Goal: Information Seeking & Learning: Check status

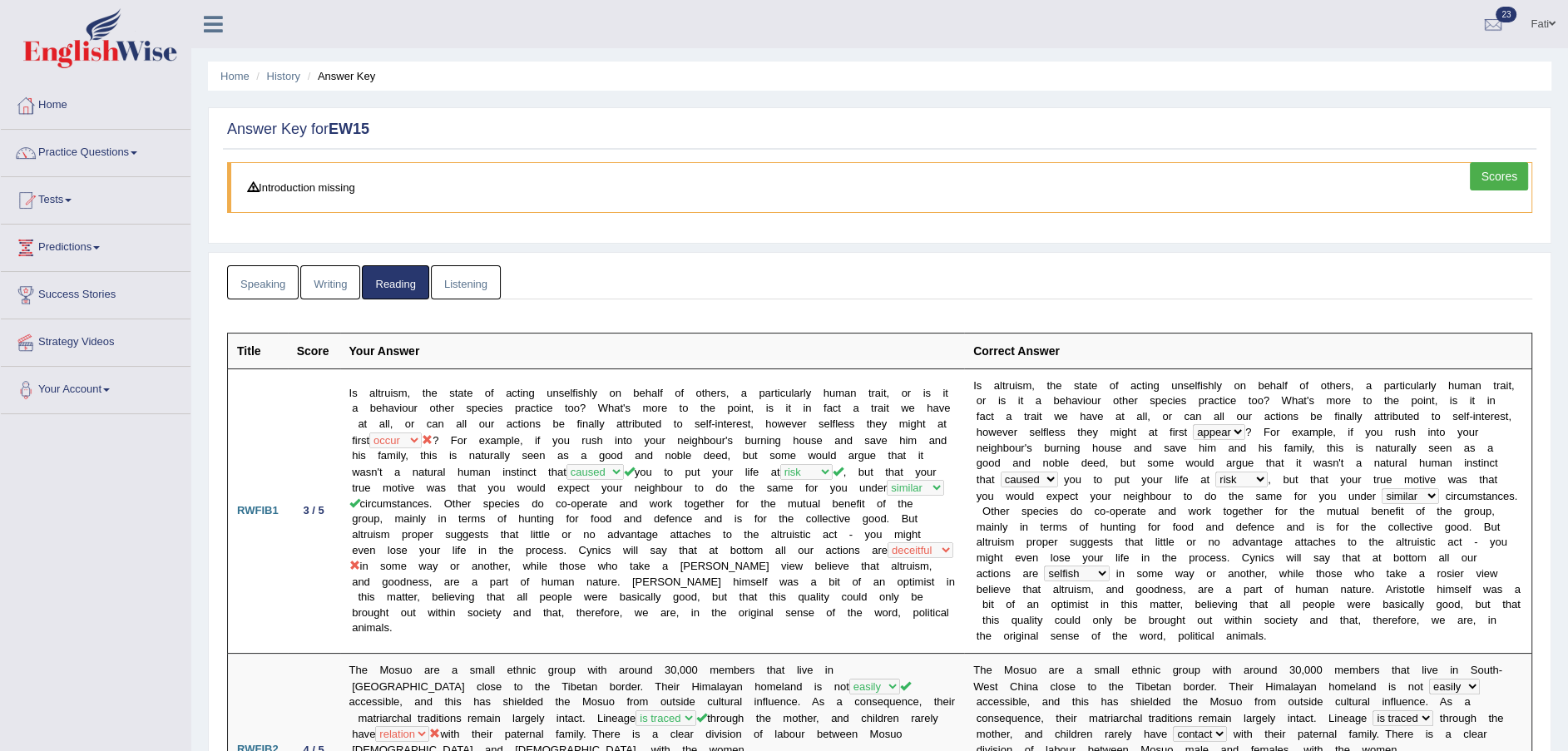
click at [325, 287] on link "Writing" at bounding box center [330, 282] width 60 height 34
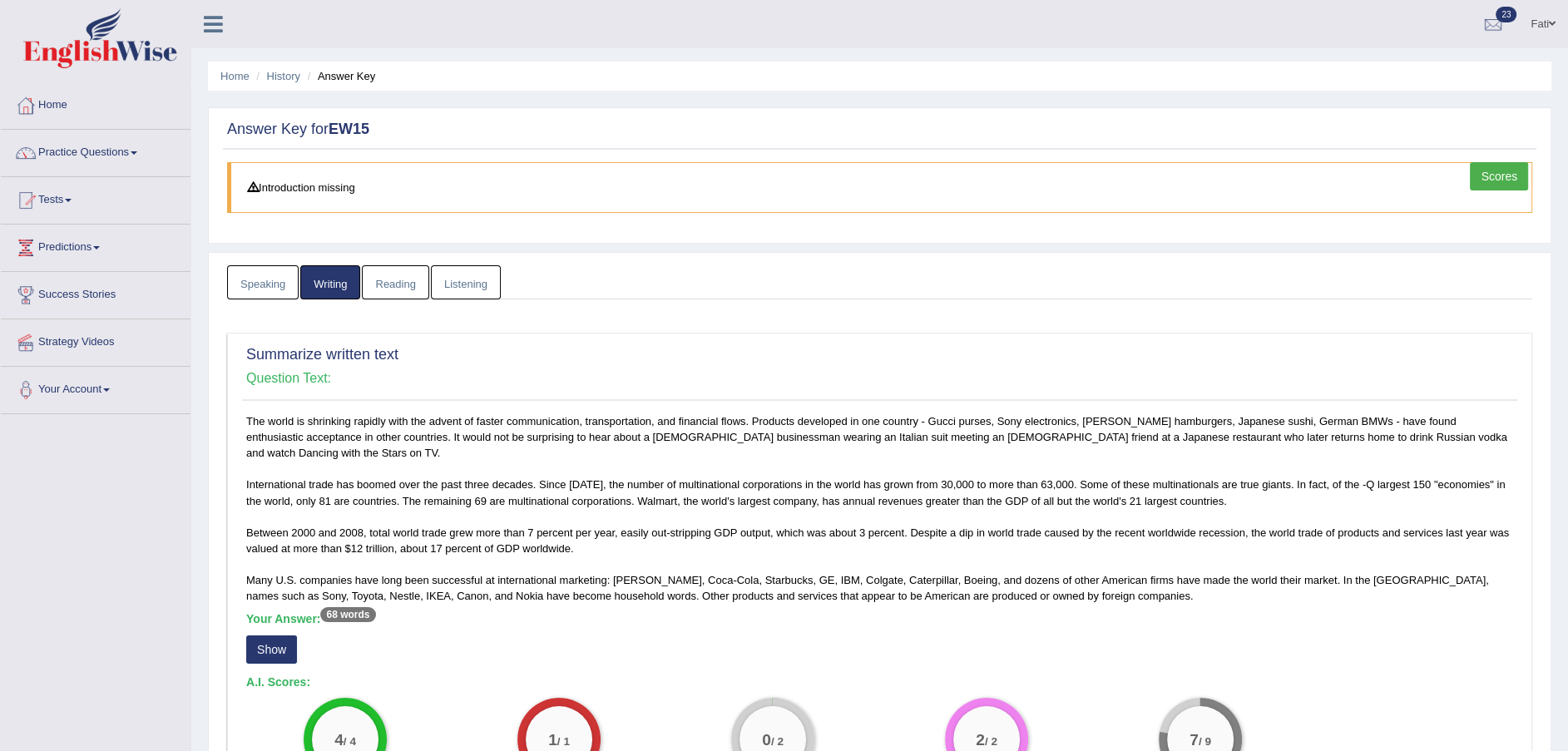
click at [482, 286] on link "Listening" at bounding box center [465, 282] width 69 height 34
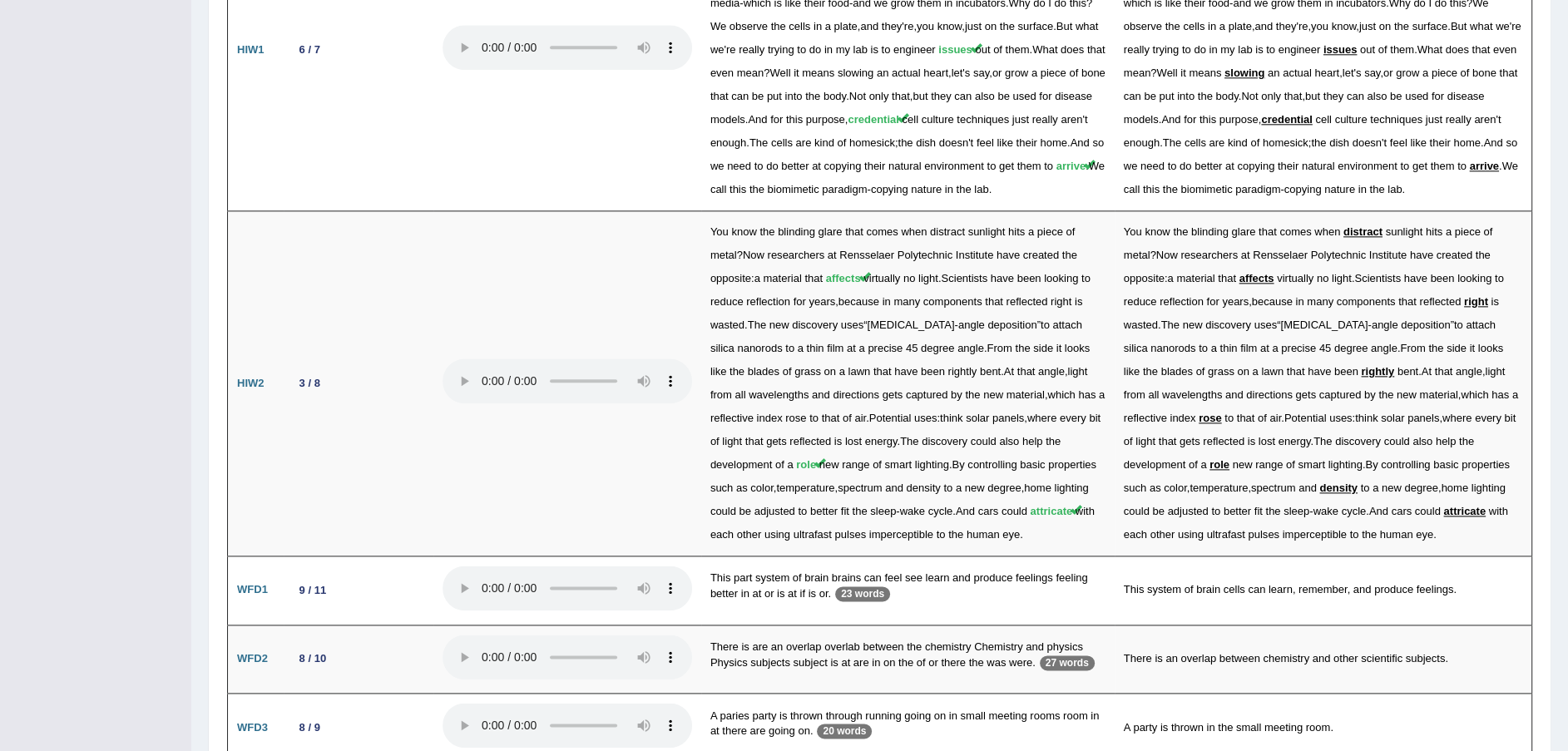
scroll to position [2175, 0]
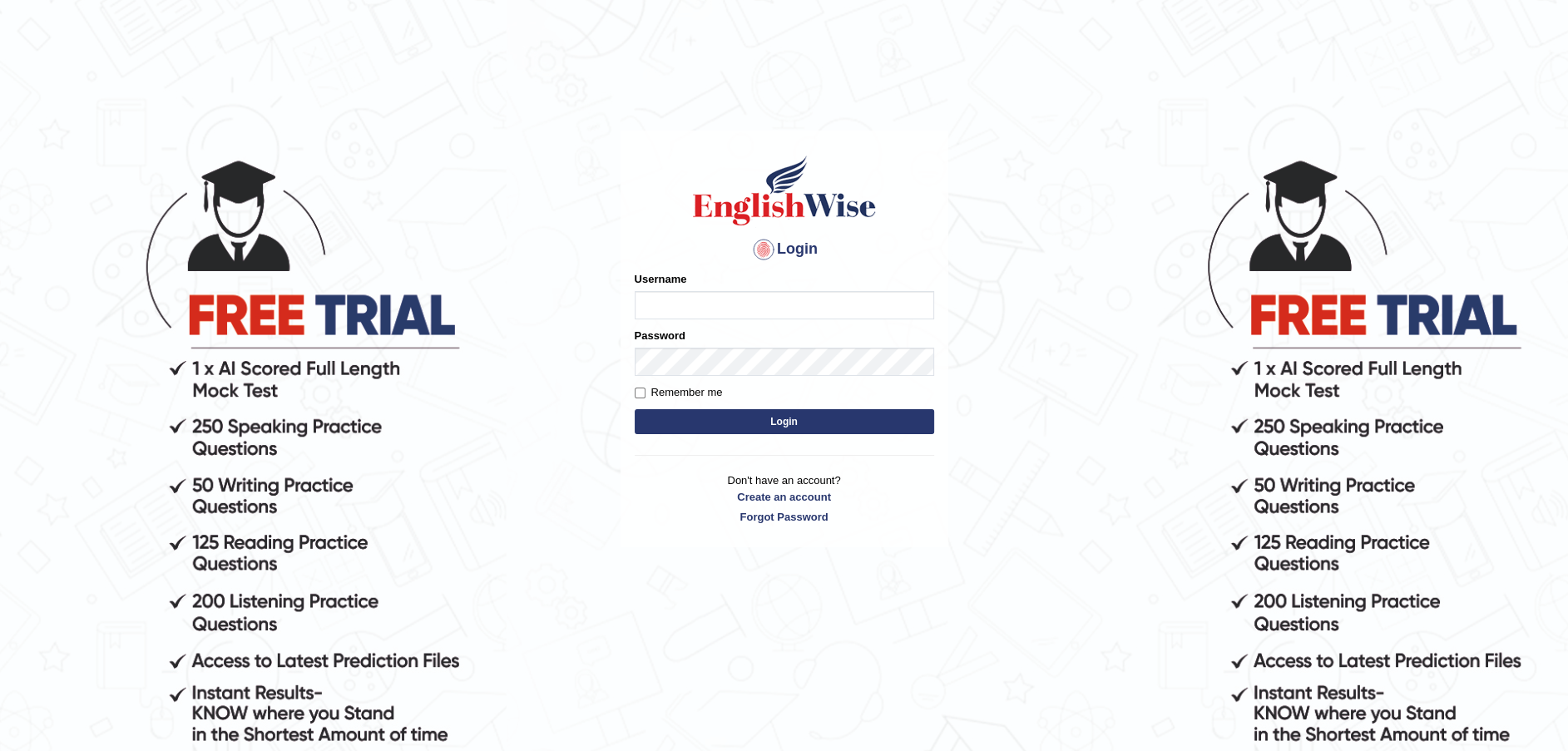
type input "Fatimah"
click at [750, 423] on button "Login" at bounding box center [784, 421] width 300 height 25
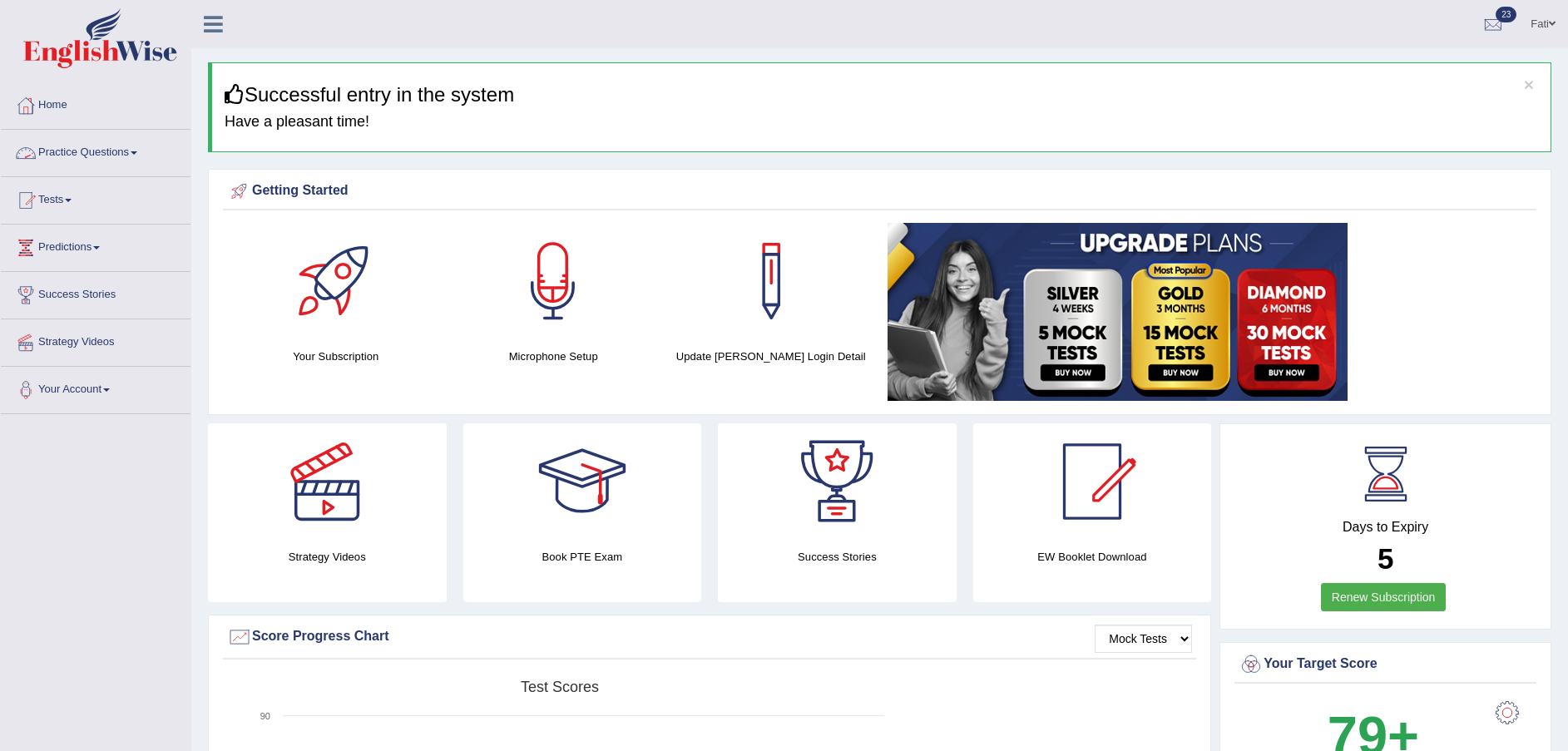
click at [113, 157] on link "Practice Questions" at bounding box center [96, 150] width 190 height 41
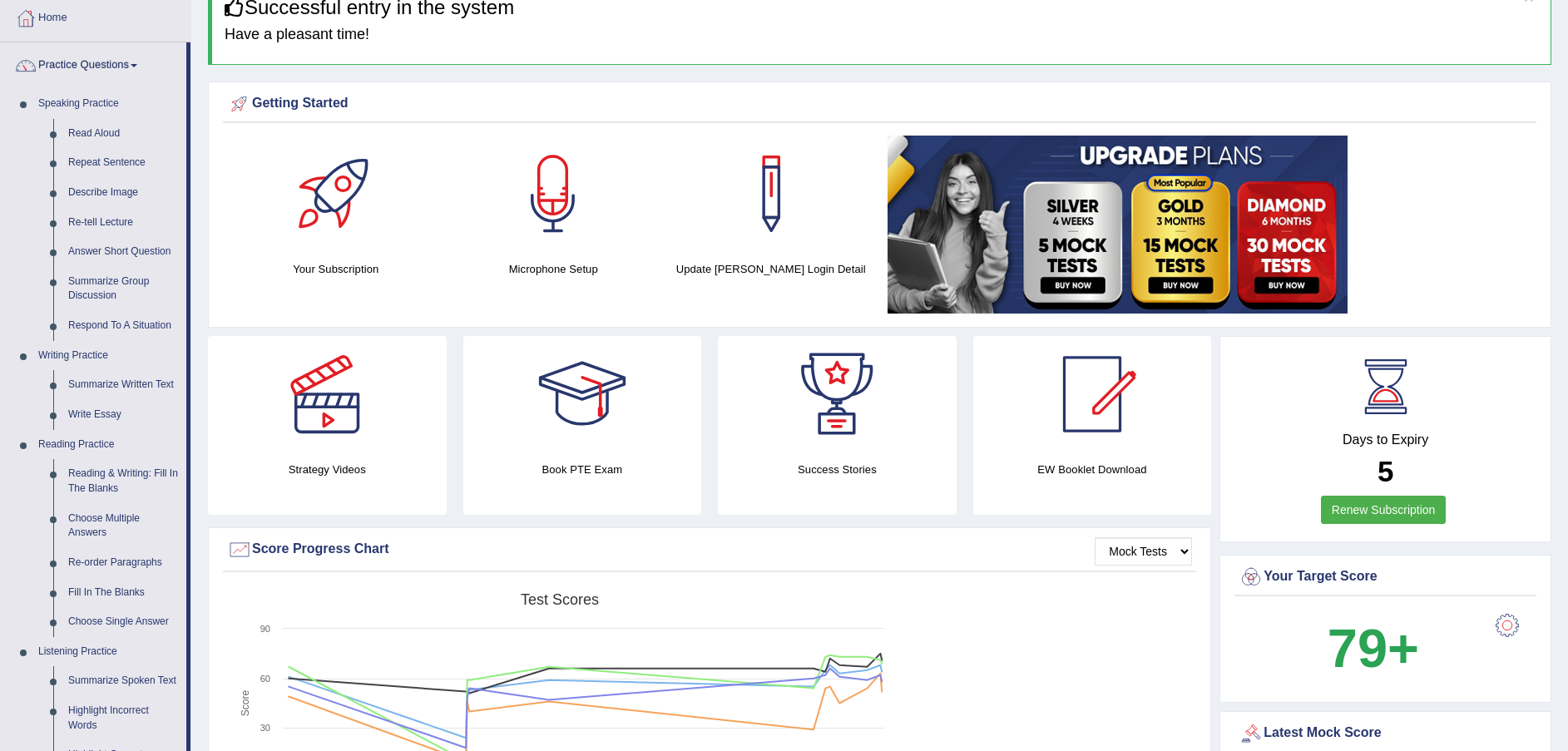
scroll to position [125, 0]
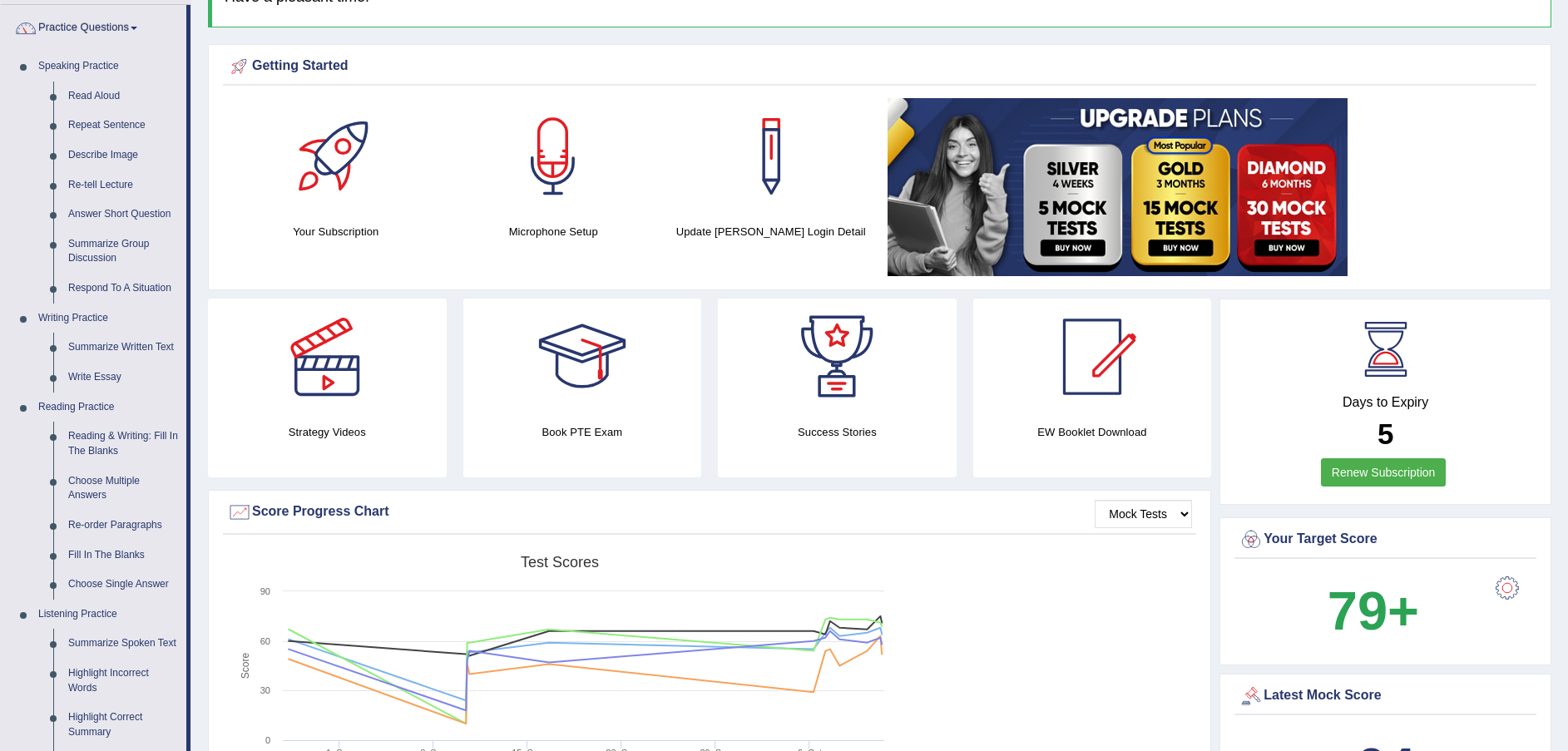
click at [110, 551] on link "Fill In The Blanks" at bounding box center [123, 556] width 126 height 30
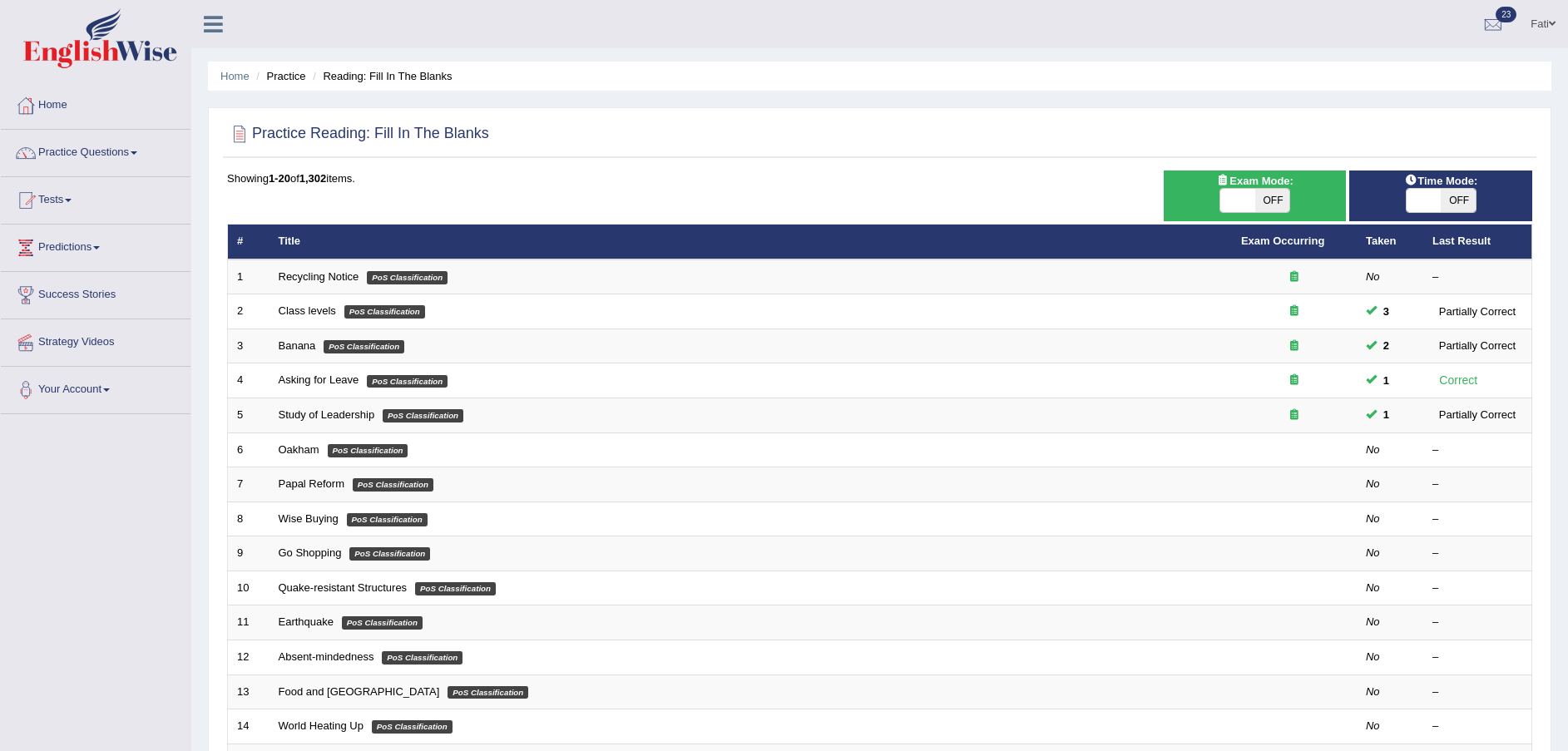
click at [1282, 195] on span "OFF" at bounding box center [1273, 201] width 35 height 23
checkbox input "true"
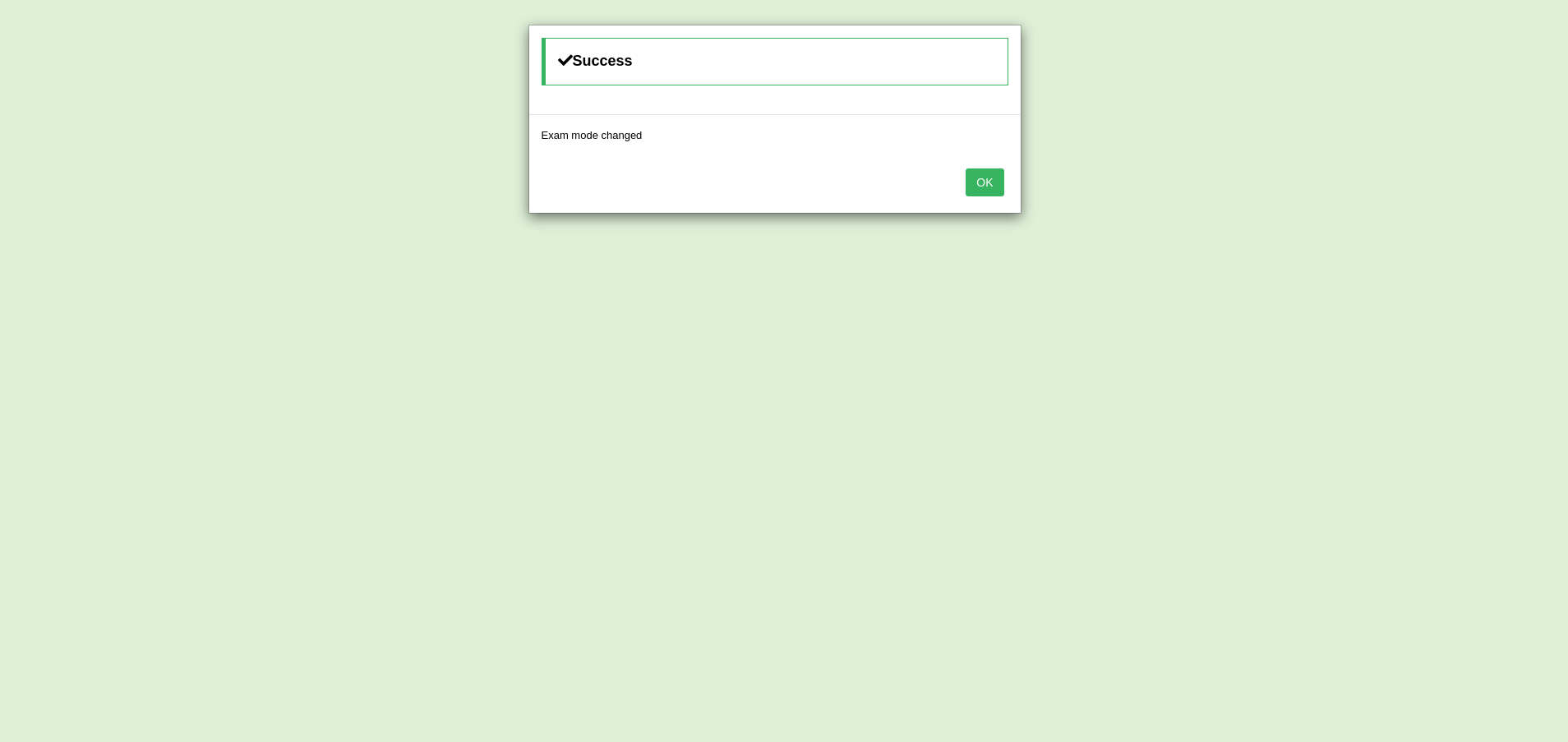
click at [997, 184] on button "OK" at bounding box center [984, 182] width 38 height 28
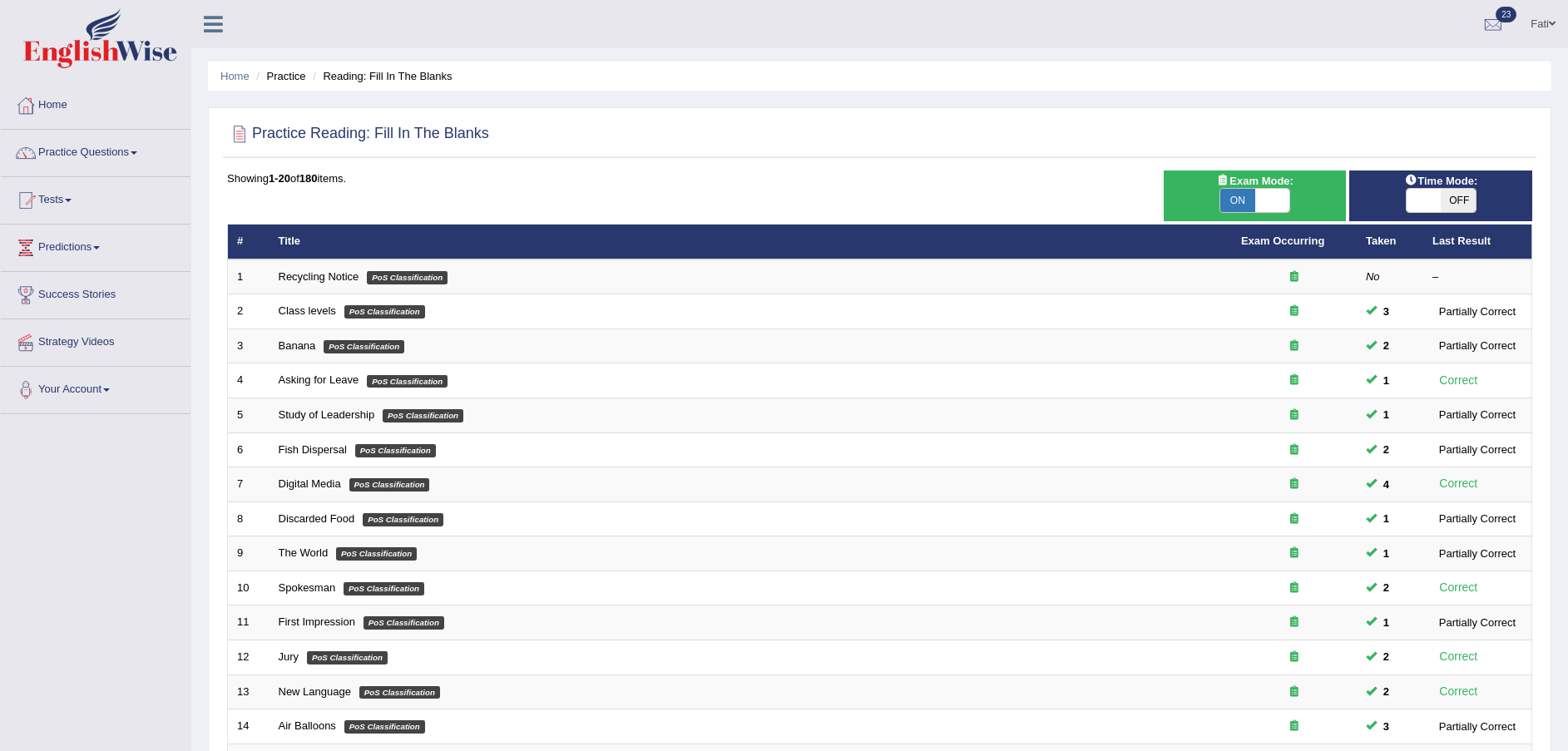
click at [1451, 196] on span "OFF" at bounding box center [1458, 201] width 35 height 23
checkbox input "true"
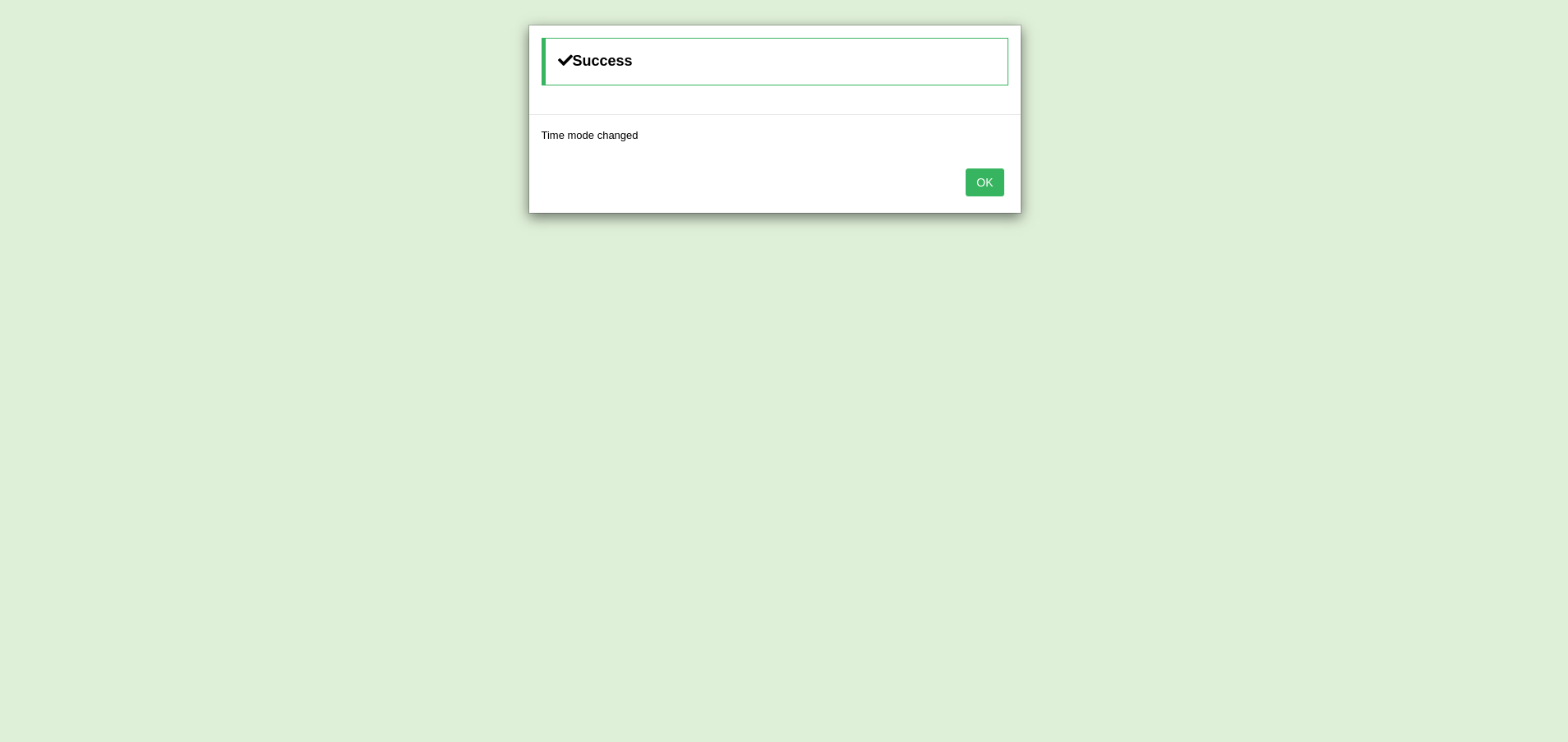
click at [989, 178] on button "OK" at bounding box center [984, 182] width 38 height 28
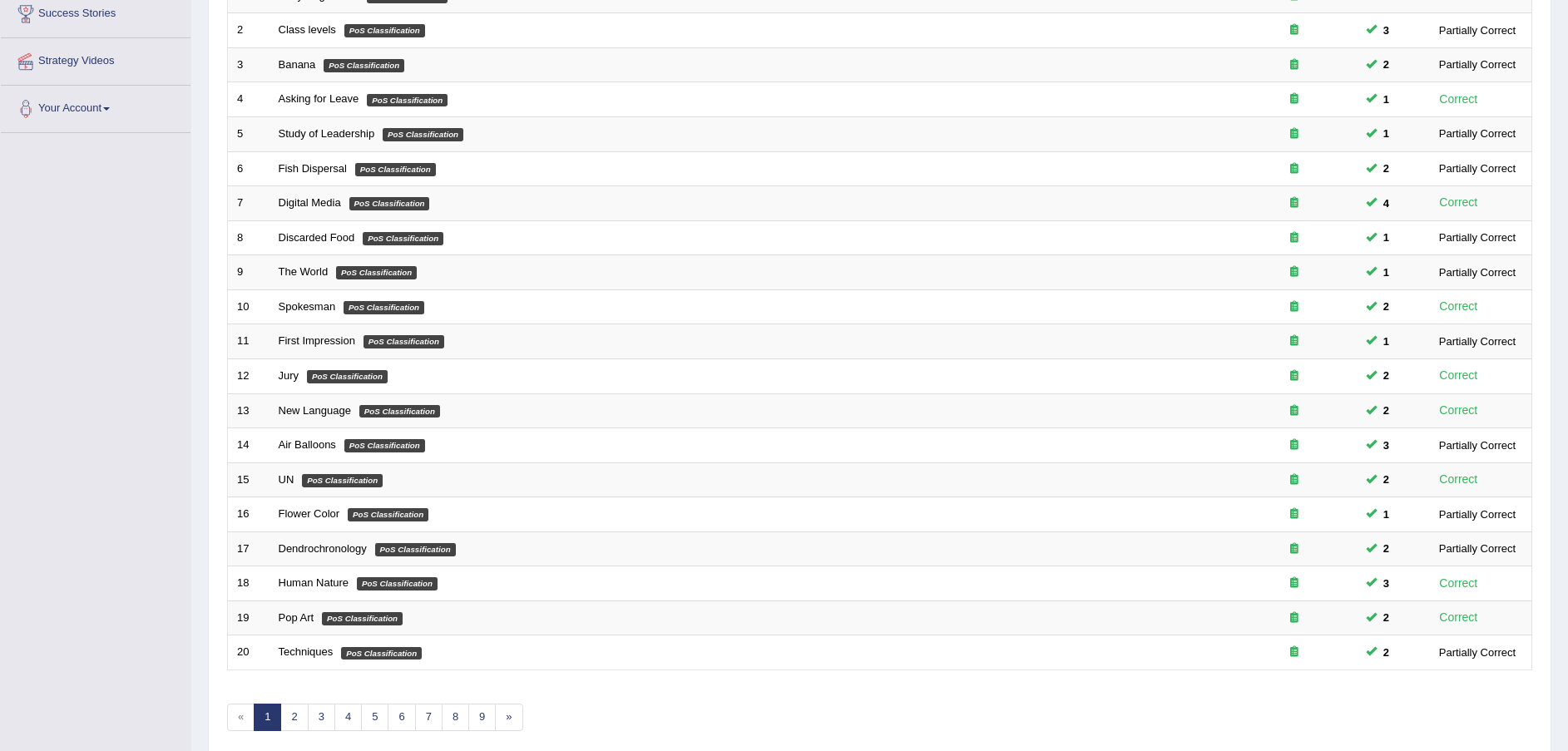
scroll to position [350, 0]
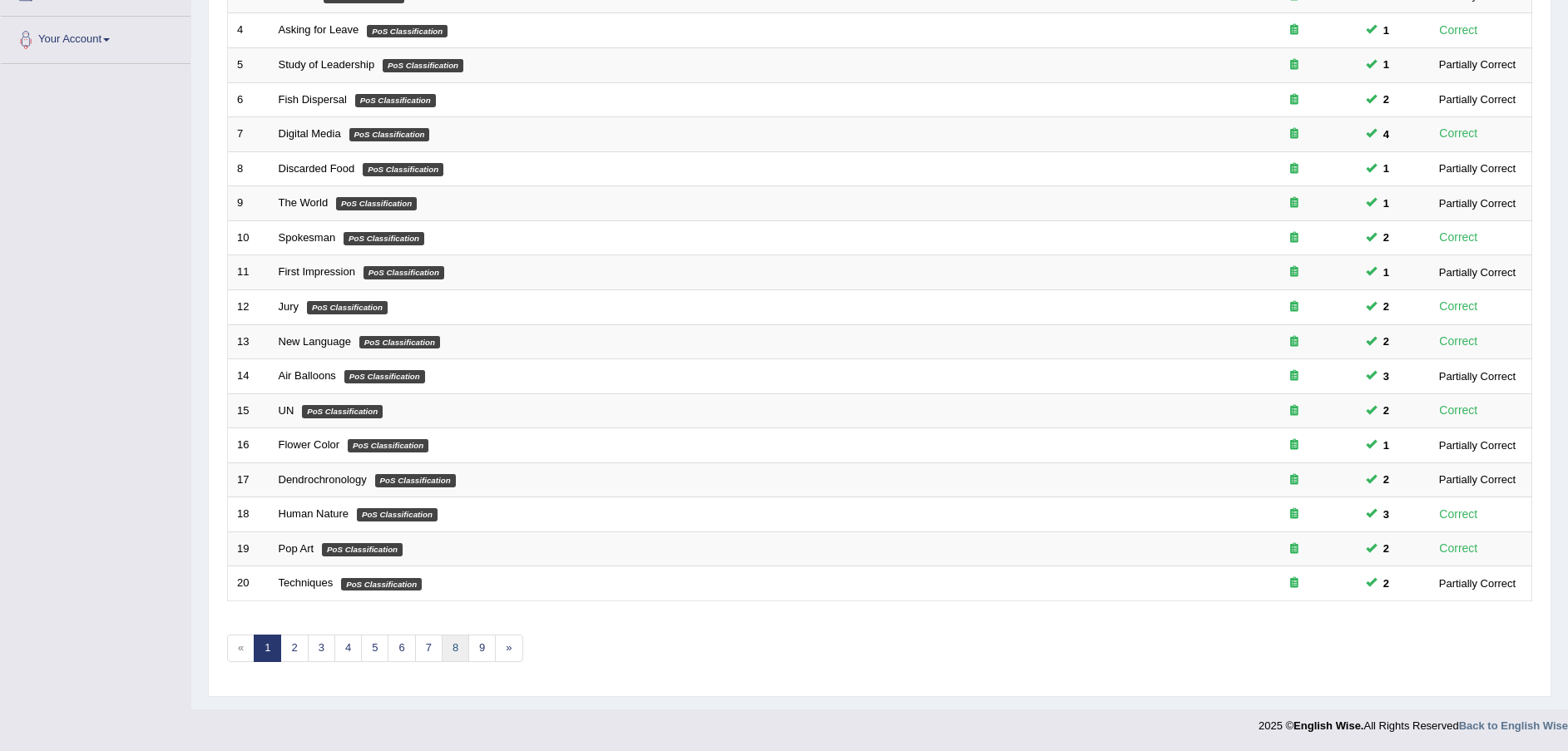
click at [454, 645] on link "8" at bounding box center [455, 648] width 27 height 27
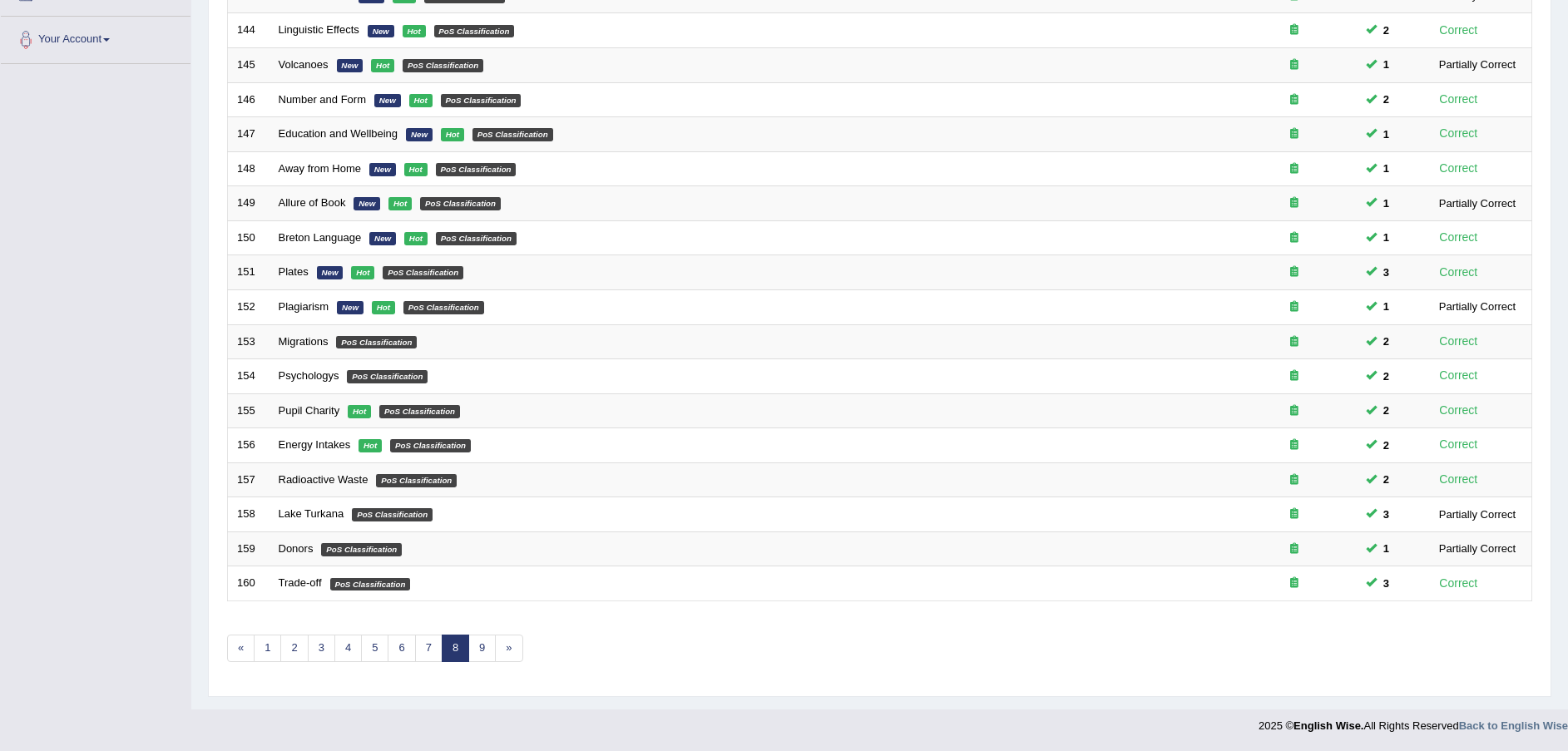
scroll to position [350, 0]
click at [421, 644] on link "7" at bounding box center [428, 648] width 27 height 27
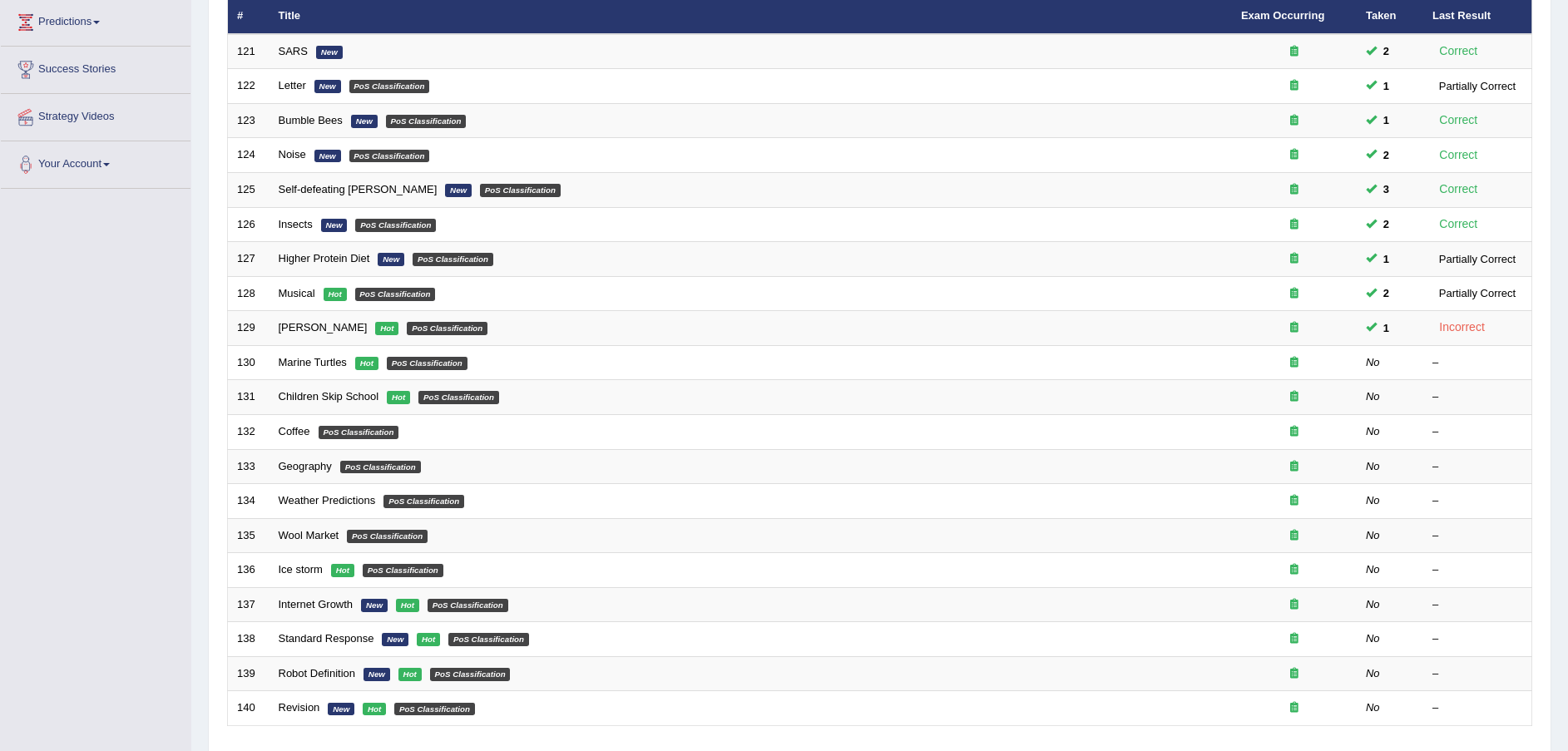
scroll to position [350, 0]
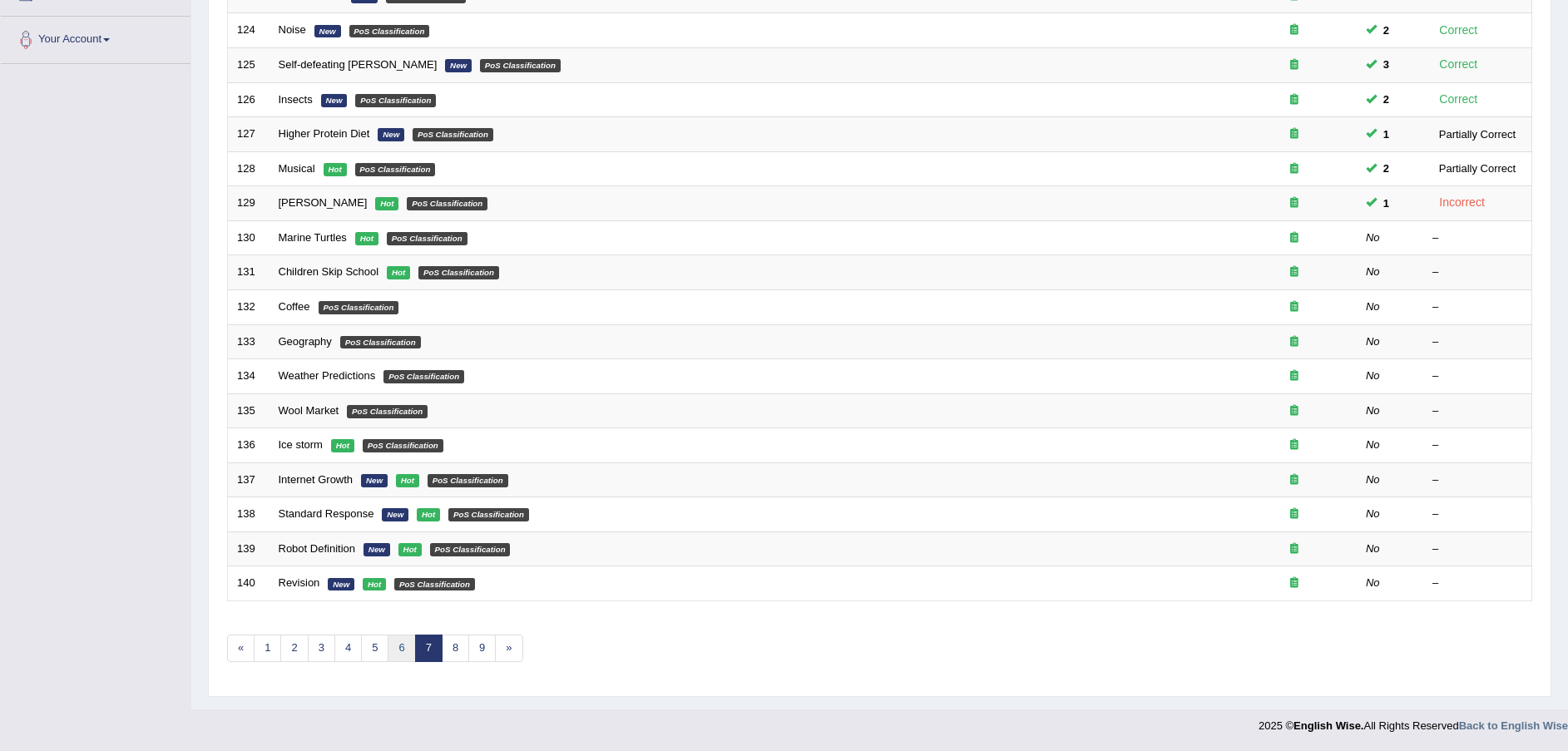
click at [394, 643] on link "6" at bounding box center [401, 648] width 27 height 27
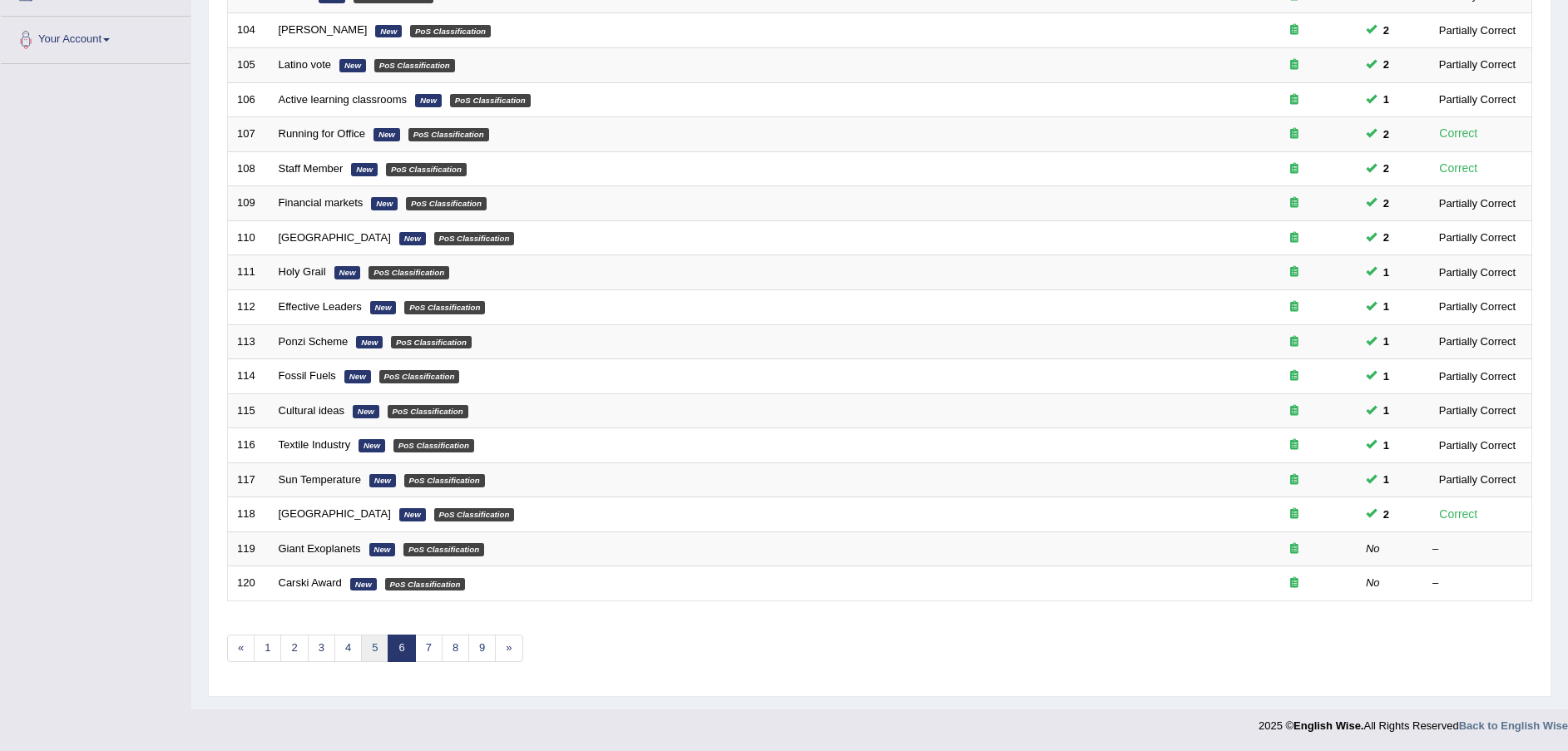
click at [375, 648] on link "5" at bounding box center [375, 648] width 27 height 27
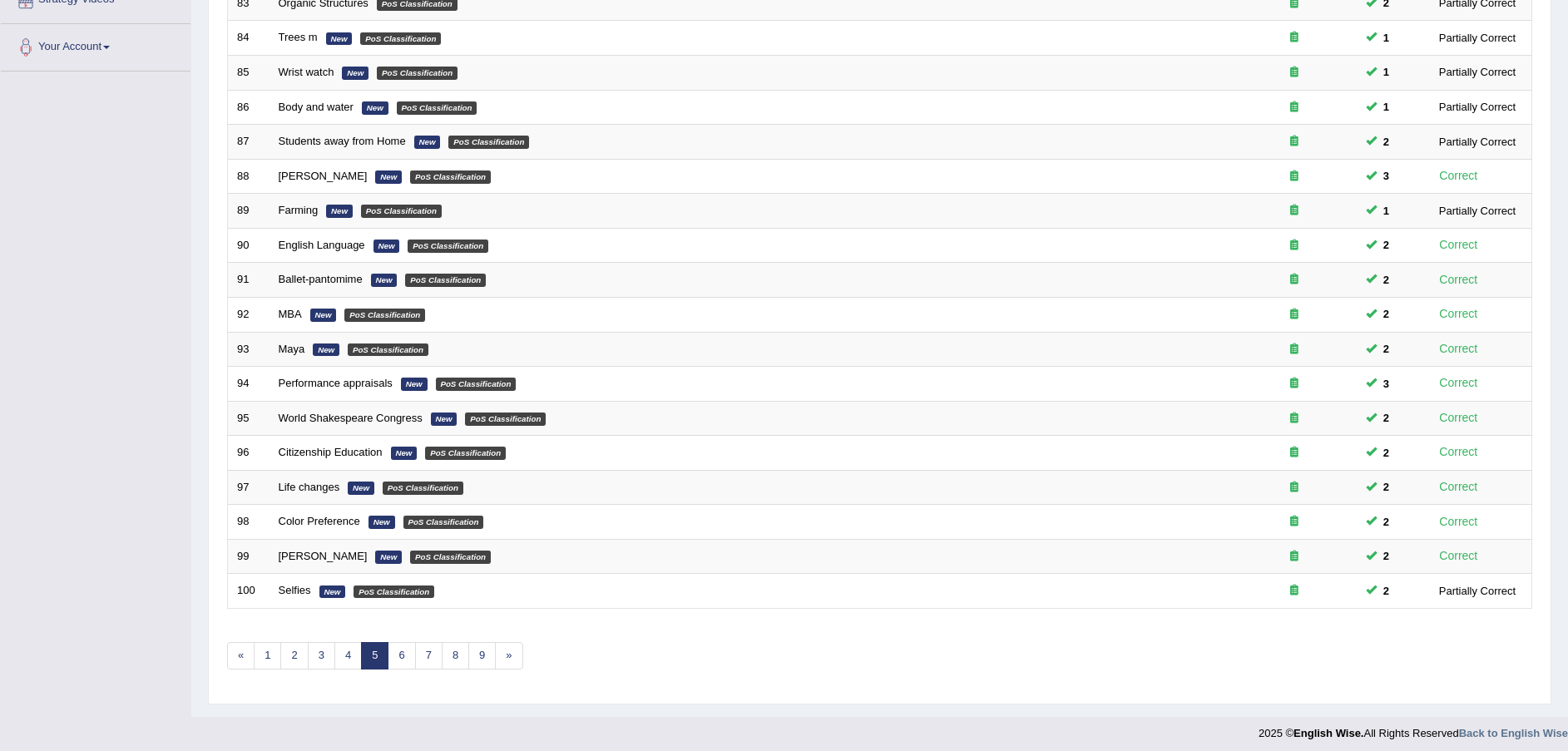
scroll to position [350, 0]
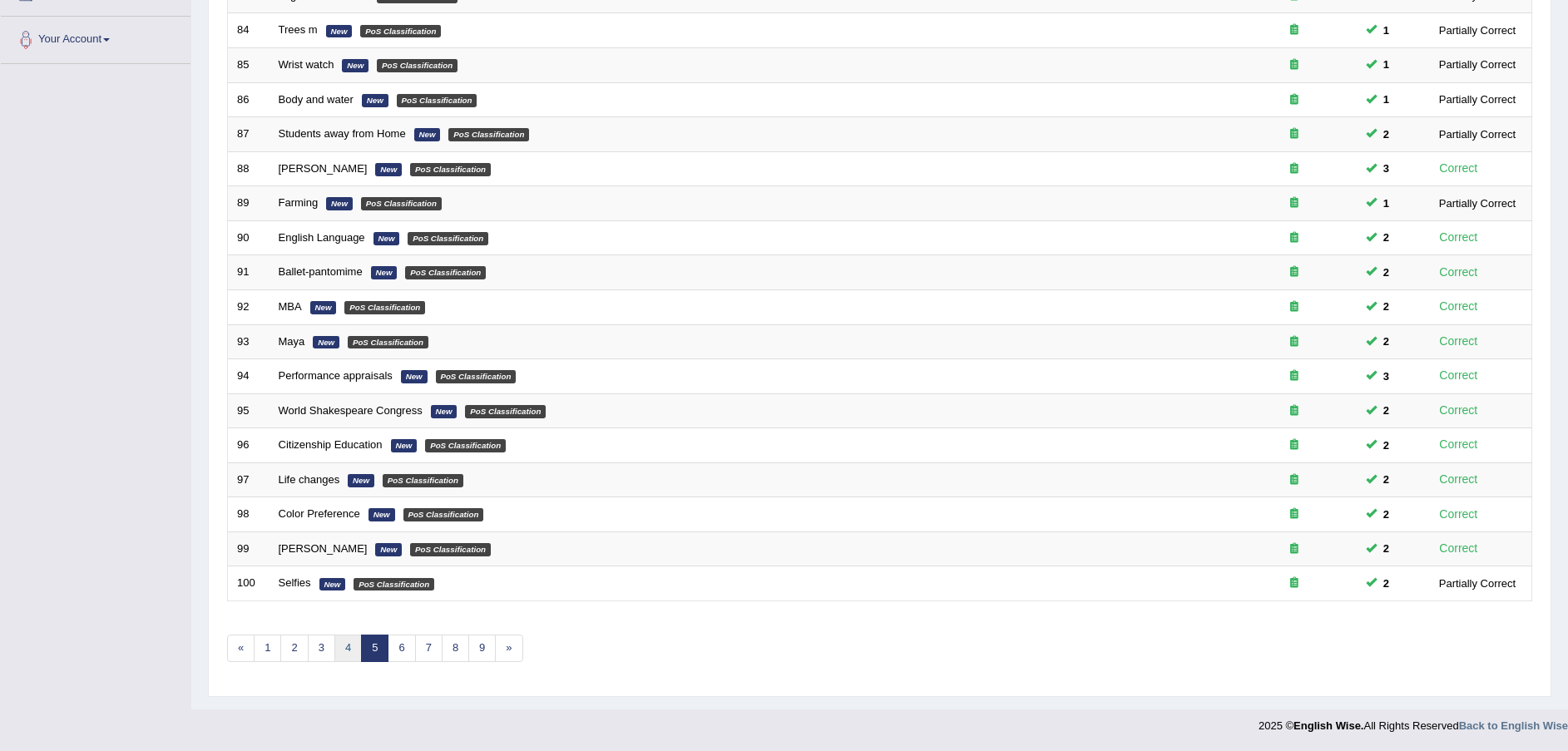
click at [345, 651] on link "4" at bounding box center [347, 648] width 27 height 27
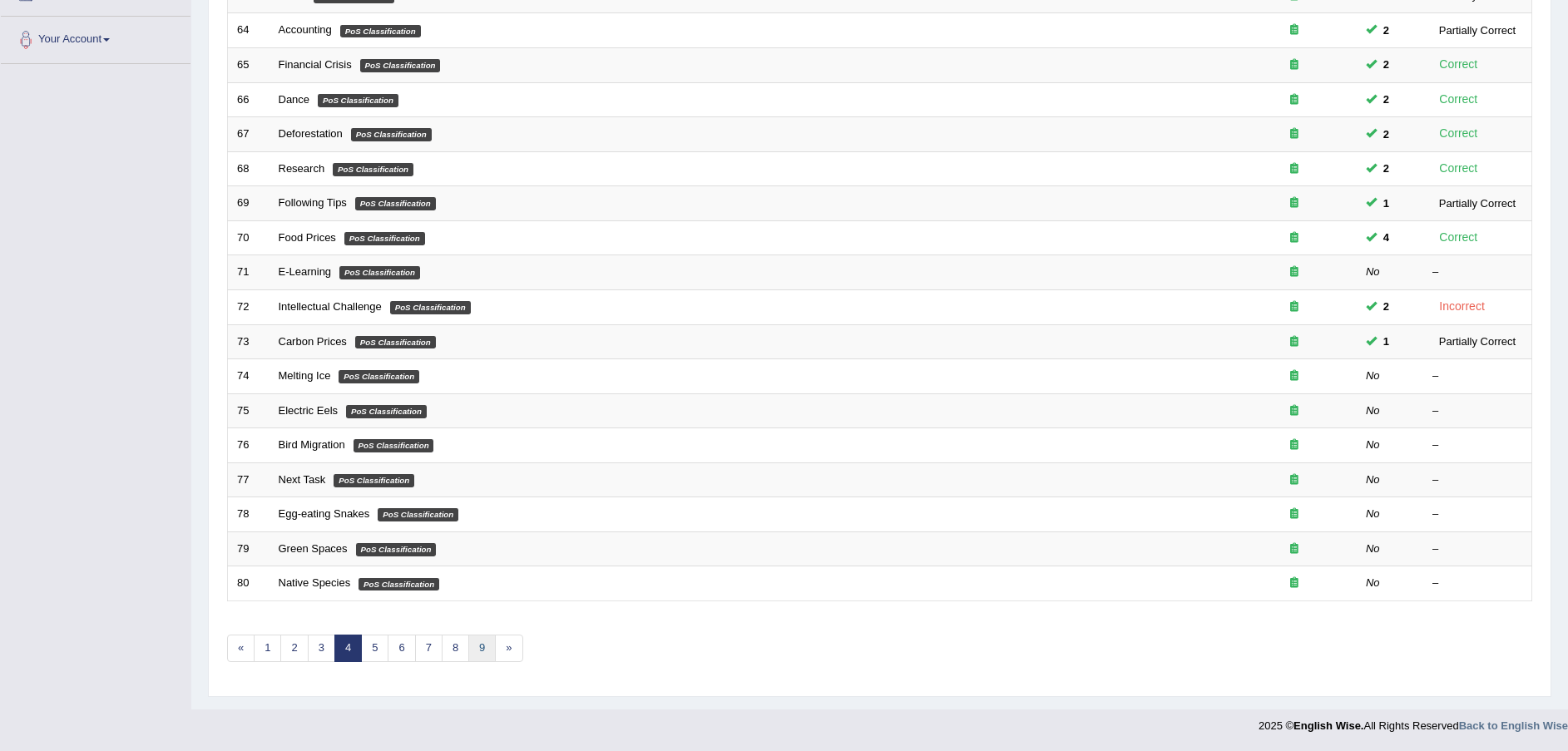
click at [483, 648] on link "9" at bounding box center [482, 648] width 27 height 27
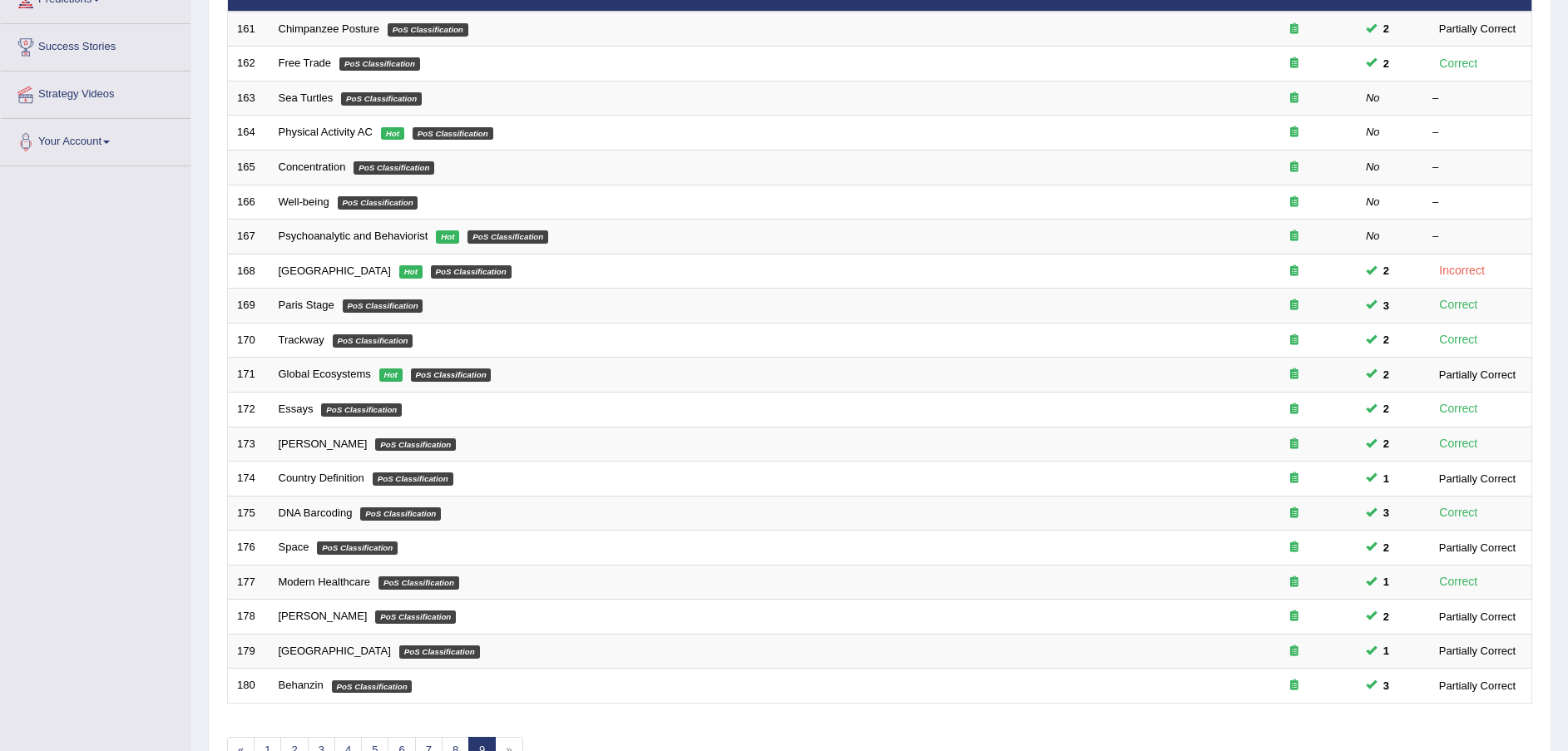
scroll to position [350, 0]
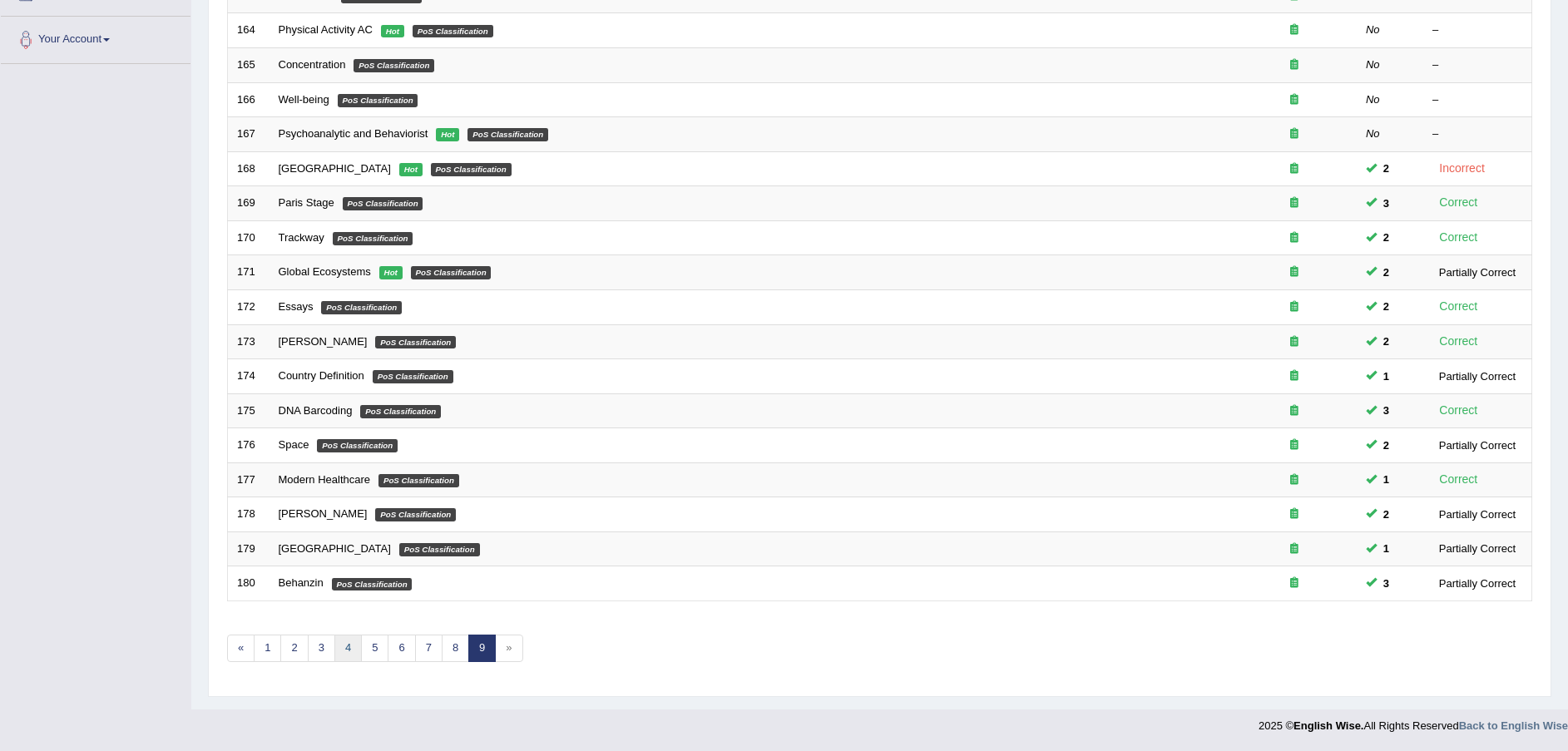
click at [344, 650] on link "4" at bounding box center [347, 648] width 27 height 27
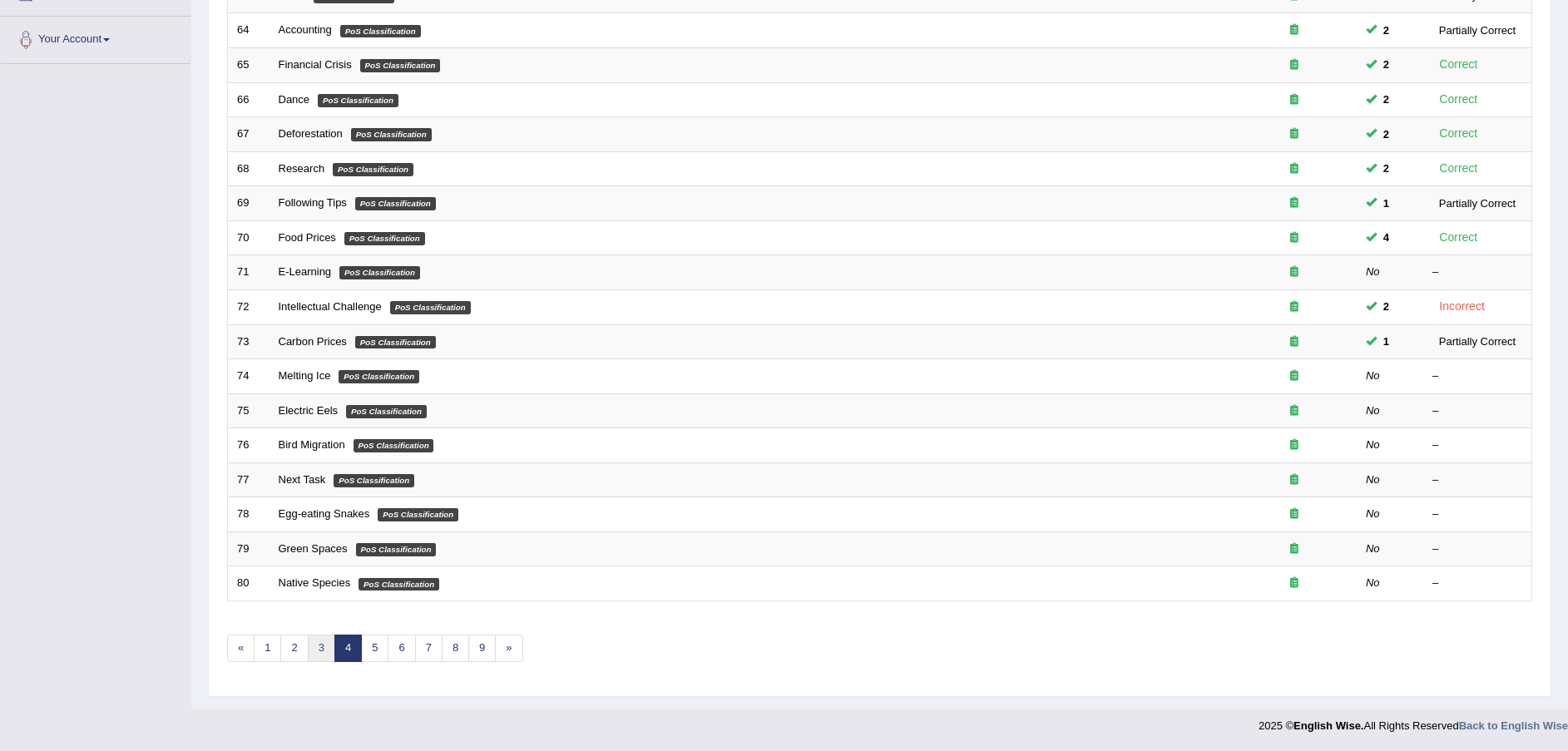
click at [323, 650] on link "3" at bounding box center [321, 648] width 27 height 27
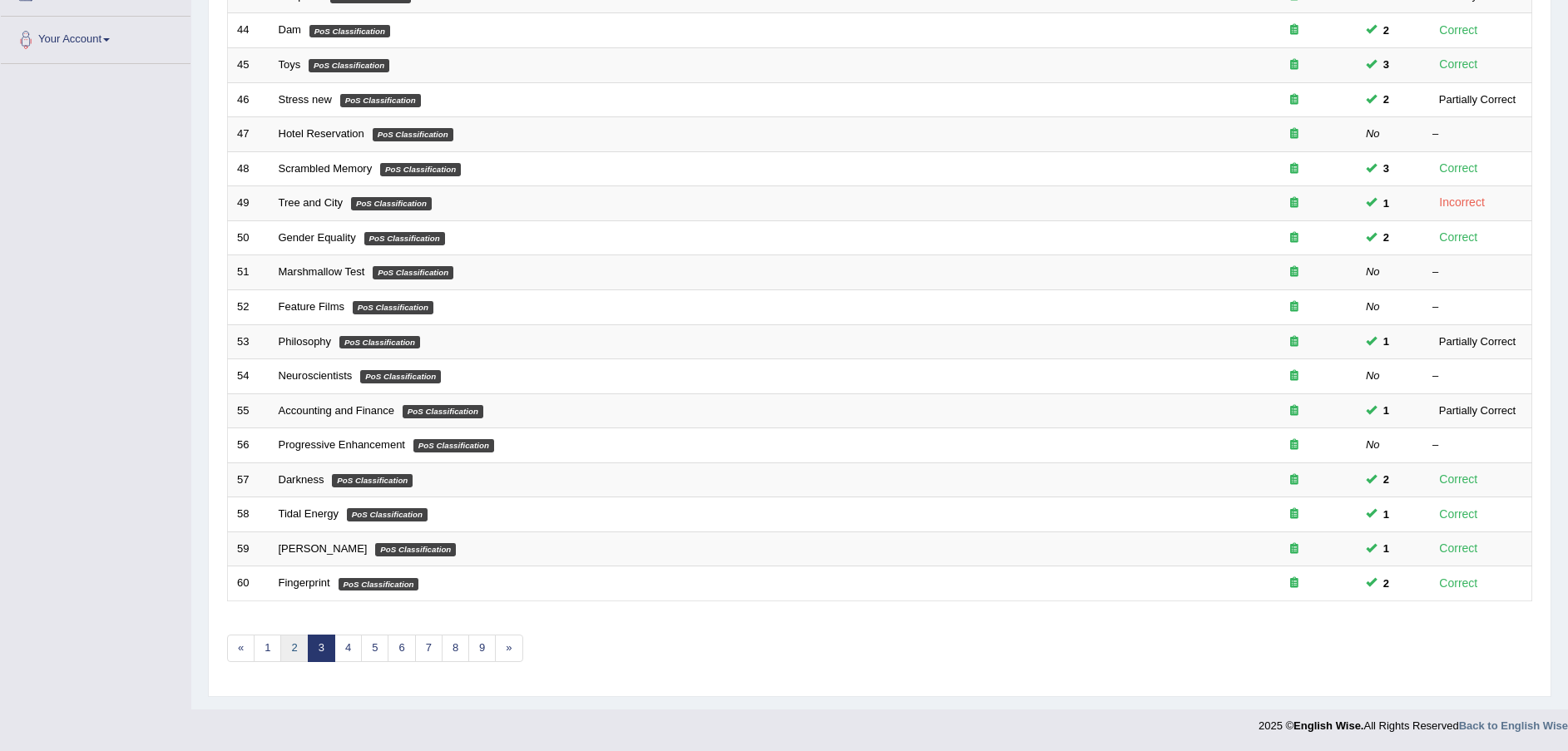
click at [297, 652] on link "2" at bounding box center [294, 648] width 27 height 27
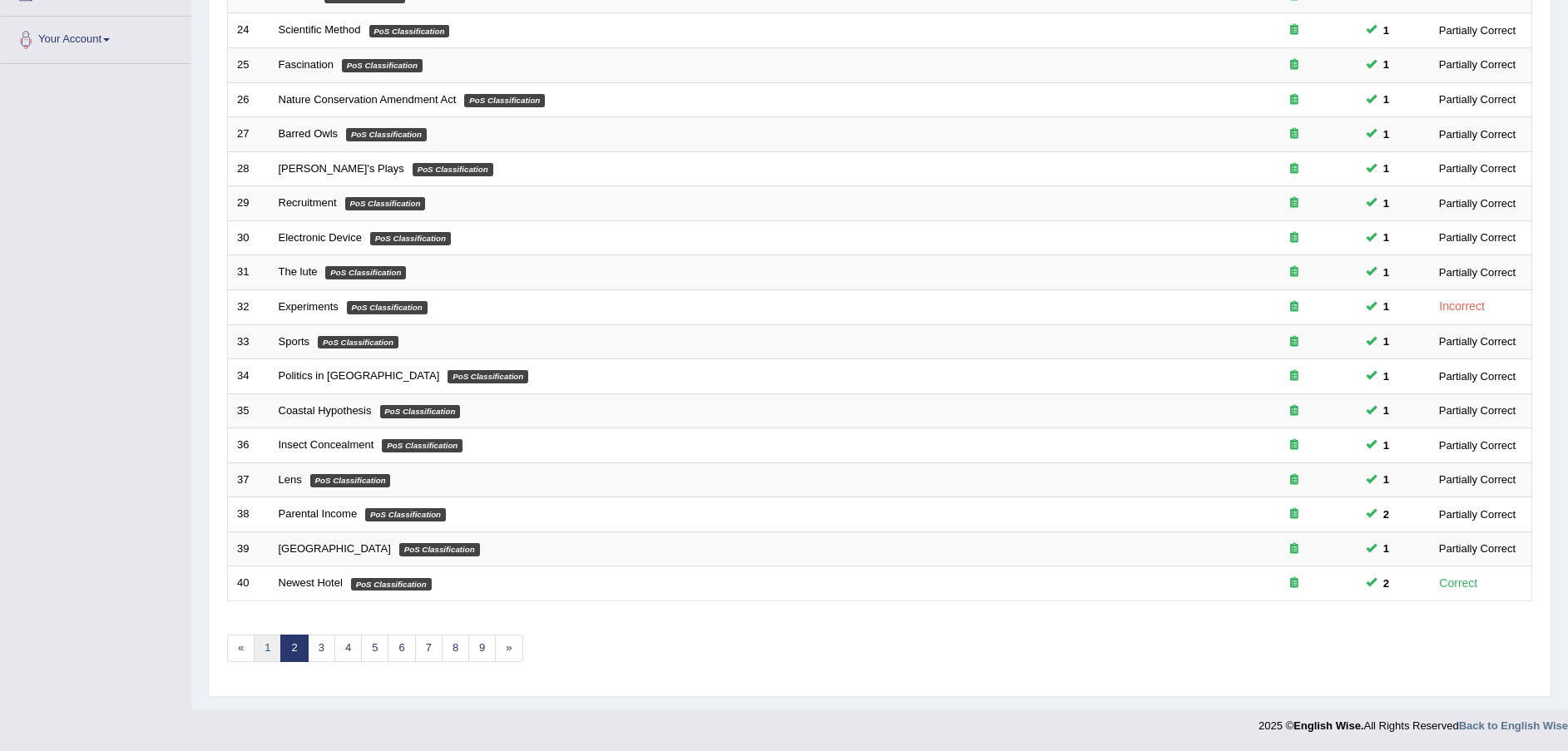
click at [259, 645] on link "1" at bounding box center [267, 648] width 27 height 27
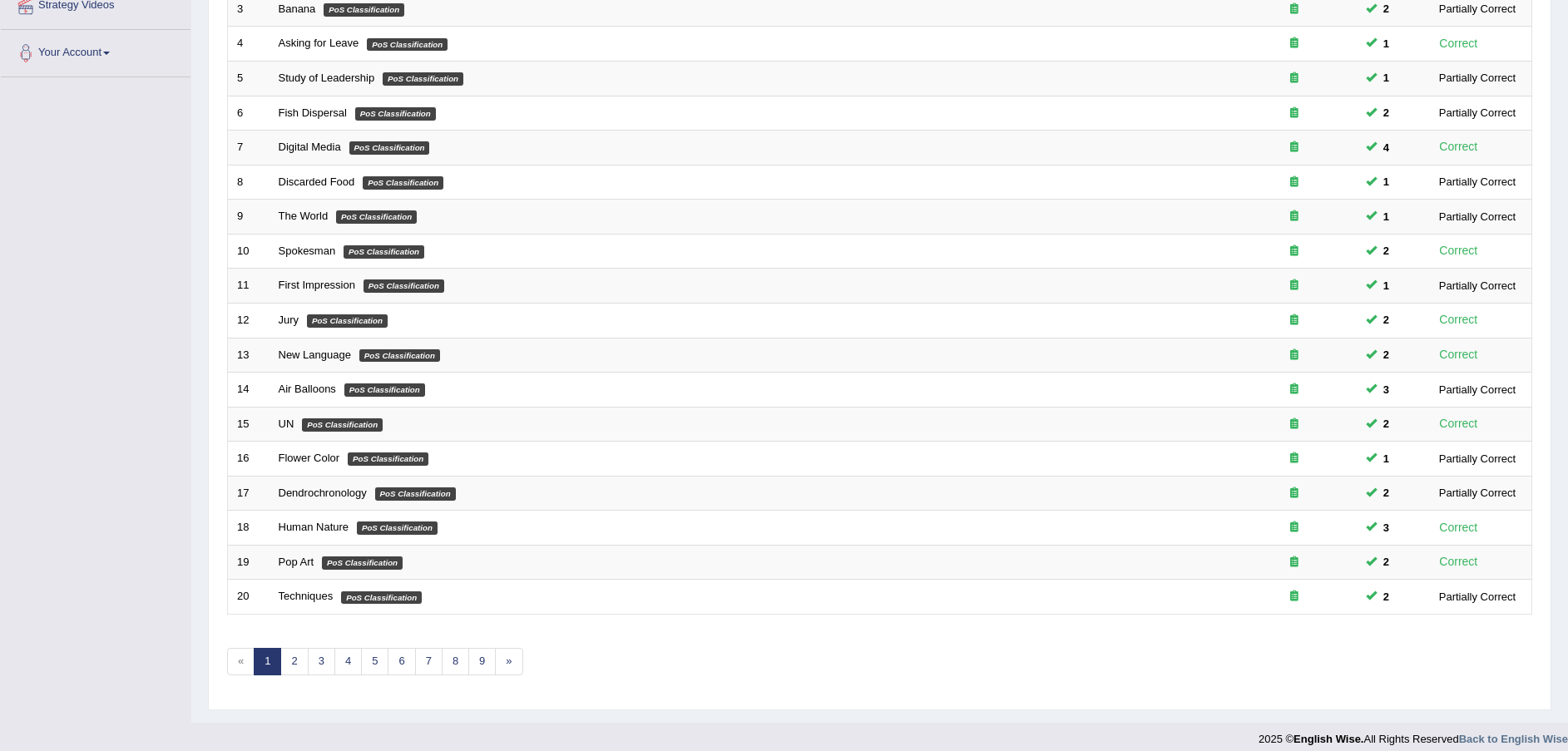
scroll to position [350, 0]
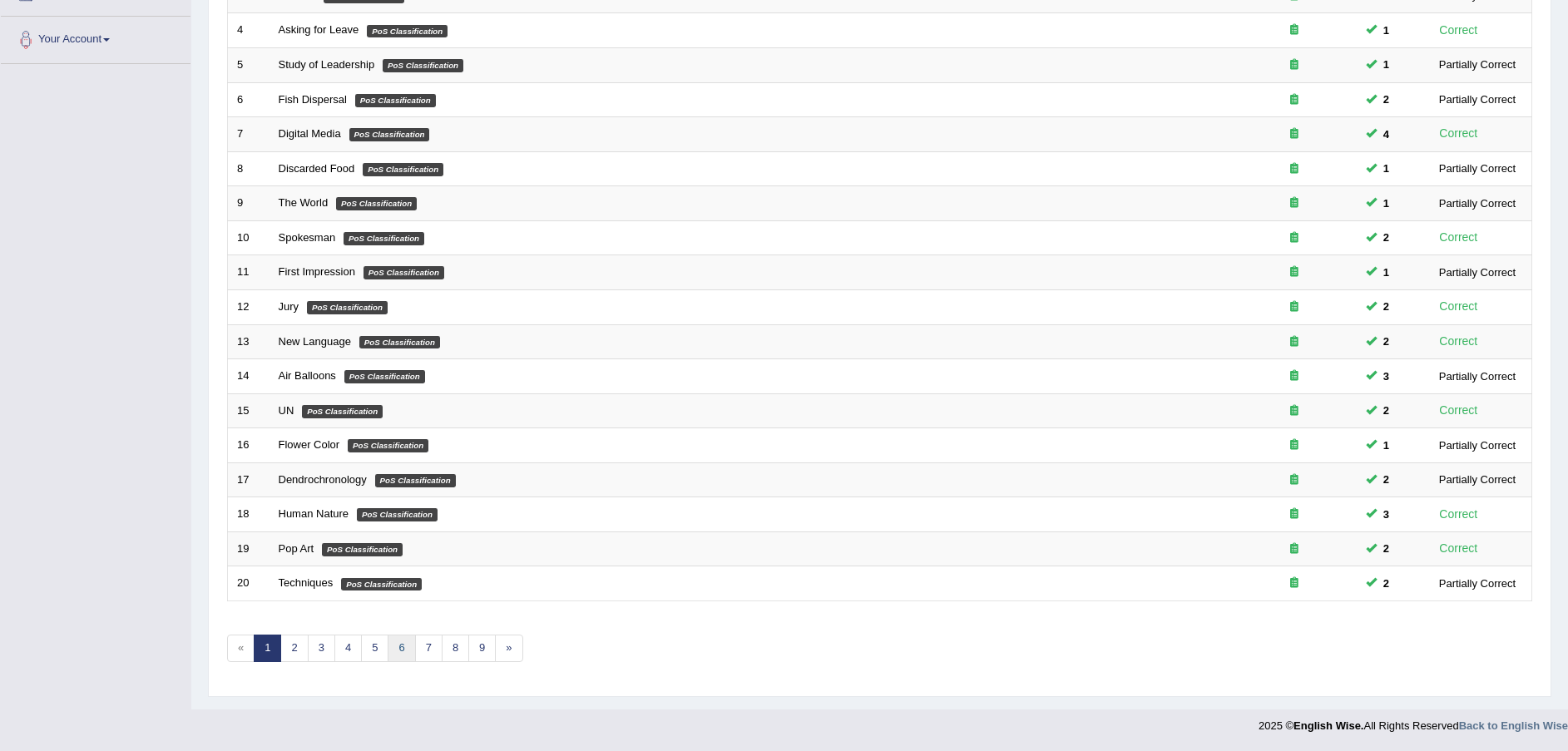
click at [405, 652] on link "6" at bounding box center [401, 648] width 27 height 27
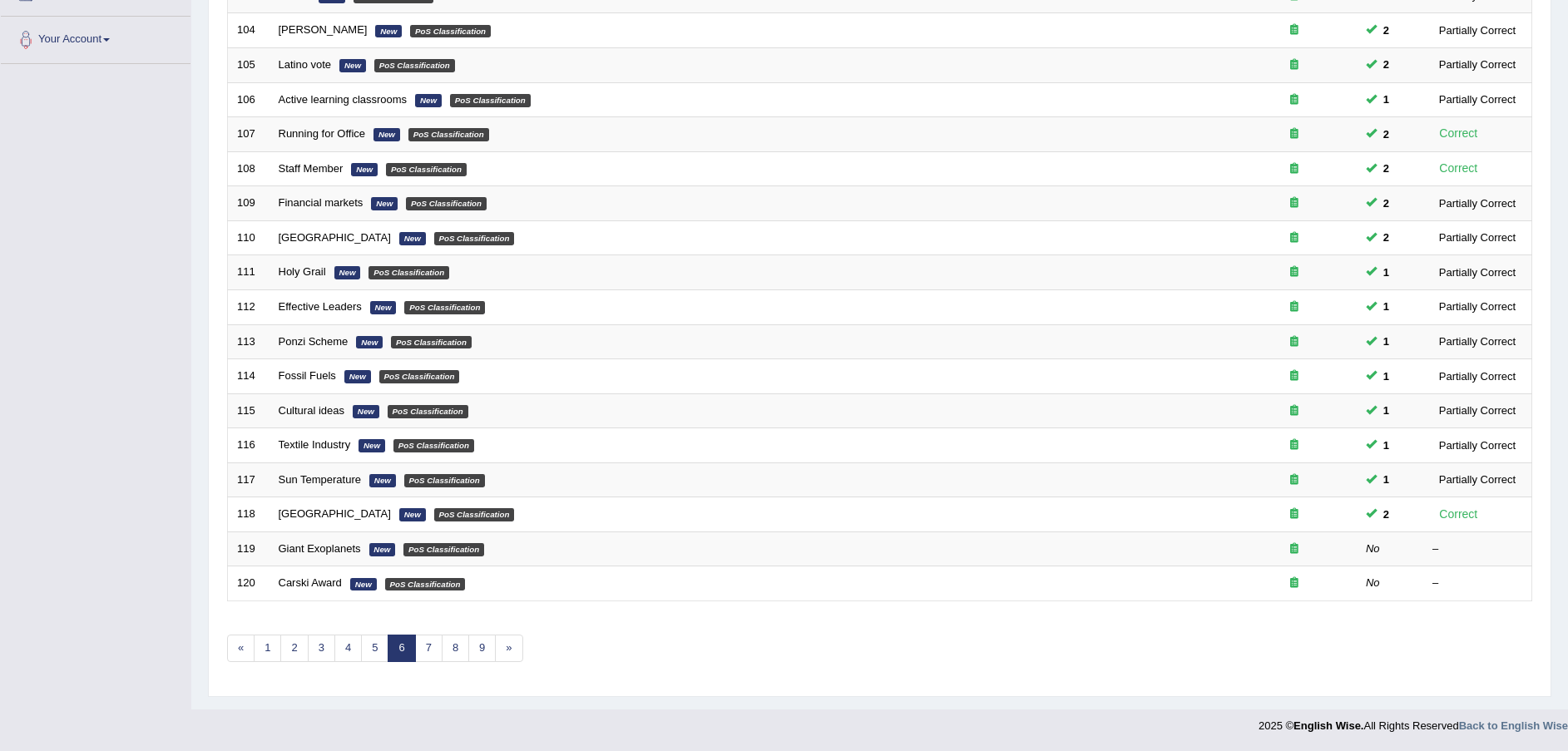
scroll to position [350, 0]
click at [426, 651] on link "7" at bounding box center [428, 648] width 27 height 27
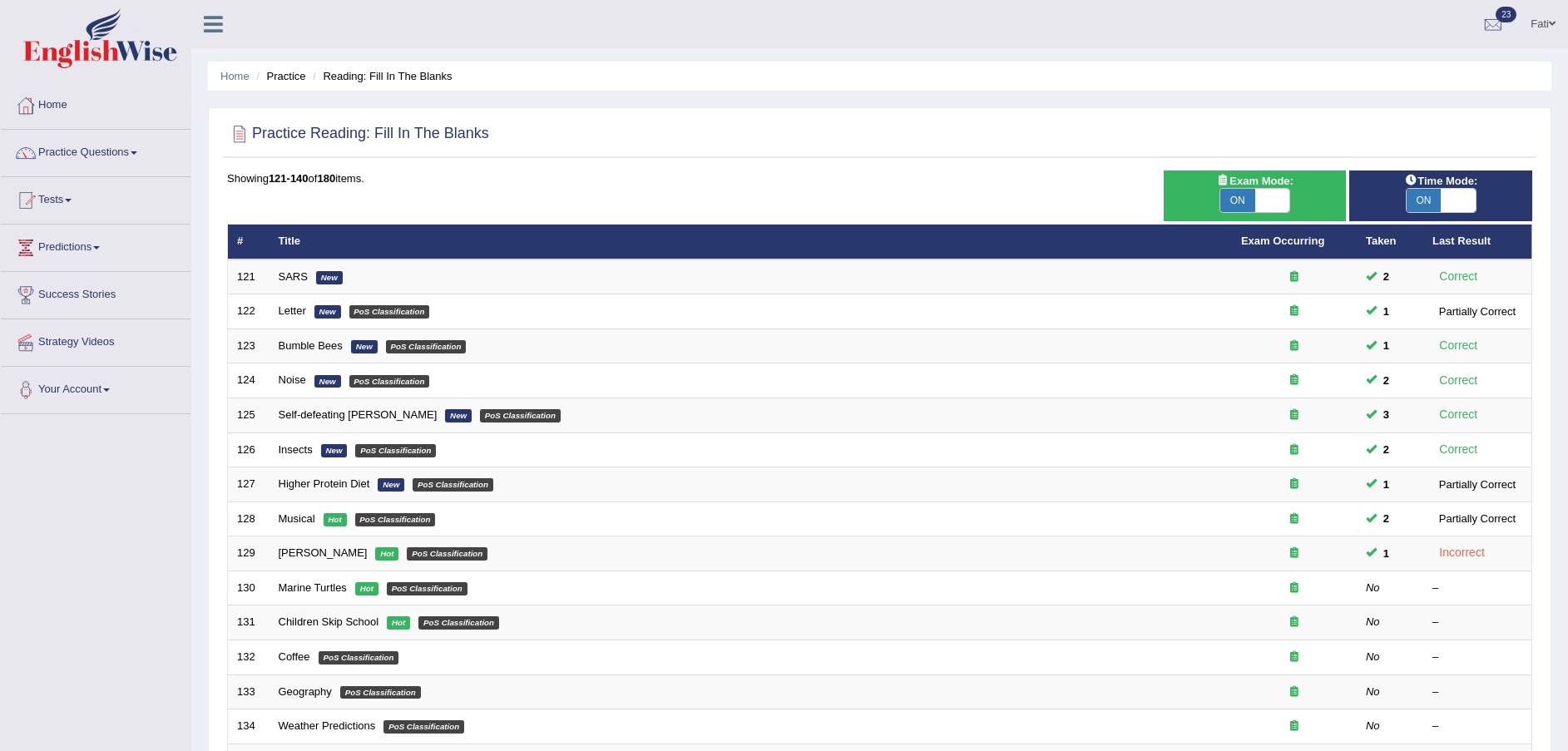
click at [285, 276] on link "SARS" at bounding box center [293, 276] width 29 height 12
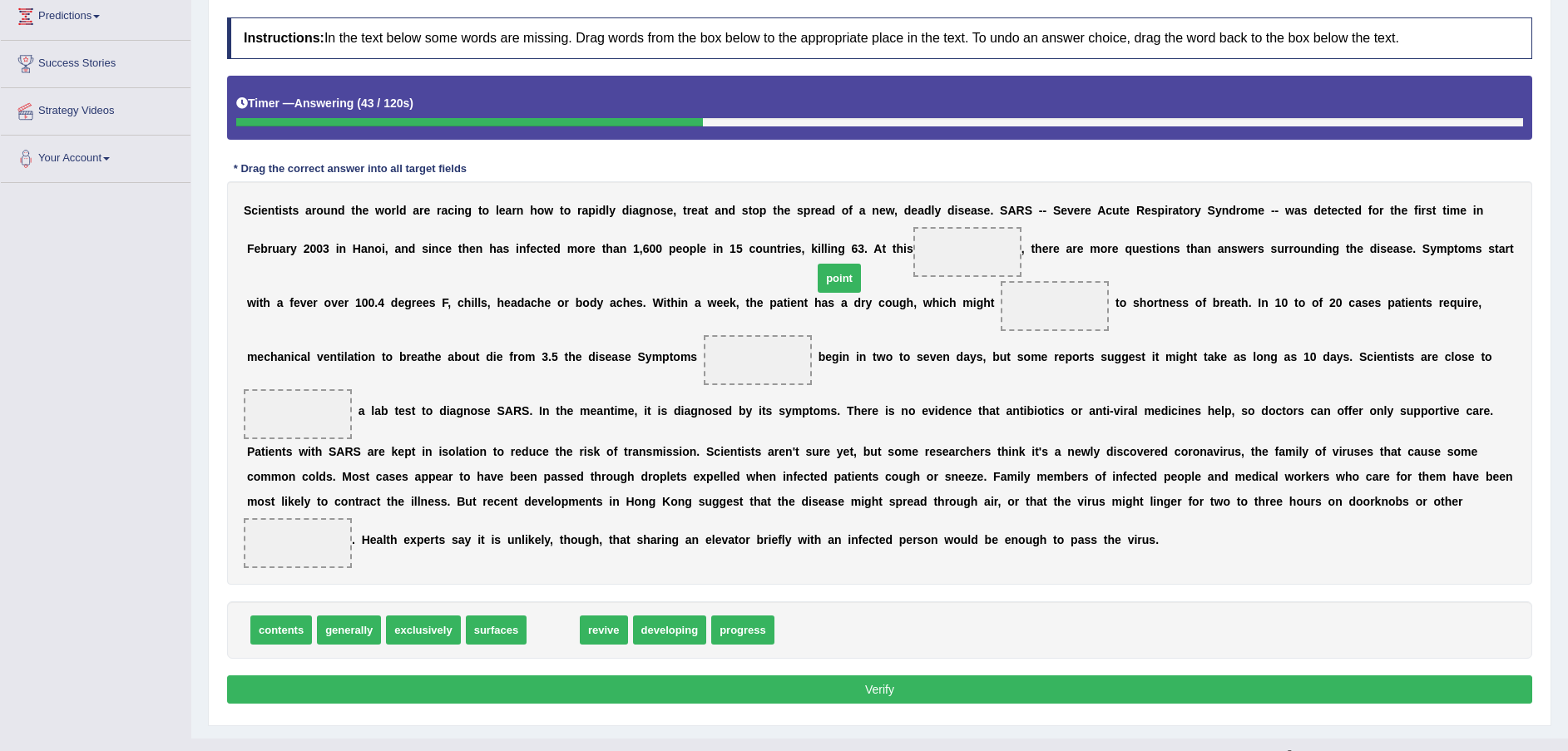
drag, startPoint x: 531, startPoint y: 597, endPoint x: 819, endPoint y: 250, distance: 450.9
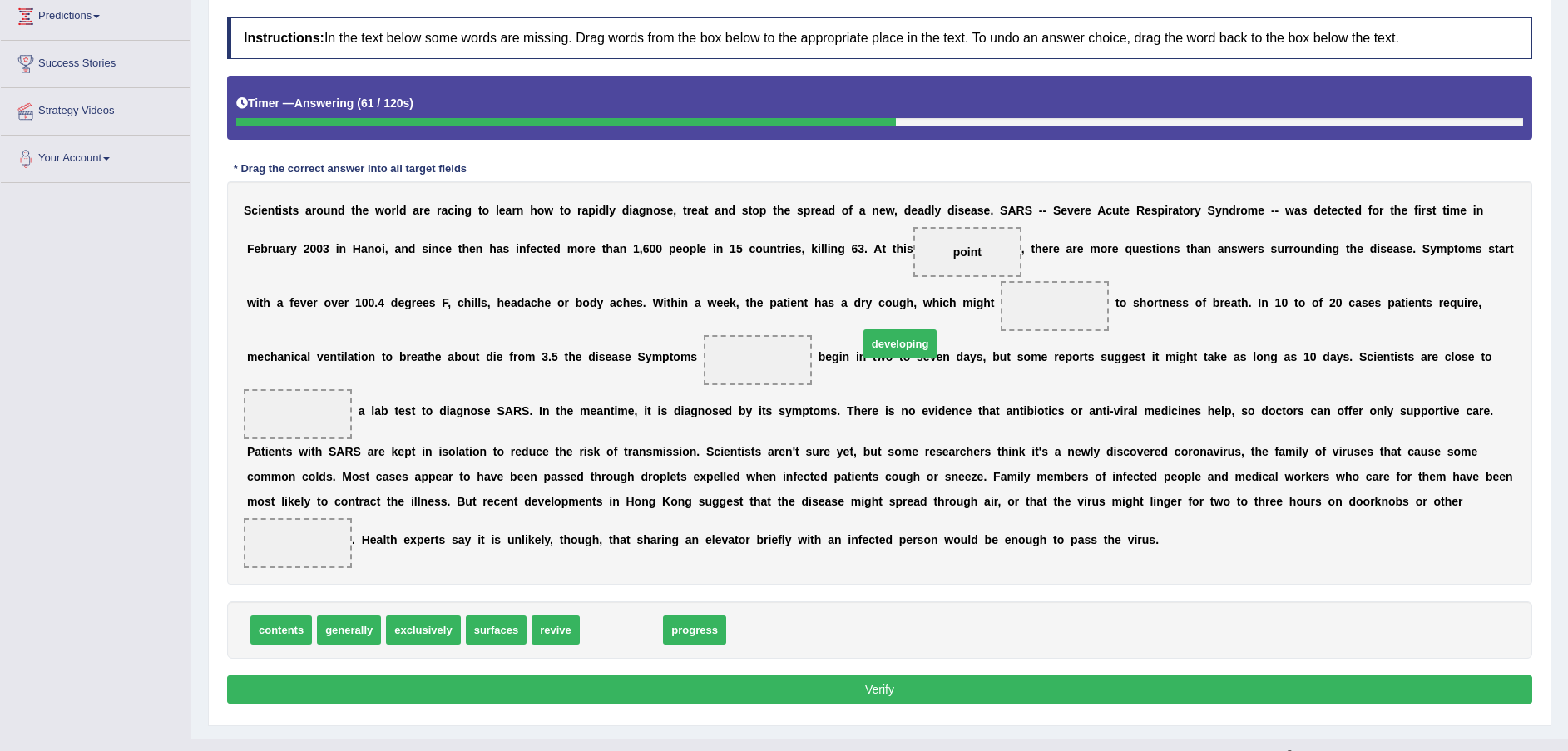
drag, startPoint x: 595, startPoint y: 605, endPoint x: 871, endPoint y: 321, distance: 396.0
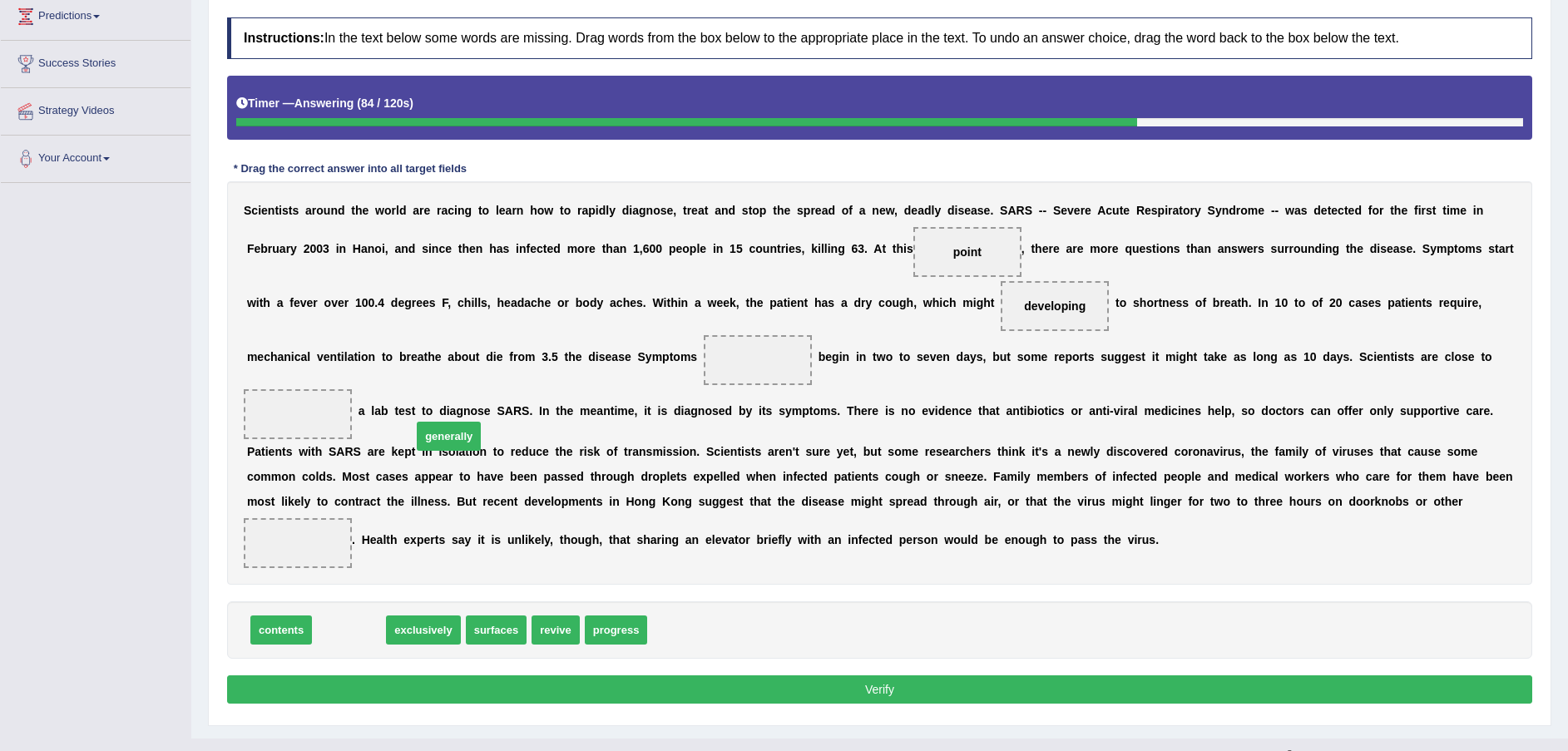
drag, startPoint x: 337, startPoint y: 613, endPoint x: 480, endPoint y: 396, distance: 259.9
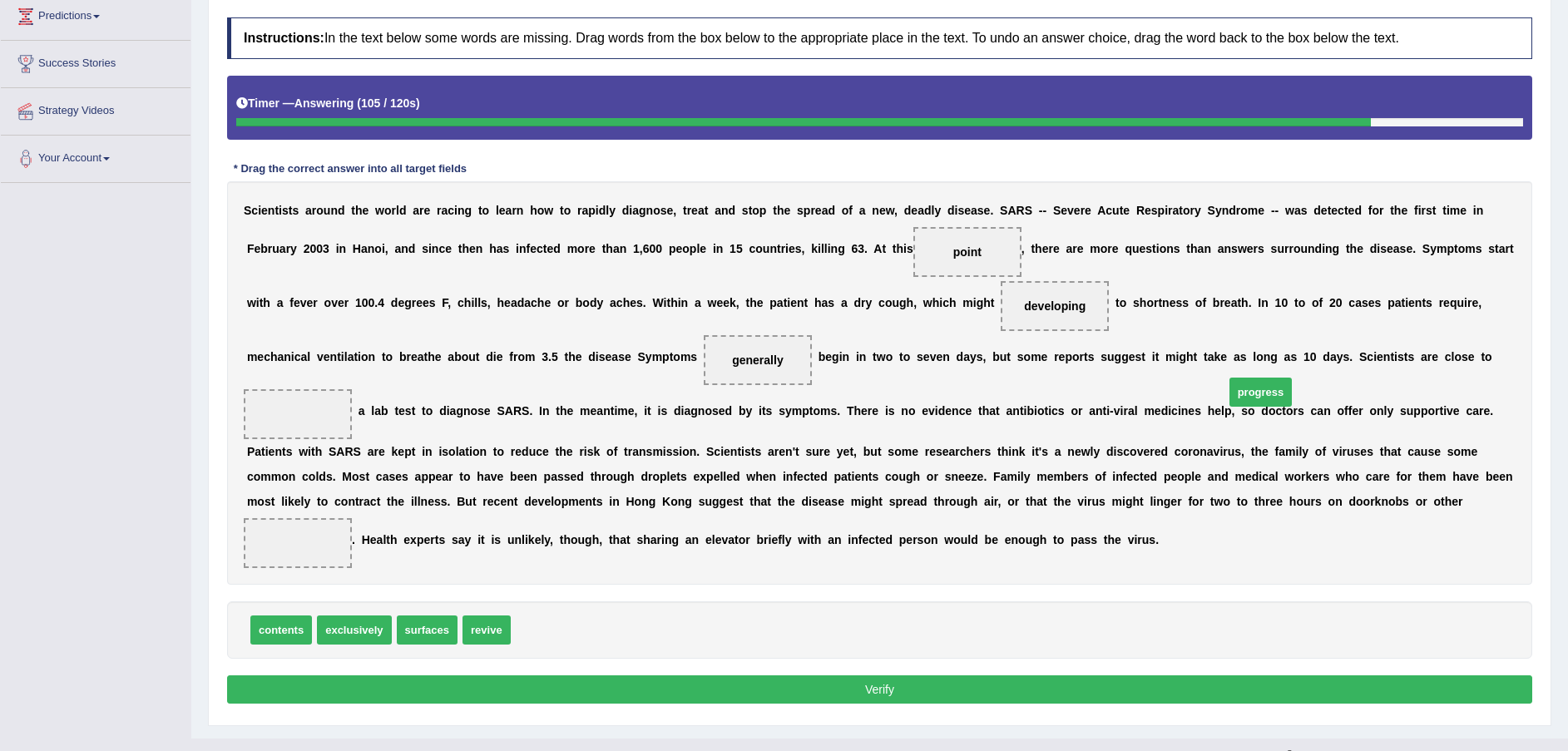
drag, startPoint x: 521, startPoint y: 602, endPoint x: 1236, endPoint y: 364, distance: 753.6
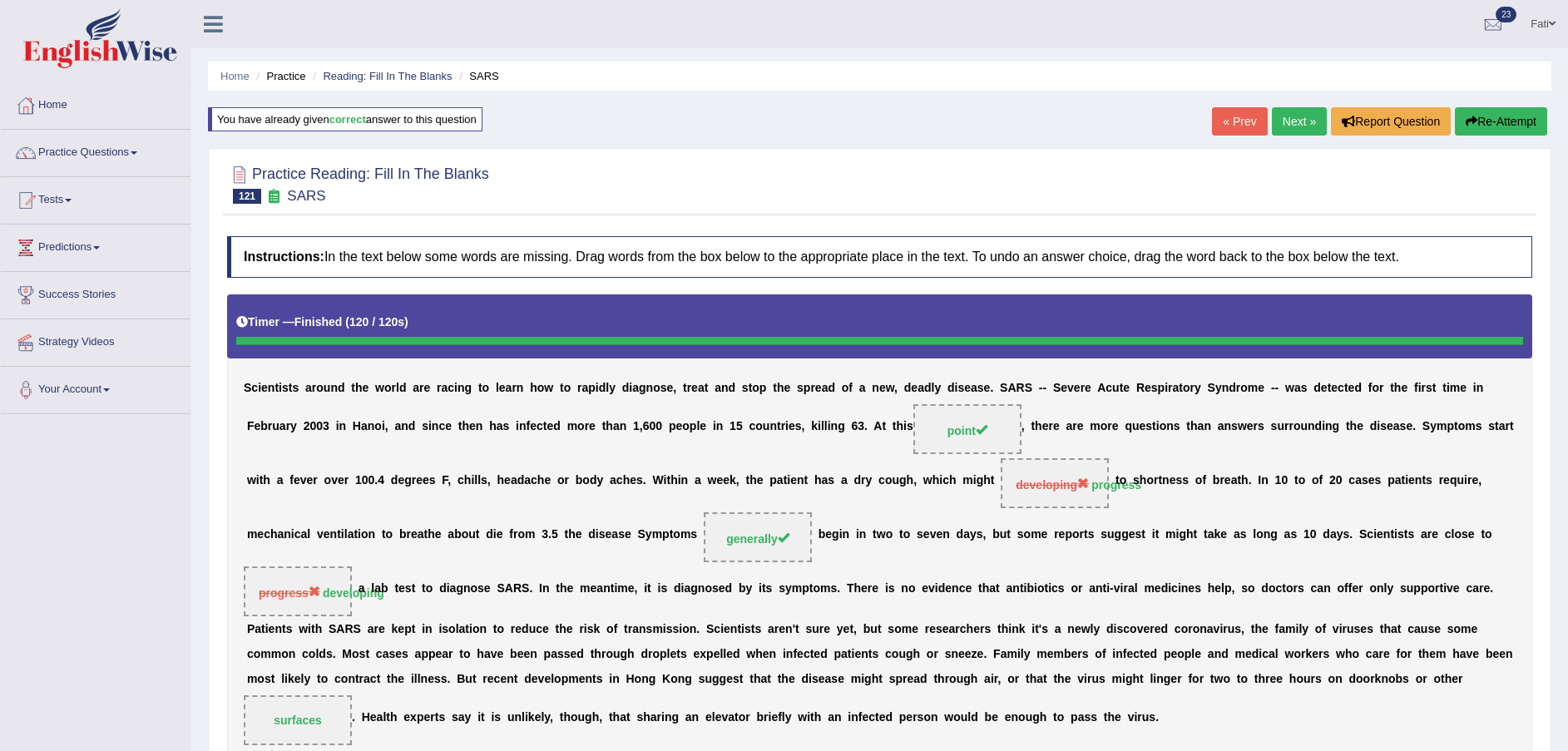
click at [1485, 128] on button "Re-Attempt" at bounding box center [1500, 121] width 92 height 28
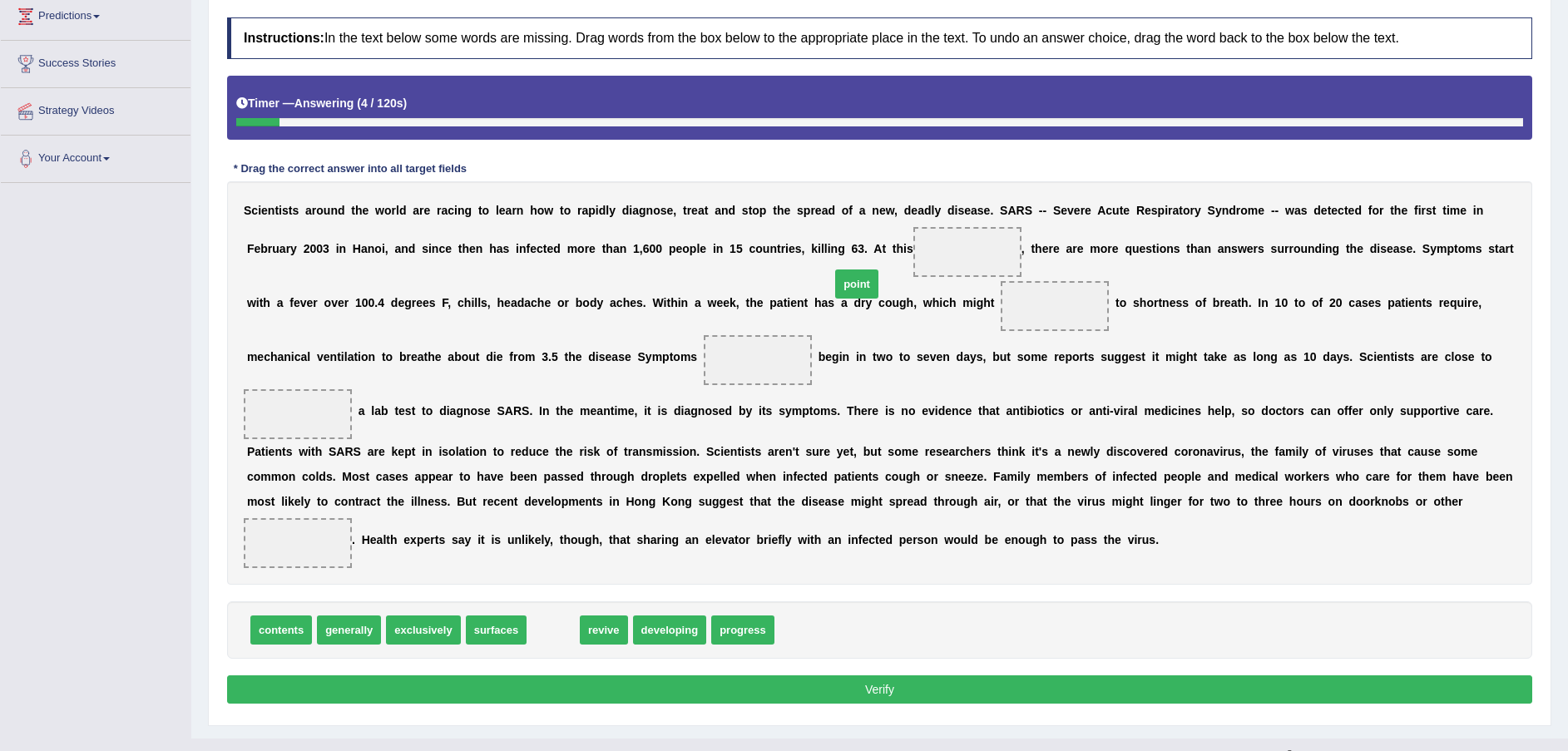
drag, startPoint x: 547, startPoint y: 598, endPoint x: 851, endPoint y: 252, distance: 460.6
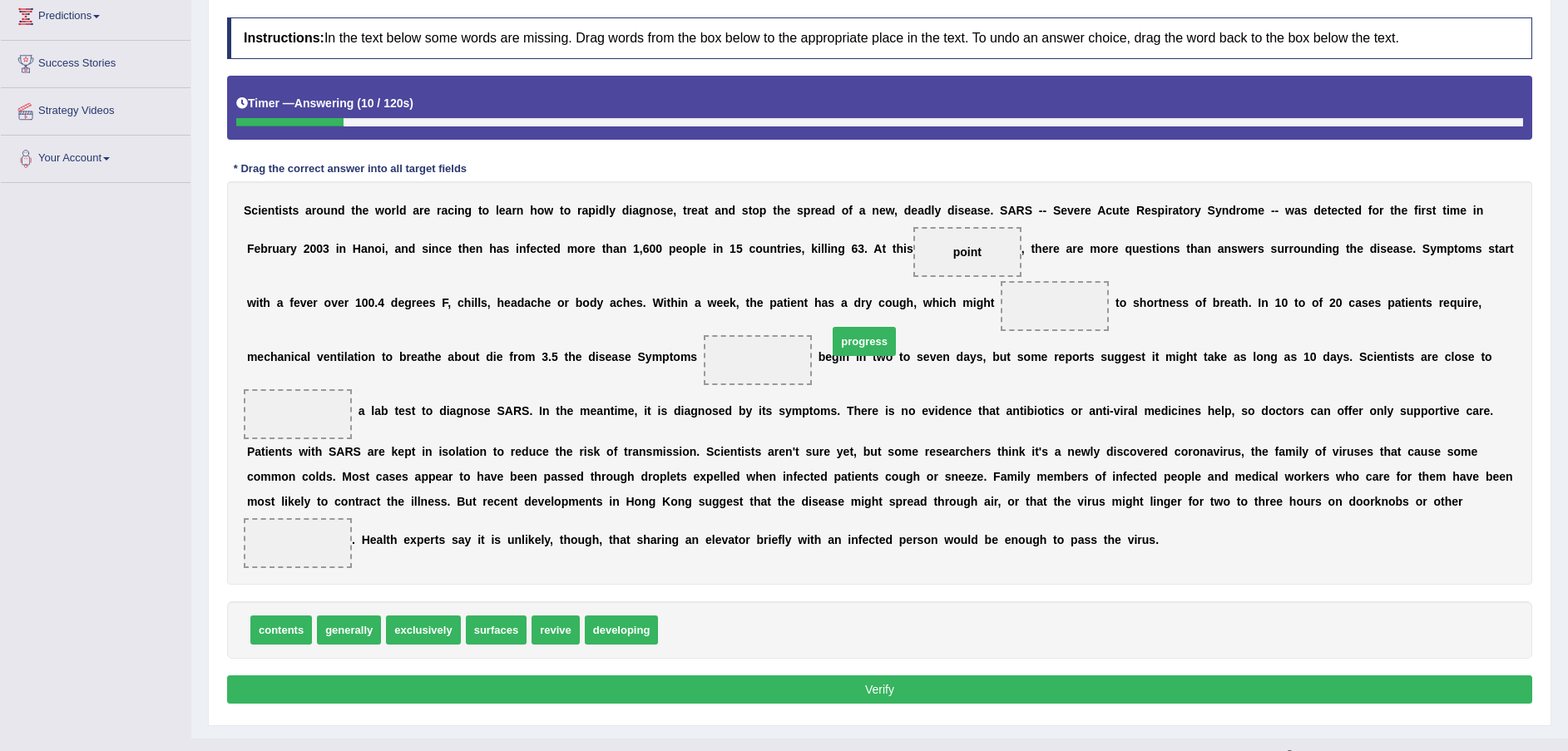
drag, startPoint x: 683, startPoint y: 599, endPoint x: 856, endPoint y: 310, distance: 336.8
drag, startPoint x: 361, startPoint y: 604, endPoint x: 506, endPoint y: 379, distance: 267.7
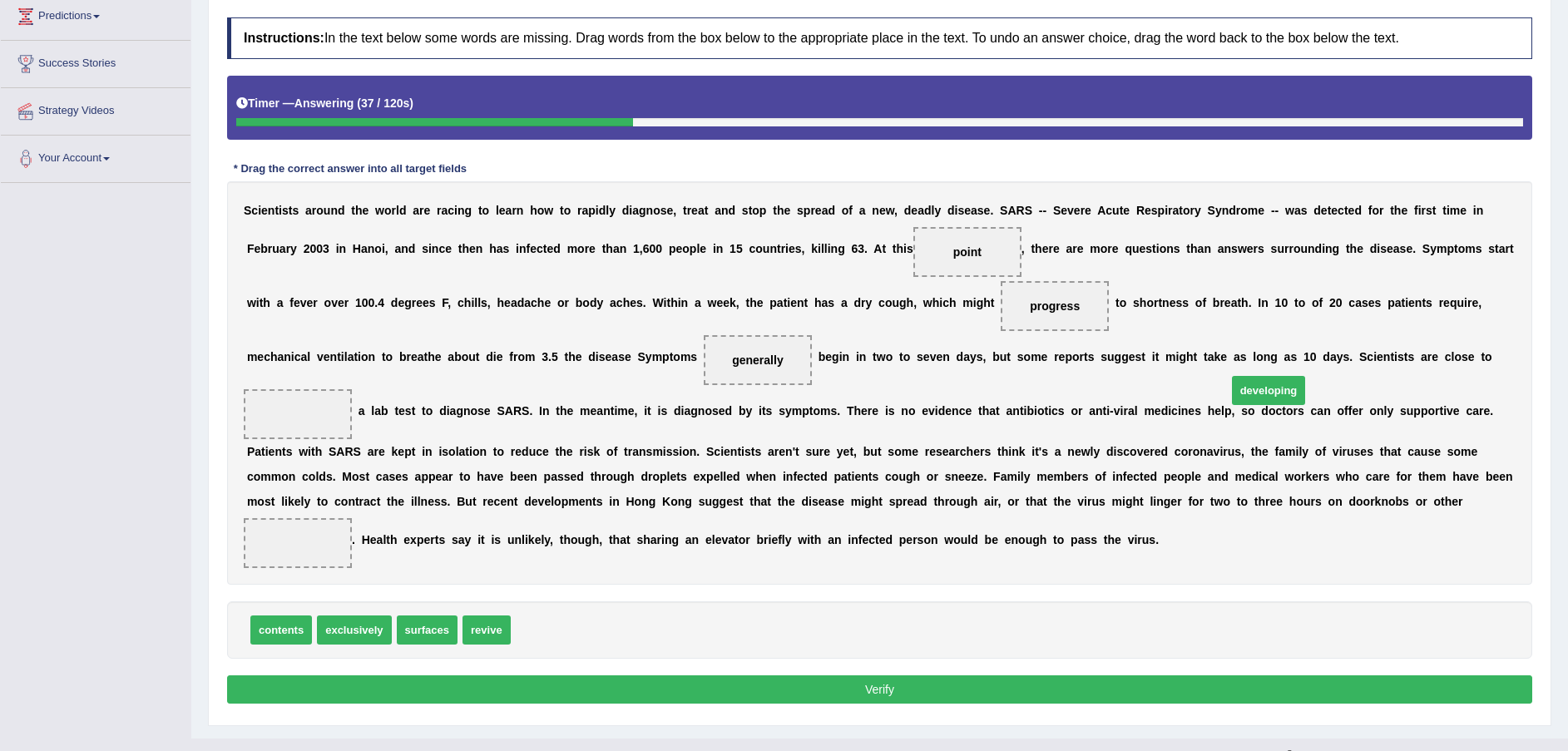
drag, startPoint x: 555, startPoint y: 608, endPoint x: 1271, endPoint y: 368, distance: 755.2
drag, startPoint x: 469, startPoint y: 594, endPoint x: 909, endPoint y: 503, distance: 449.3
click at [891, 675] on button "Verify" at bounding box center [879, 689] width 1305 height 28
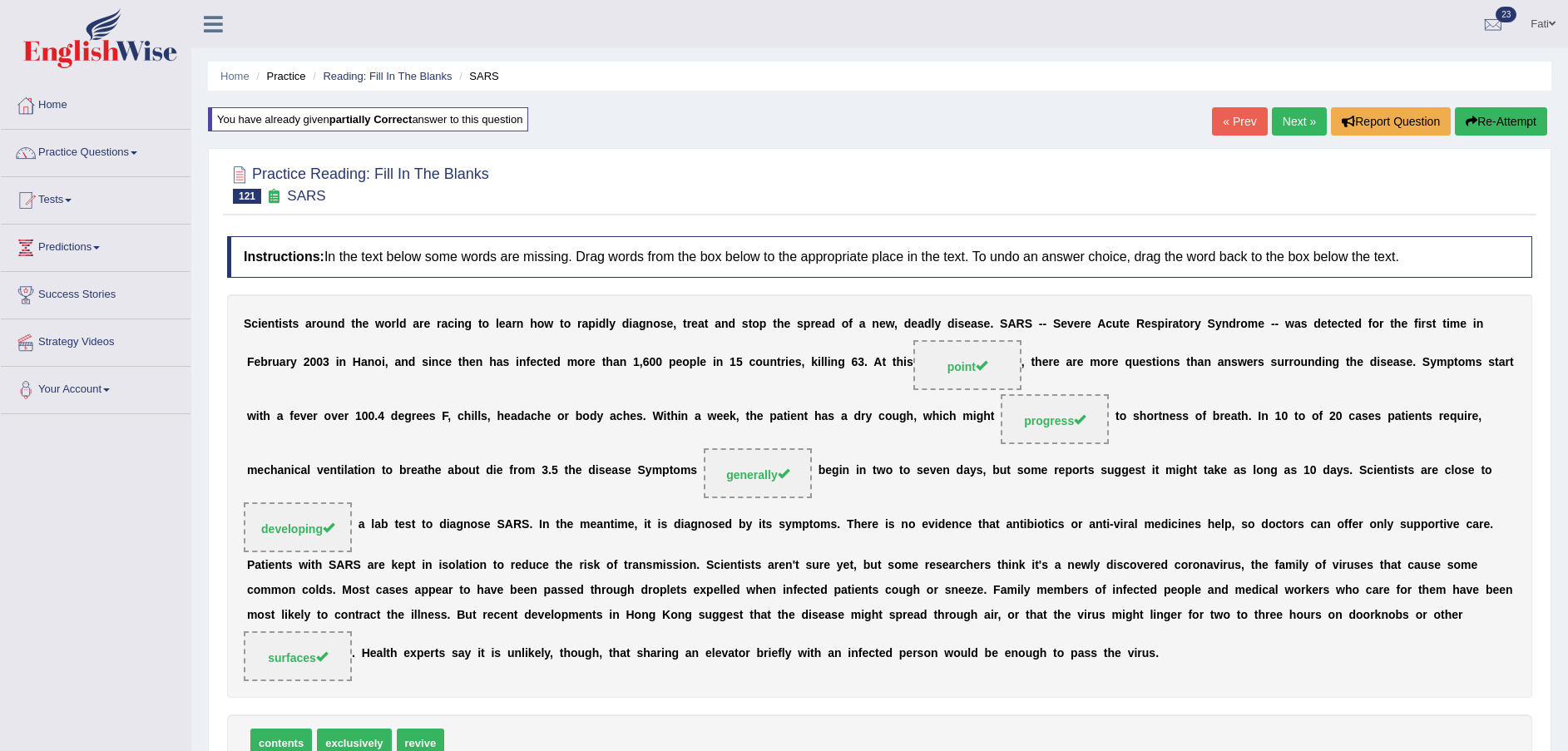
click at [1290, 120] on link "Next »" at bounding box center [1299, 121] width 55 height 28
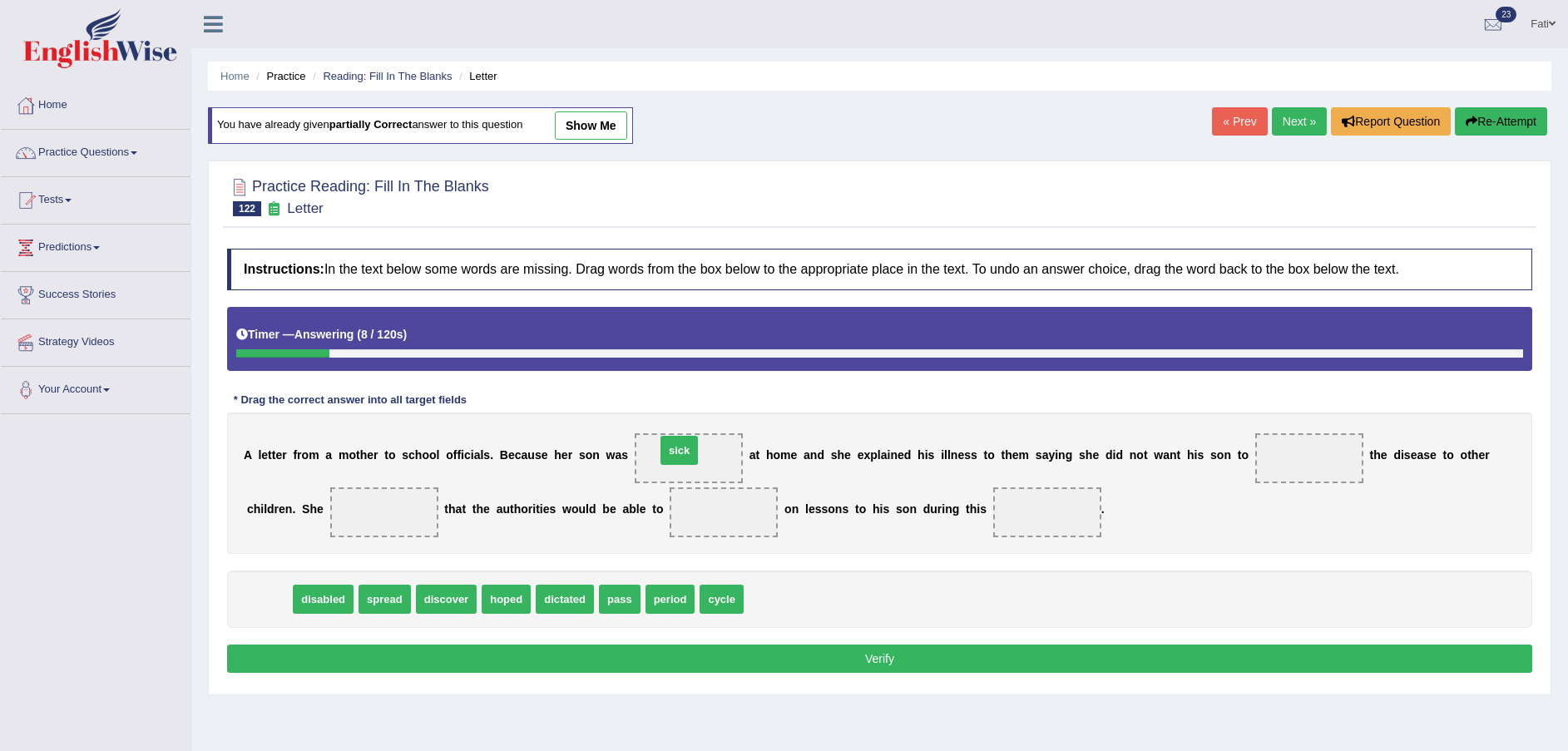
drag, startPoint x: 271, startPoint y: 592, endPoint x: 676, endPoint y: 448, distance: 429.8
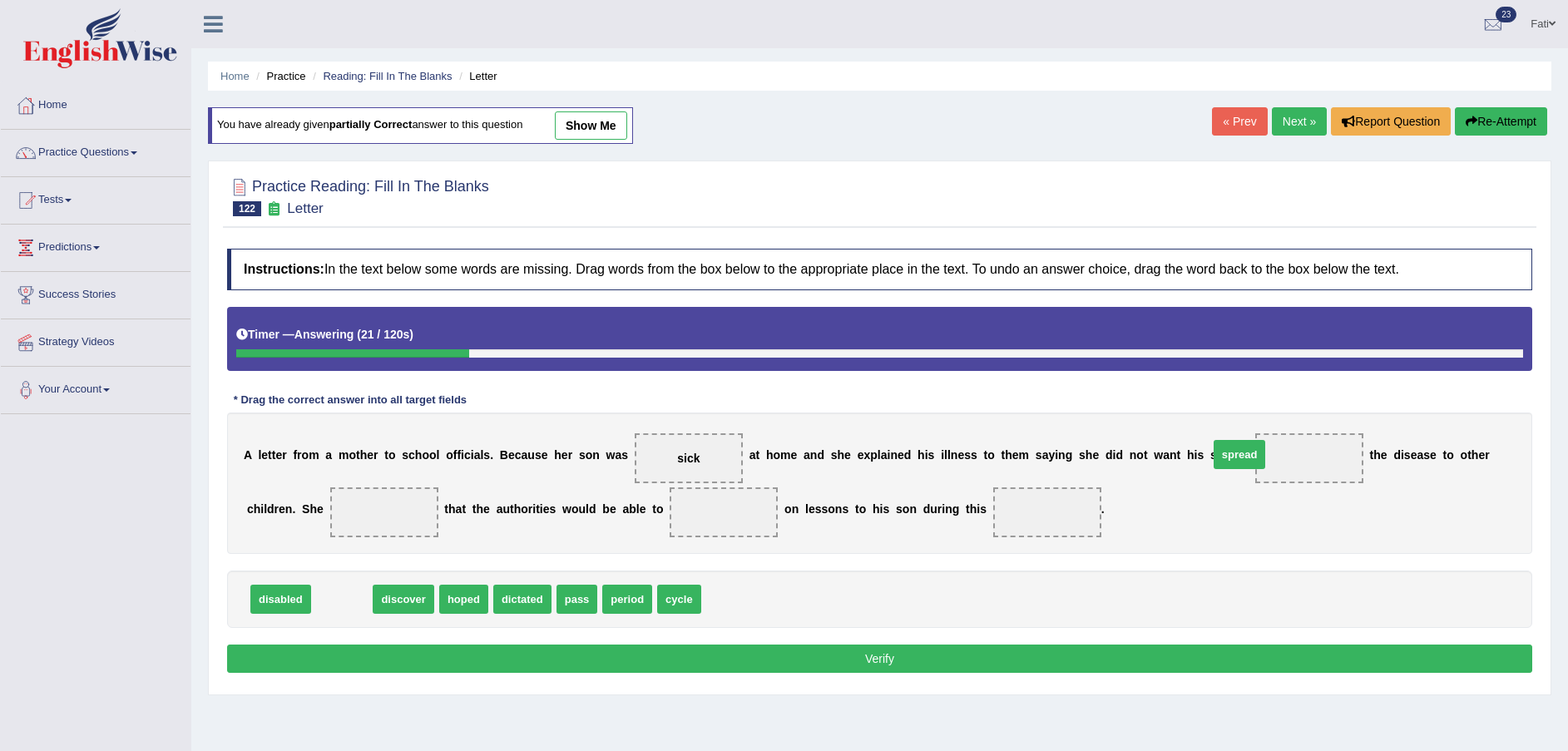
drag, startPoint x: 339, startPoint y: 602, endPoint x: 1239, endPoint y: 463, distance: 910.7
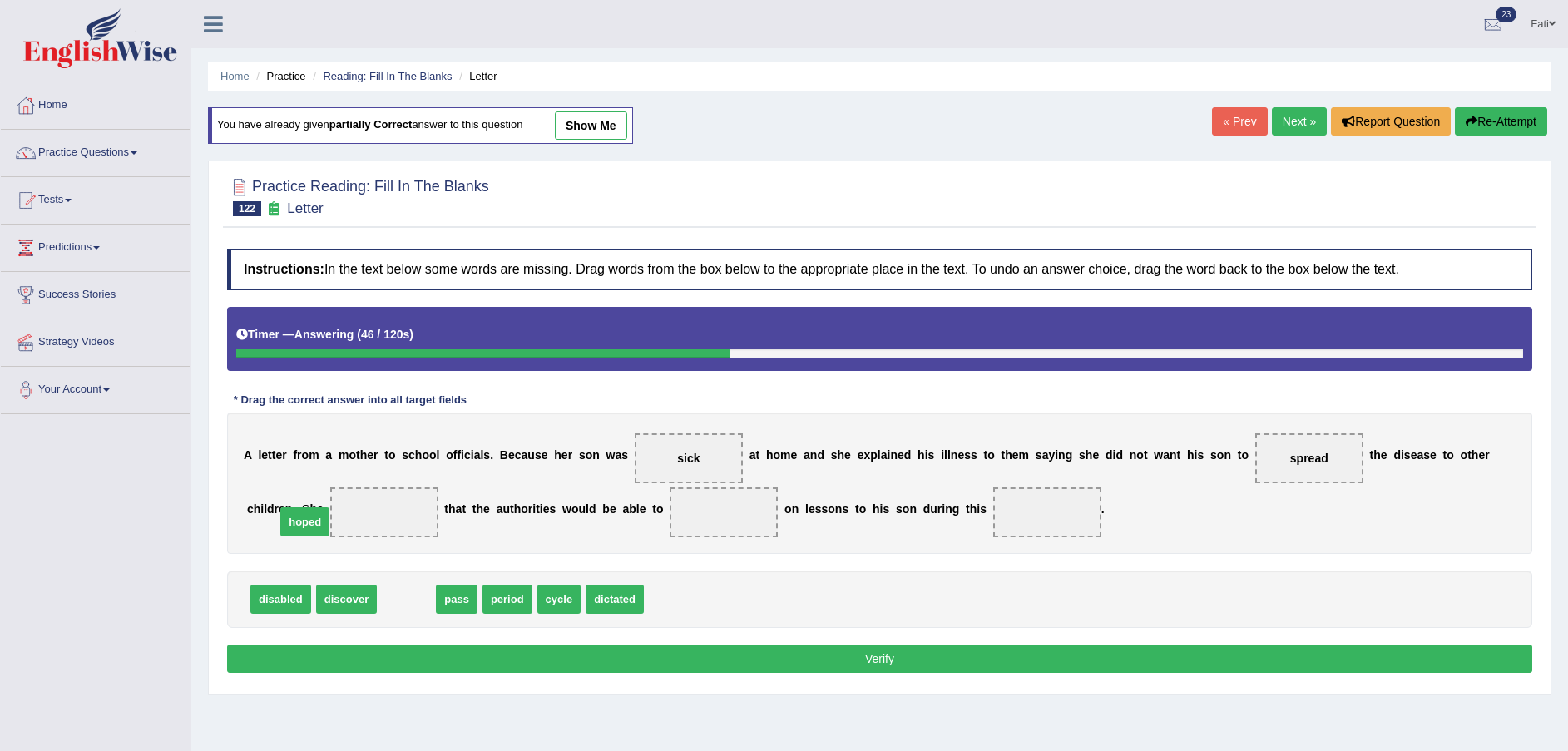
drag, startPoint x: 404, startPoint y: 603, endPoint x: 302, endPoint y: 526, distance: 127.8
drag, startPoint x: 408, startPoint y: 610, endPoint x: 639, endPoint y: 541, distance: 241.1
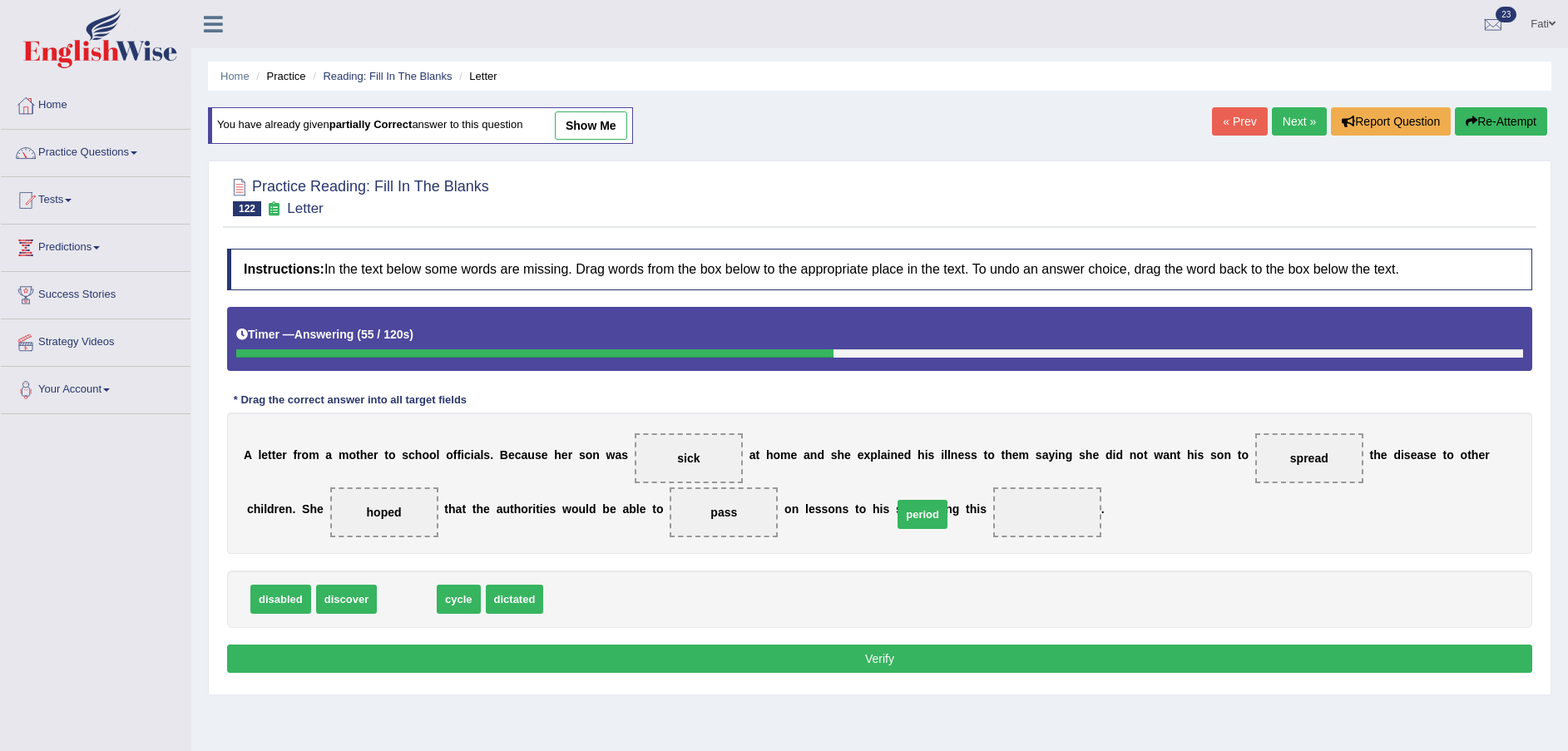
drag, startPoint x: 422, startPoint y: 589, endPoint x: 908, endPoint y: 529, distance: 489.7
click at [833, 653] on button "Verify" at bounding box center [879, 659] width 1305 height 28
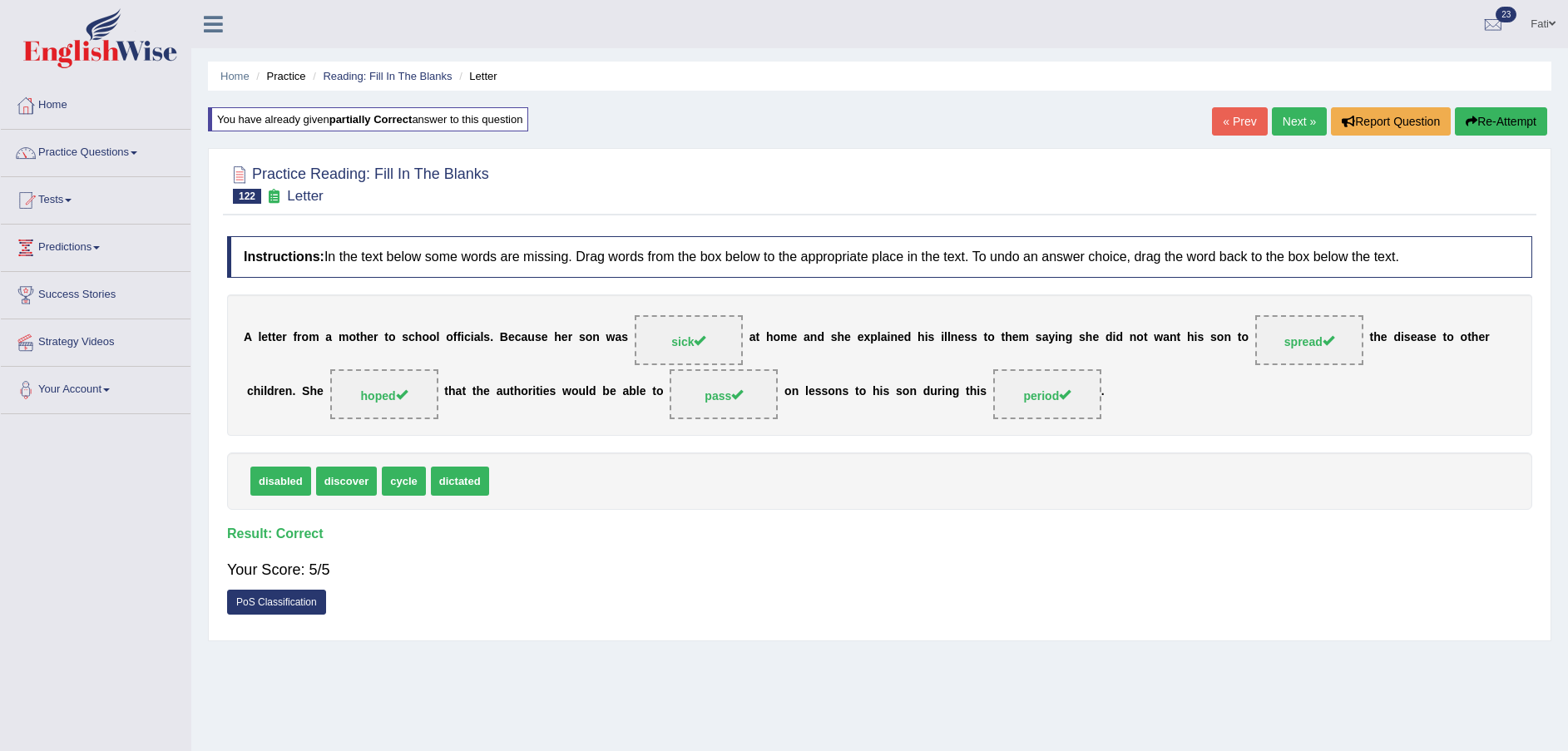
click at [1306, 116] on link "Next »" at bounding box center [1299, 121] width 55 height 28
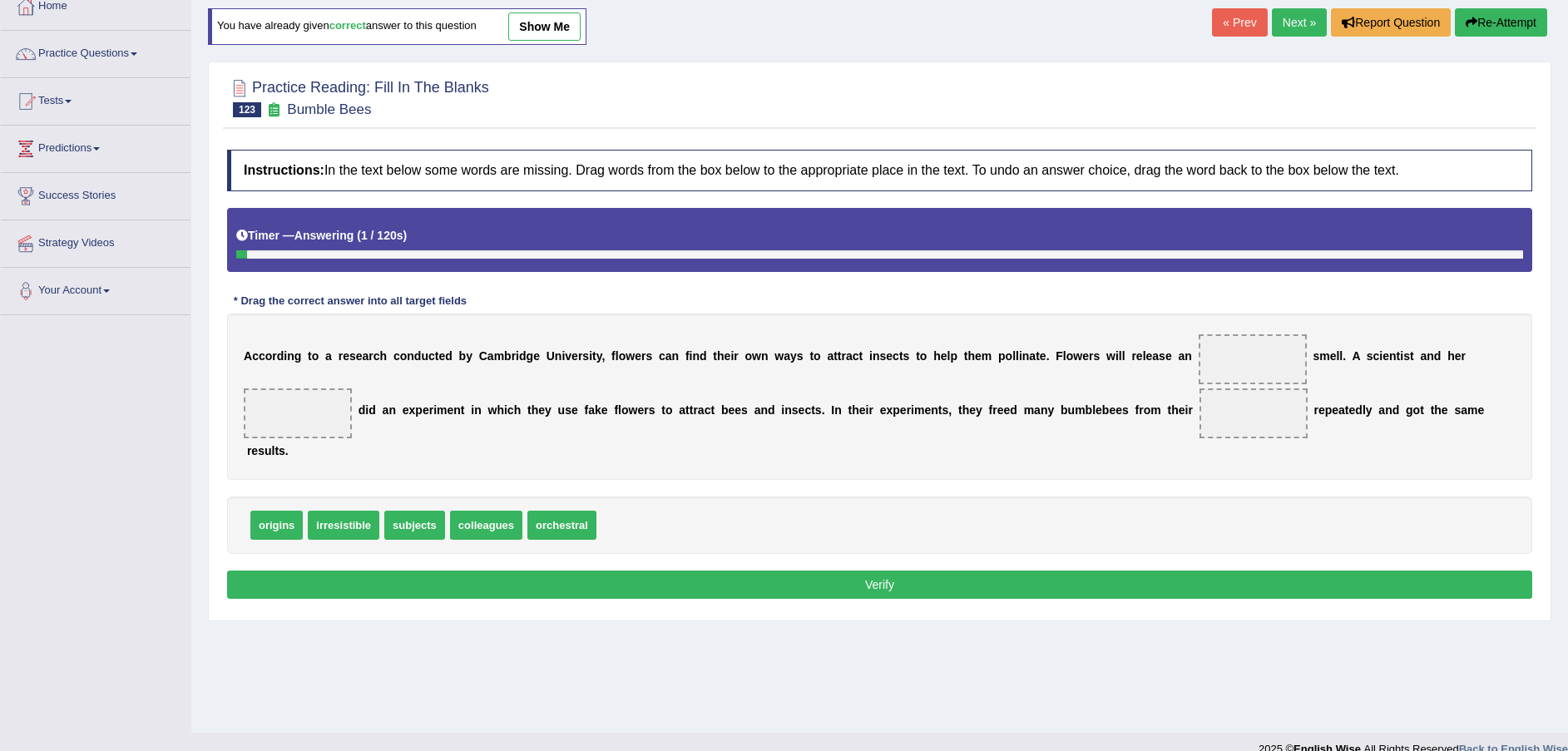
scroll to position [122, 0]
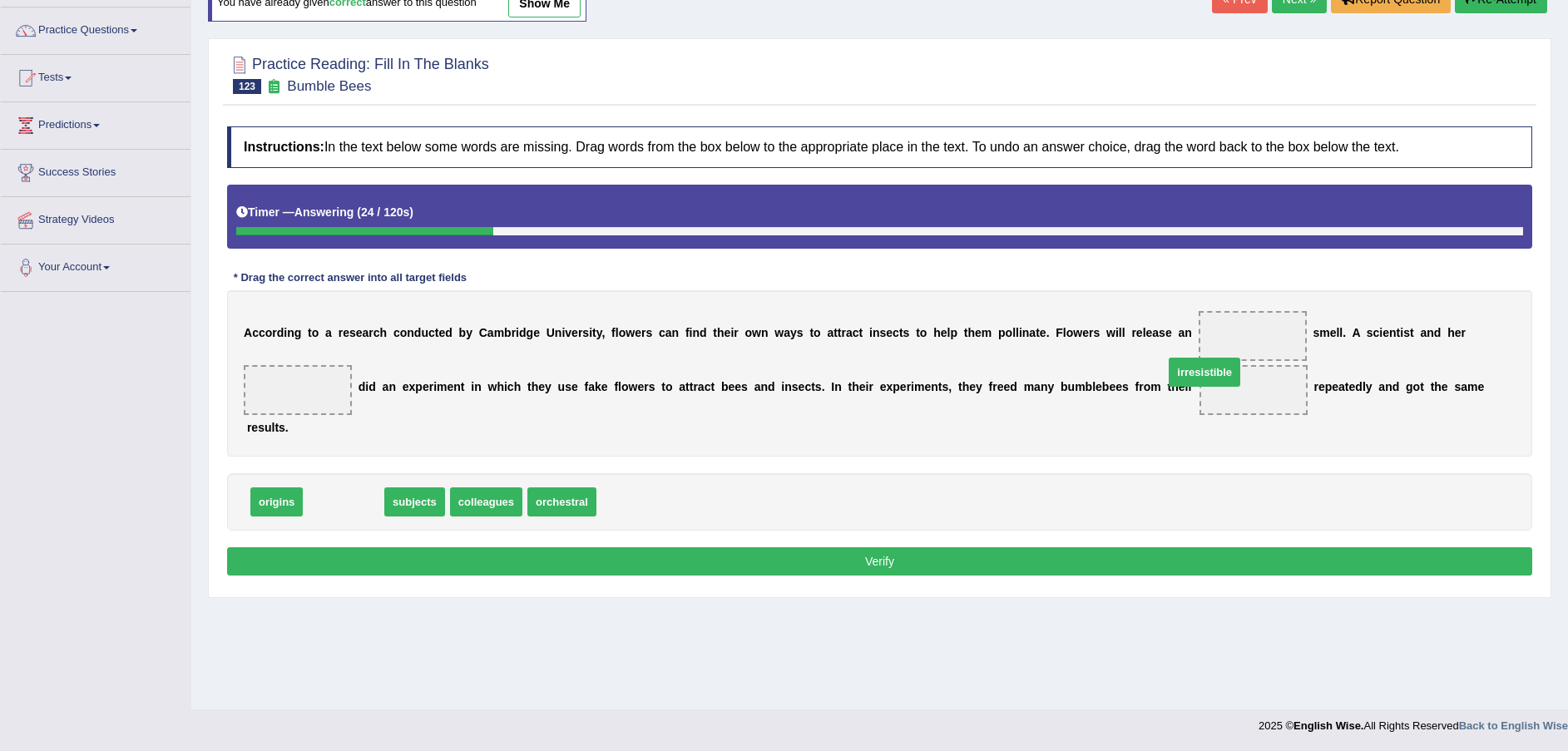
drag, startPoint x: 354, startPoint y: 484, endPoint x: 1214, endPoint y: 354, distance: 869.8
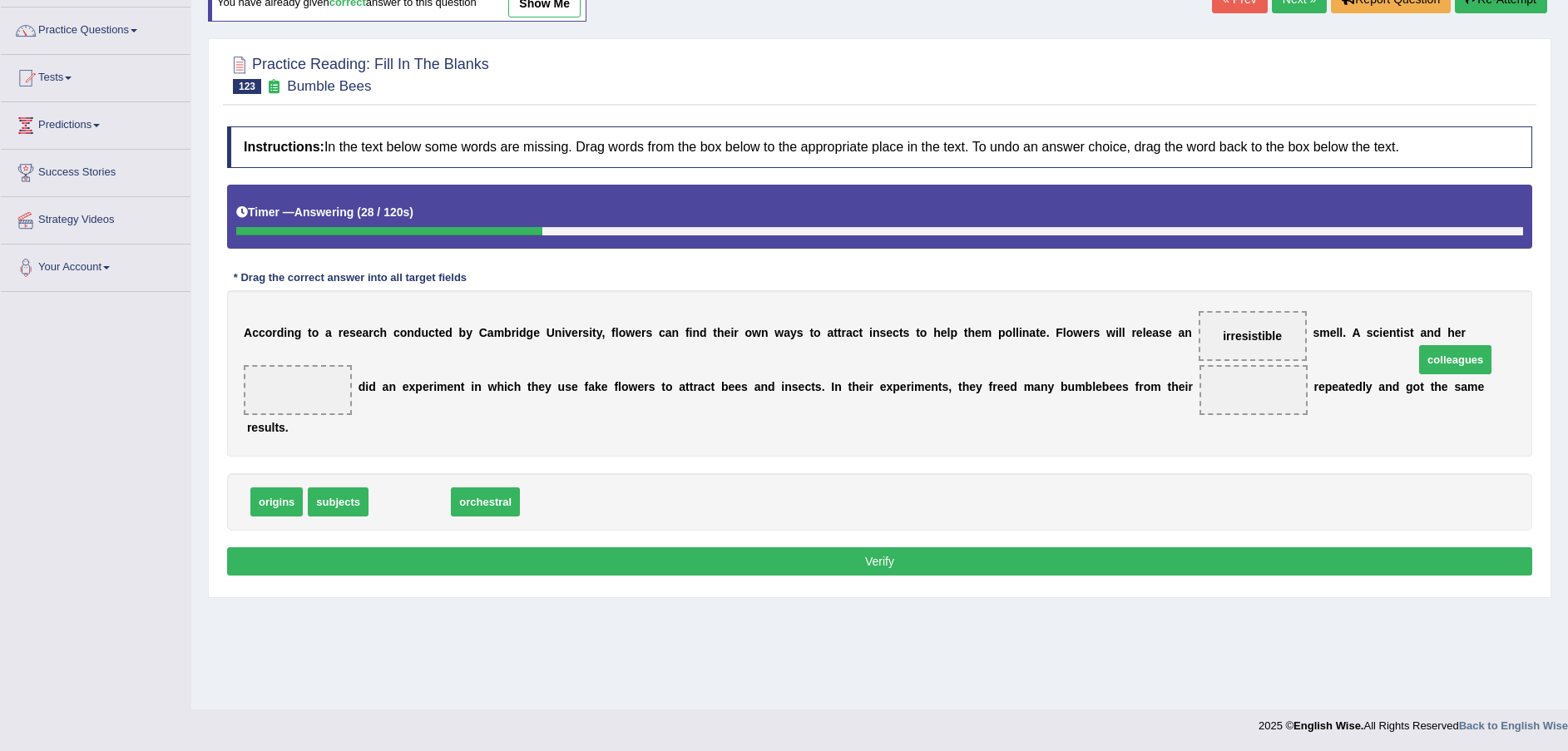
drag, startPoint x: 472, startPoint y: 465, endPoint x: 1425, endPoint y: 329, distance: 962.7
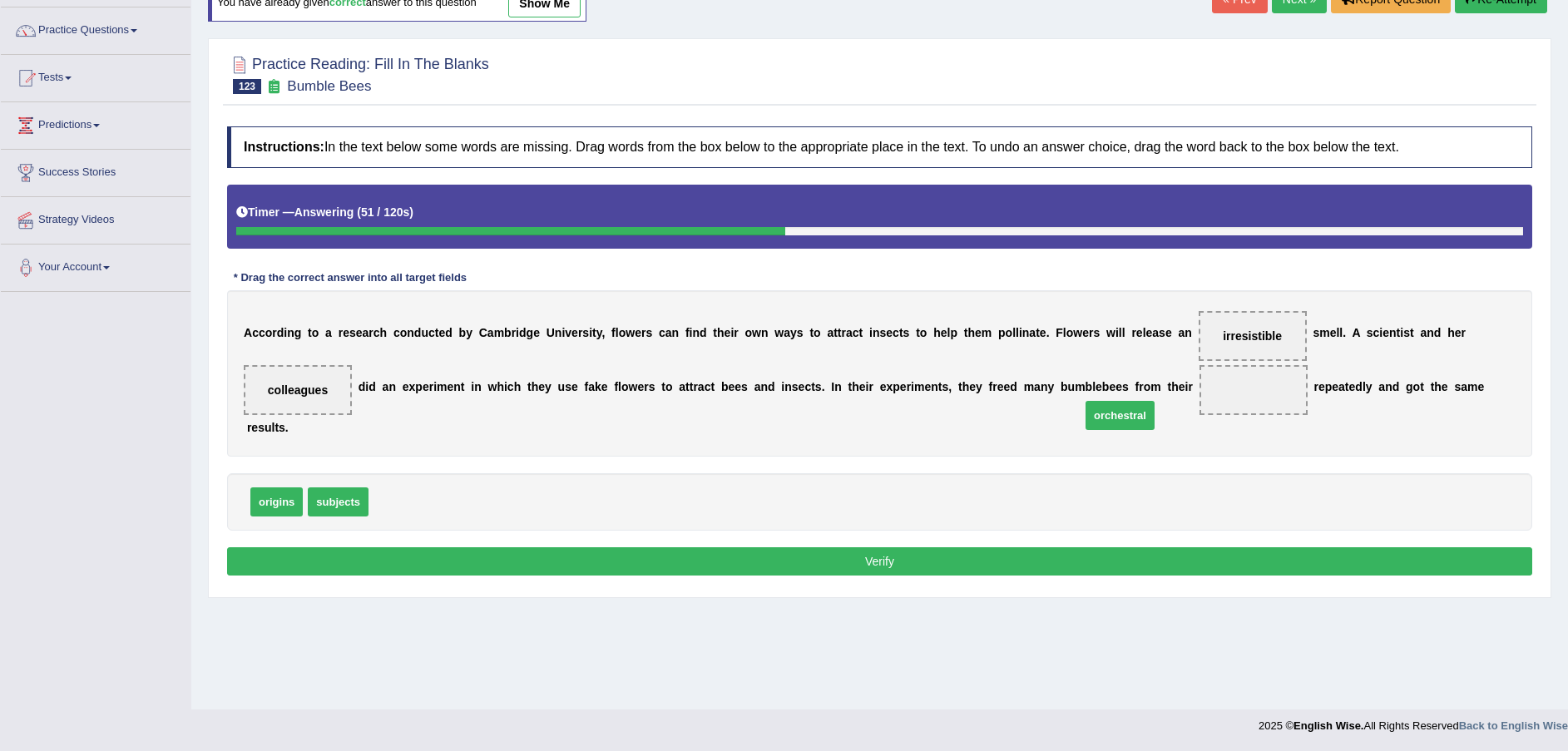
drag, startPoint x: 393, startPoint y: 485, endPoint x: 1105, endPoint y: 397, distance: 717.4
click at [958, 547] on button "Verify" at bounding box center [879, 561] width 1305 height 28
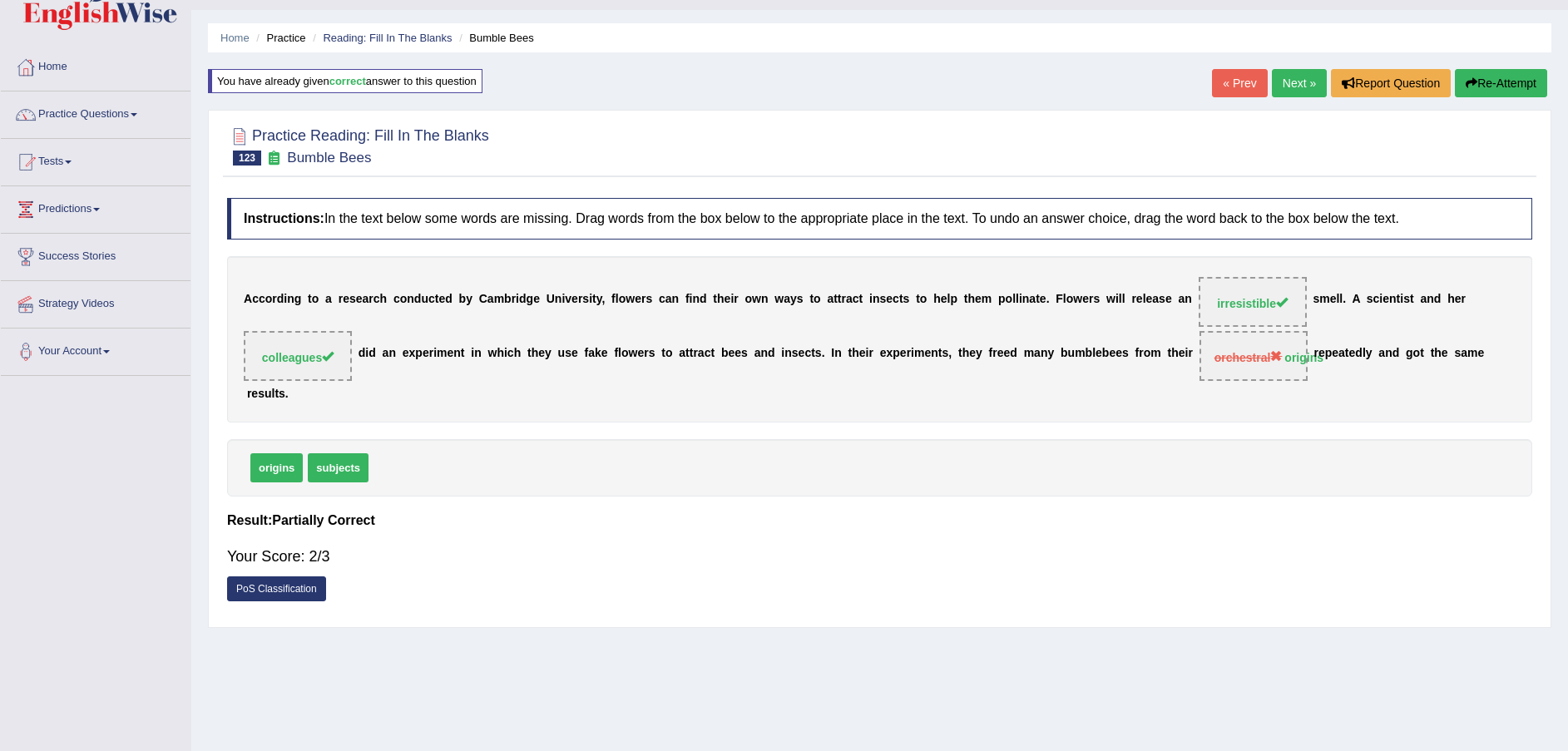
scroll to position [0, 0]
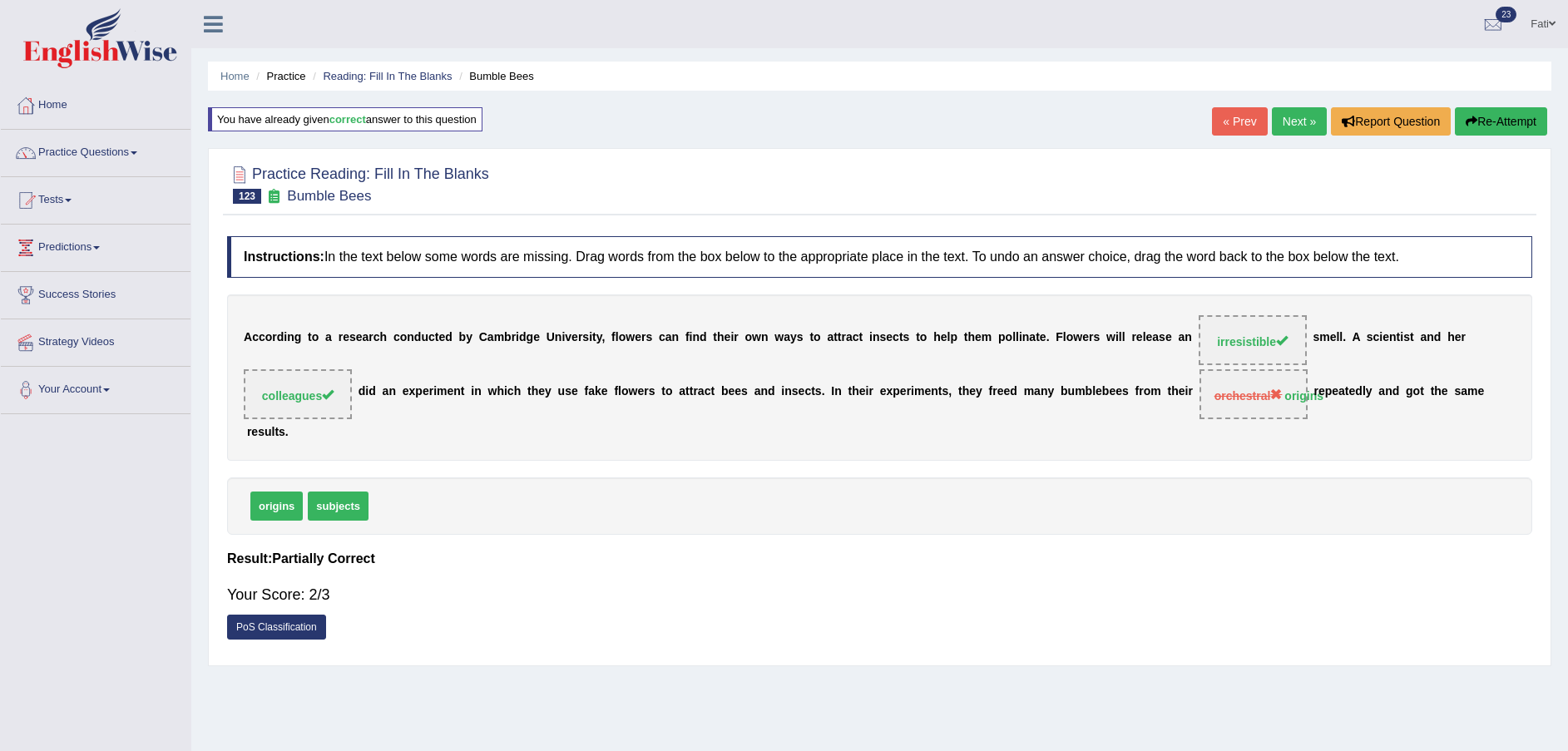
click at [1476, 119] on button "Re-Attempt" at bounding box center [1500, 121] width 92 height 28
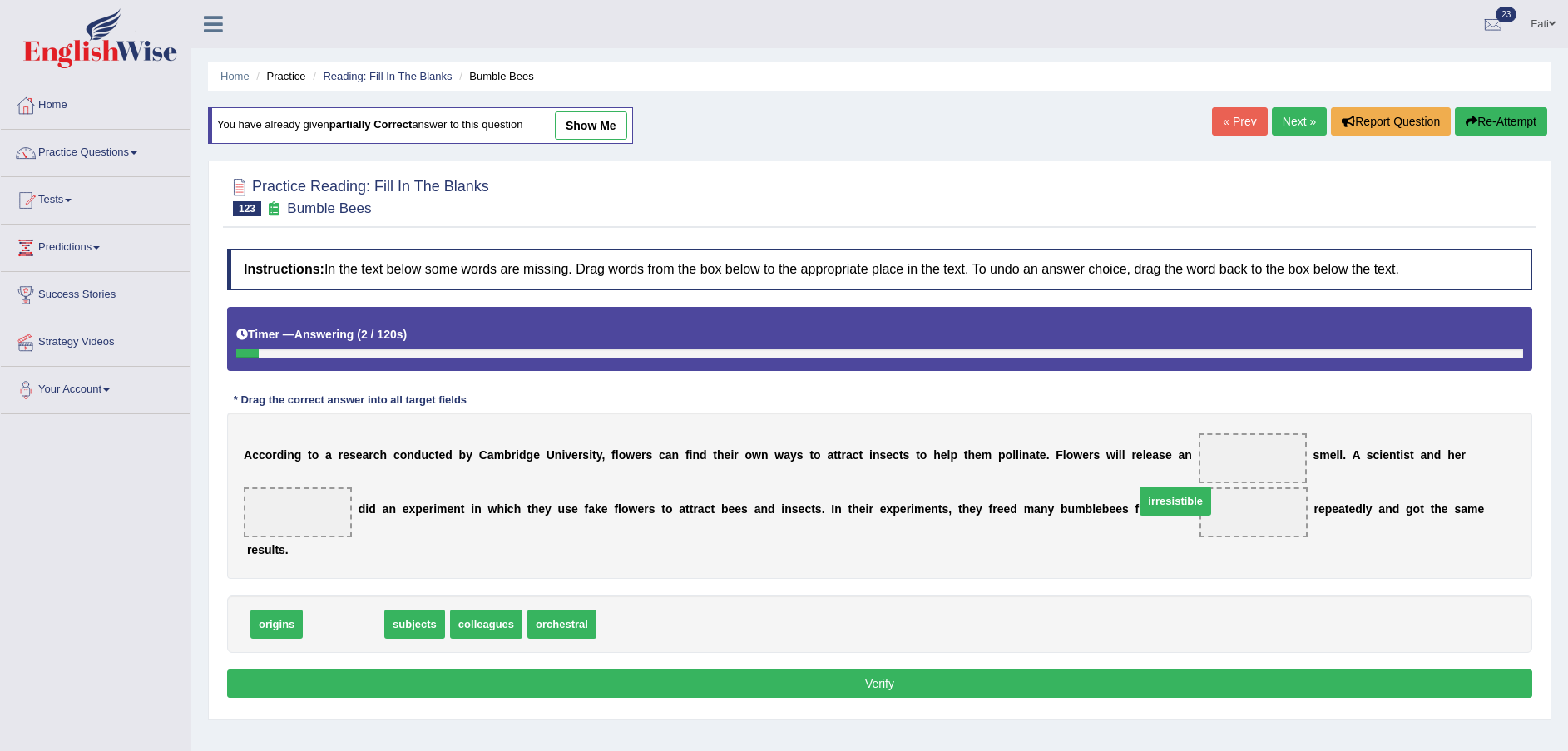
drag, startPoint x: 358, startPoint y: 603, endPoint x: 1194, endPoint y: 471, distance: 846.4
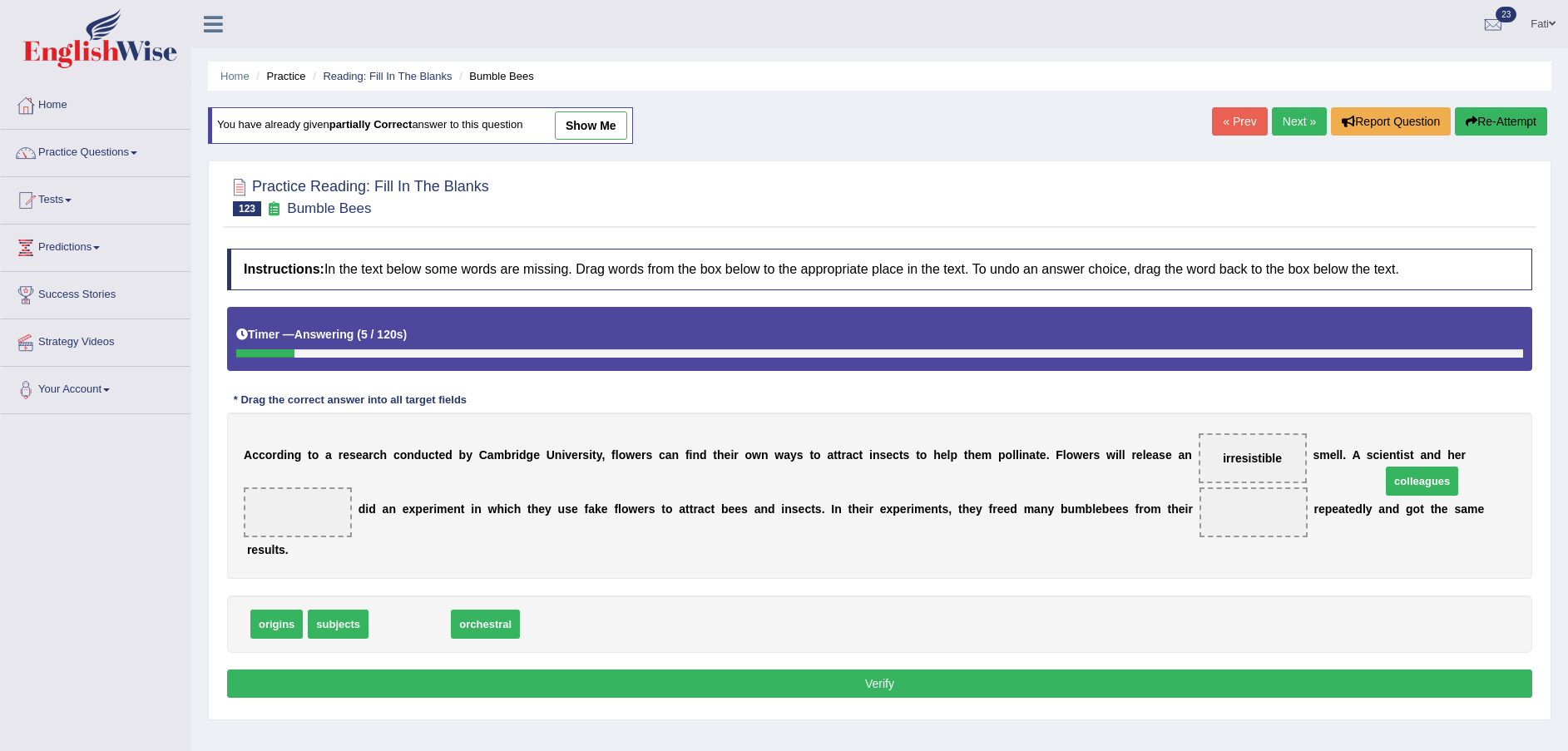
drag, startPoint x: 532, startPoint y: 567, endPoint x: 1439, endPoint y: 462, distance: 913.1
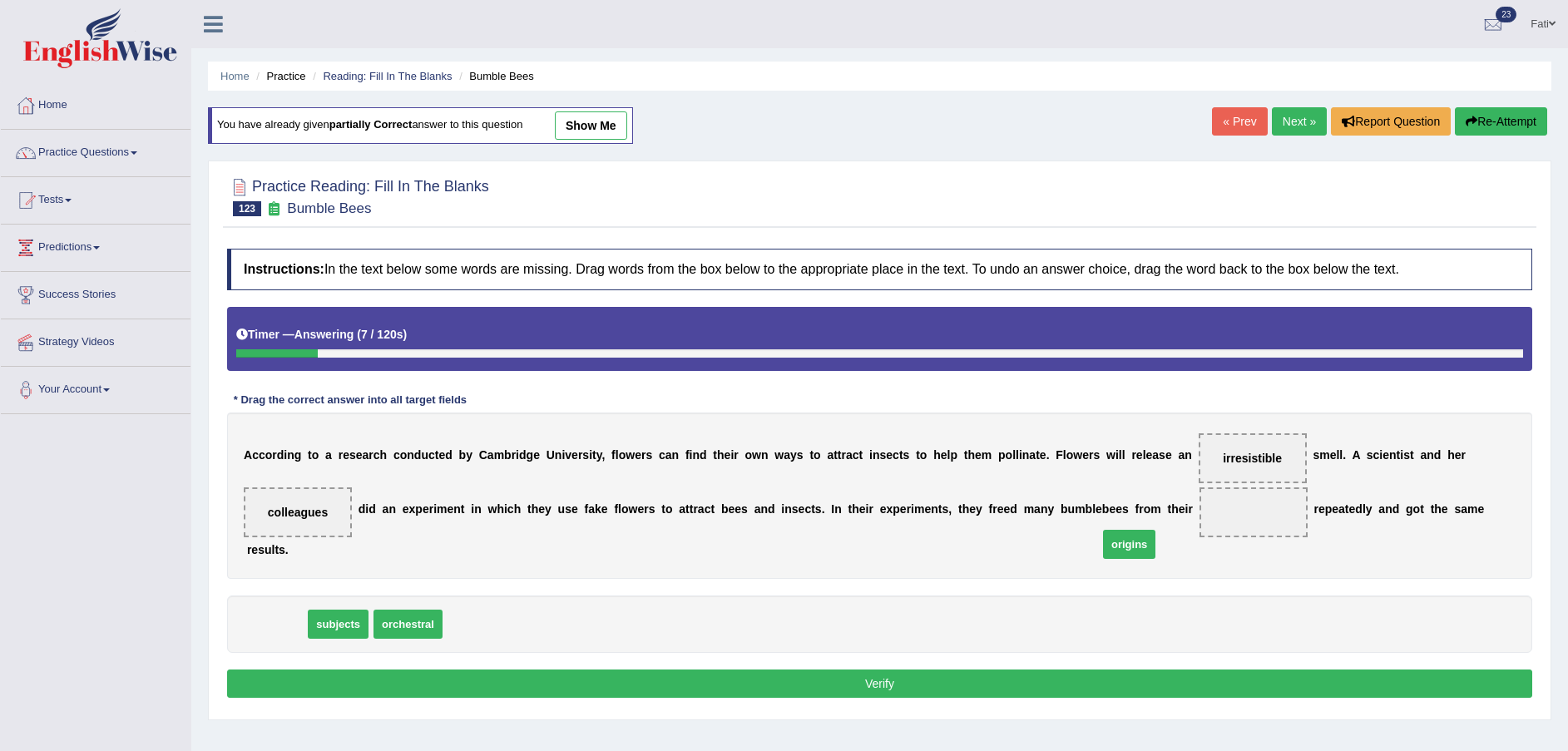
drag, startPoint x: 277, startPoint y: 605, endPoint x: 1131, endPoint y: 525, distance: 857.7
click at [1105, 669] on button "Verify" at bounding box center [879, 683] width 1305 height 28
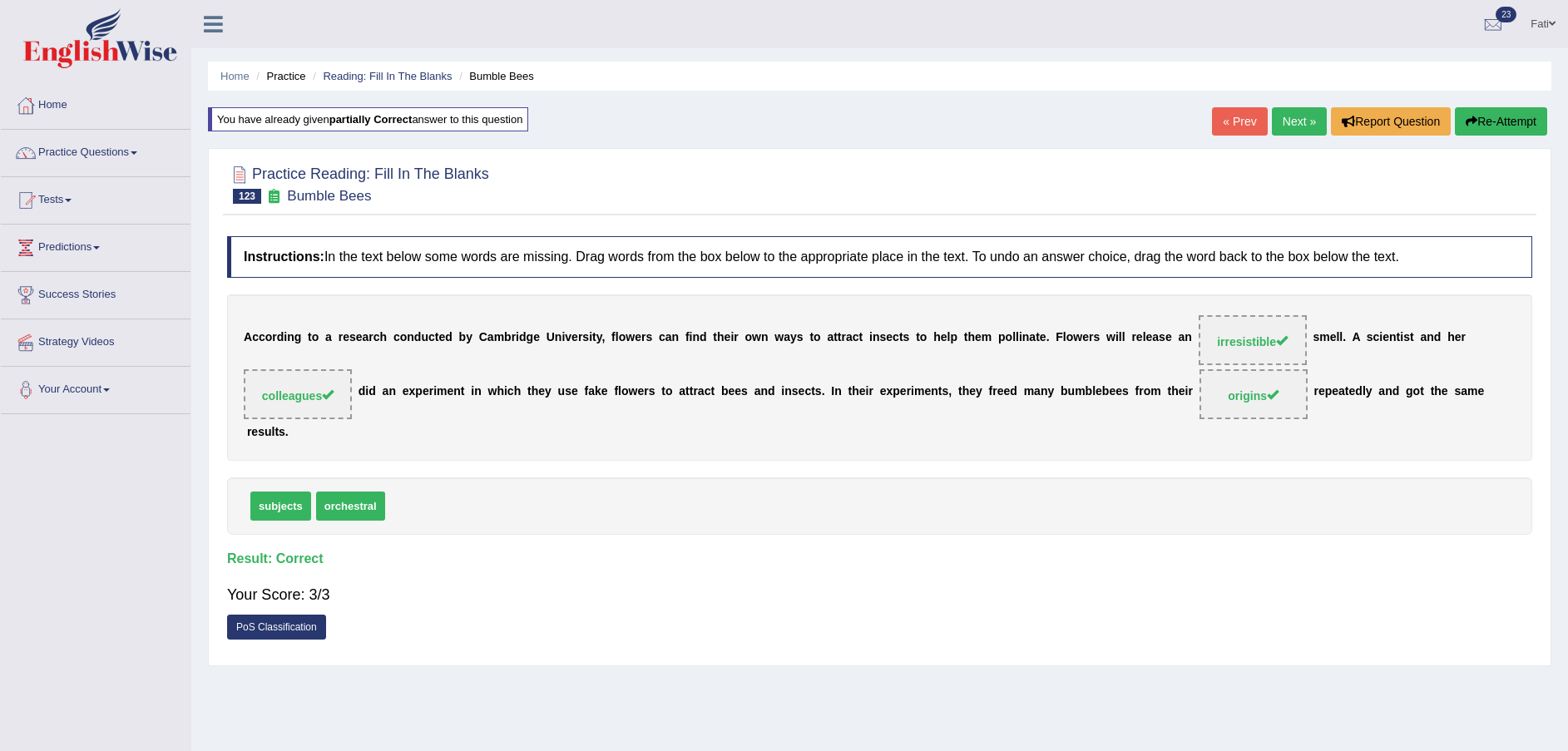
click at [1302, 123] on link "Next »" at bounding box center [1299, 121] width 55 height 28
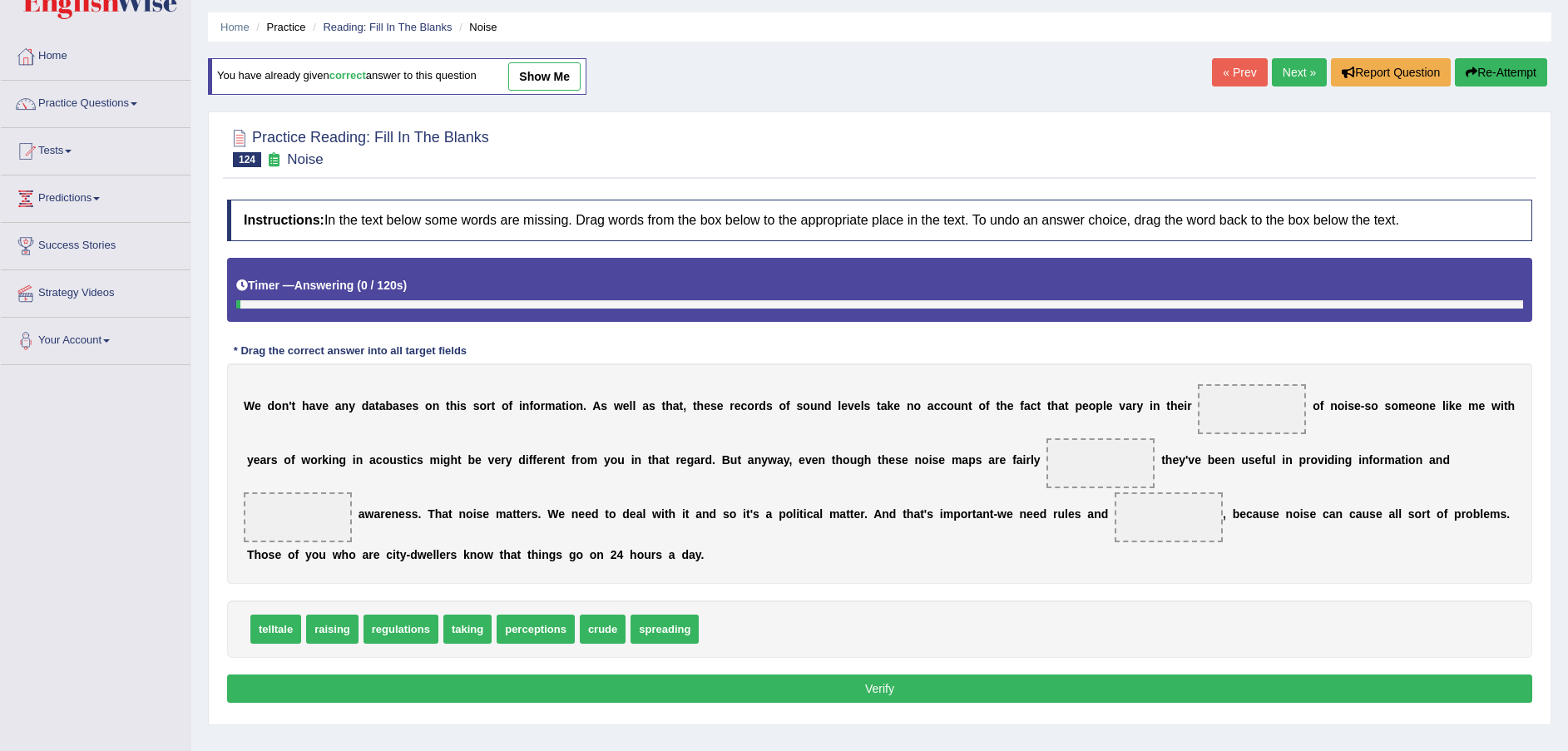
scroll to position [122, 0]
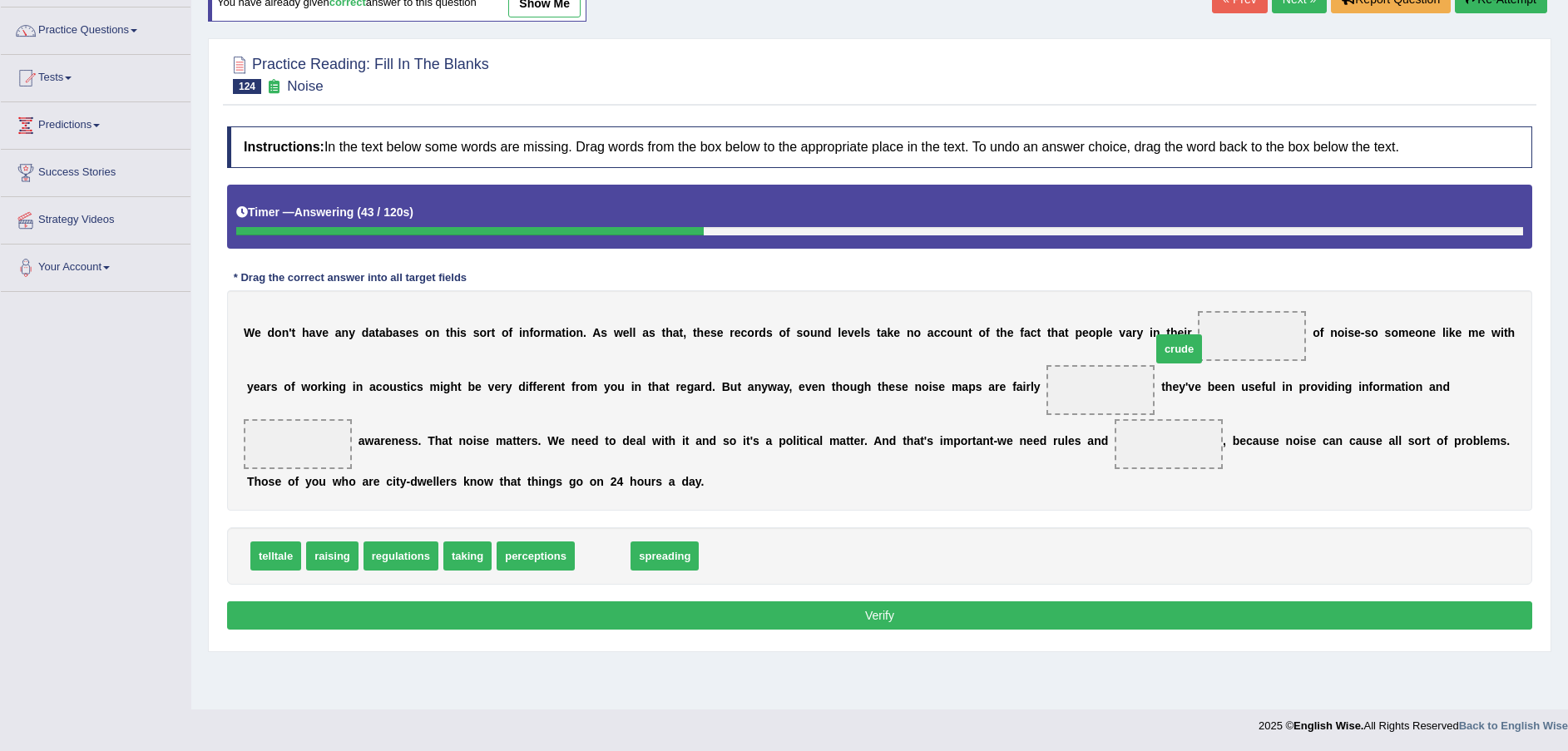
drag, startPoint x: 596, startPoint y: 550, endPoint x: 1178, endPoint y: 339, distance: 619.1
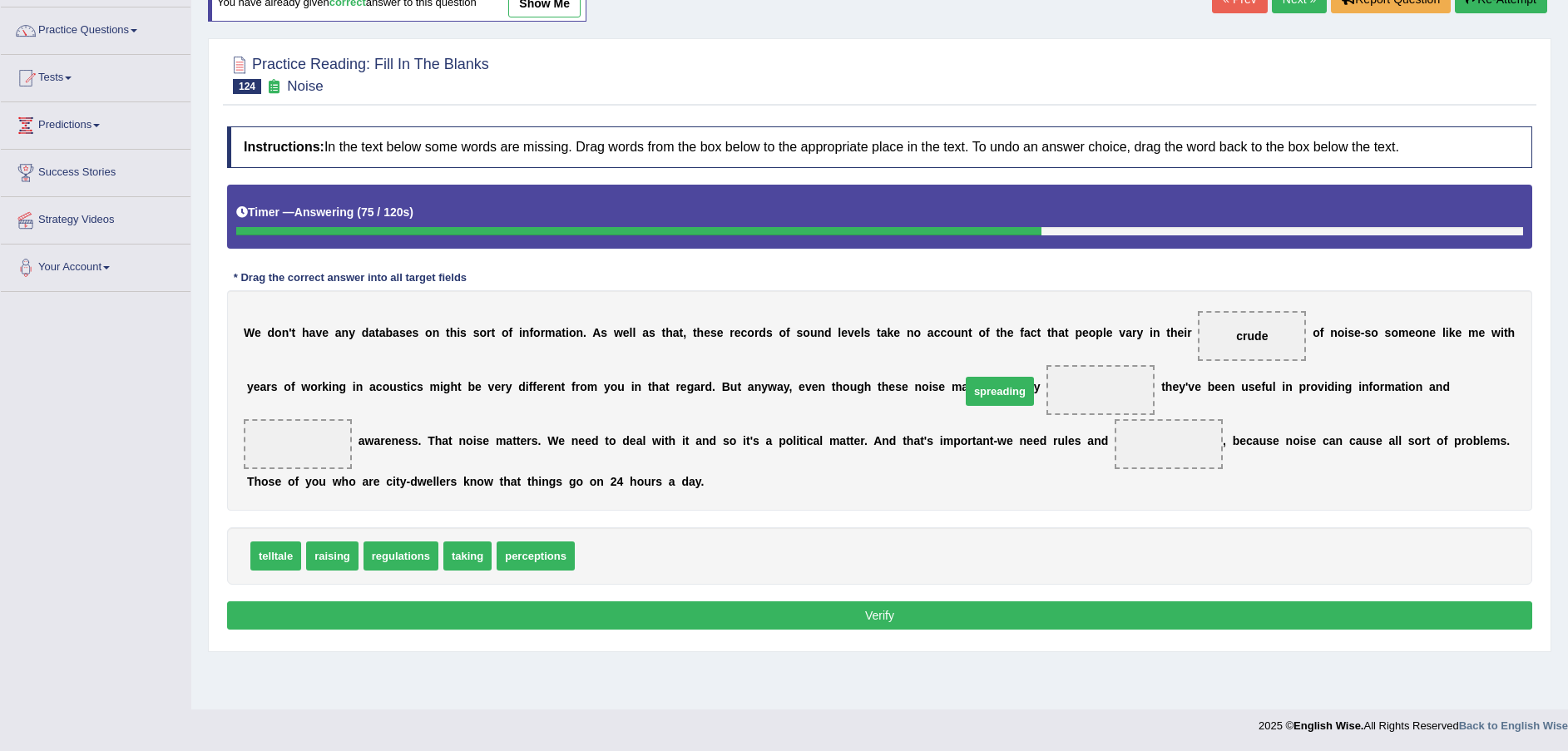
drag, startPoint x: 604, startPoint y: 559, endPoint x: 991, endPoint y: 394, distance: 420.7
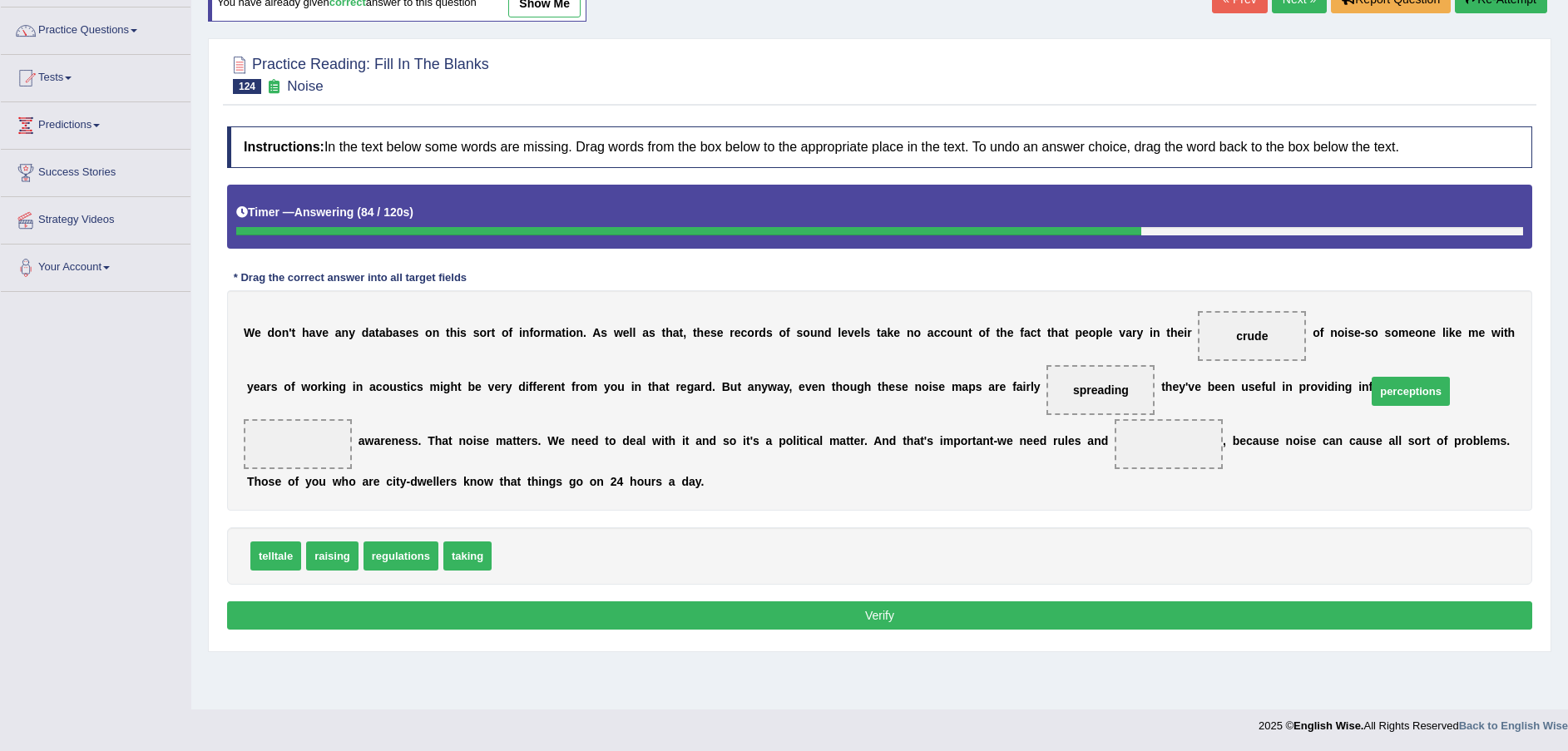
drag, startPoint x: 514, startPoint y: 565, endPoint x: 1382, endPoint y: 405, distance: 882.6
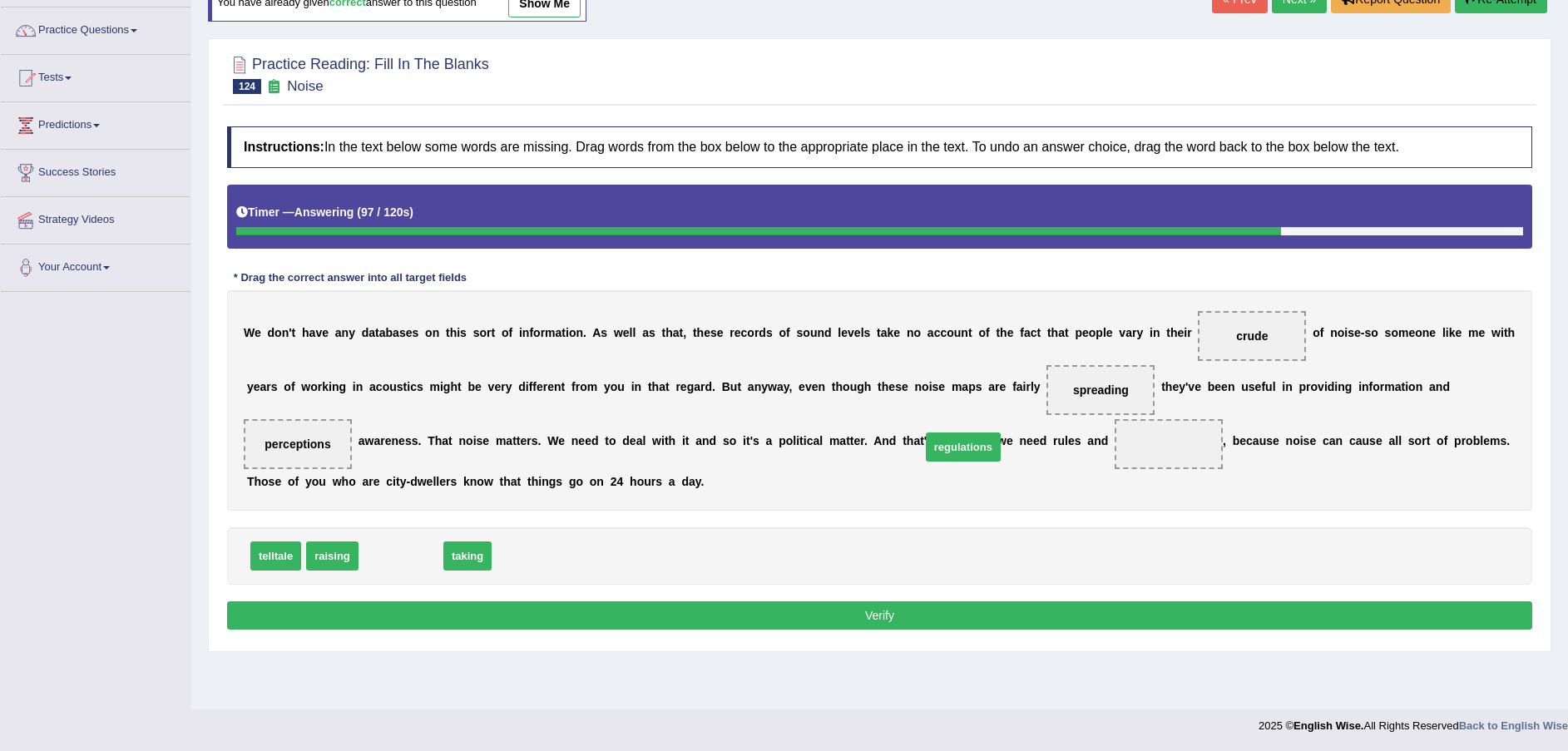
drag, startPoint x: 392, startPoint y: 560, endPoint x: 955, endPoint y: 459, distance: 572.0
click at [956, 612] on button "Verify" at bounding box center [879, 616] width 1305 height 28
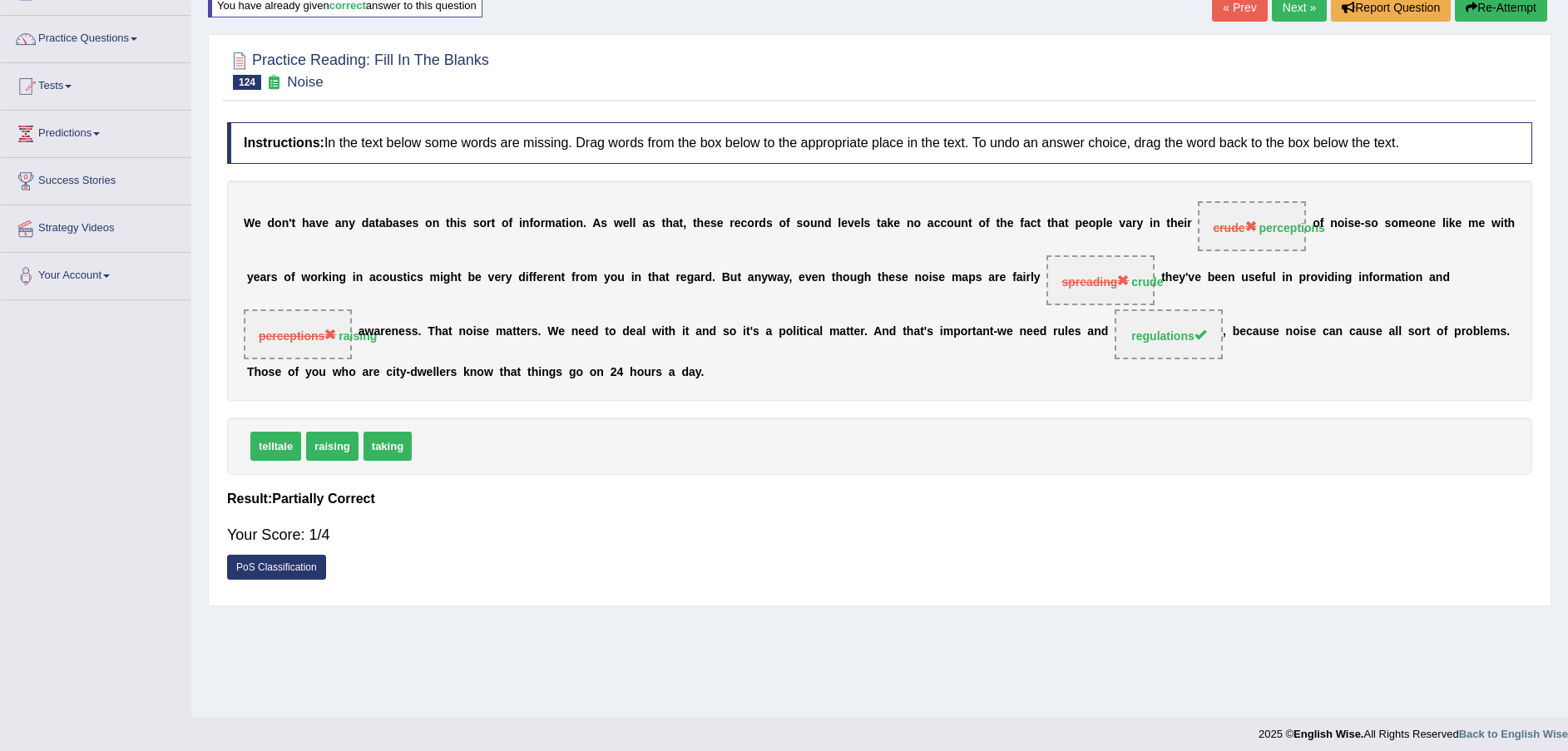
scroll to position [0, 0]
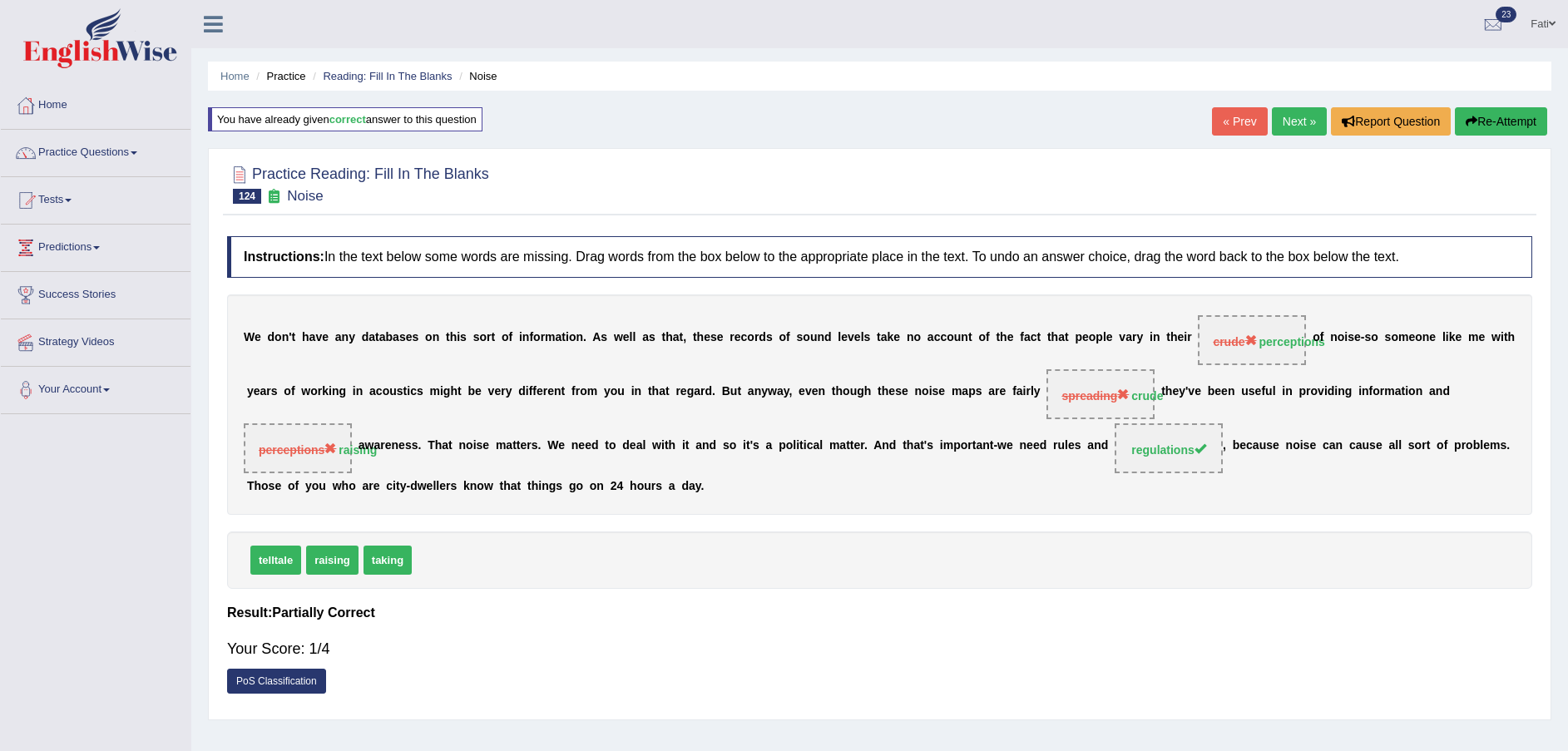
click at [1470, 123] on icon "button" at bounding box center [1471, 120] width 11 height 11
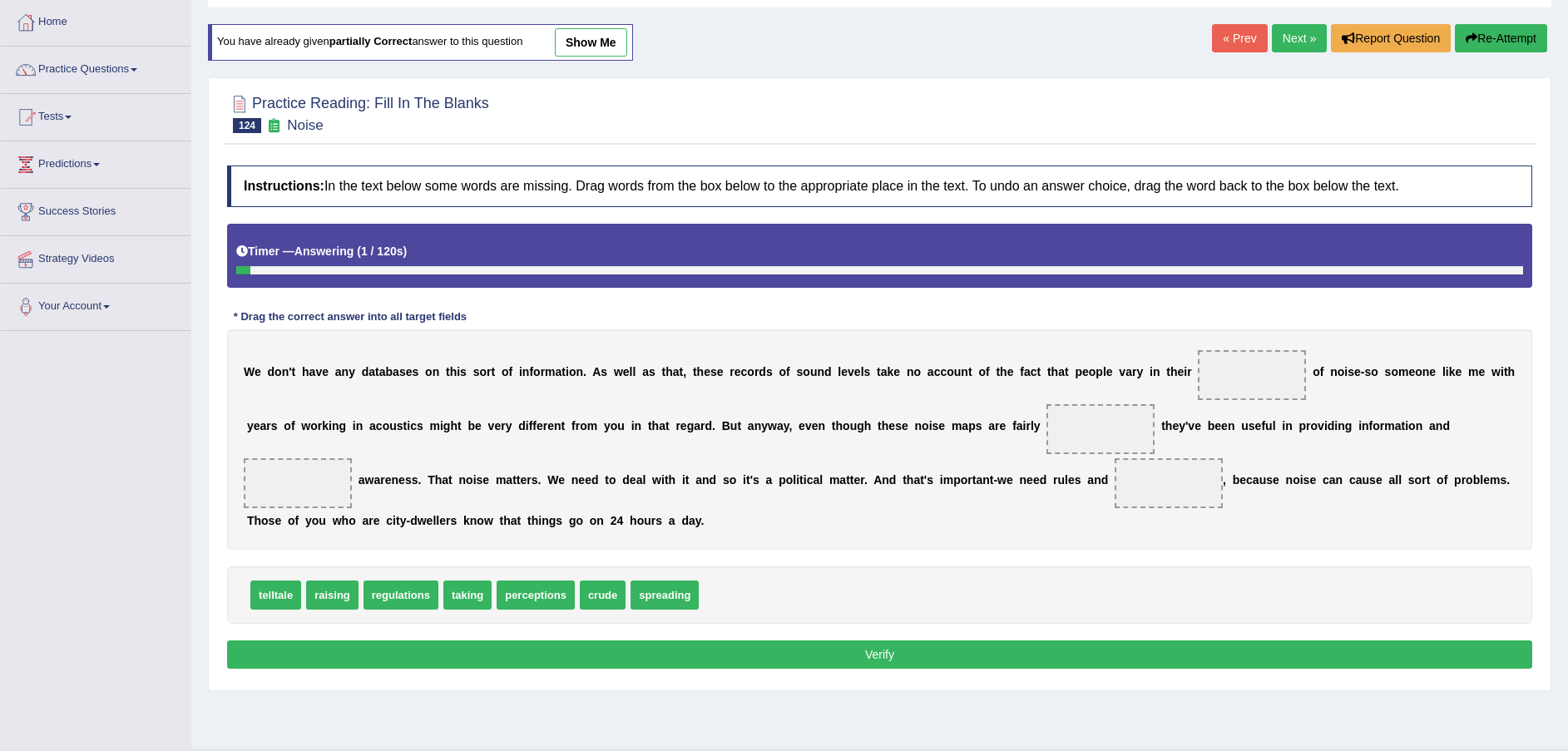
scroll to position [122, 0]
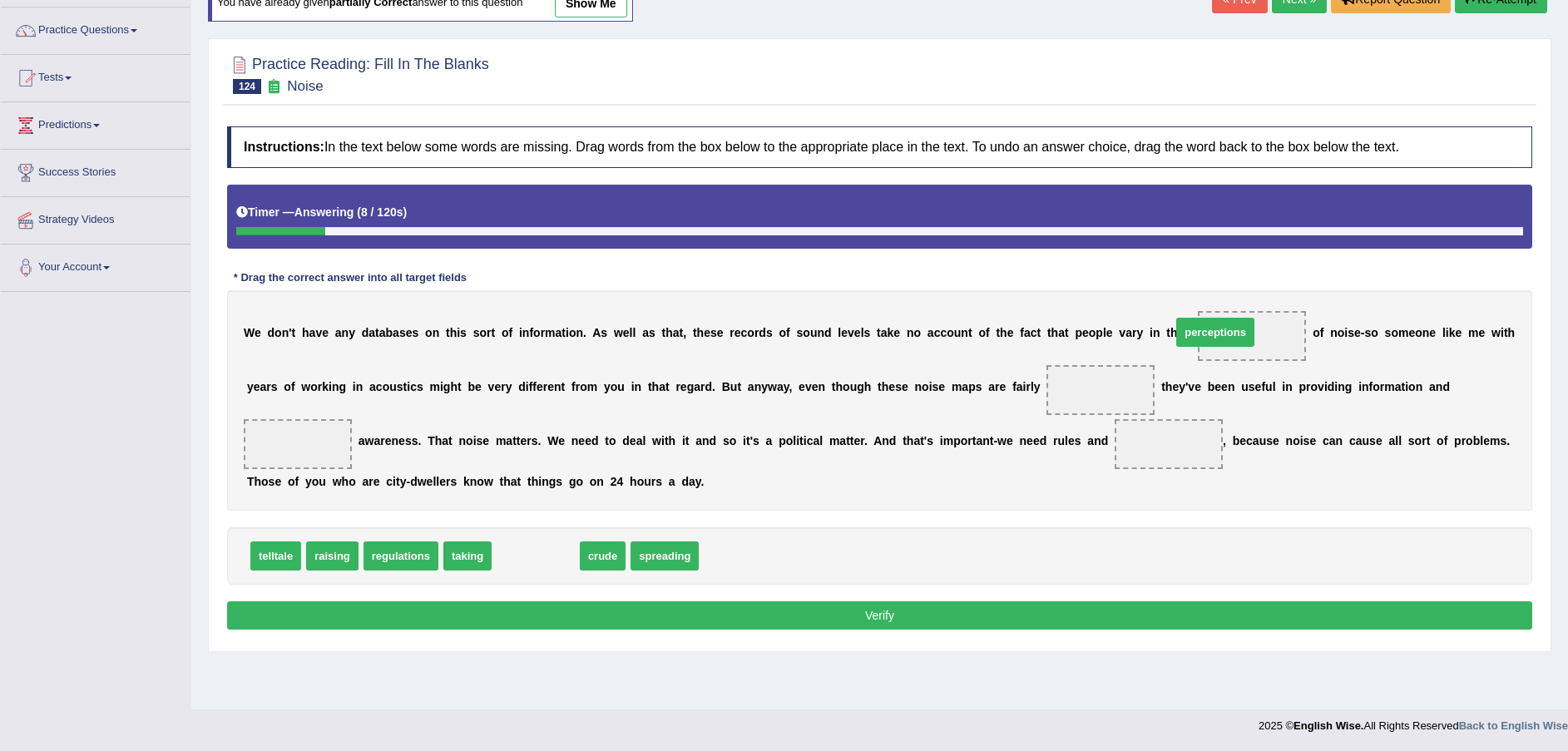
drag, startPoint x: 515, startPoint y: 559, endPoint x: 1194, endPoint y: 335, distance: 715.0
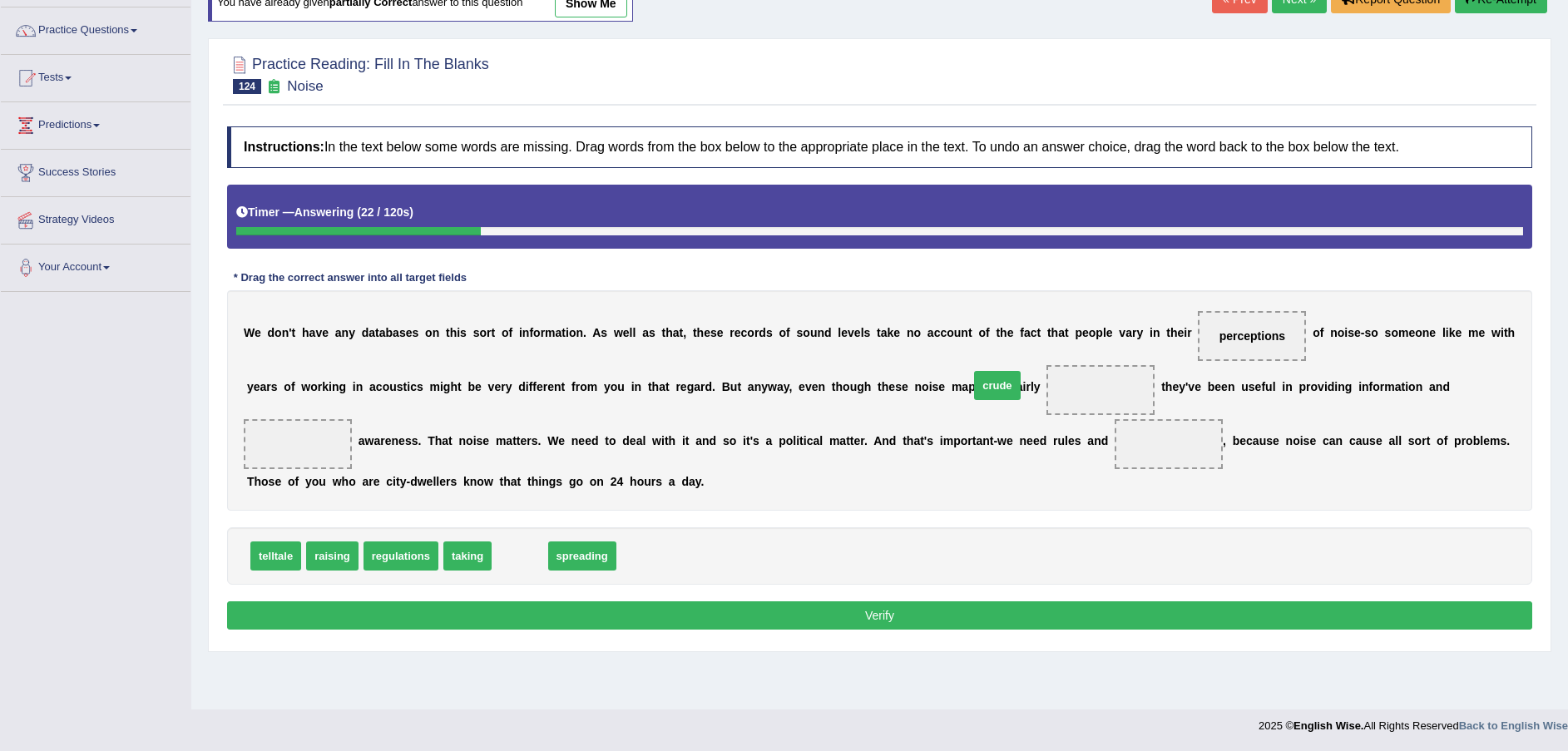
drag, startPoint x: 500, startPoint y: 558, endPoint x: 992, endPoint y: 391, distance: 519.6
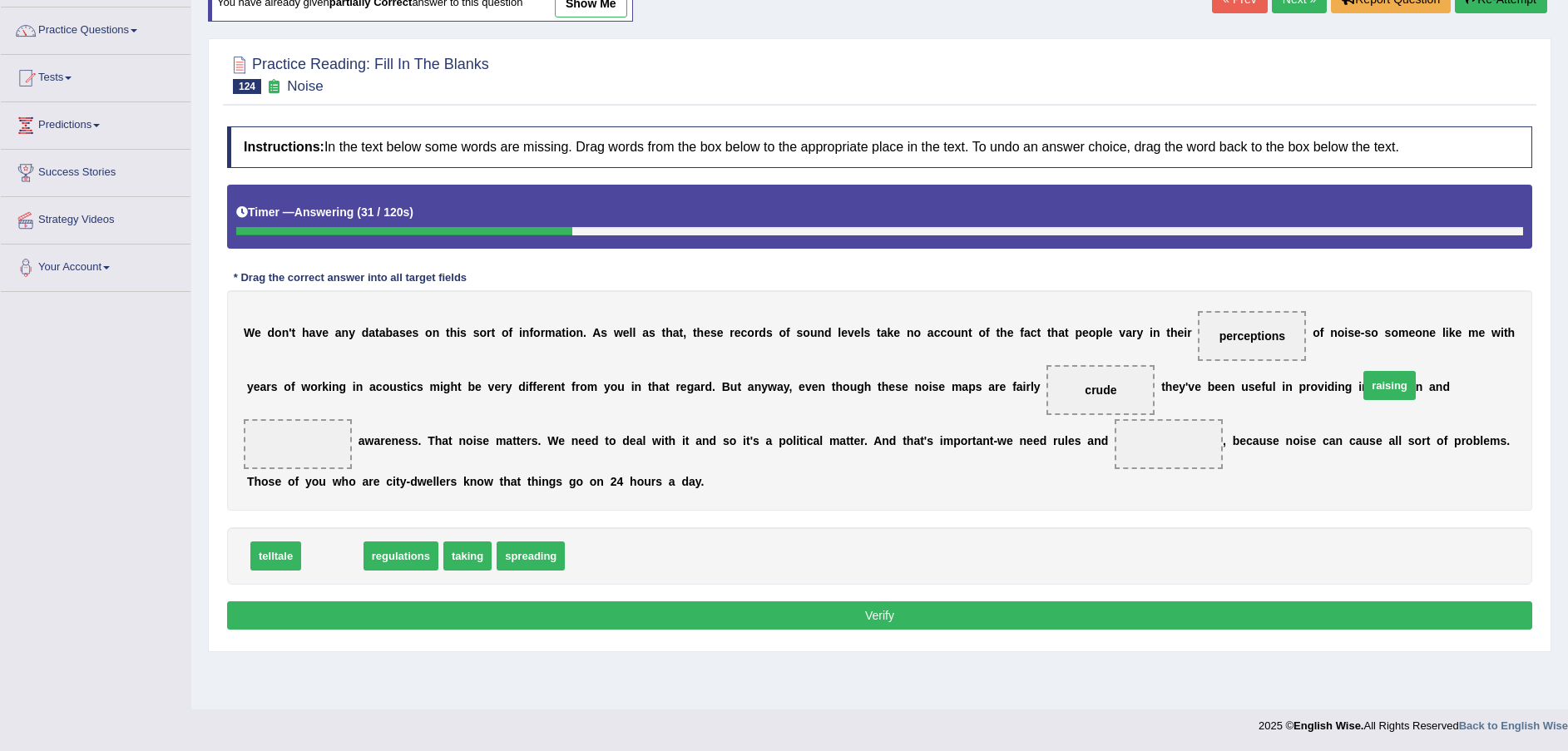
drag, startPoint x: 340, startPoint y: 566, endPoint x: 1397, endPoint y: 396, distance: 1070.6
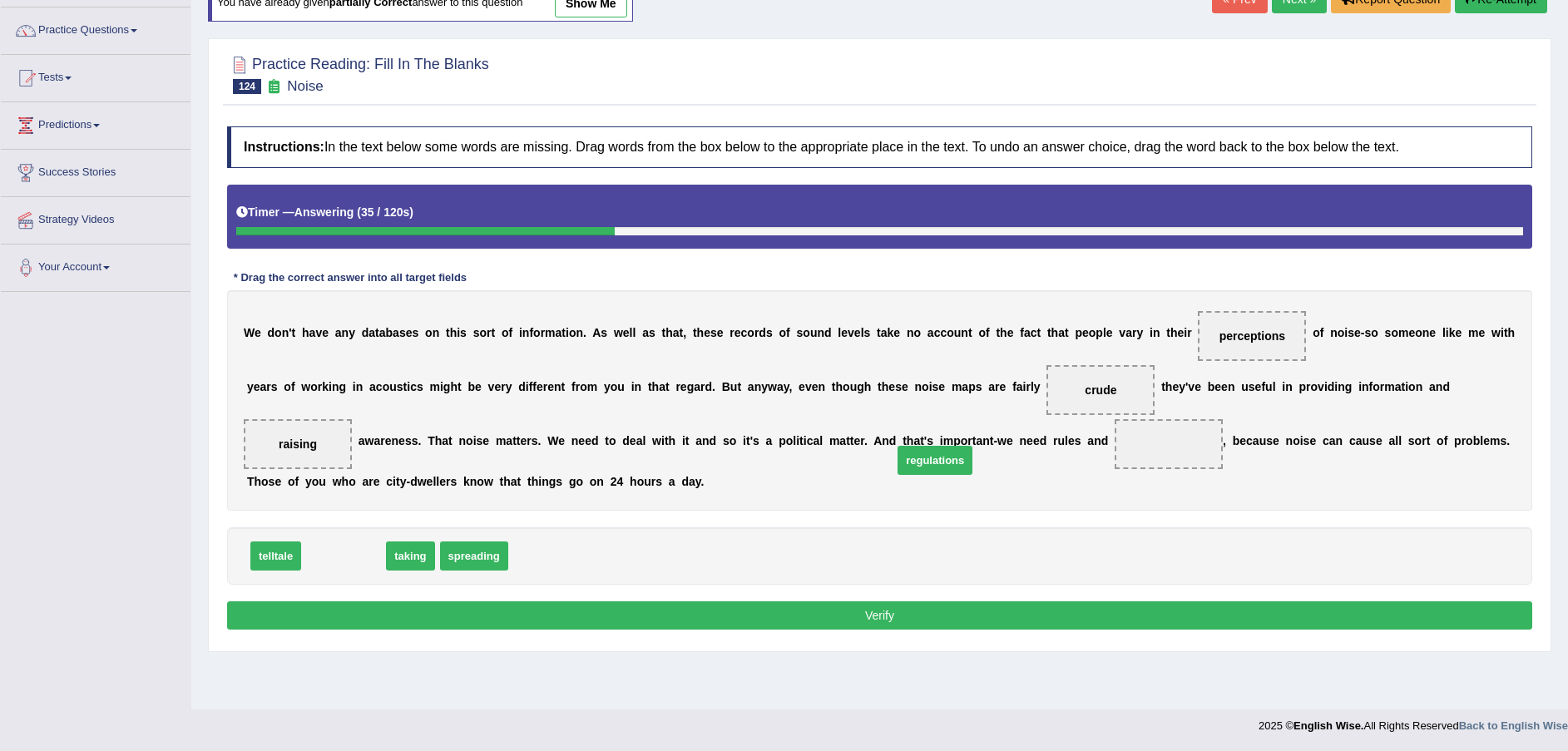
drag, startPoint x: 331, startPoint y: 557, endPoint x: 906, endPoint y: 478, distance: 580.4
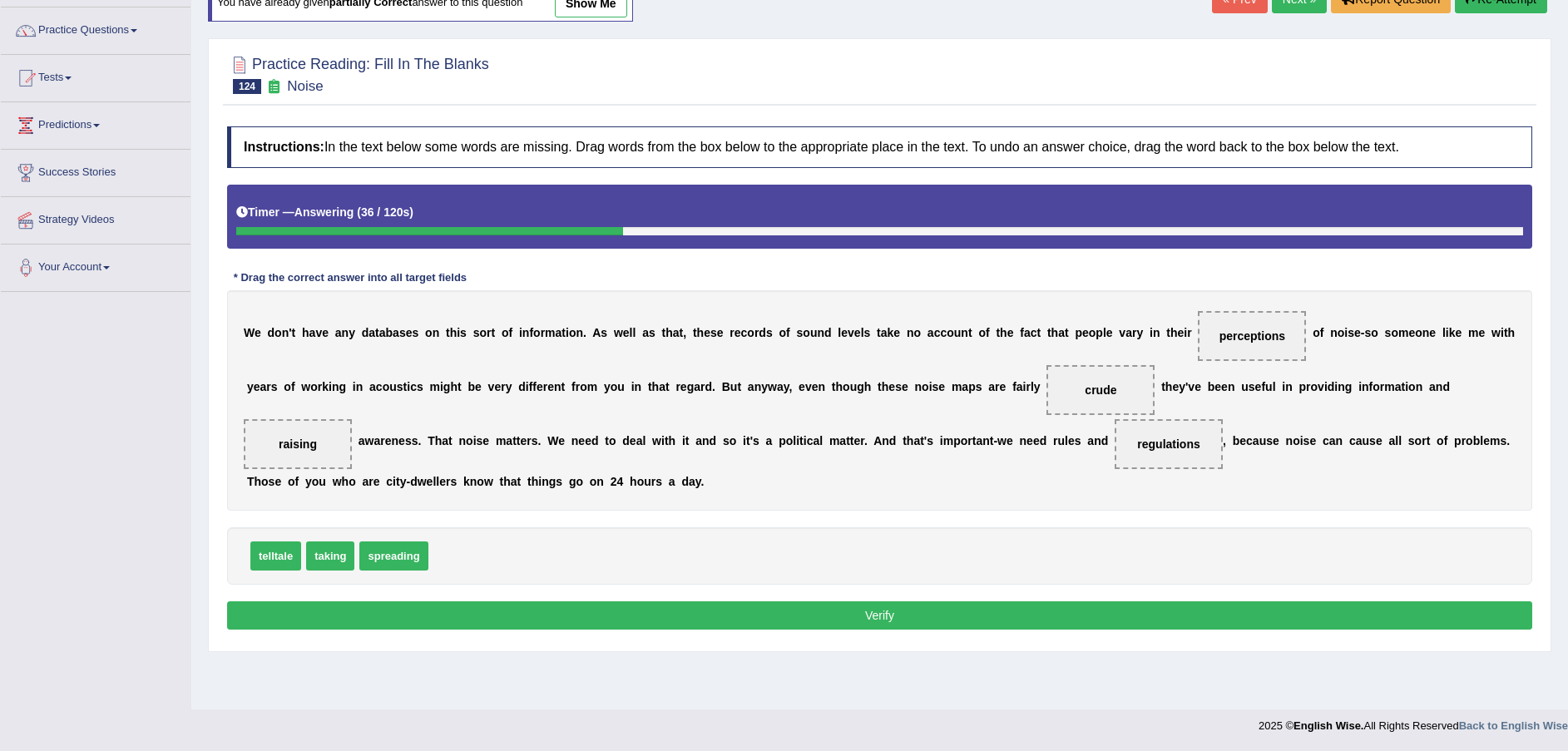
click at [861, 608] on button "Verify" at bounding box center [879, 616] width 1305 height 28
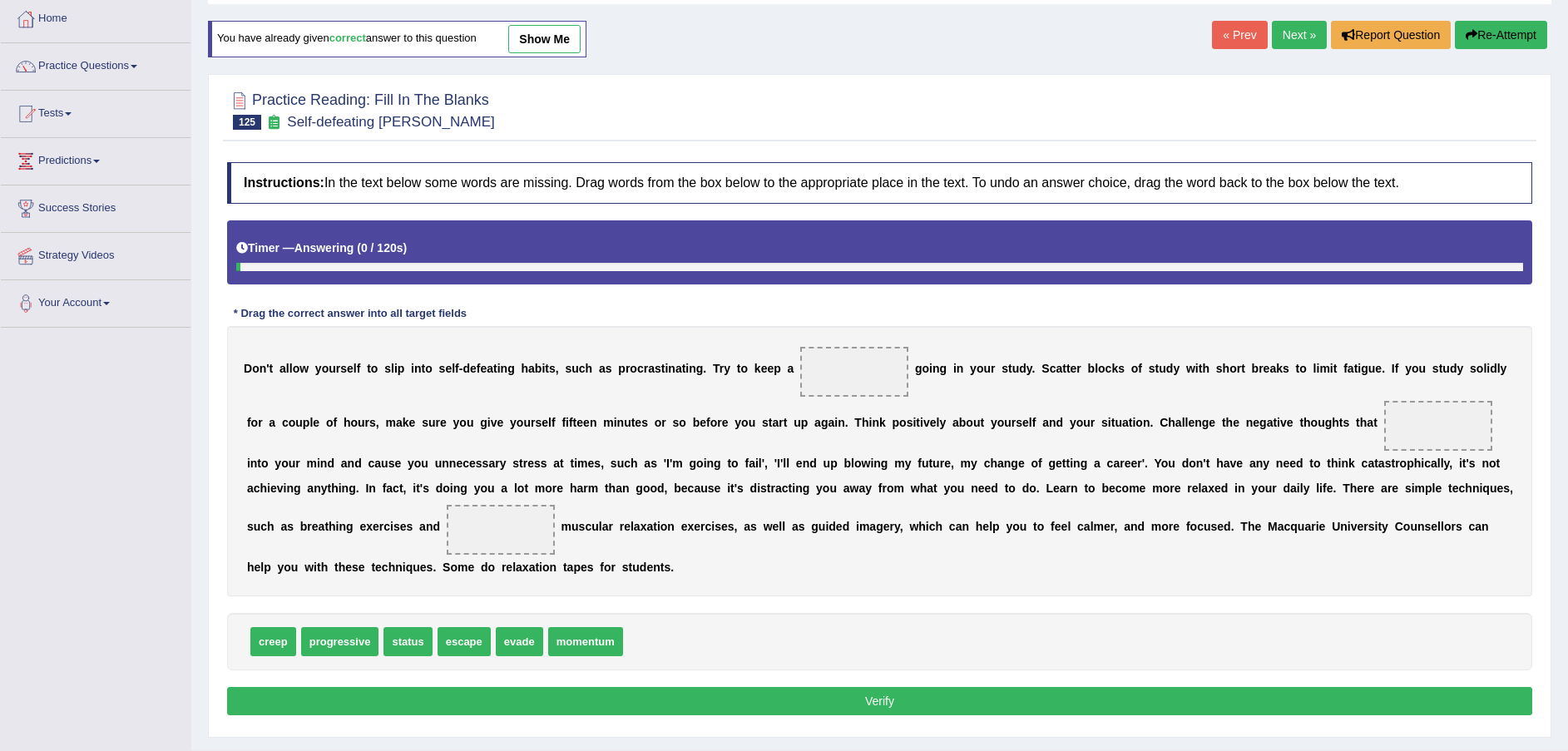
scroll to position [125, 0]
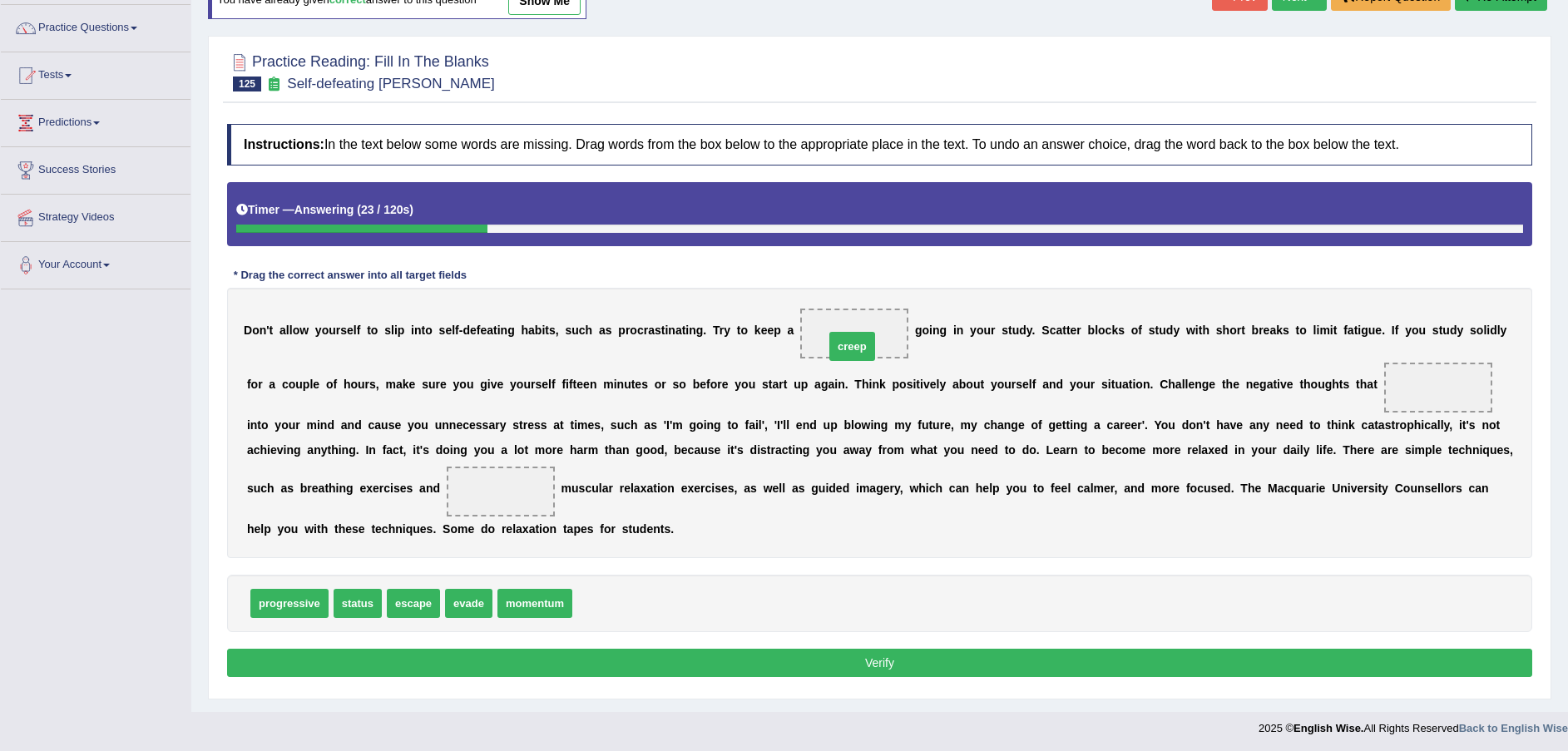
drag, startPoint x: 592, startPoint y: 599, endPoint x: 843, endPoint y: 342, distance: 359.2
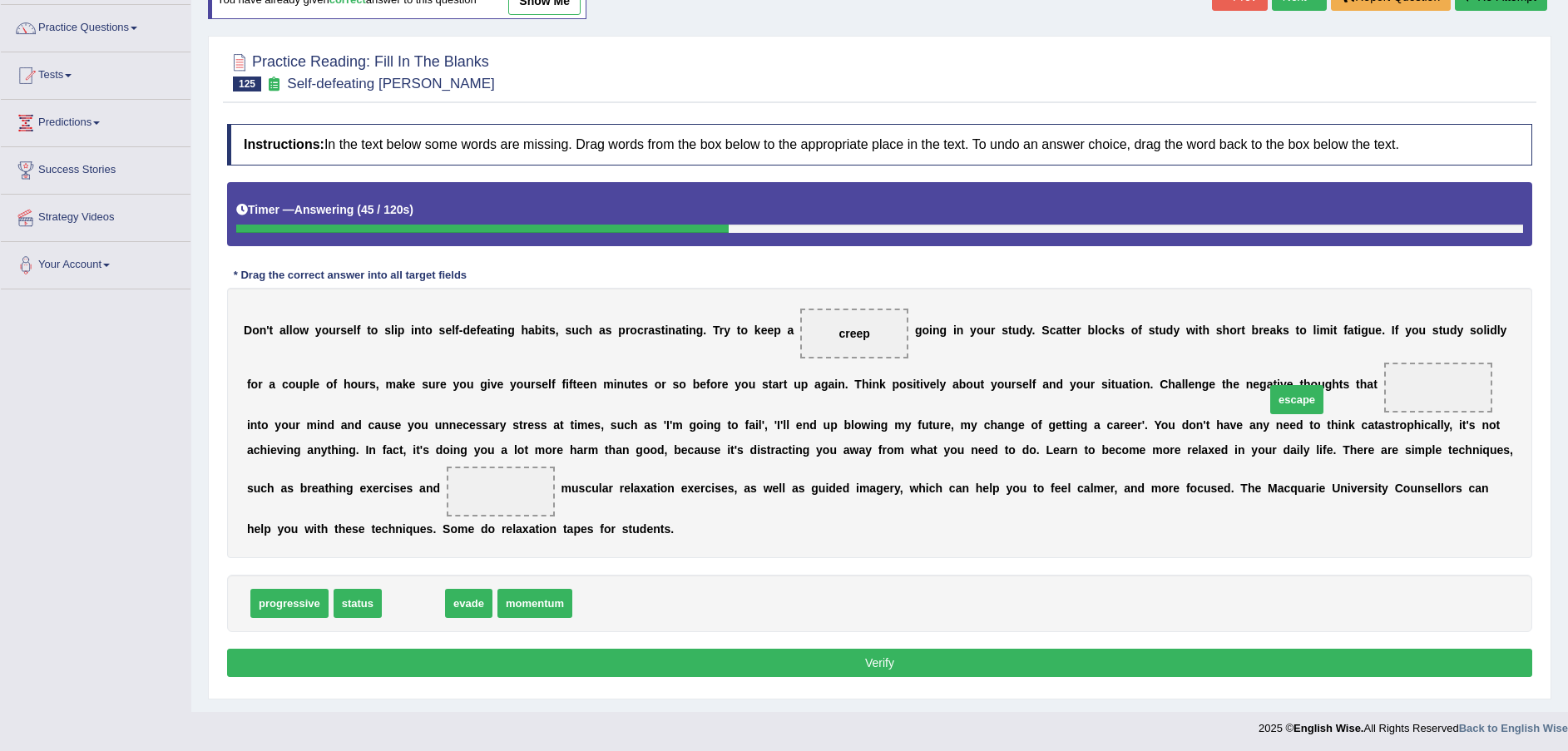
drag, startPoint x: 411, startPoint y: 609, endPoint x: 1289, endPoint y: 405, distance: 901.4
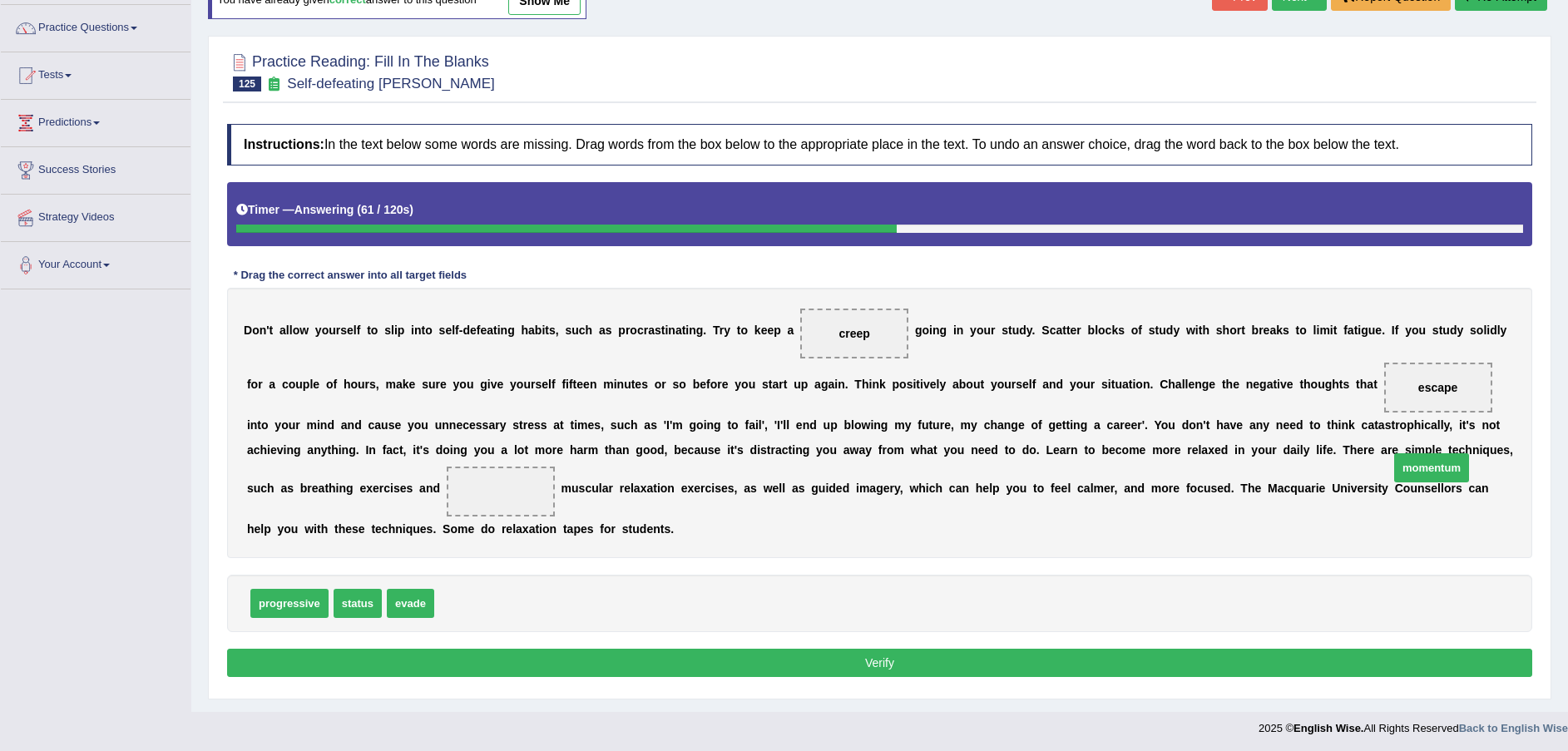
drag, startPoint x: 479, startPoint y: 608, endPoint x: 1434, endPoint y: 487, distance: 962.6
click at [1097, 659] on button "Verify" at bounding box center [879, 663] width 1305 height 28
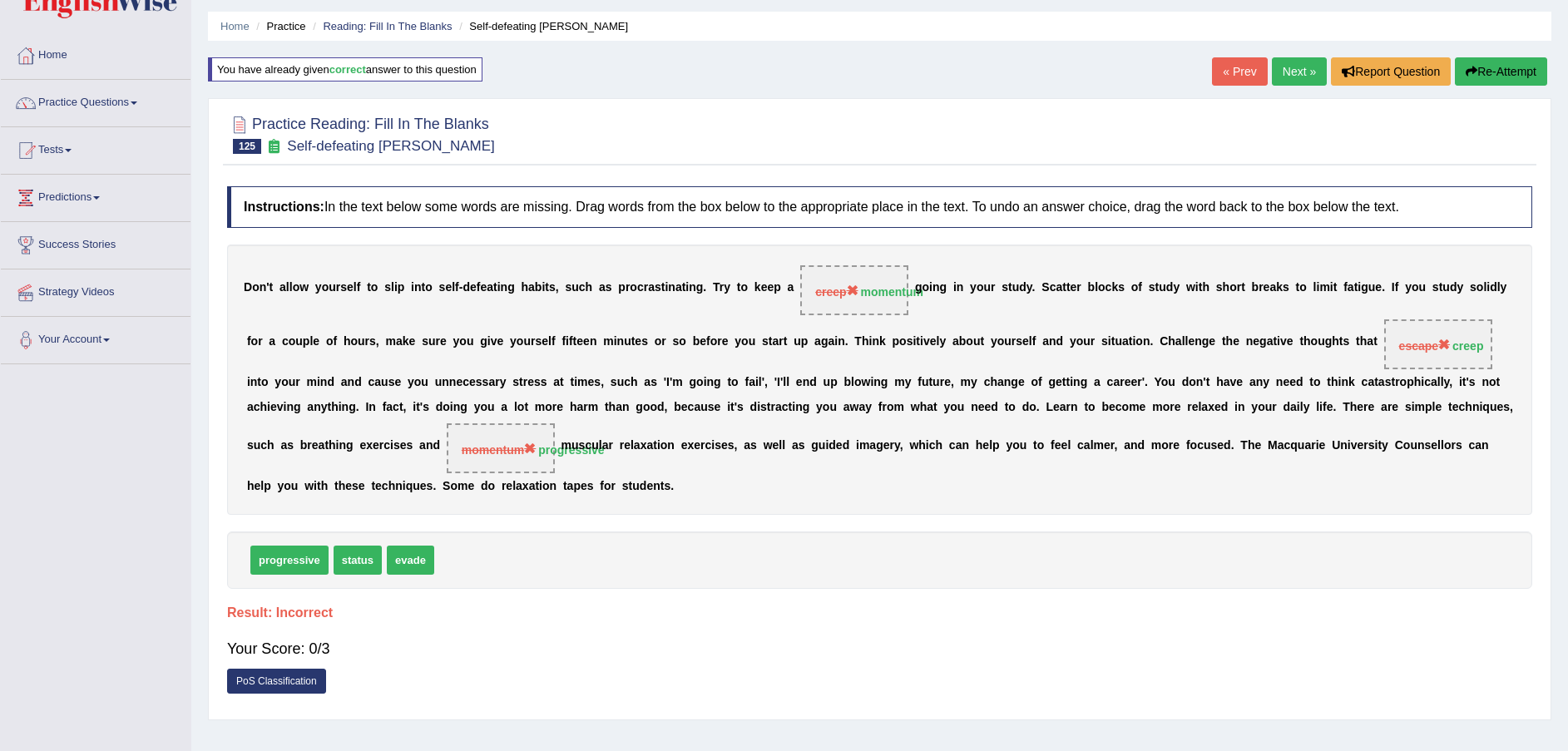
scroll to position [0, 0]
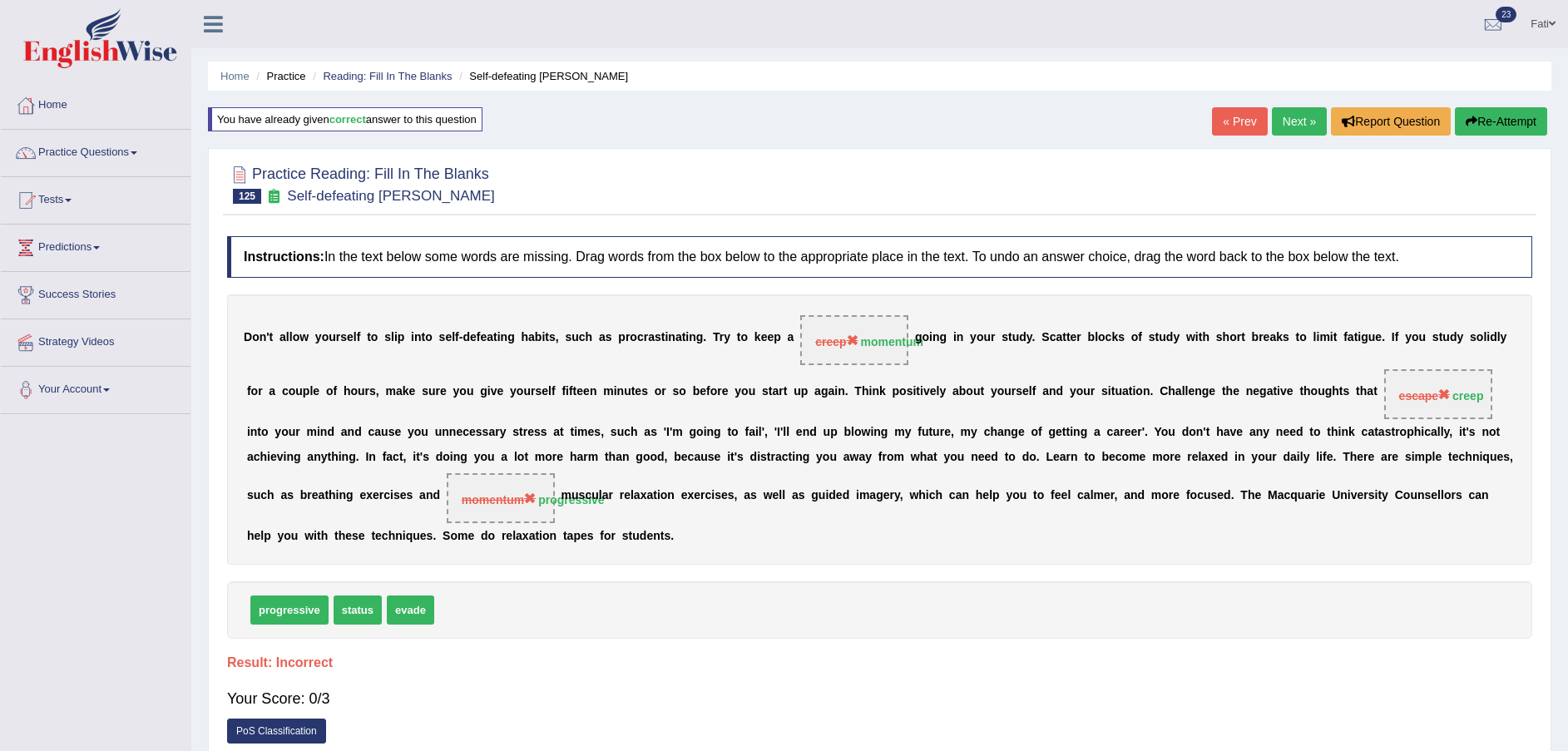
click at [1514, 115] on button "Re-Attempt" at bounding box center [1500, 121] width 92 height 28
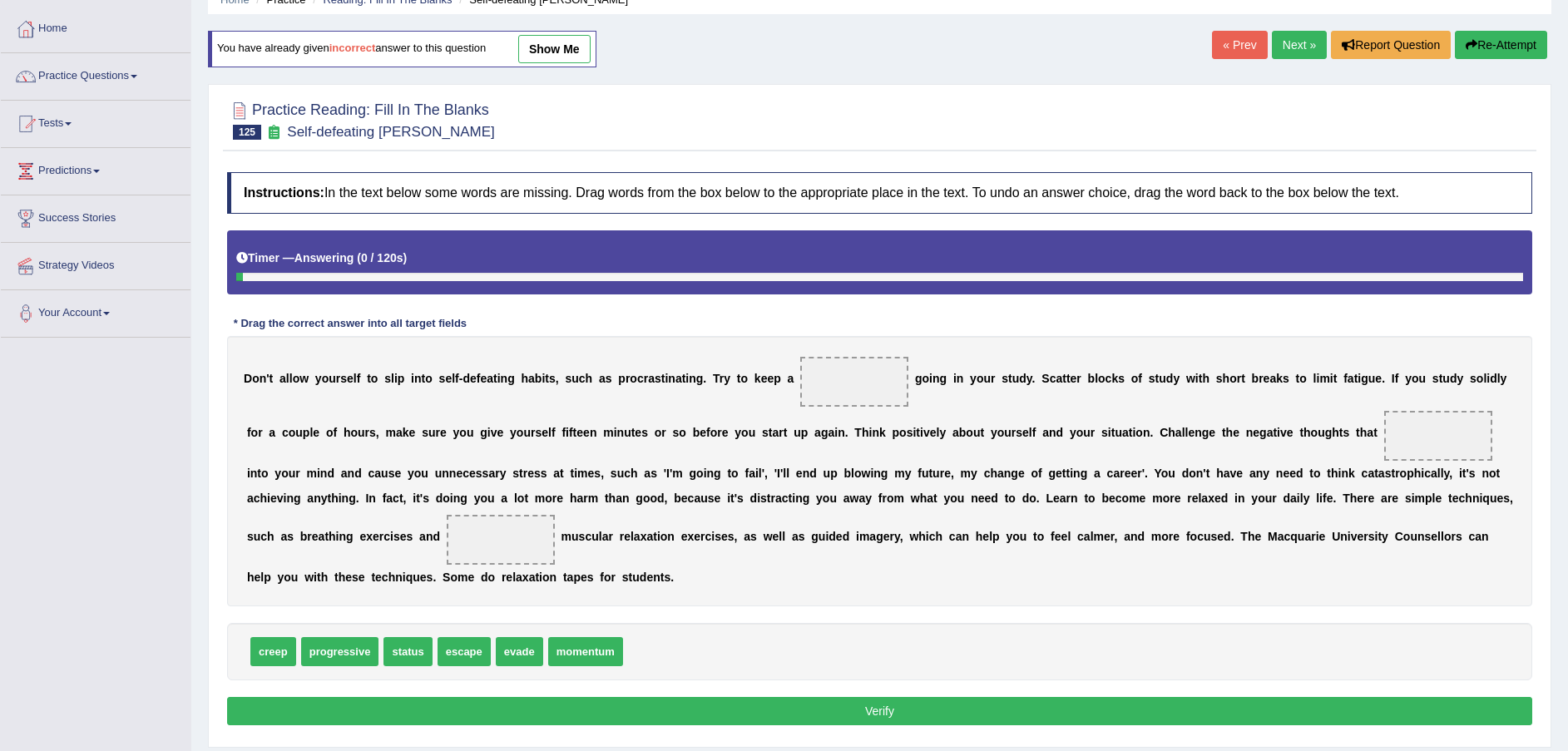
scroll to position [128, 0]
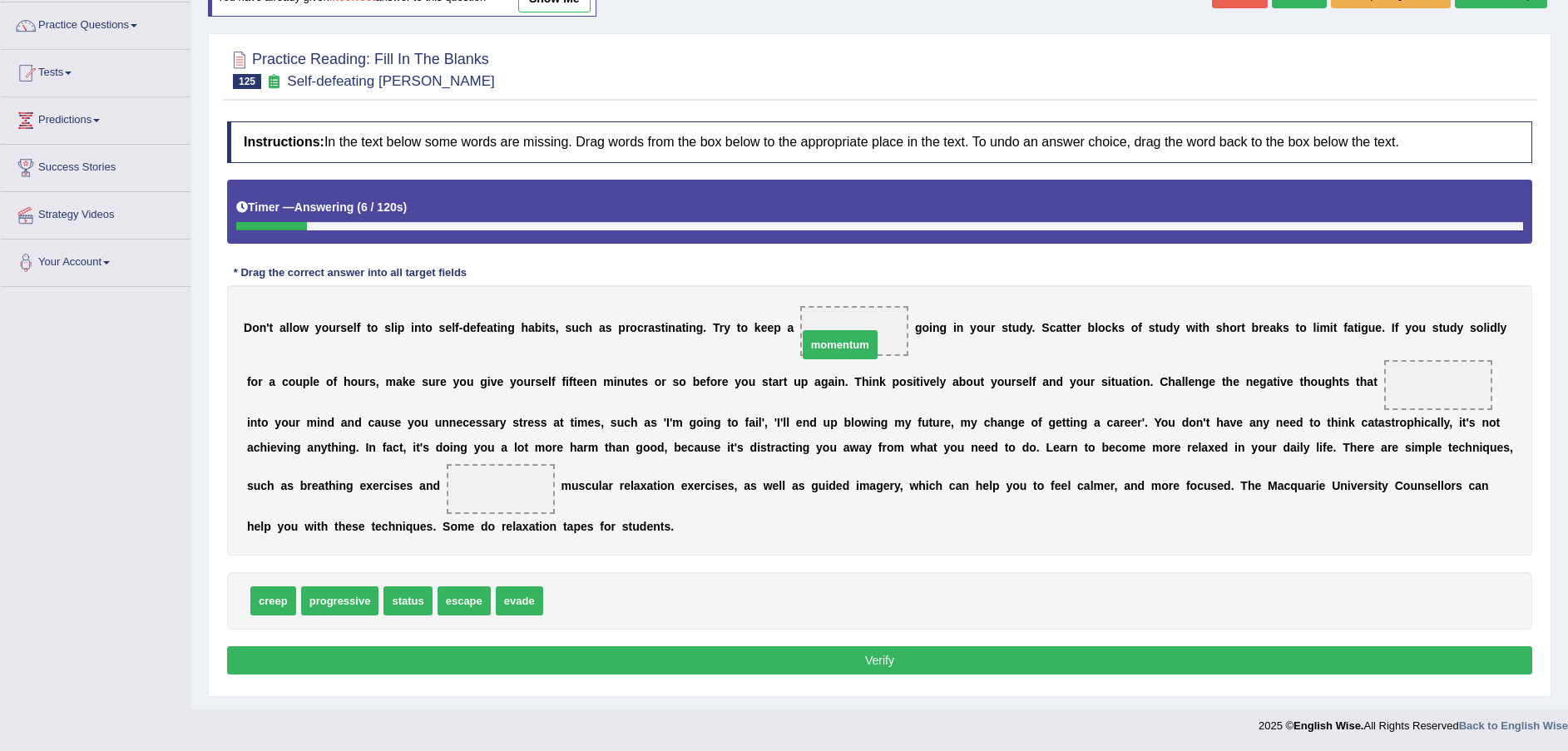
drag, startPoint x: 585, startPoint y: 609, endPoint x: 839, endPoint y: 350, distance: 362.8
drag, startPoint x: 266, startPoint y: 607, endPoint x: 1293, endPoint y: 398, distance: 1048.1
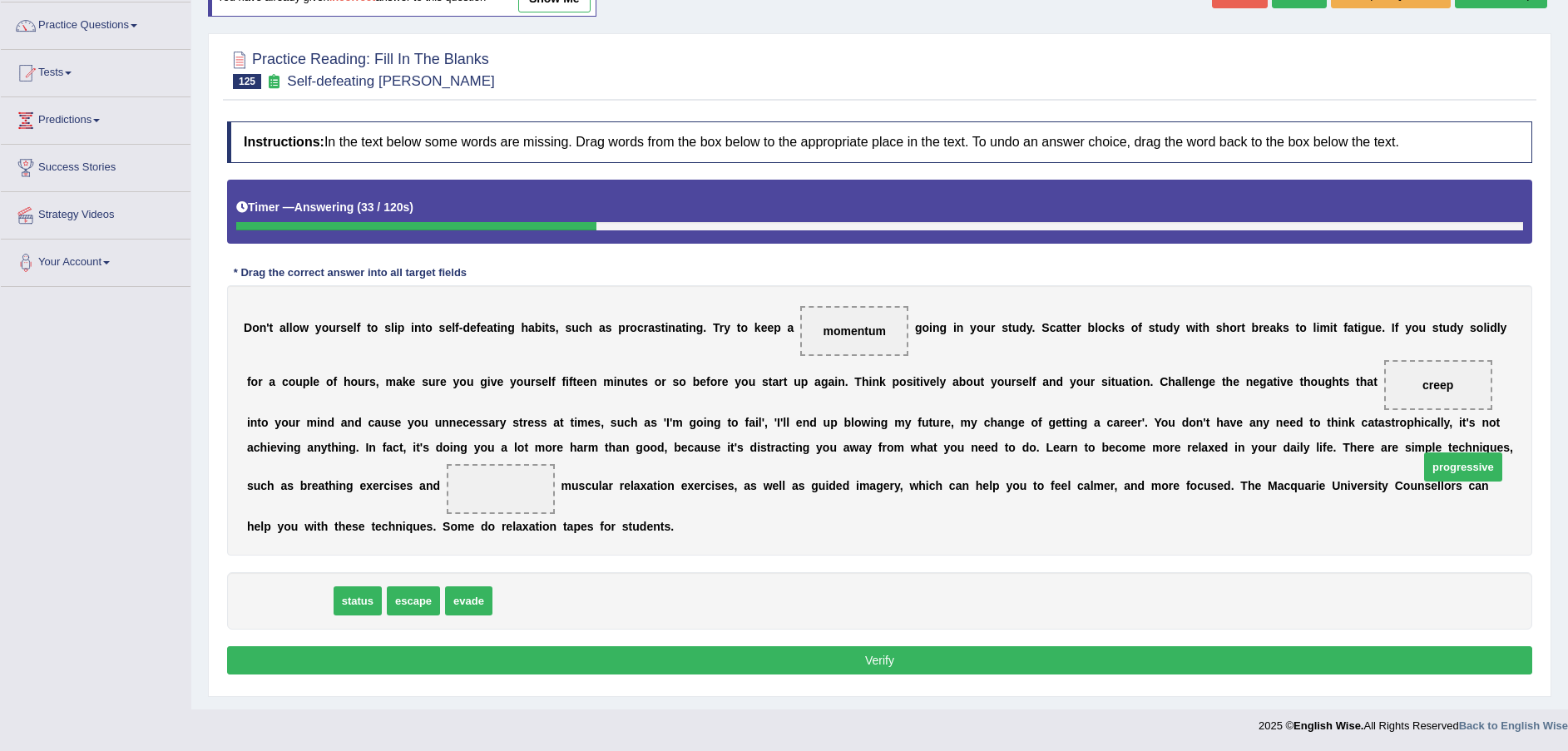
drag, startPoint x: 310, startPoint y: 609, endPoint x: 1484, endPoint y: 475, distance: 1181.6
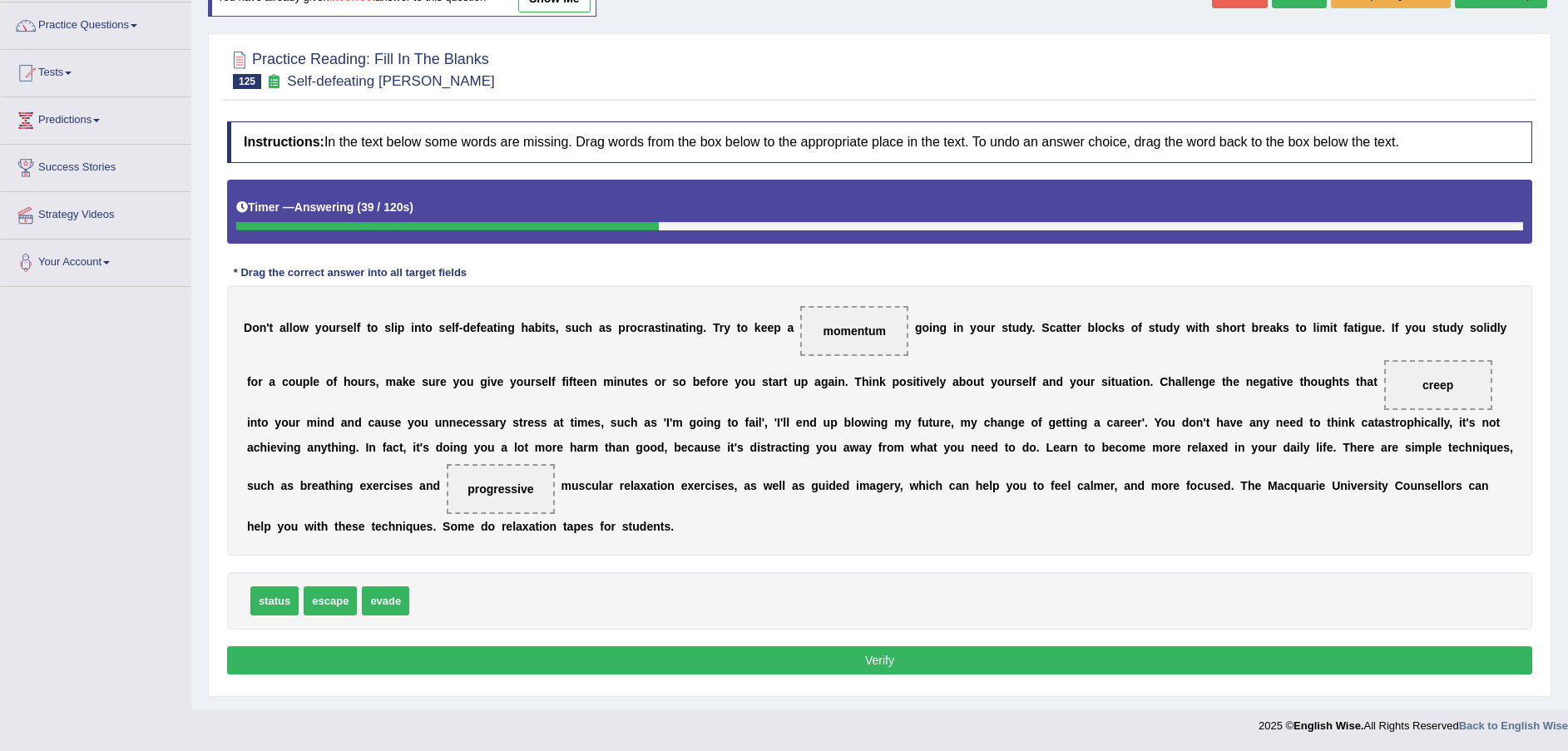
click at [780, 665] on button "Verify" at bounding box center [879, 660] width 1305 height 28
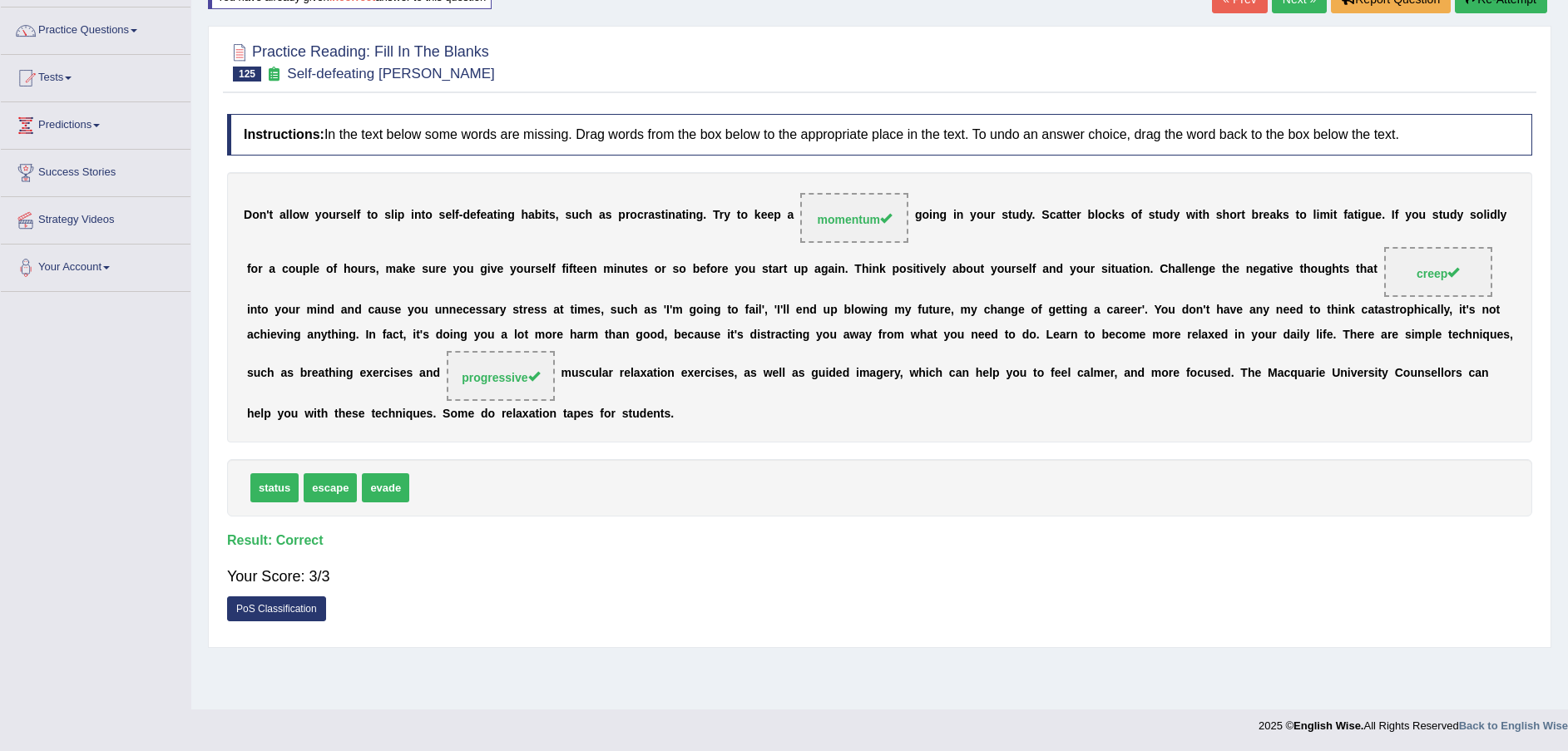
scroll to position [0, 0]
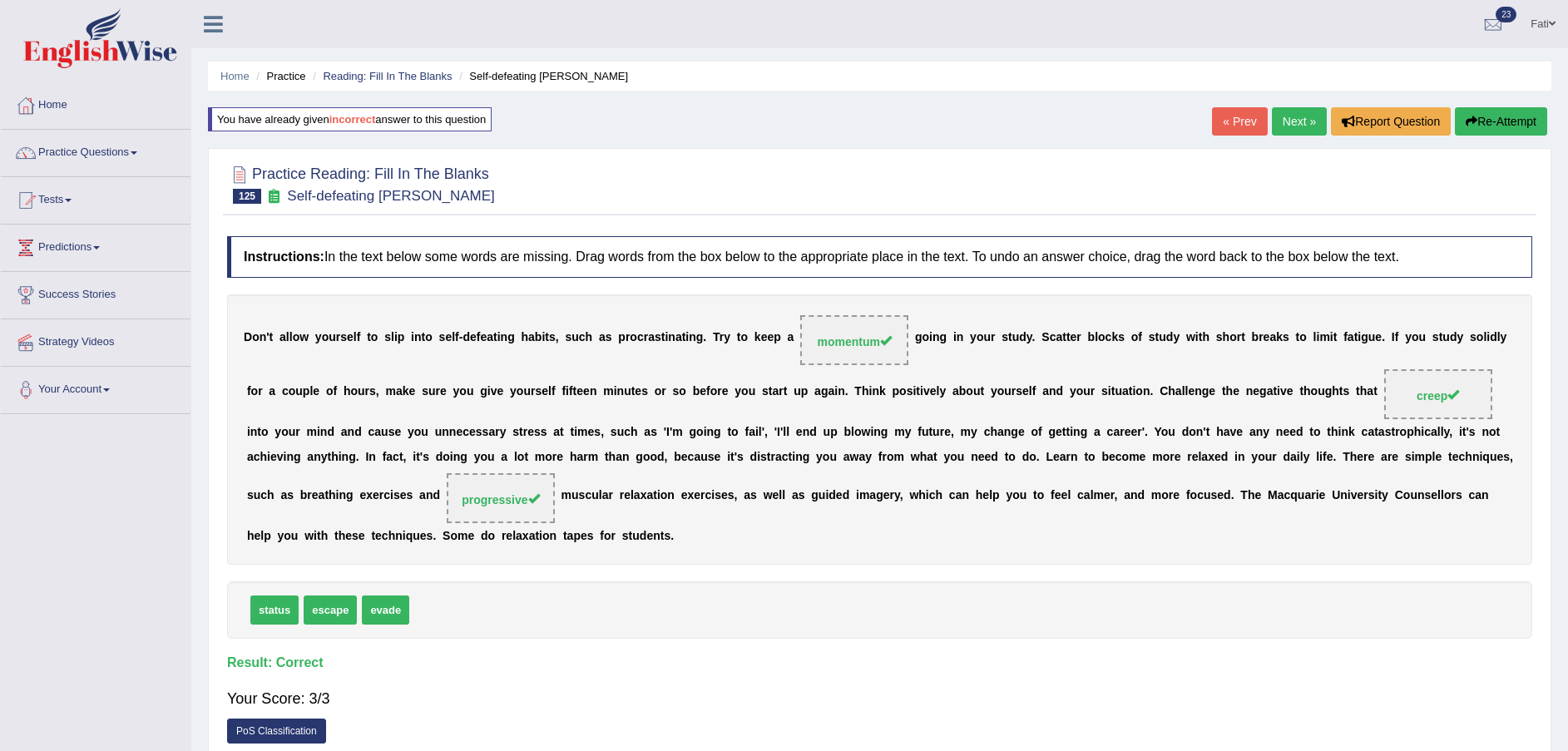
click at [1304, 124] on link "Next »" at bounding box center [1299, 121] width 55 height 28
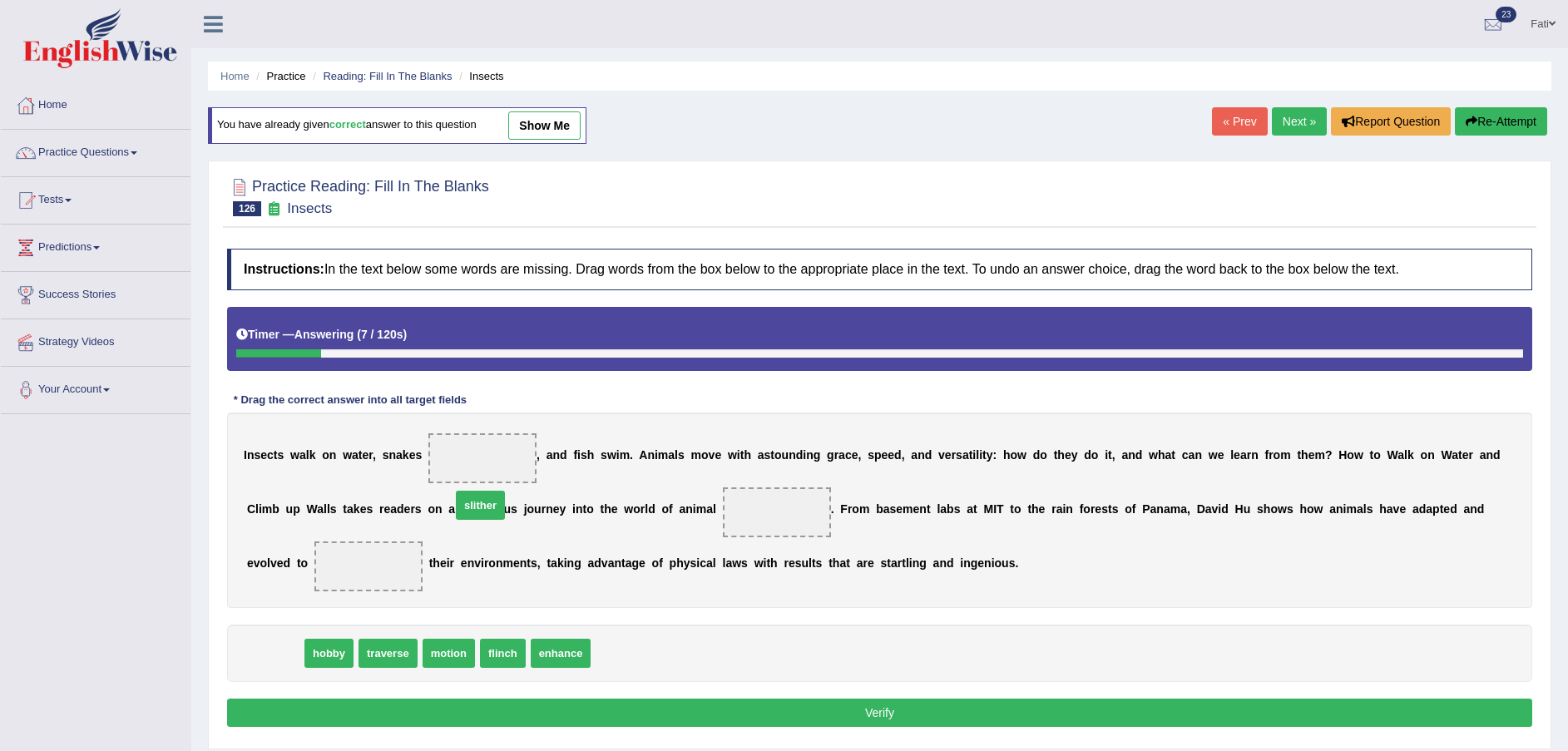
drag, startPoint x: 279, startPoint y: 630, endPoint x: 495, endPoint y: 475, distance: 265.9
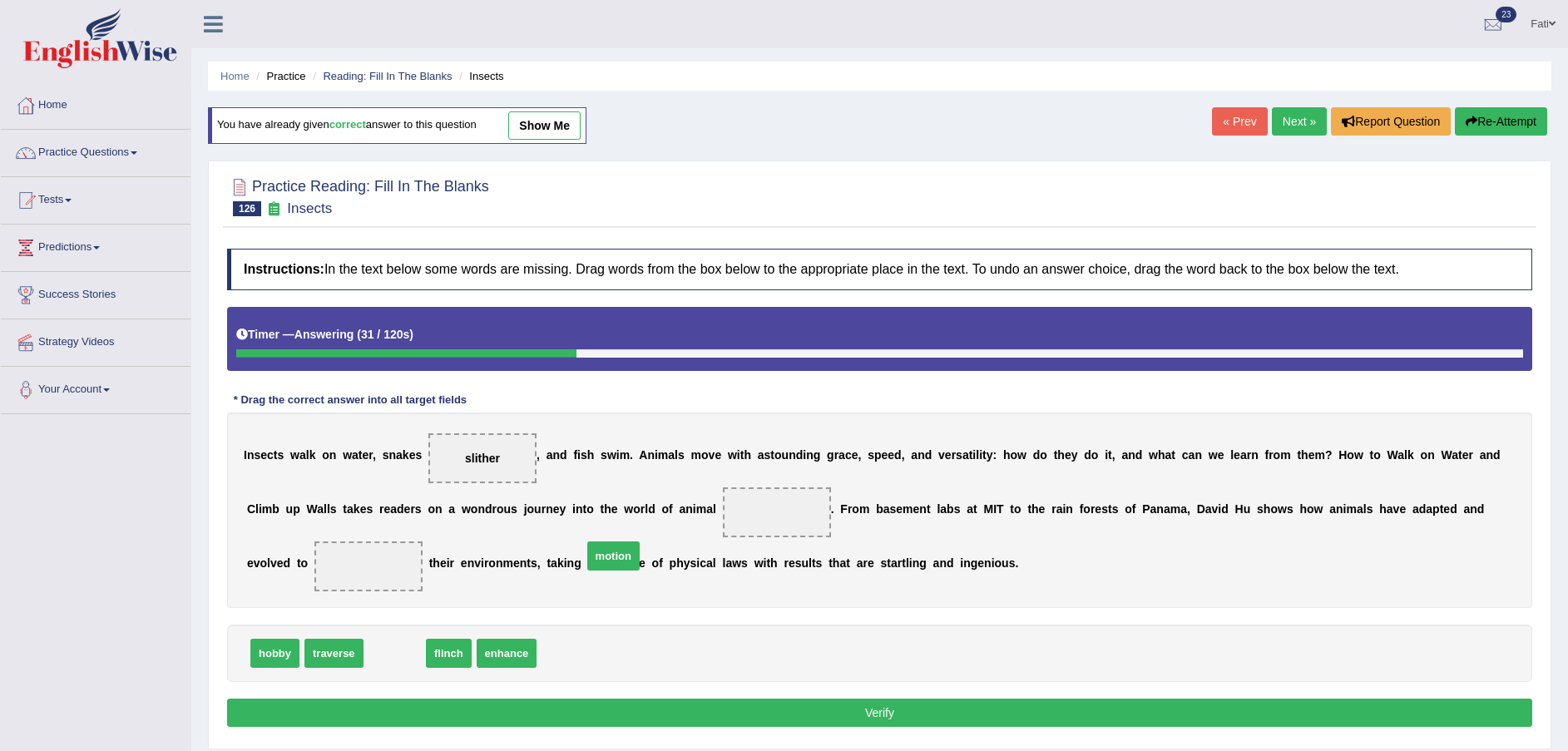
drag, startPoint x: 383, startPoint y: 627, endPoint x: 631, endPoint y: 521, distance: 269.7
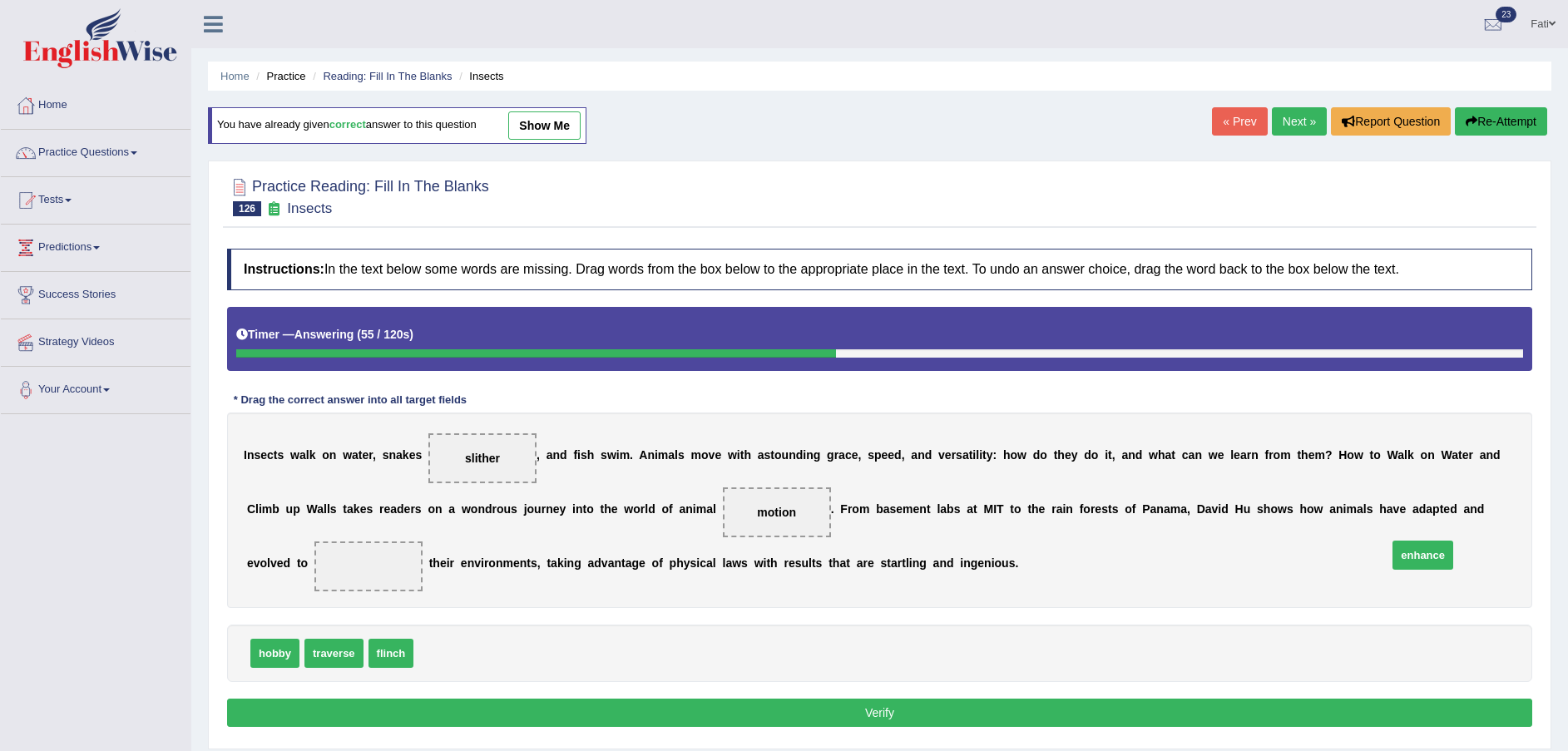
drag, startPoint x: 437, startPoint y: 625, endPoint x: 1451, endPoint y: 521, distance: 1019.3
click at [1252, 699] on button "Verify" at bounding box center [879, 713] width 1305 height 28
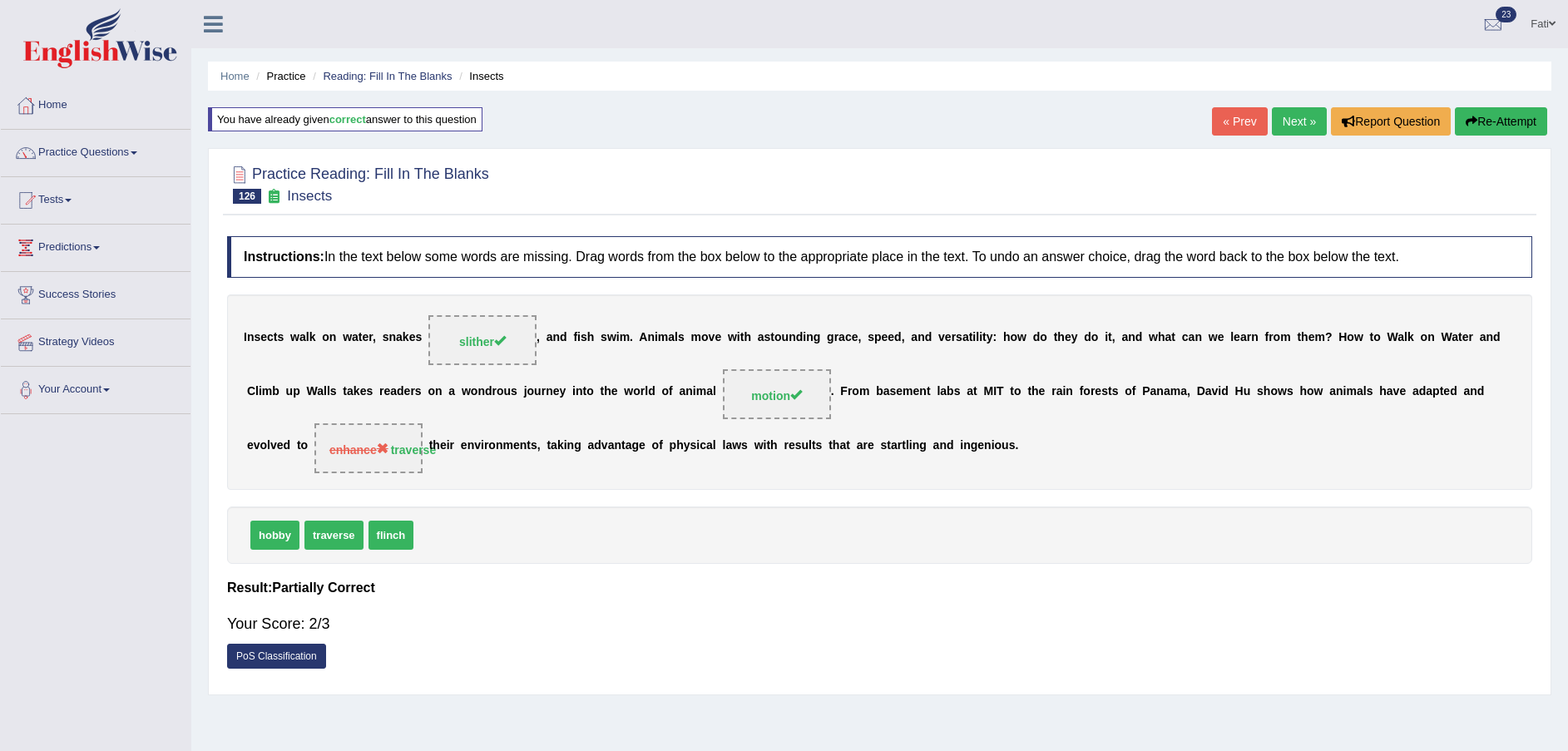
click at [1306, 119] on link "Next »" at bounding box center [1299, 121] width 55 height 28
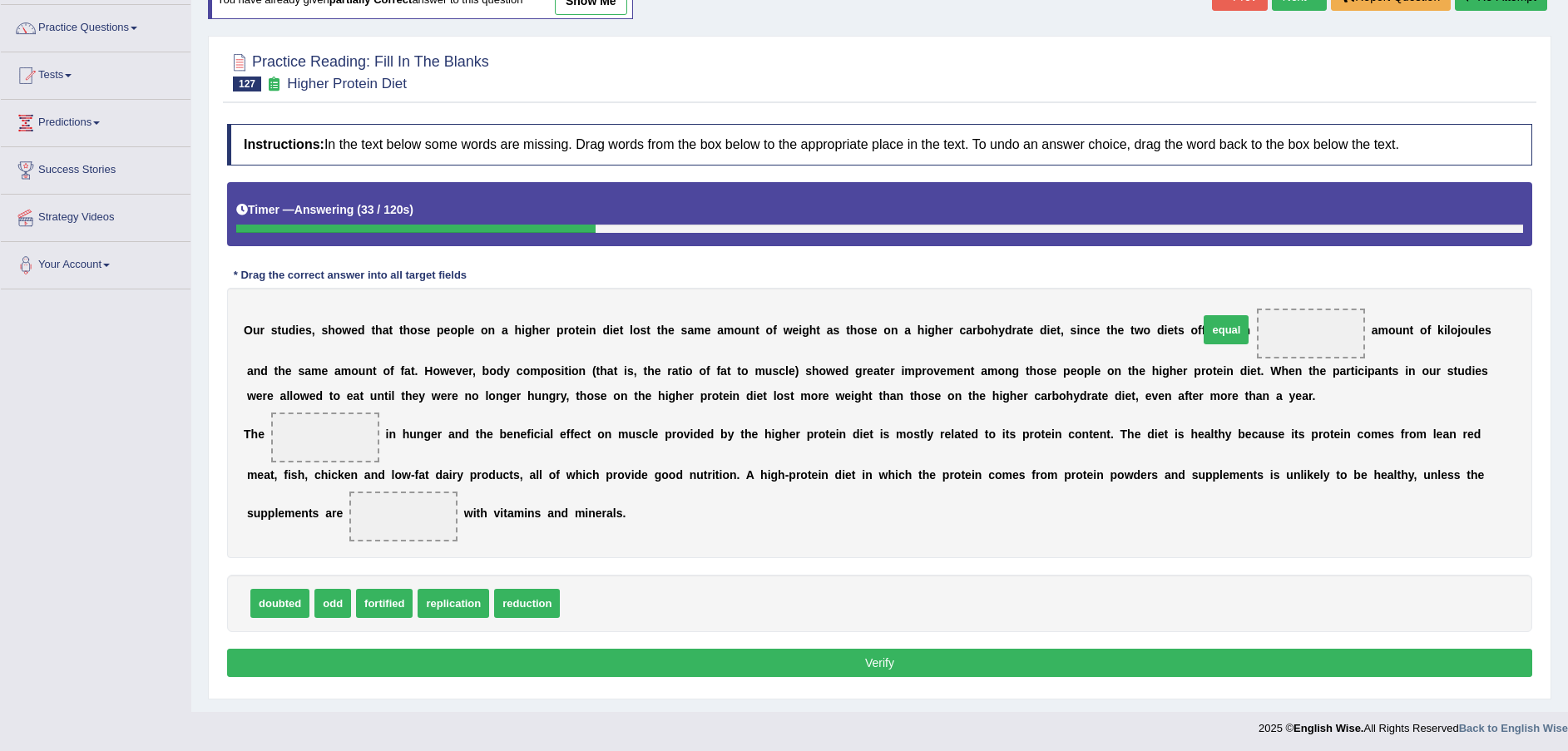
drag, startPoint x: 581, startPoint y: 602, endPoint x: 1227, endPoint y: 339, distance: 697.5
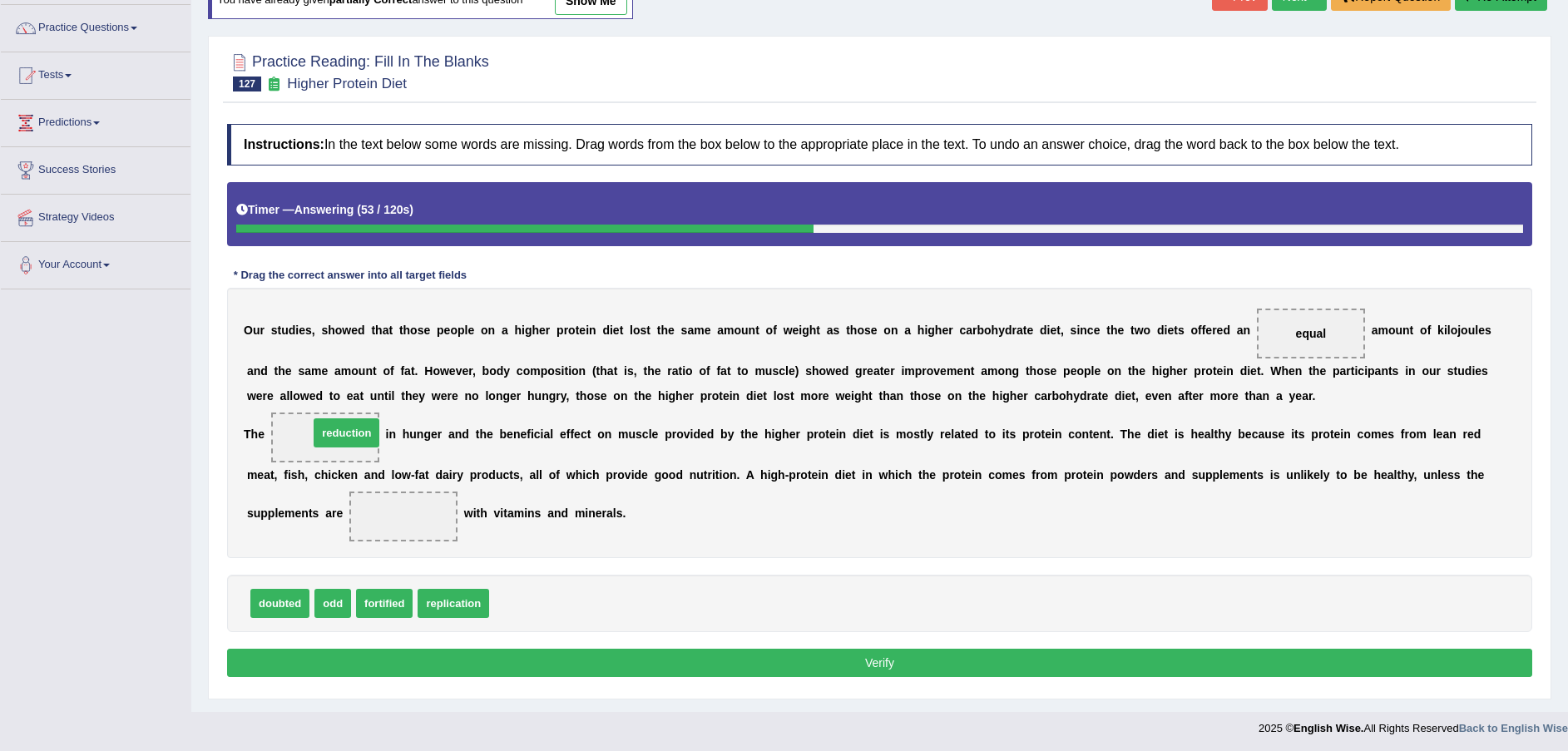
drag, startPoint x: 538, startPoint y: 608, endPoint x: 358, endPoint y: 436, distance: 249.0
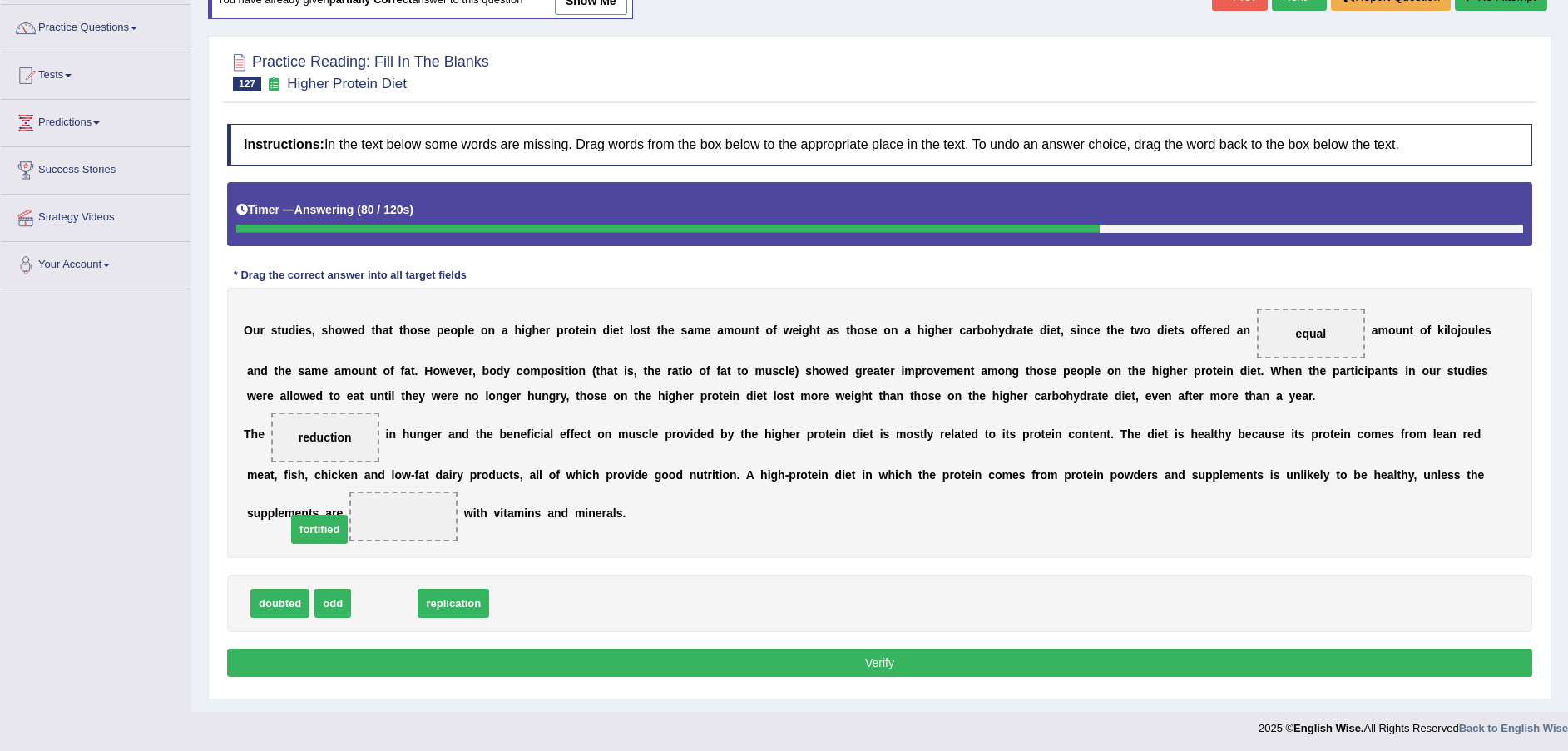
drag, startPoint x: 376, startPoint y: 608, endPoint x: 311, endPoint y: 533, distance: 99.2
click at [430, 649] on div "Instructions: In the text below some words are missing. Drag words from the box…" at bounding box center [880, 403] width 1314 height 575
click at [430, 660] on button "Verify" at bounding box center [879, 663] width 1305 height 28
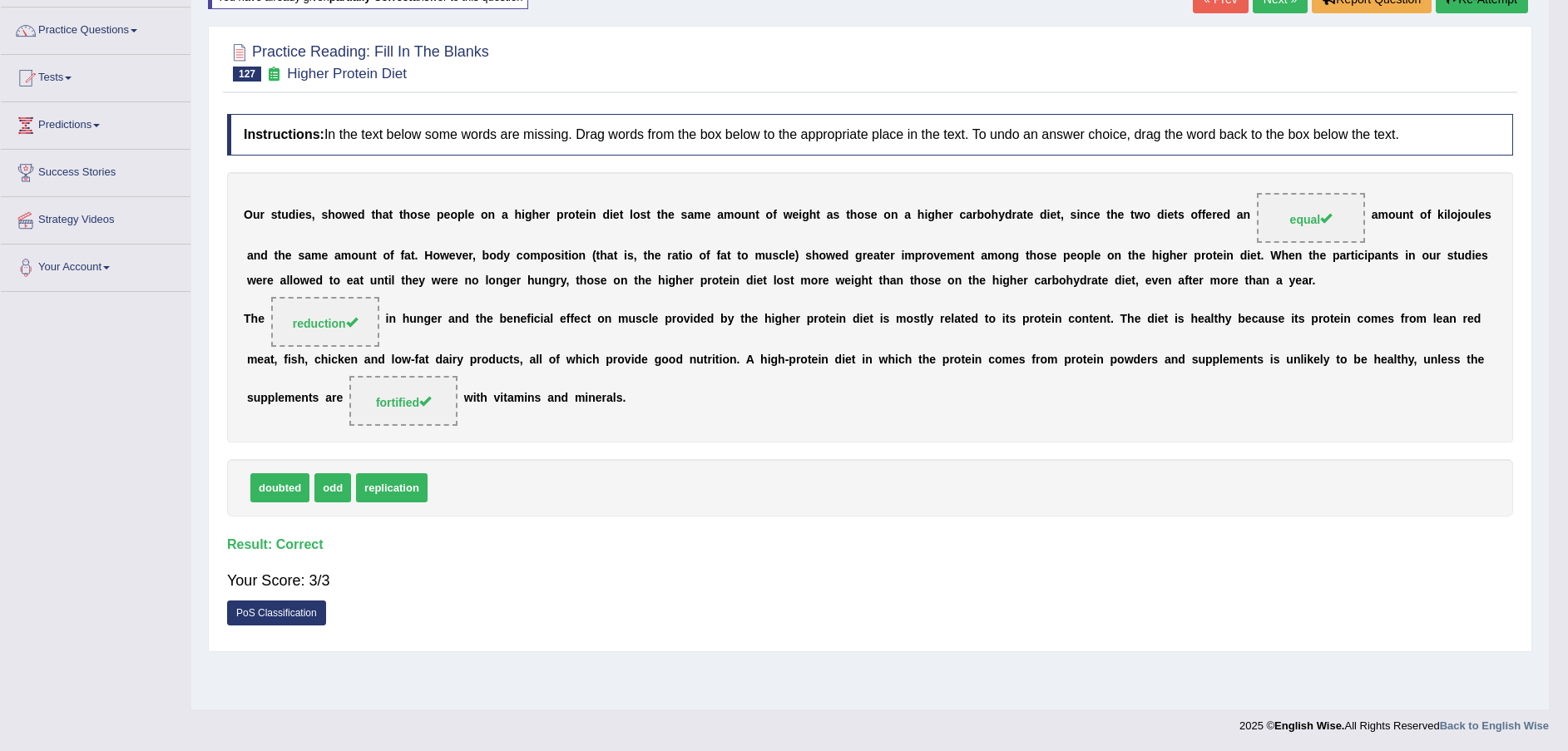
scroll to position [122, 0]
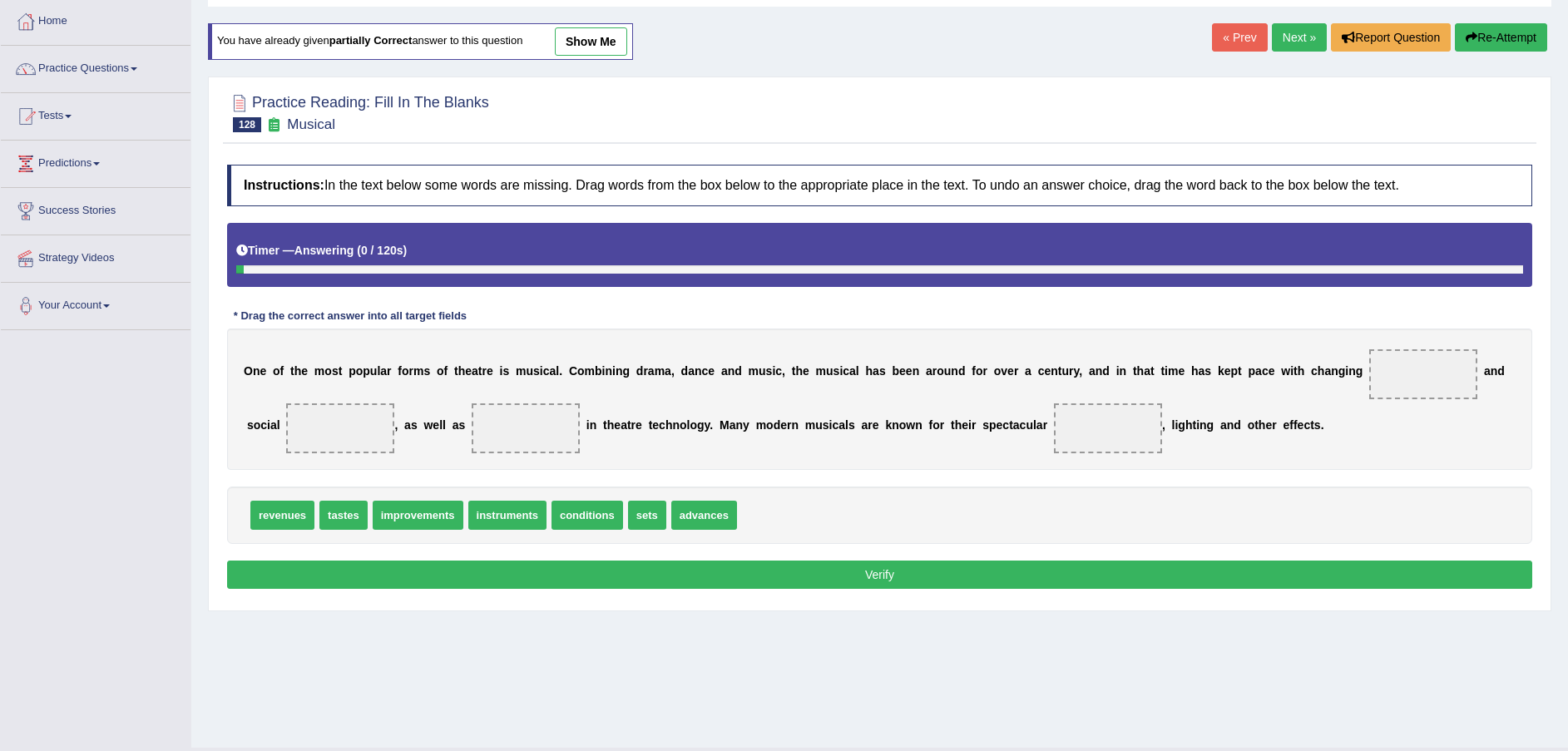
scroll to position [122, 0]
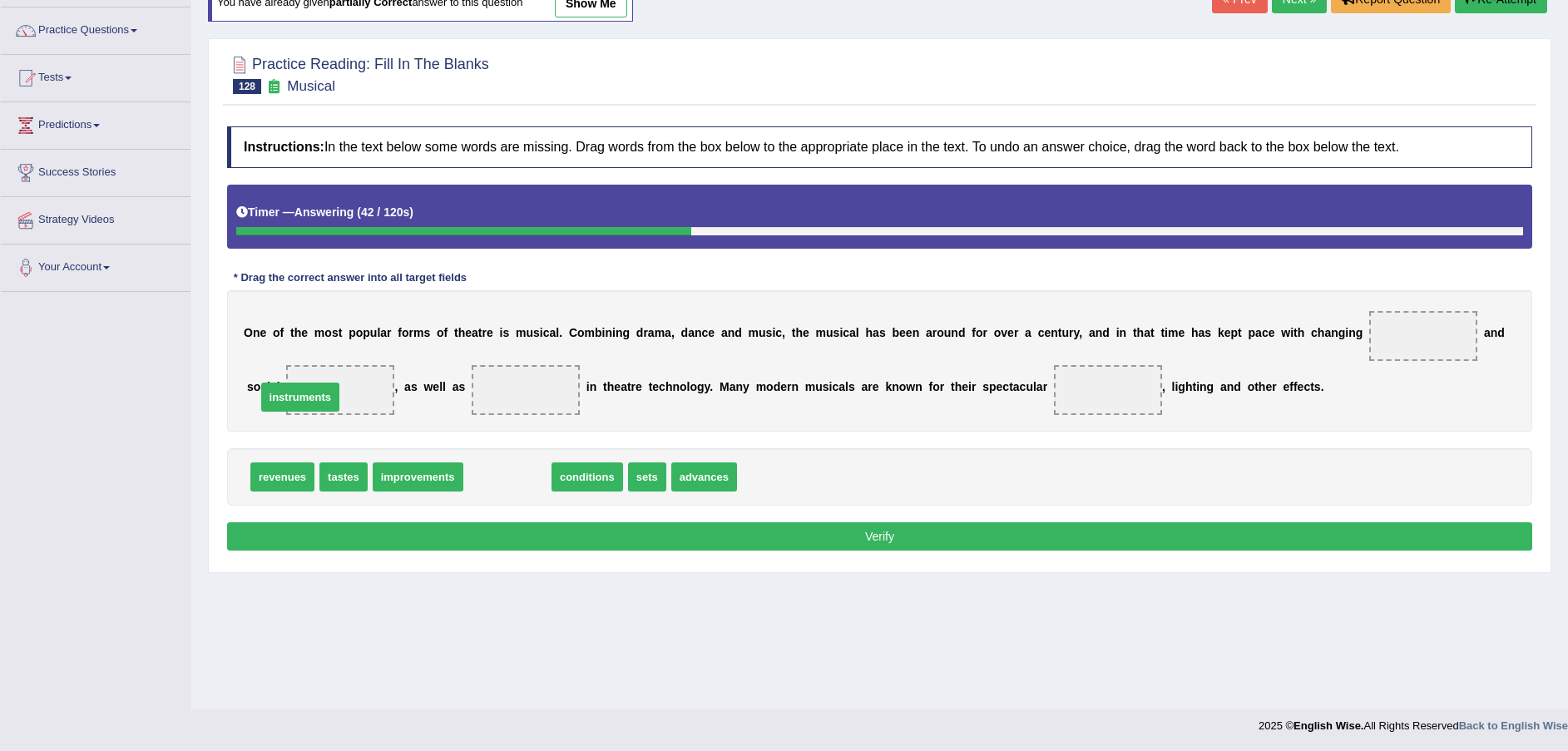
drag, startPoint x: 518, startPoint y: 485, endPoint x: 311, endPoint y: 405, distance: 221.9
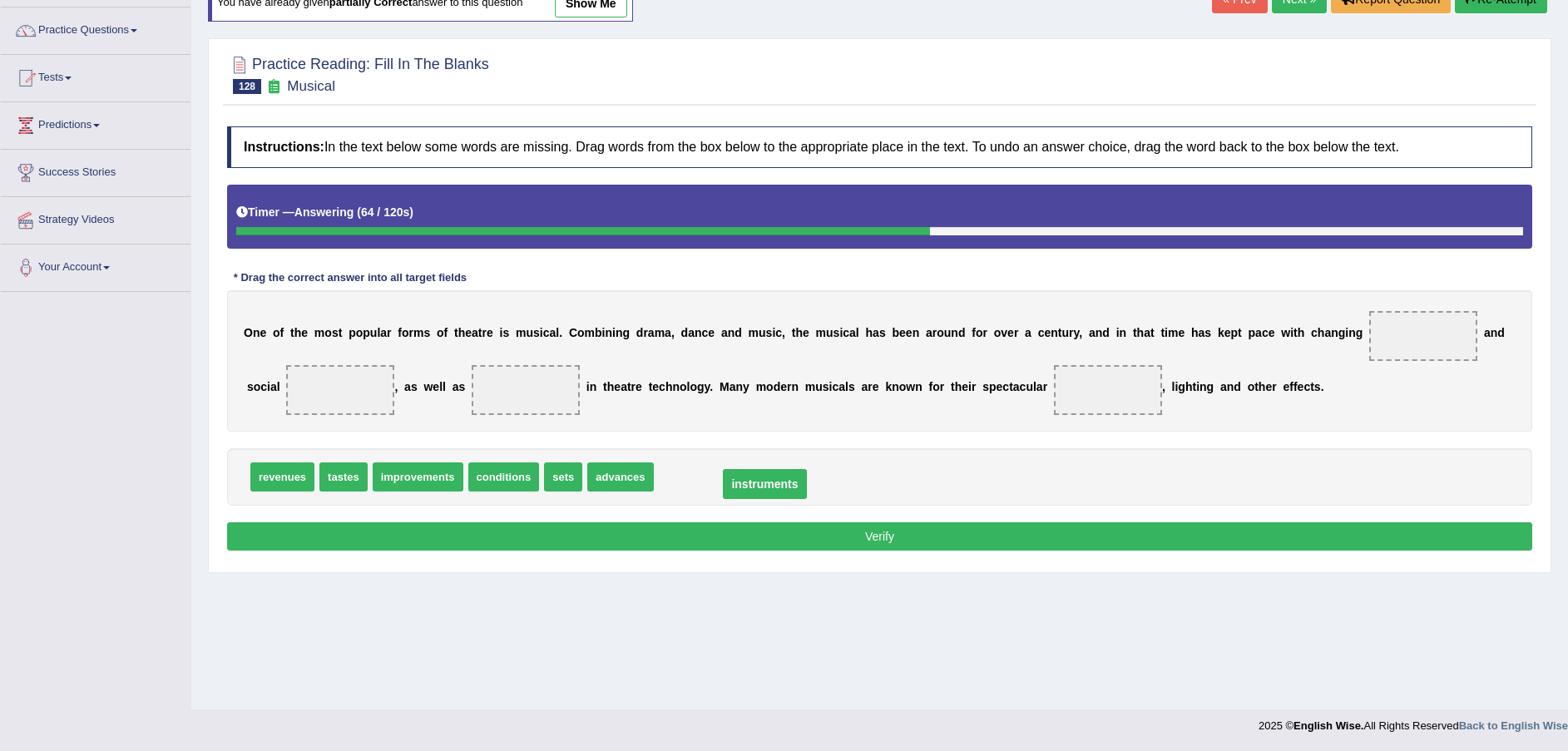
drag, startPoint x: 308, startPoint y: 390, endPoint x: 731, endPoint y: 485, distance: 433.5
drag, startPoint x: 347, startPoint y: 478, endPoint x: 312, endPoint y: 390, distance: 94.7
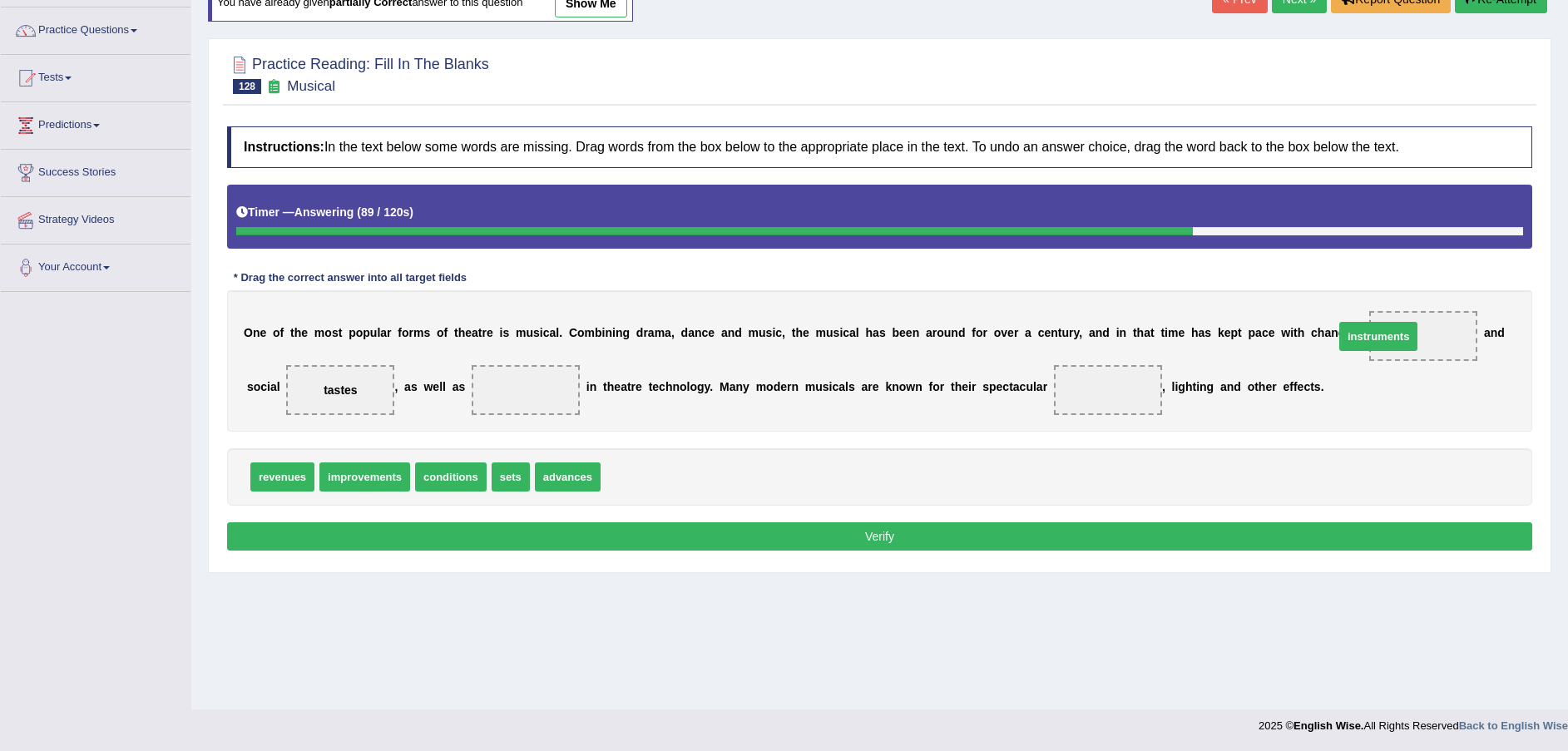
drag, startPoint x: 637, startPoint y: 479, endPoint x: 1371, endPoint y: 339, distance: 747.2
drag, startPoint x: 359, startPoint y: 477, endPoint x: 365, endPoint y: 483, distance: 8.5
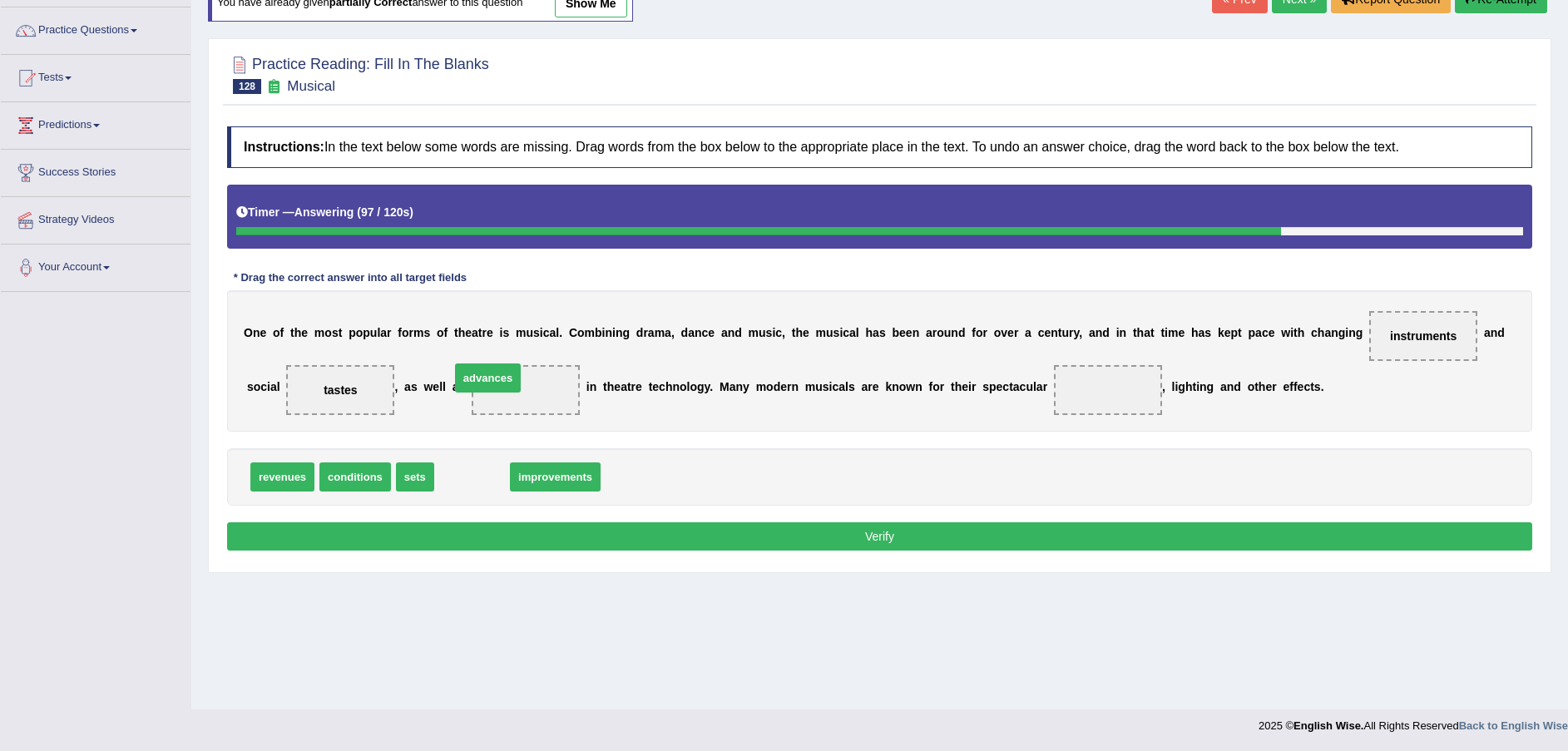
drag, startPoint x: 474, startPoint y: 462, endPoint x: 486, endPoint y: 377, distance: 85.8
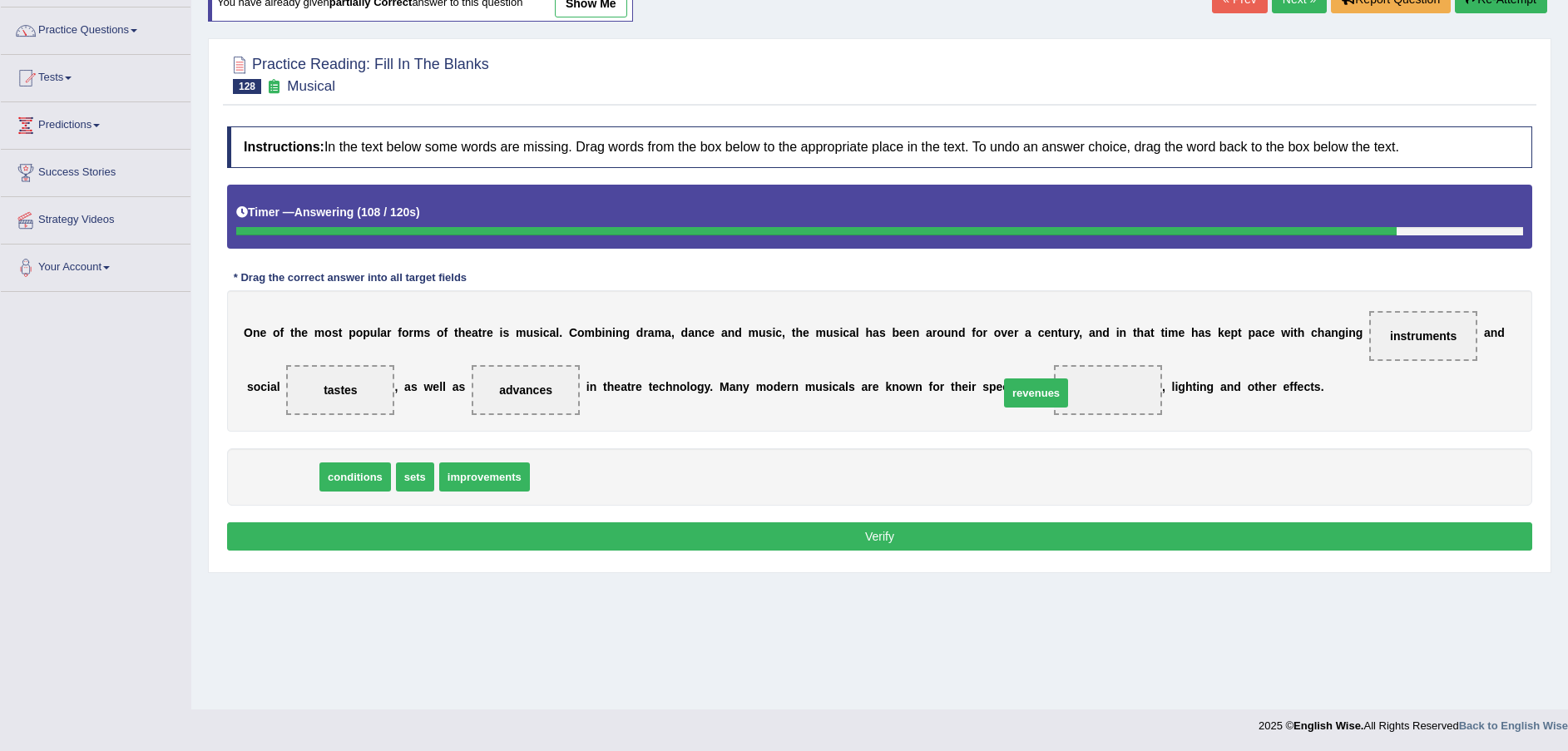
drag, startPoint x: 293, startPoint y: 484, endPoint x: 1046, endPoint y: 399, distance: 757.8
click at [962, 548] on button "Verify" at bounding box center [879, 536] width 1305 height 28
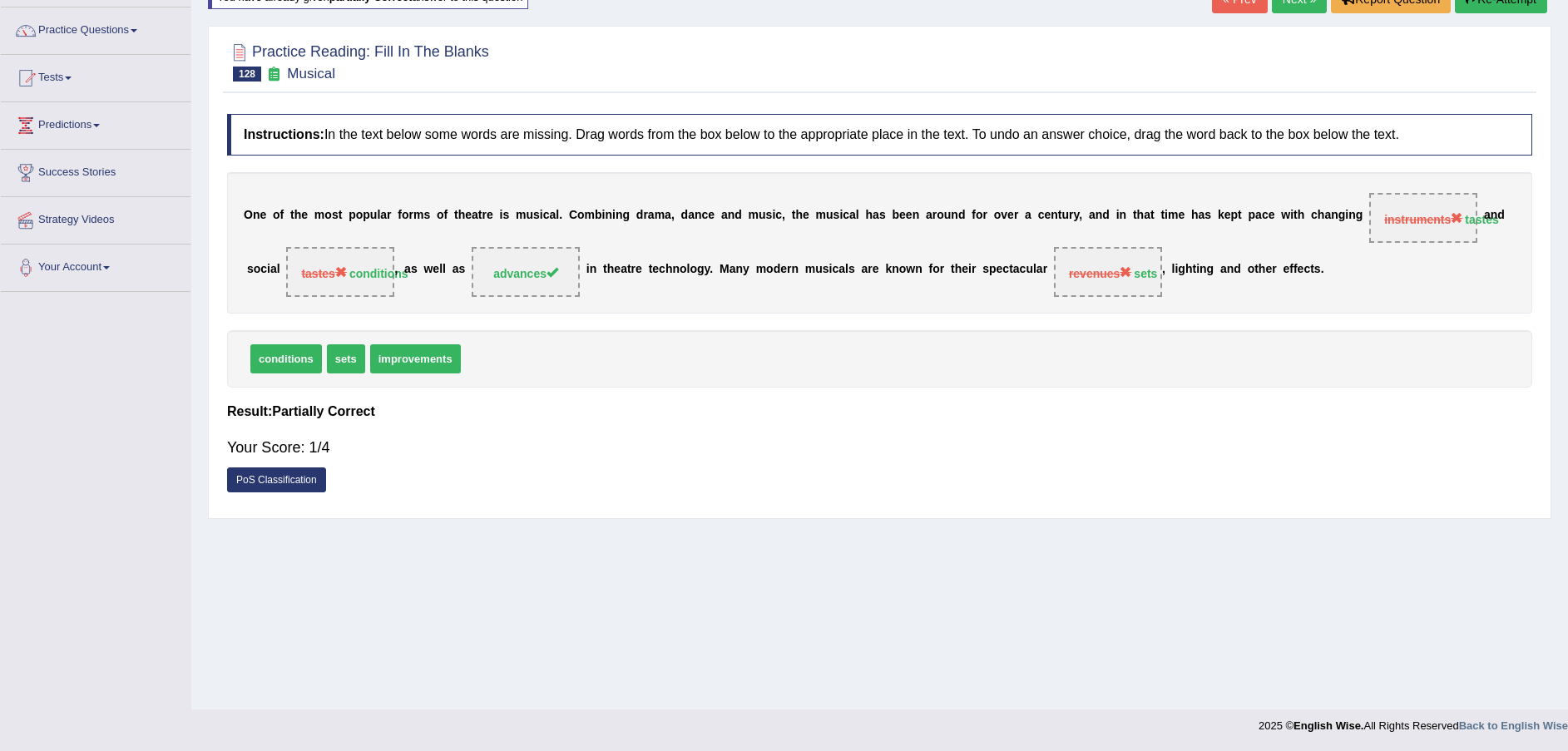
scroll to position [0, 0]
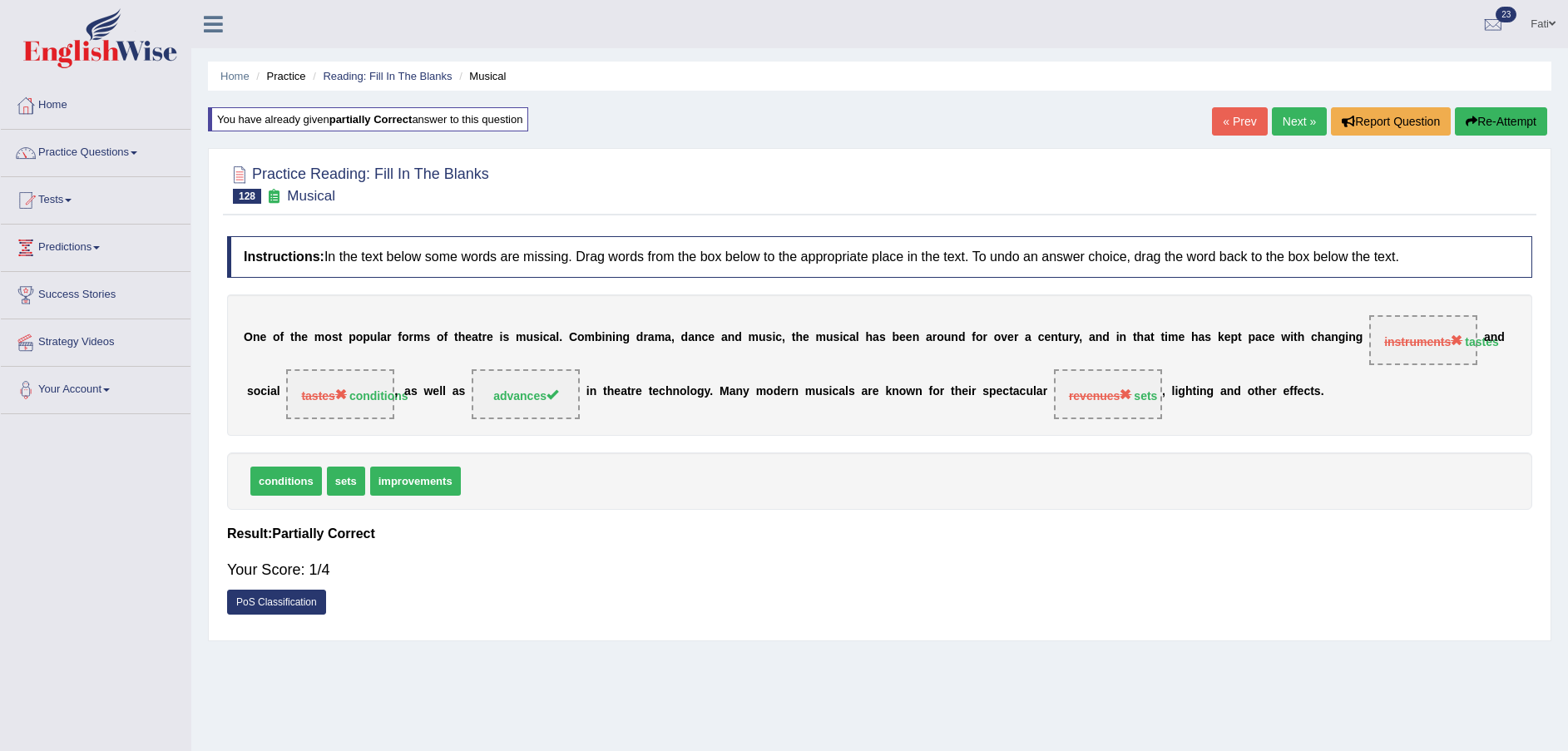
click at [1495, 114] on button "Re-Attempt" at bounding box center [1500, 121] width 92 height 28
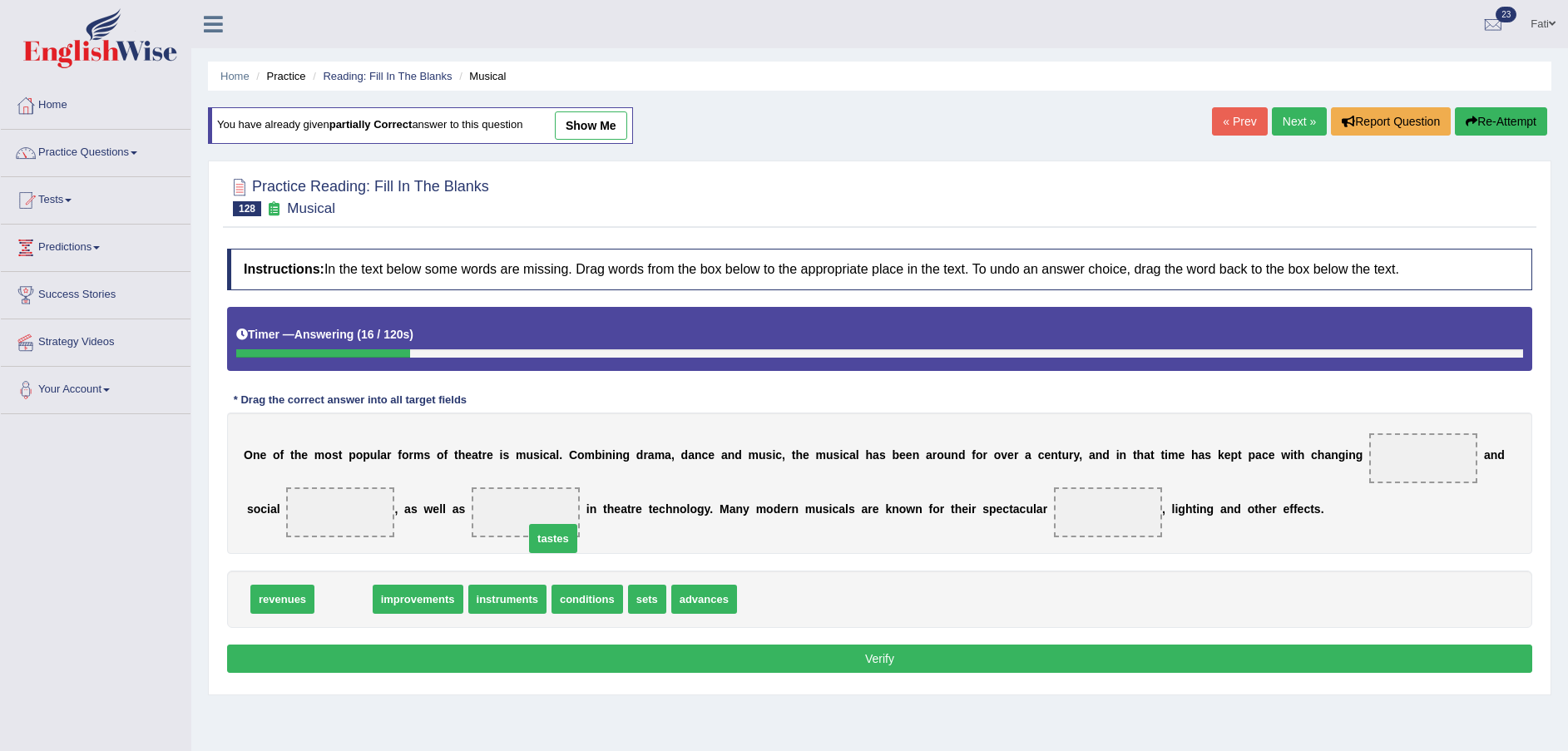
drag, startPoint x: 336, startPoint y: 595, endPoint x: 1100, endPoint y: 497, distance: 770.3
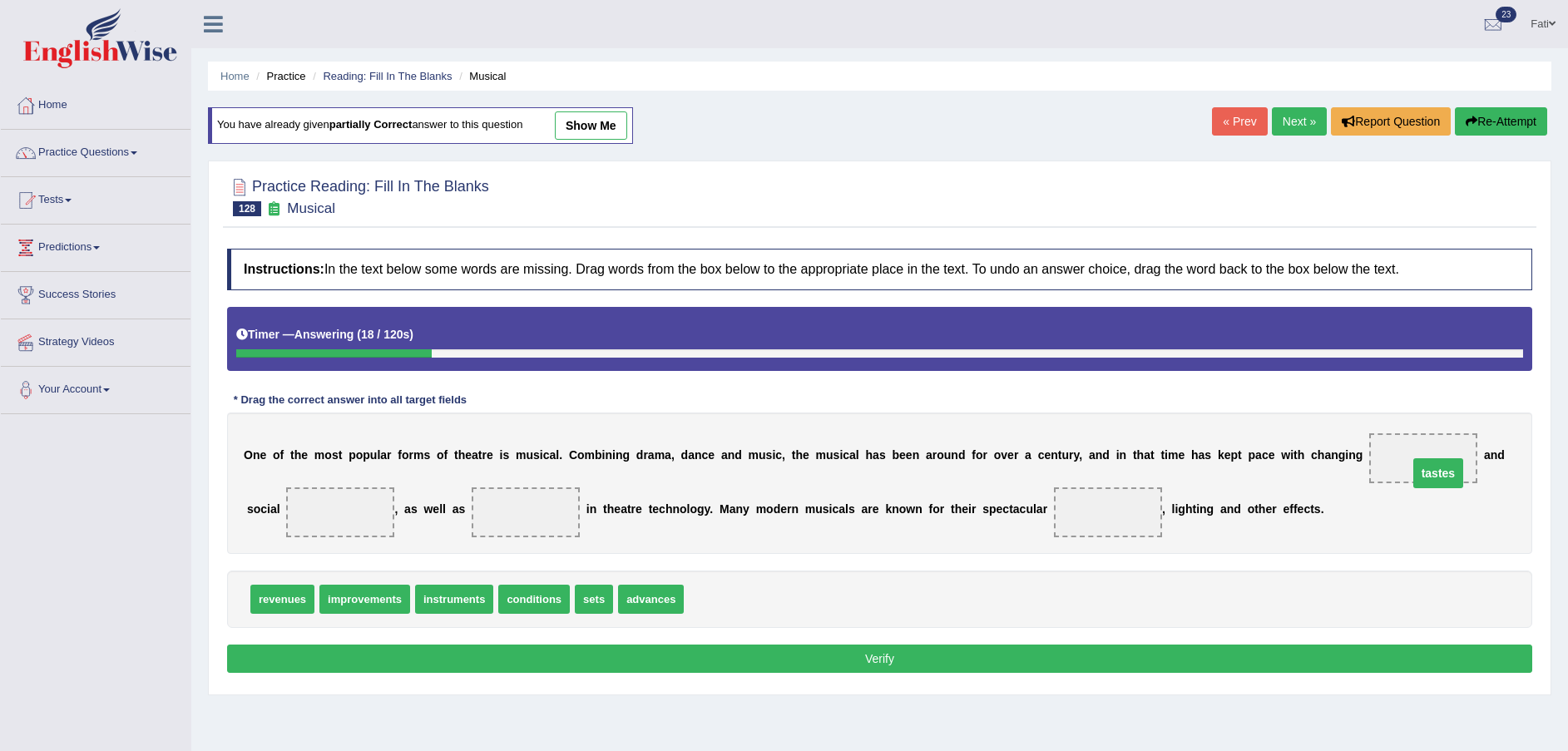
drag, startPoint x: 1036, startPoint y: 517, endPoint x: 1366, endPoint y: 478, distance: 332.3
drag, startPoint x: 463, startPoint y: 603, endPoint x: 316, endPoint y: 516, distance: 170.8
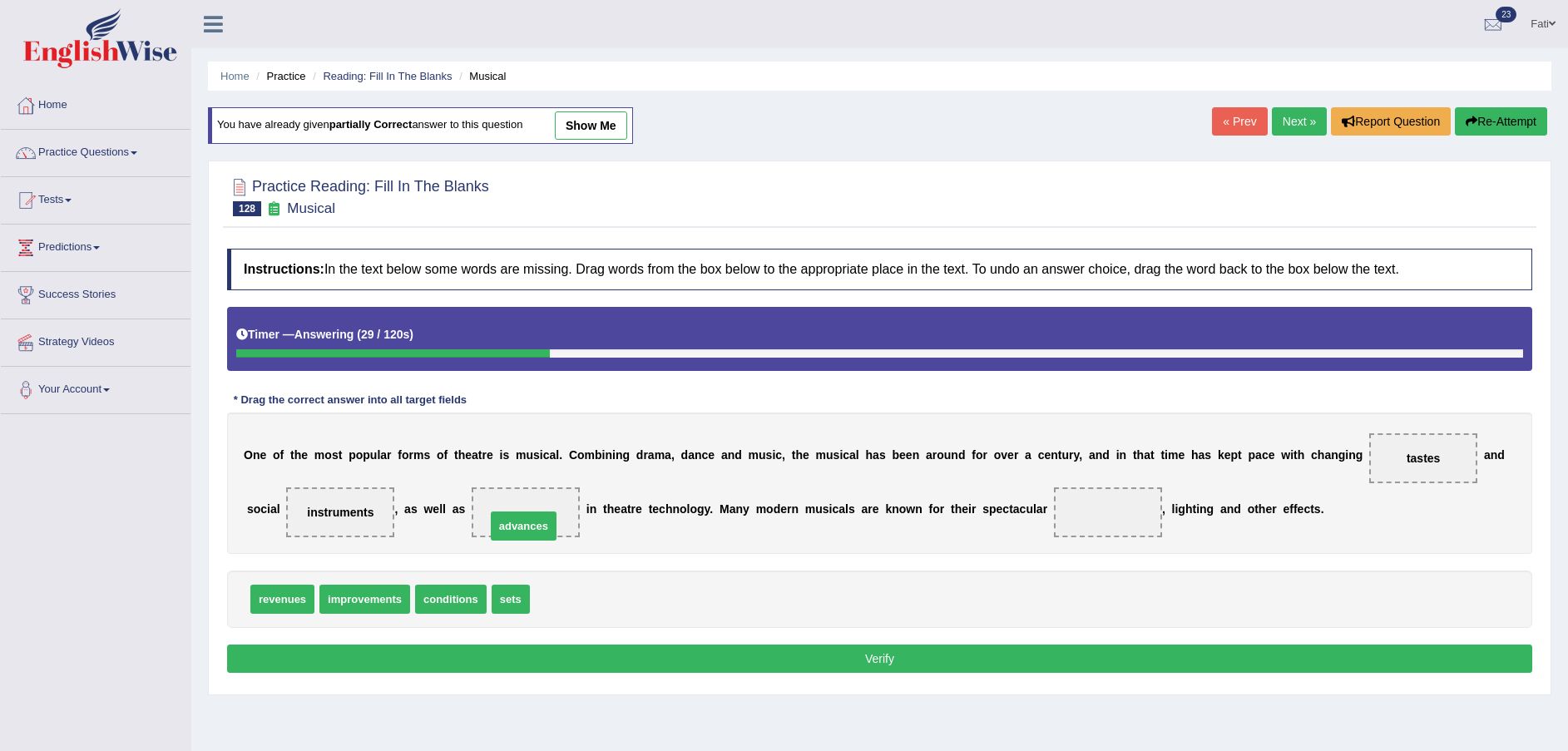
drag, startPoint x: 542, startPoint y: 604, endPoint x: 499, endPoint y: 531, distance: 84.7
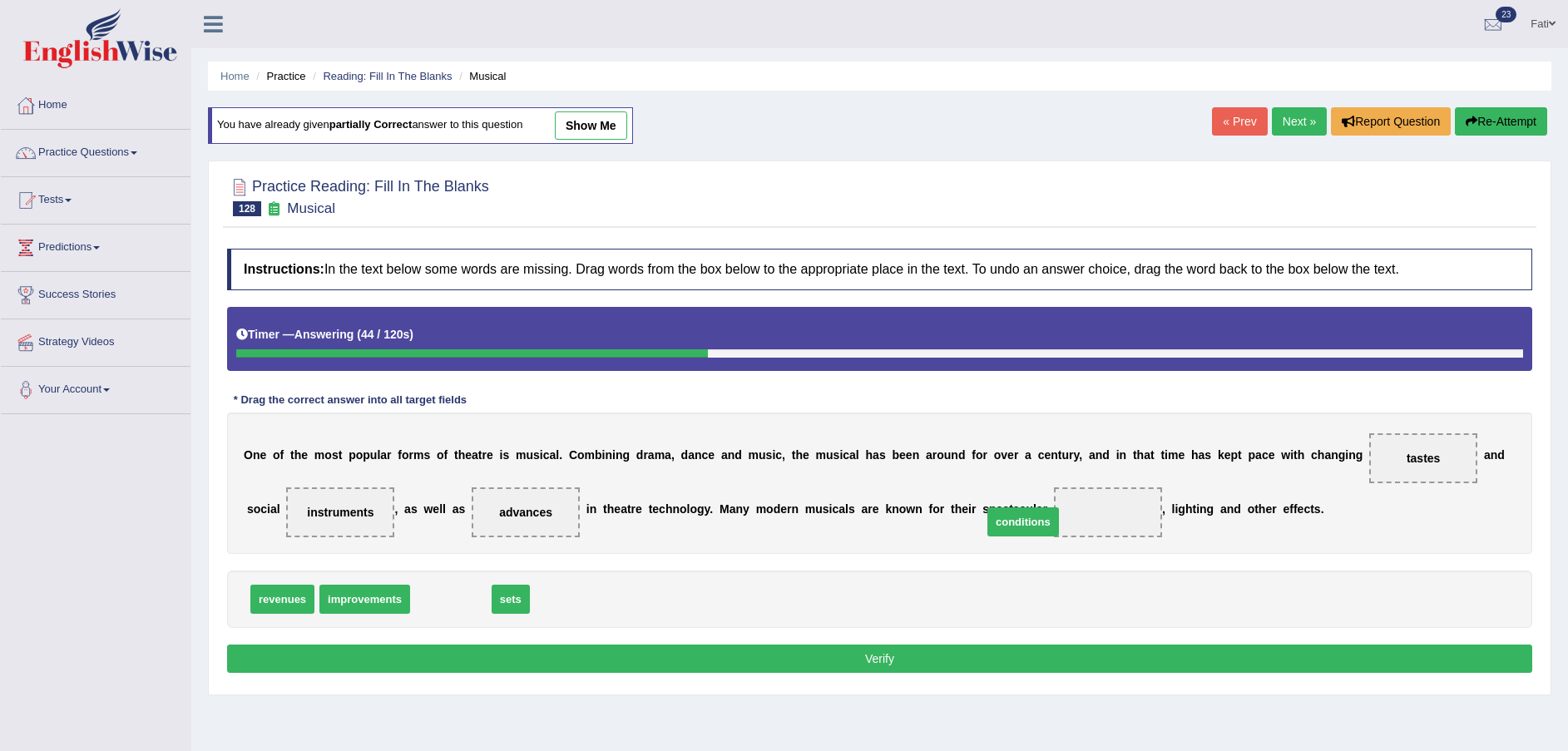
drag, startPoint x: 454, startPoint y: 603, endPoint x: 1027, endPoint y: 525, distance: 578.3
click at [893, 643] on div "Instructions: In the text below some words are missing. Drag words from the box…" at bounding box center [880, 463] width 1314 height 446
click at [893, 654] on button "Verify" at bounding box center [879, 659] width 1305 height 28
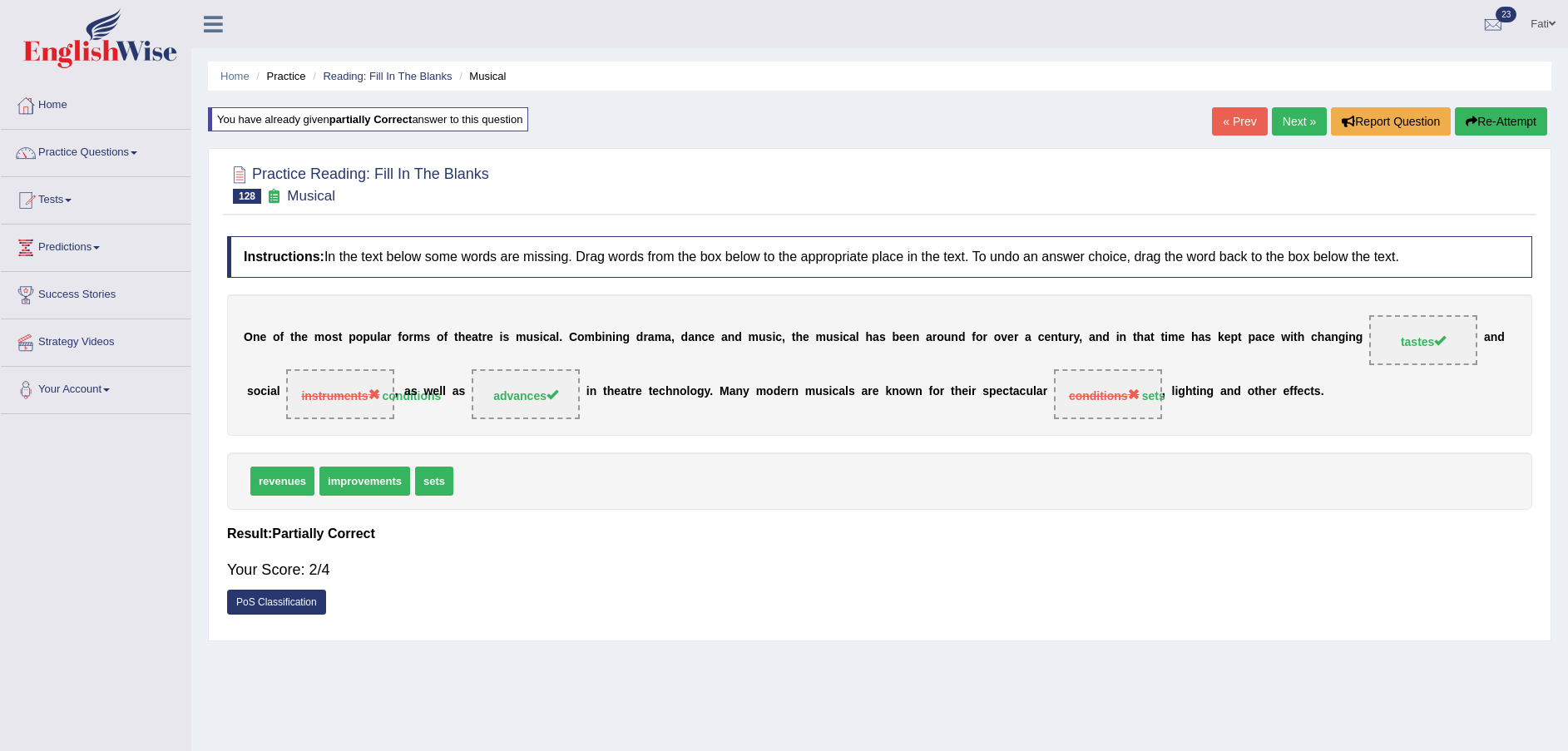
click at [1494, 111] on button "Re-Attempt" at bounding box center [1500, 121] width 92 height 28
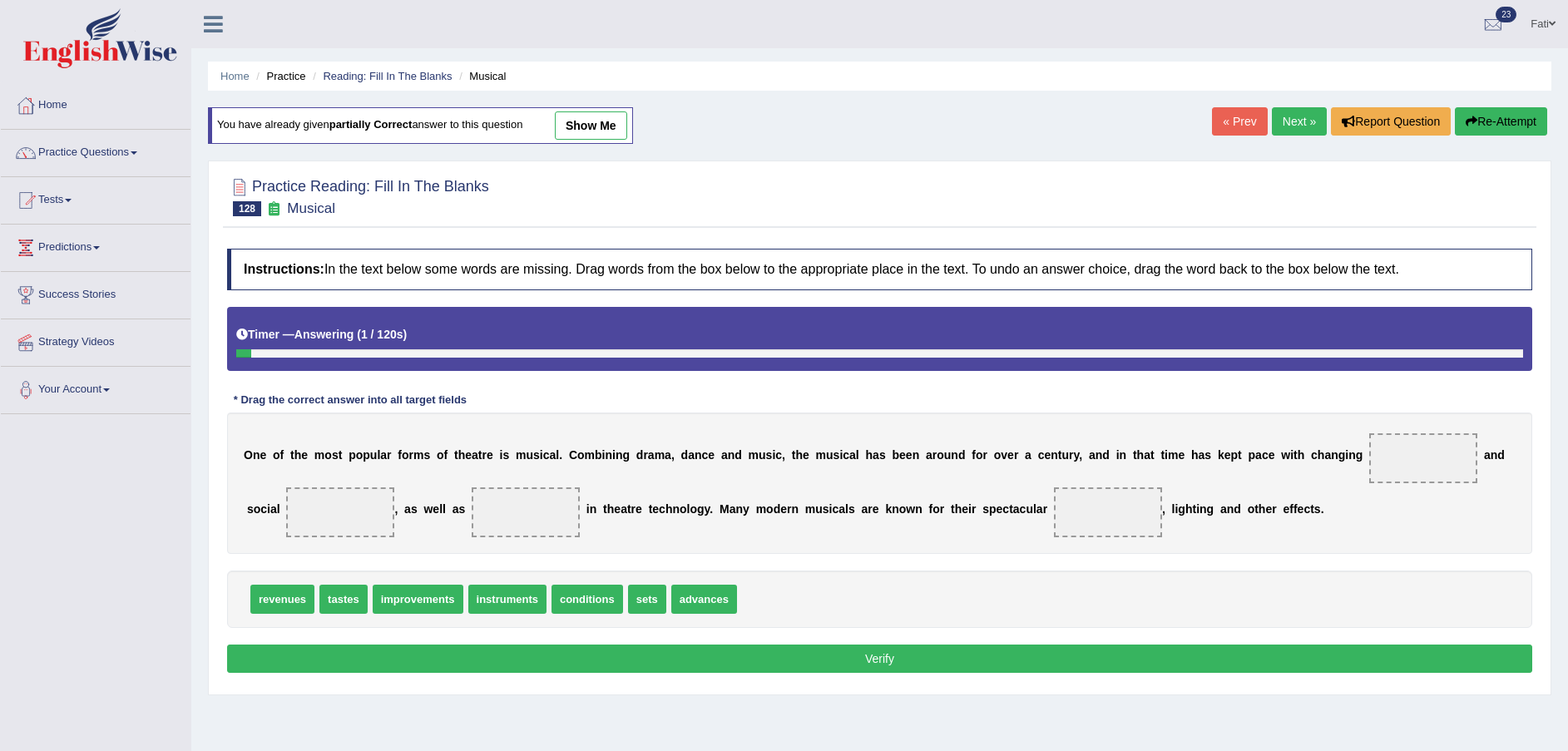
scroll to position [122, 0]
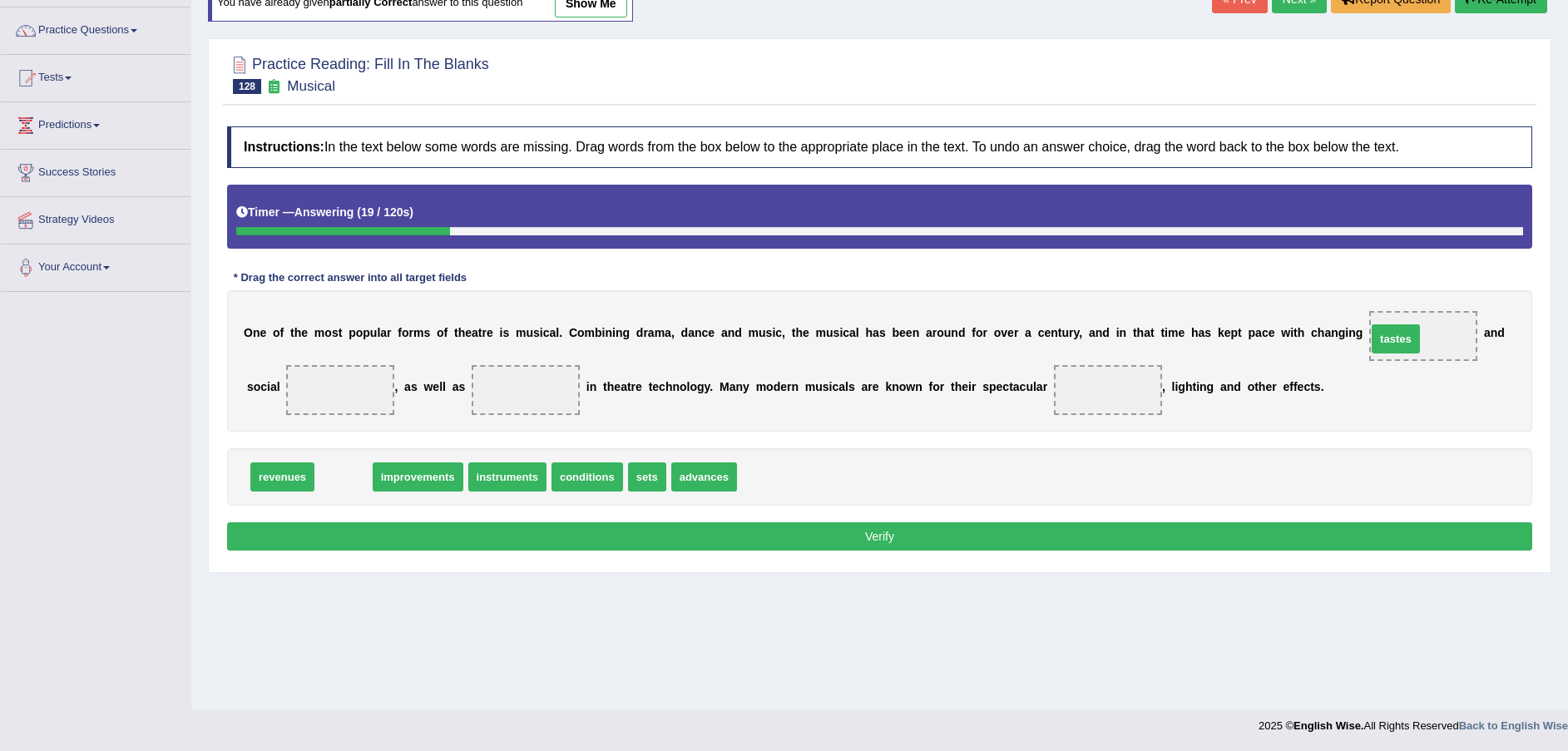
drag, startPoint x: 347, startPoint y: 472, endPoint x: 1392, endPoint y: 332, distance: 1054.3
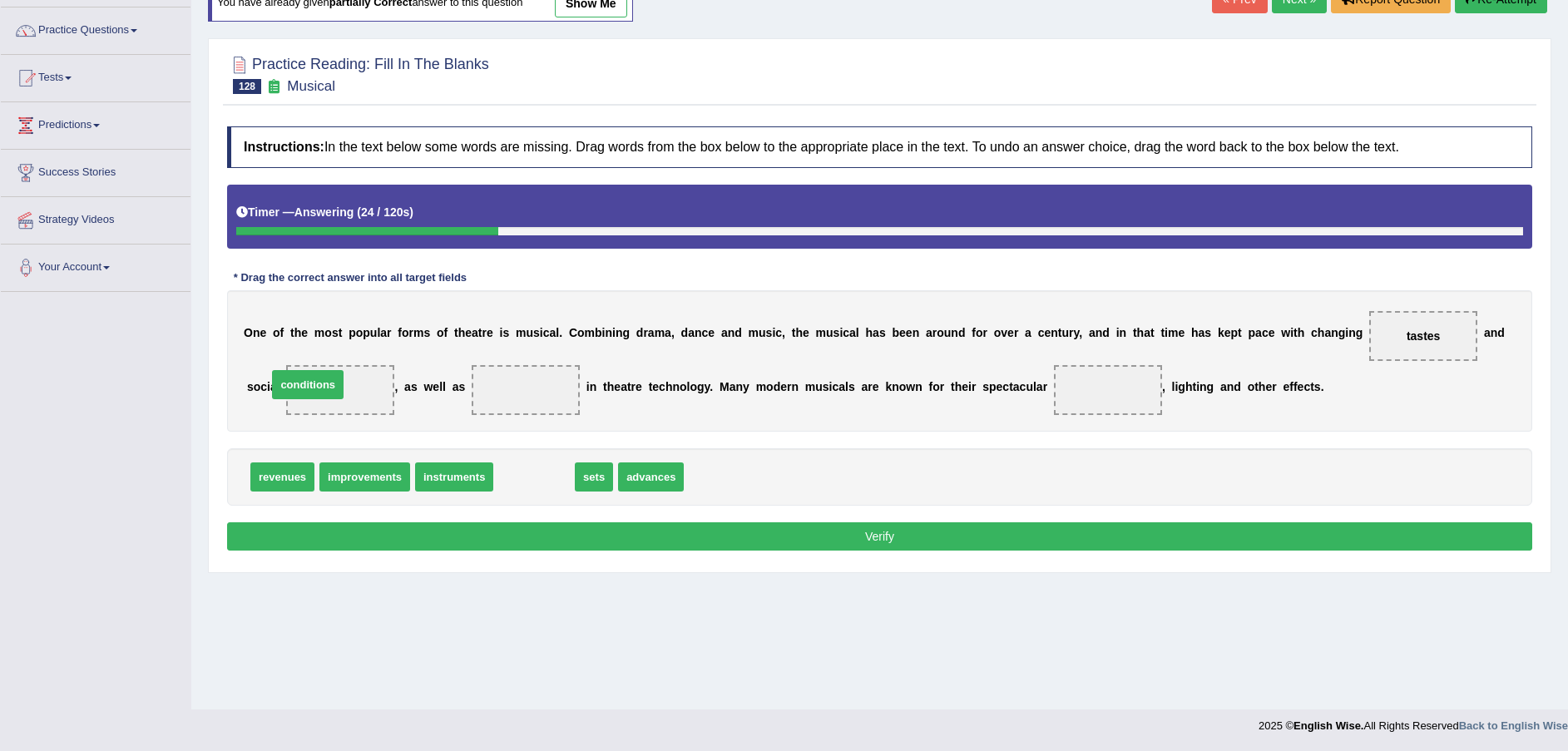
drag, startPoint x: 532, startPoint y: 479, endPoint x: 306, endPoint y: 388, distance: 243.6
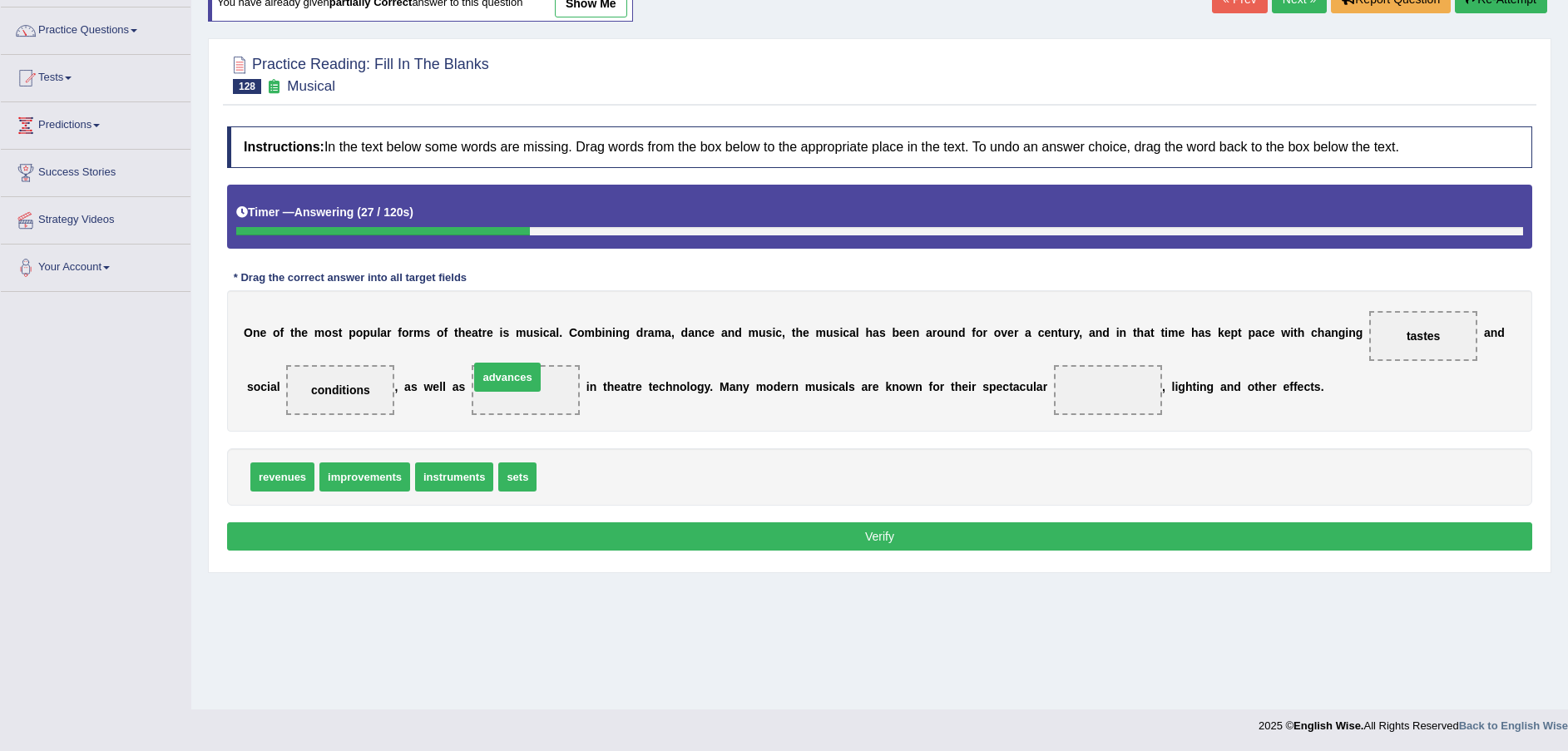
drag, startPoint x: 572, startPoint y: 477, endPoint x: 504, endPoint y: 377, distance: 120.9
drag, startPoint x: 515, startPoint y: 480, endPoint x: 1067, endPoint y: 399, distance: 557.9
click at [924, 531] on button "Verify" at bounding box center [879, 536] width 1305 height 28
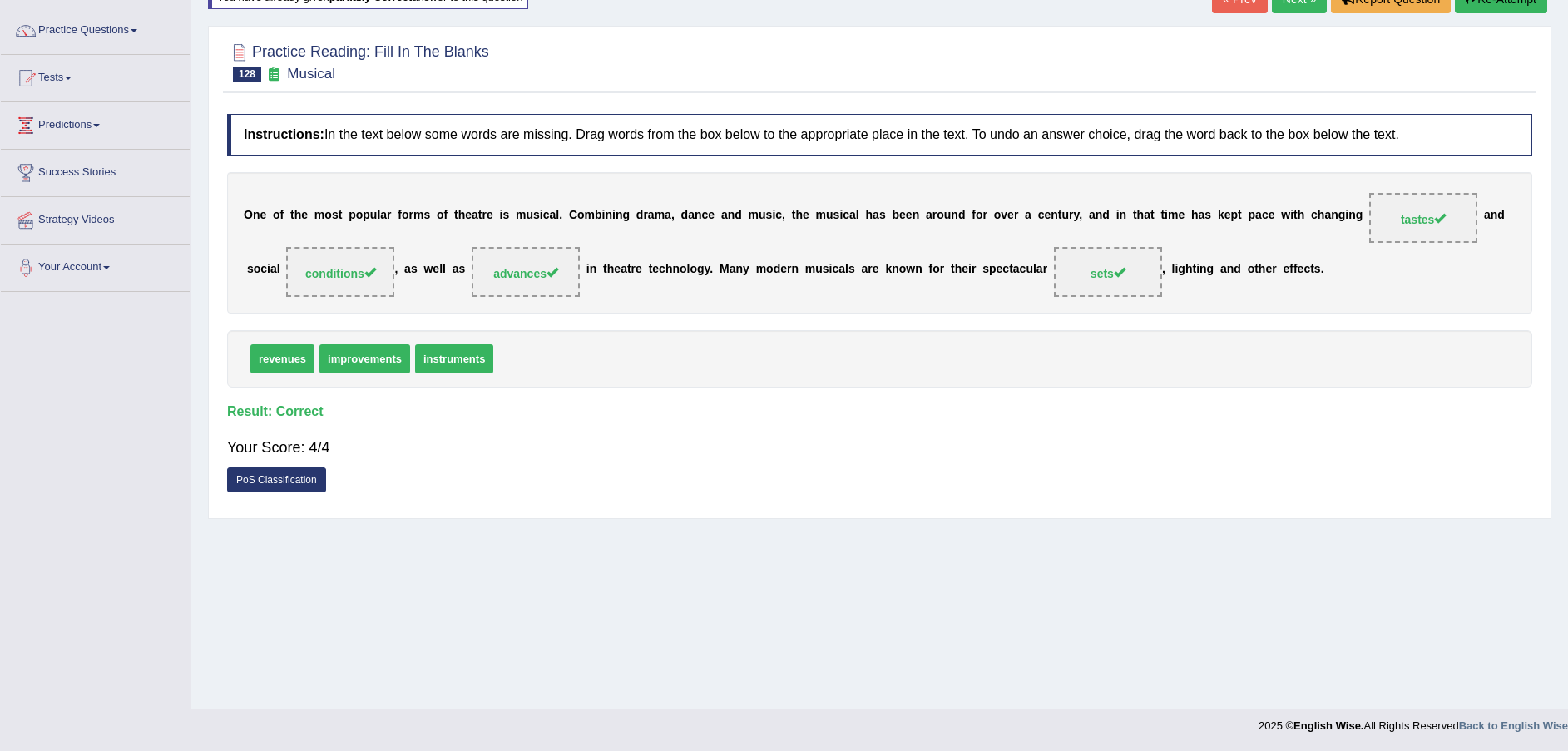
scroll to position [0, 0]
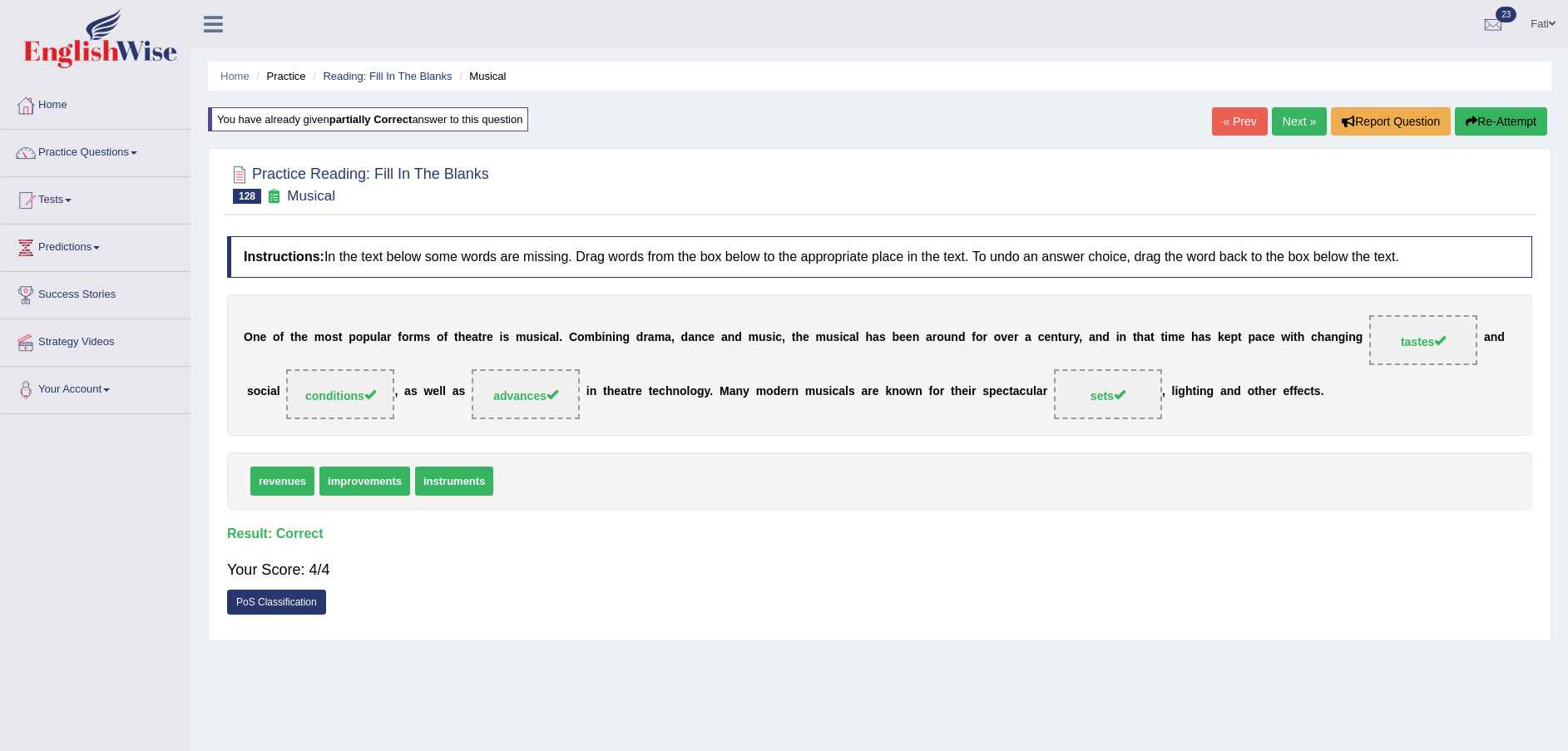
click at [1295, 124] on link "Next »" at bounding box center [1299, 121] width 55 height 28
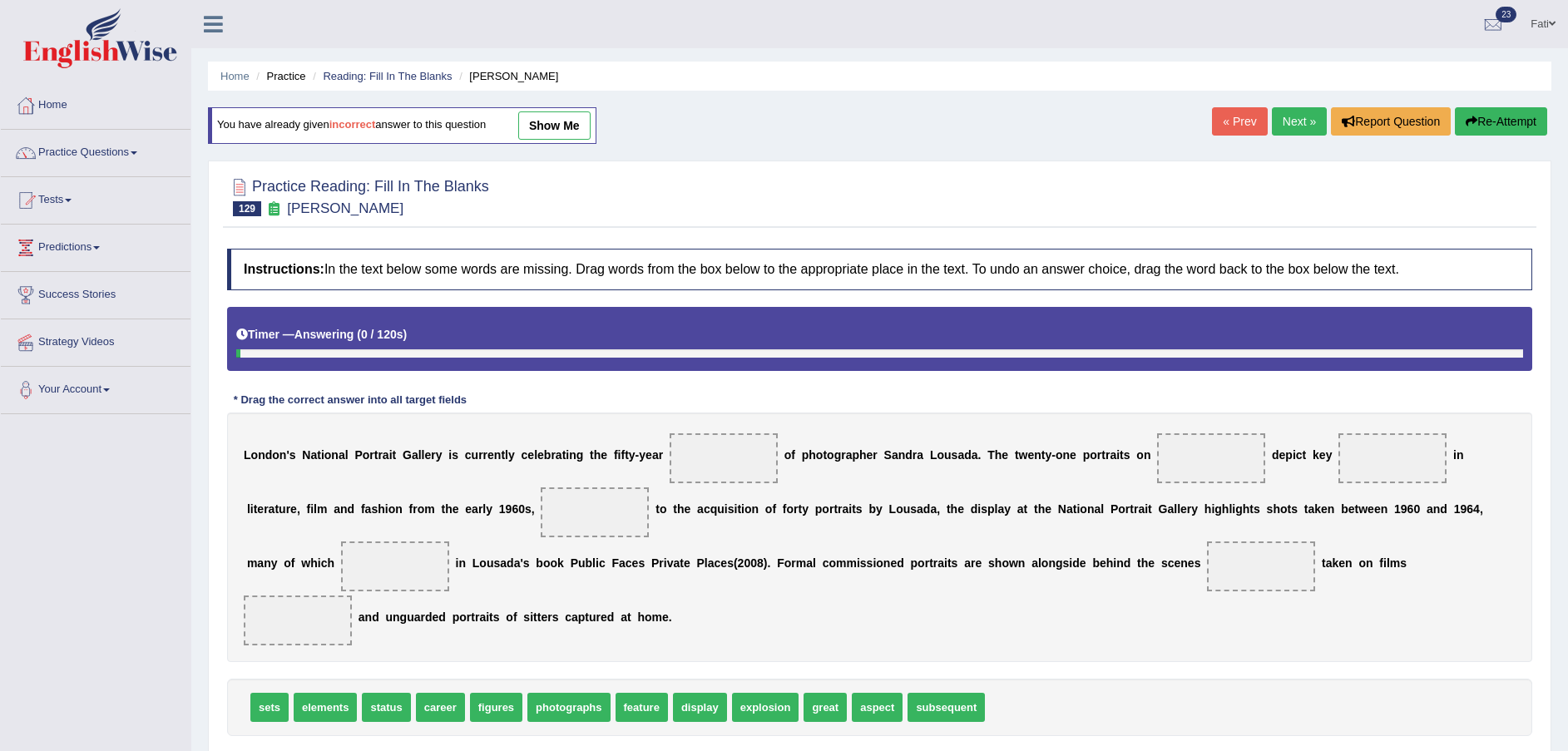
scroll to position [122, 0]
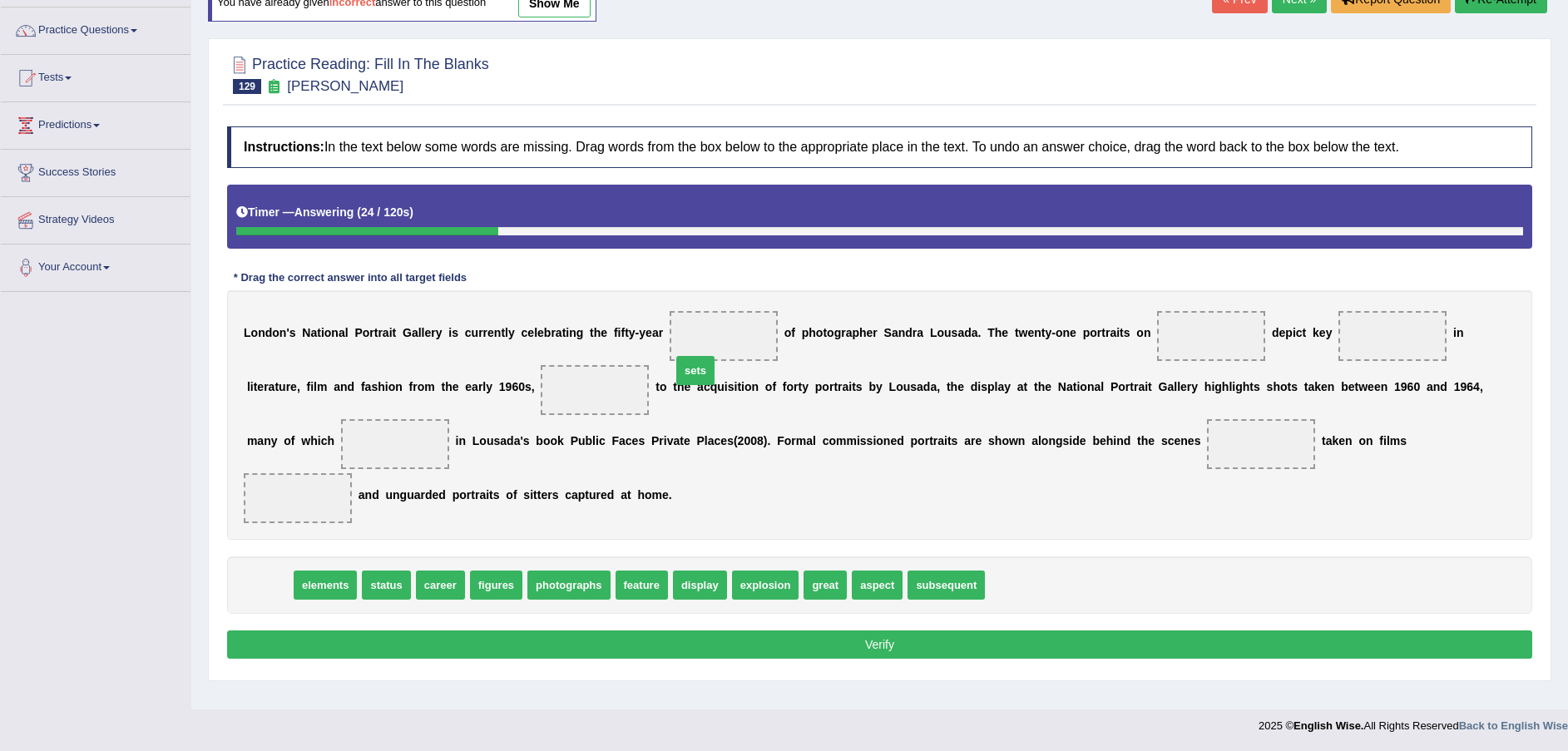
drag, startPoint x: 271, startPoint y: 558, endPoint x: 697, endPoint y: 343, distance: 477.2
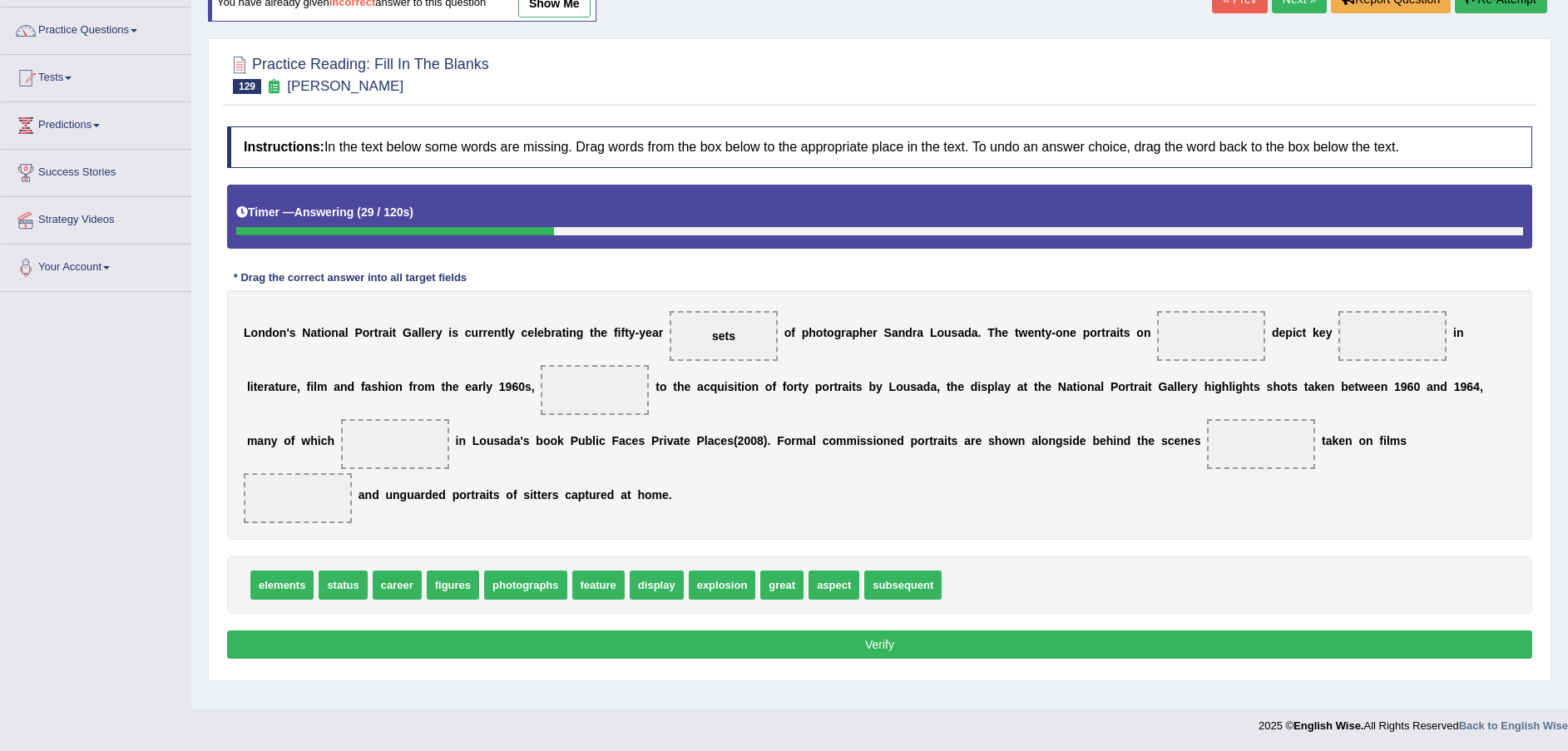
drag, startPoint x: 683, startPoint y: 331, endPoint x: 686, endPoint y: 321, distance: 10.4
click at [915, 515] on div "Instructions: In the text below some words are missing. Drag words from the box…" at bounding box center [880, 395] width 1314 height 554
drag, startPoint x: 399, startPoint y: 557, endPoint x: 701, endPoint y: 334, distance: 375.4
click at [745, 338] on span "career" at bounding box center [723, 336] width 108 height 50
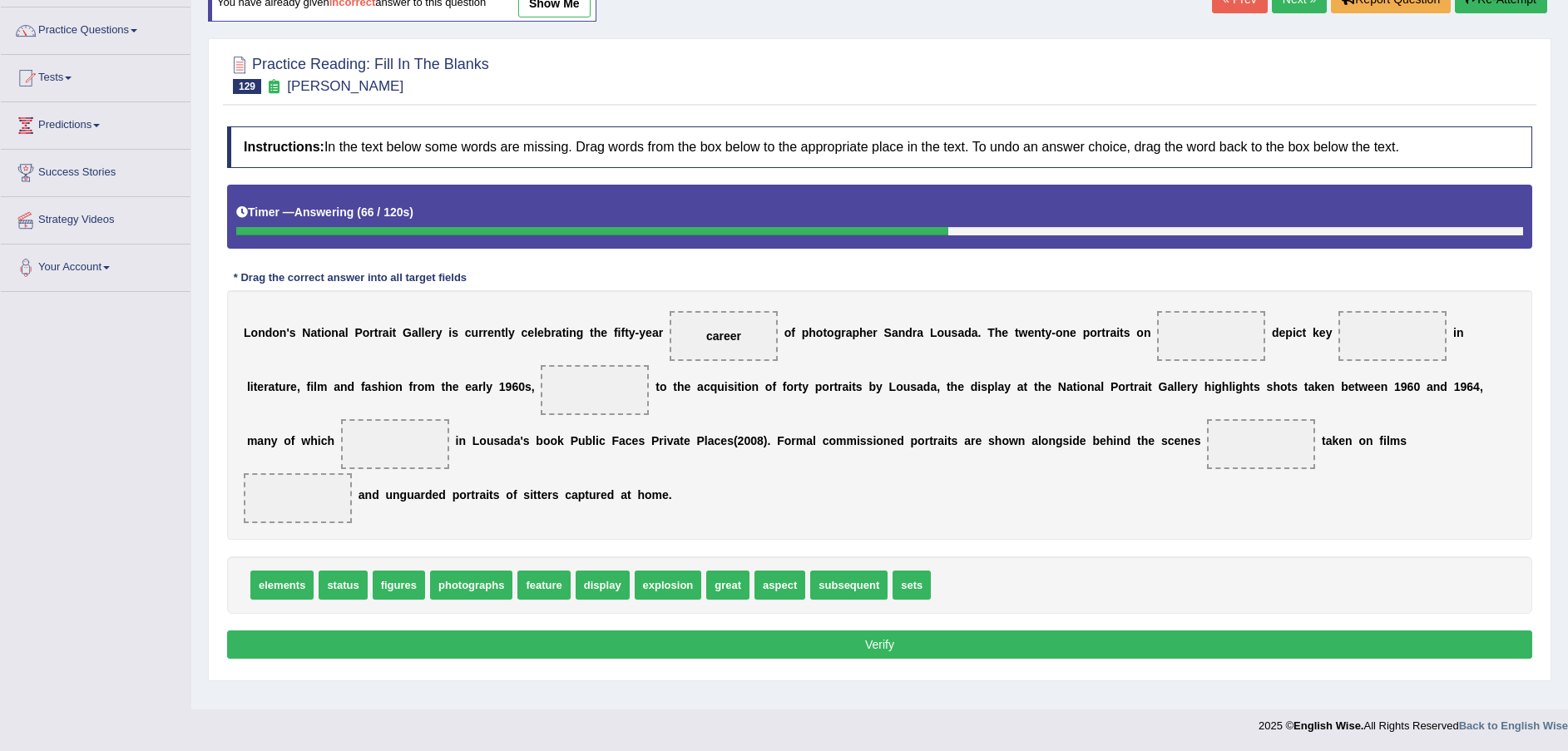
click at [18, 470] on div "Toggle navigation Home Practice Questions Speaking Practice Read Aloud Repeat S…" at bounding box center [784, 310] width 1568 height 865
click at [20, 470] on div "Toggle navigation Home Practice Questions Speaking Practice Read Aloud Repeat S…" at bounding box center [784, 310] width 1568 height 865
drag, startPoint x: 650, startPoint y: 562, endPoint x: 1171, endPoint y: 345, distance: 564.4
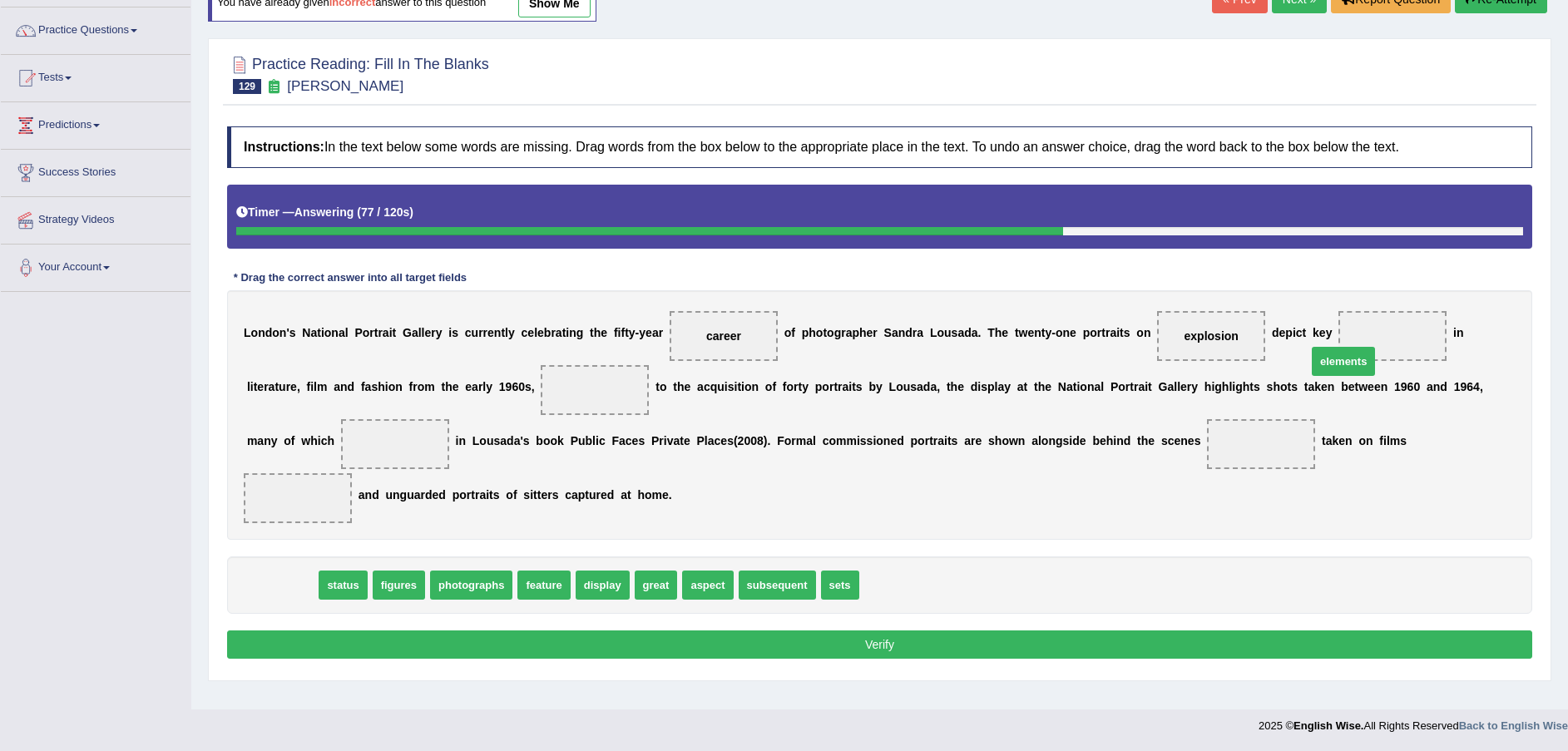
drag, startPoint x: 289, startPoint y: 563, endPoint x: 1351, endPoint y: 339, distance: 1085.4
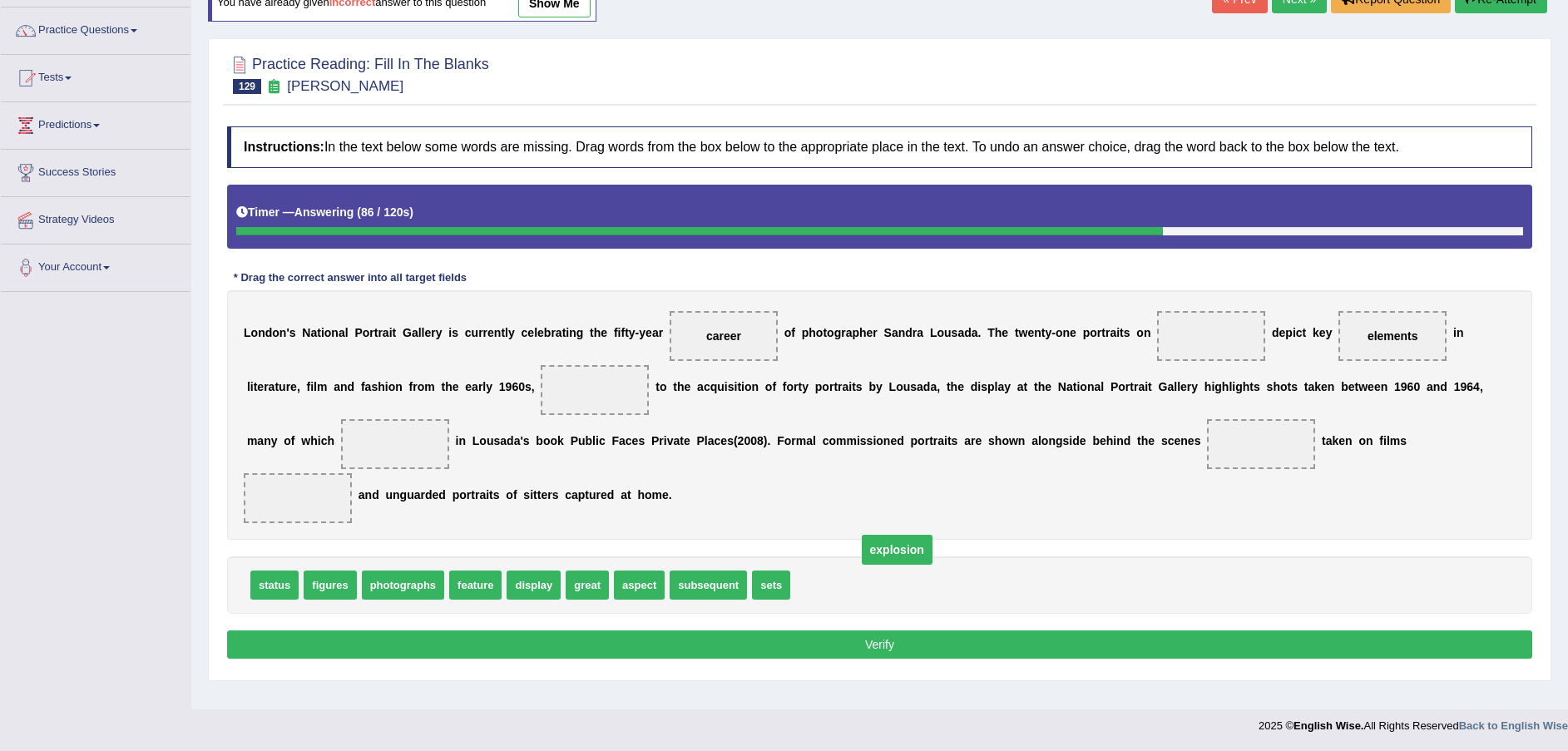
drag, startPoint x: 1161, startPoint y: 332, endPoint x: 846, endPoint y: 546, distance: 380.8
drag, startPoint x: 753, startPoint y: 562, endPoint x: 1174, endPoint y: 340, distance: 475.9
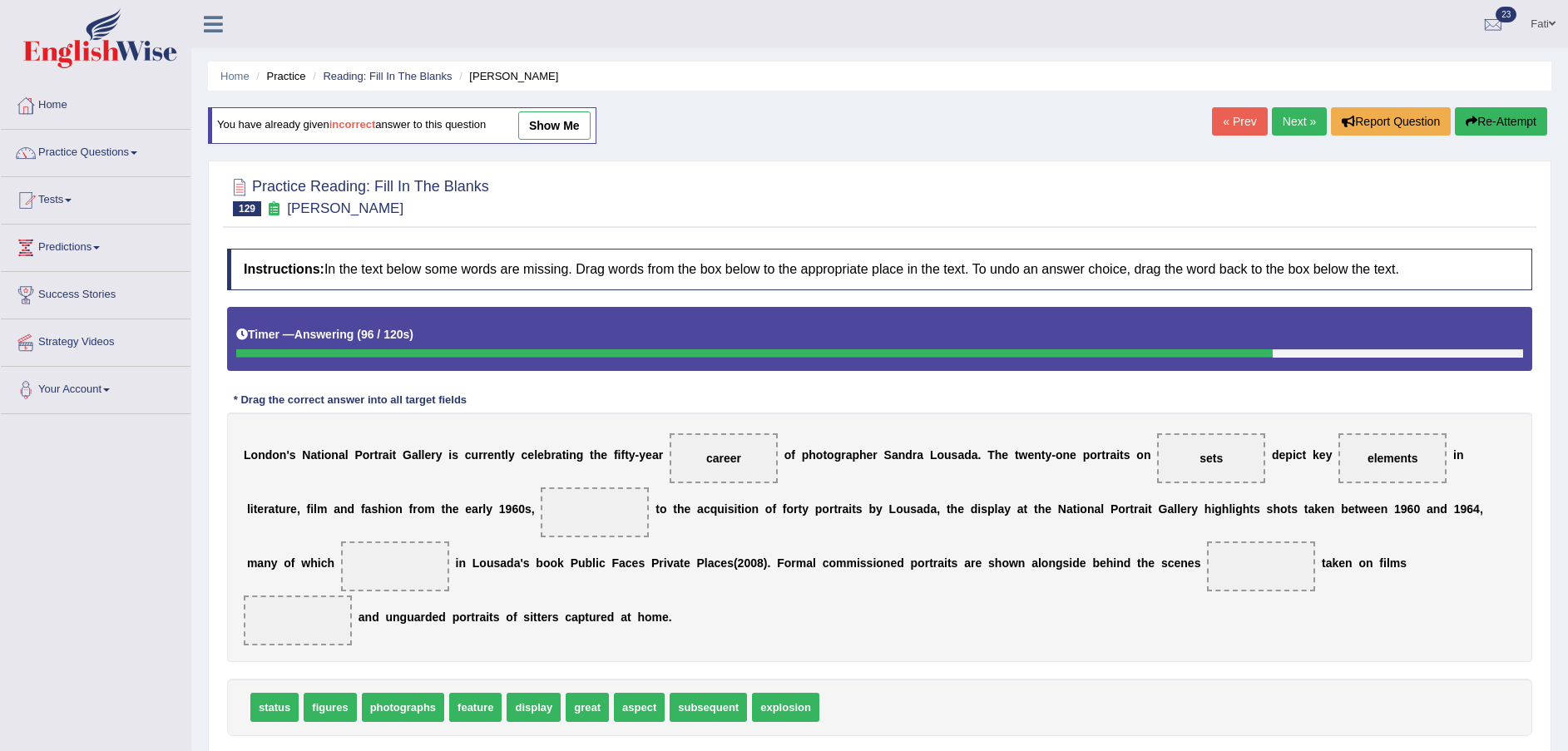
click at [1504, 130] on button "Re-Attempt" at bounding box center [1500, 121] width 92 height 28
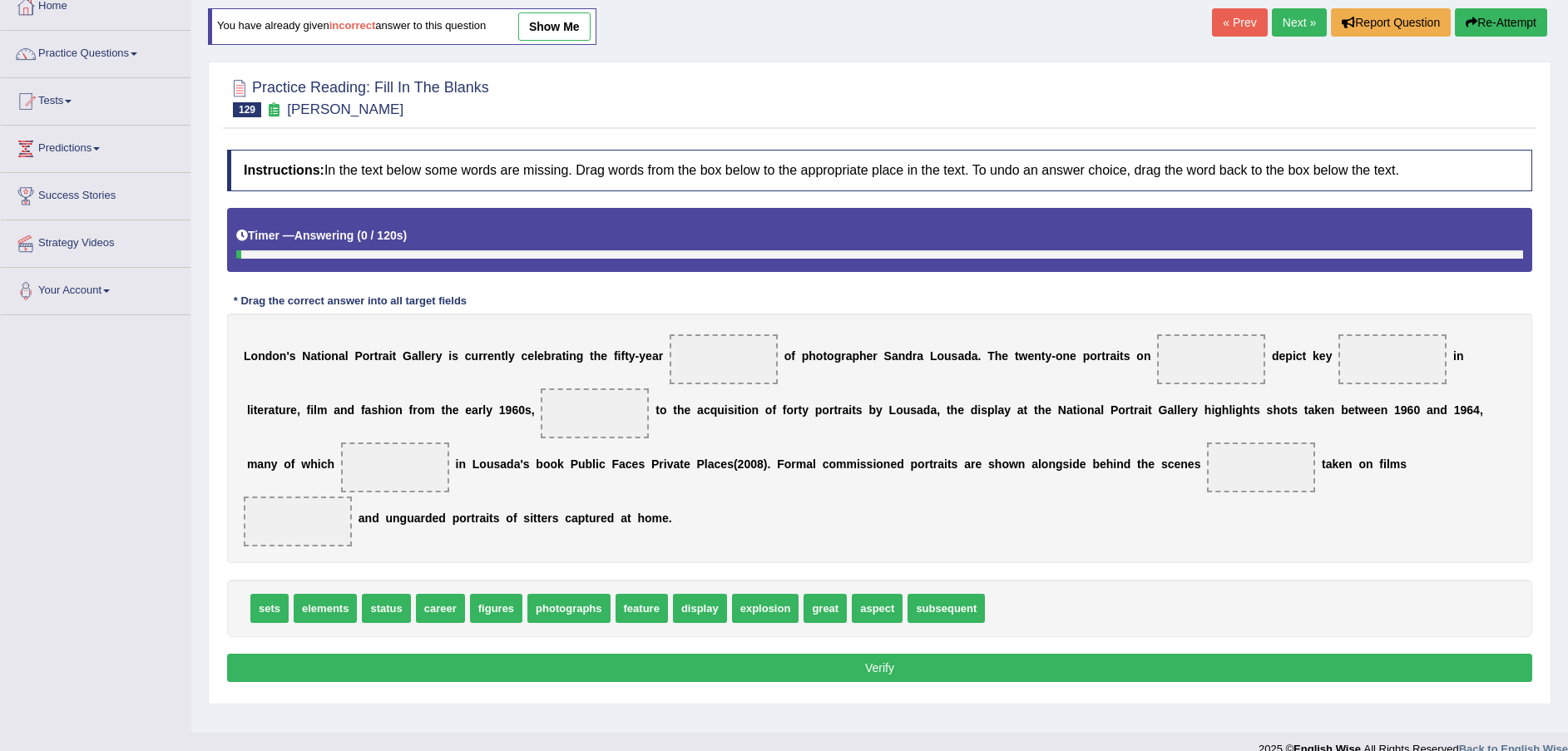
scroll to position [122, 0]
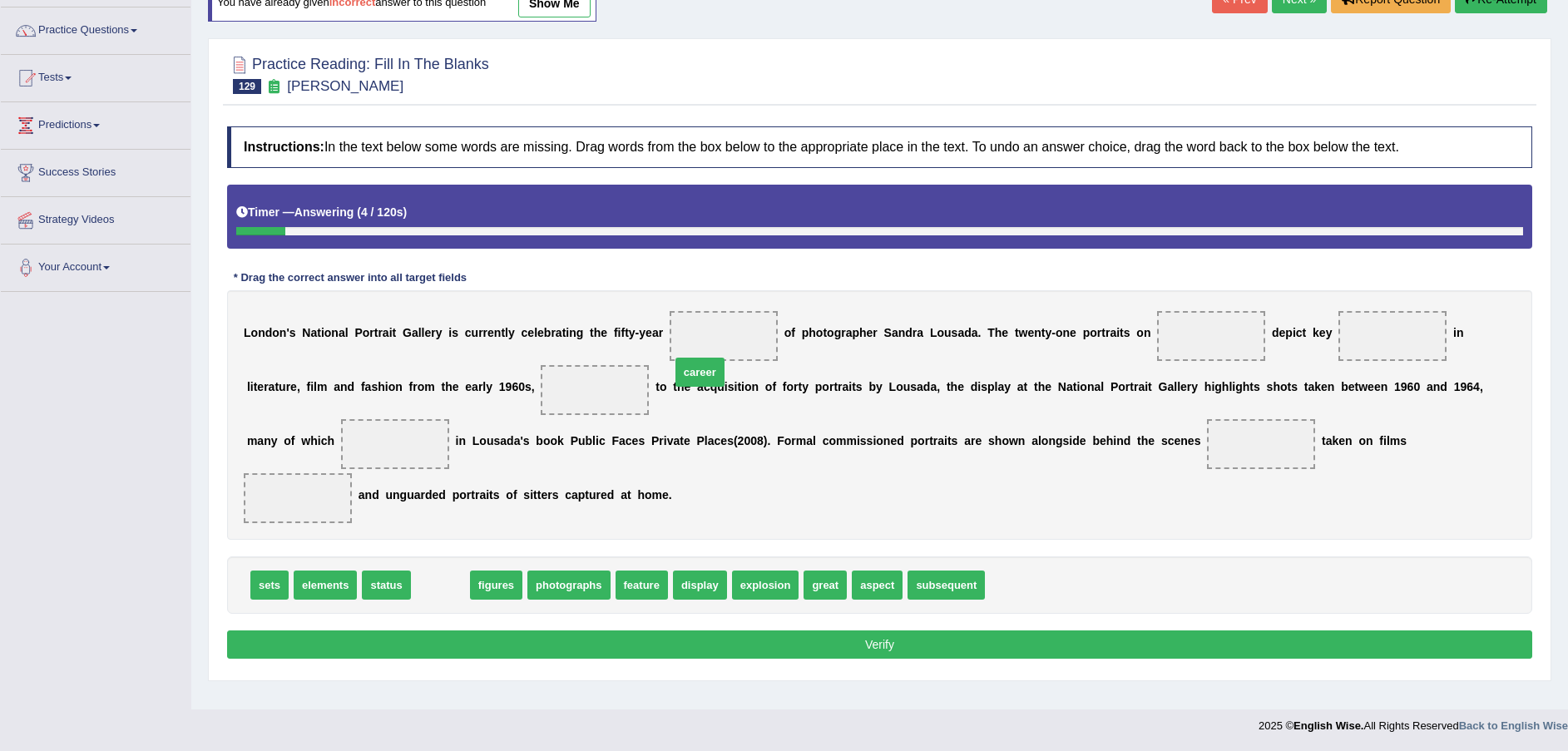
drag, startPoint x: 436, startPoint y: 556, endPoint x: 696, endPoint y: 343, distance: 336.1
click at [25, 490] on div "Toggle navigation Home Practice Questions Speaking Practice Read Aloud Repeat S…" at bounding box center [784, 310] width 1568 height 865
click at [23, 491] on div "Toggle navigation Home Practice Questions Speaking Practice Read Aloud Repeat S…" at bounding box center [784, 310] width 1568 height 865
click at [22, 490] on div "Toggle navigation Home Practice Questions Speaking Practice Read Aloud Repeat S…" at bounding box center [784, 310] width 1568 height 865
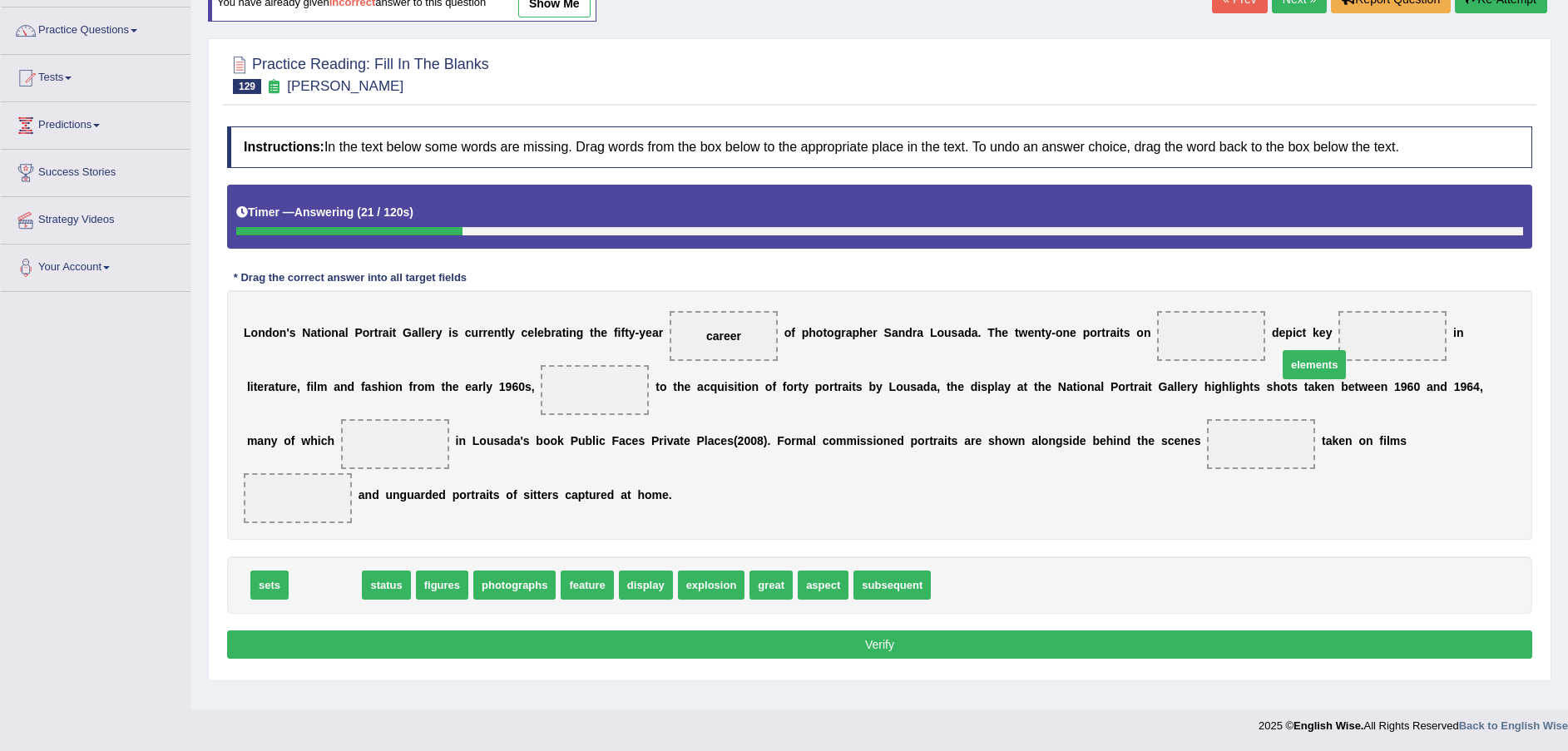
drag, startPoint x: 443, startPoint y: 519, endPoint x: 1318, endPoint y: 338, distance: 893.5
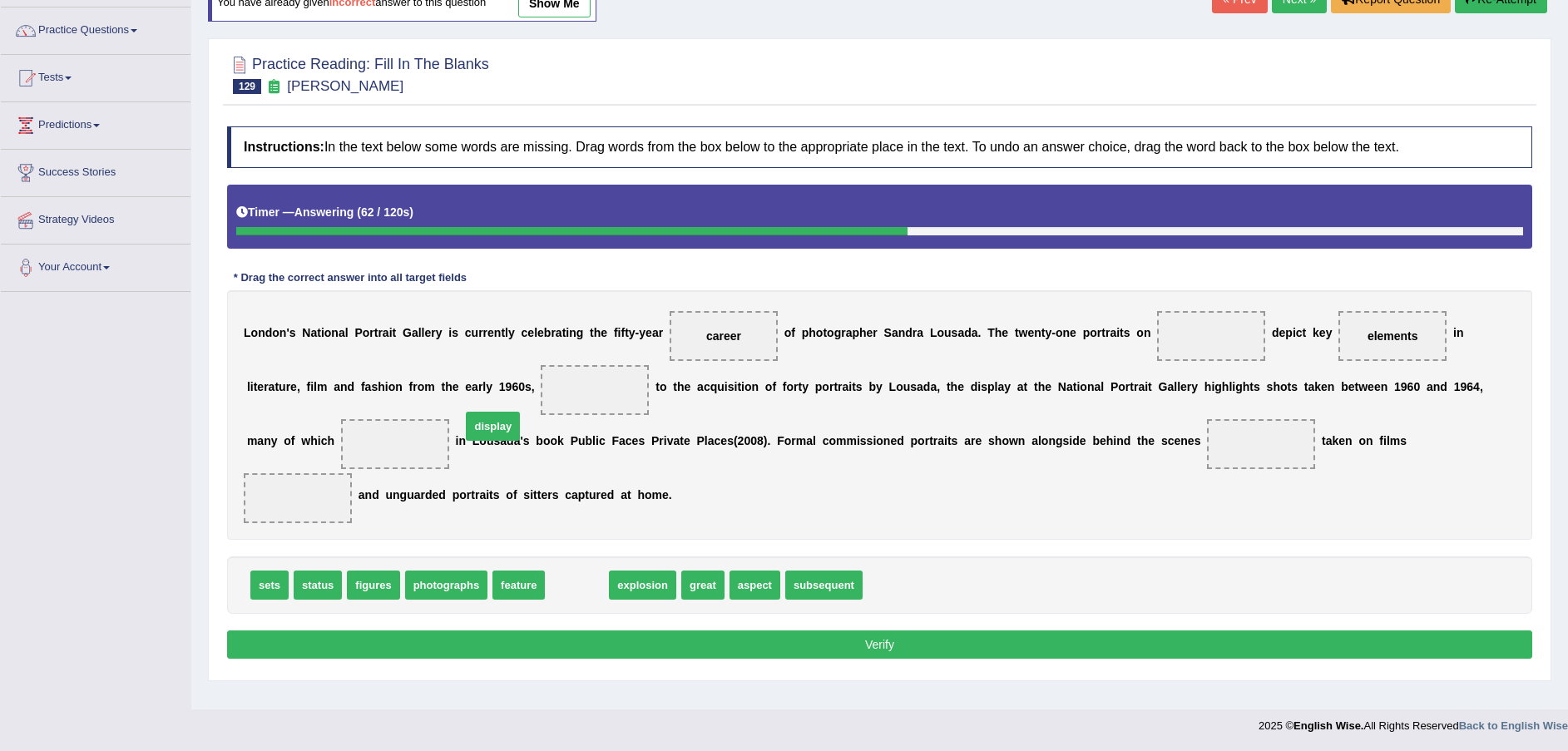
drag, startPoint x: 554, startPoint y: 561, endPoint x: 470, endPoint y: 402, distance: 179.8
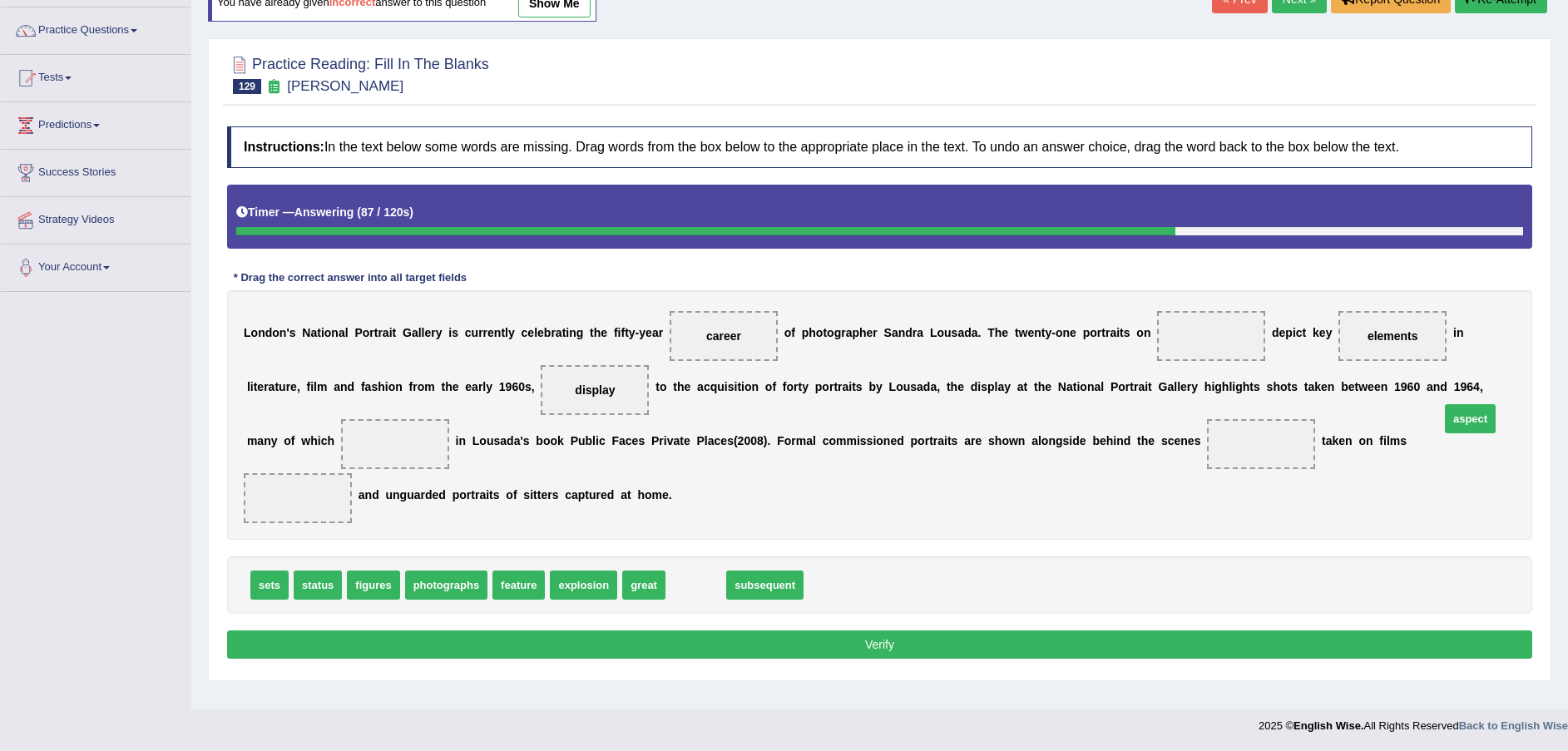
drag, startPoint x: 680, startPoint y: 558, endPoint x: 1454, endPoint y: 392, distance: 791.6
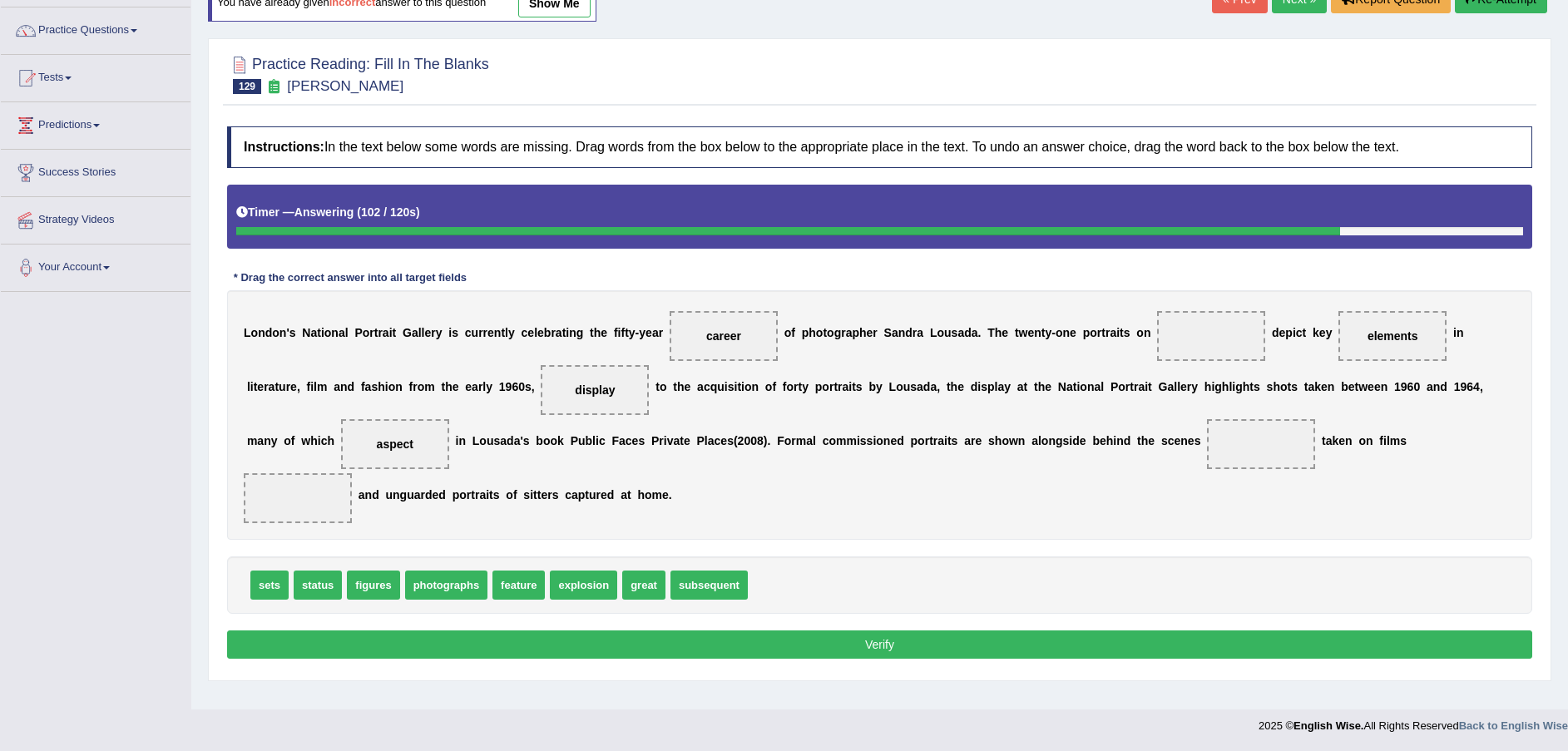
click at [314, 571] on span "status" at bounding box center [317, 585] width 48 height 29
drag, startPoint x: 508, startPoint y: 559, endPoint x: 1008, endPoint y: 456, distance: 510.5
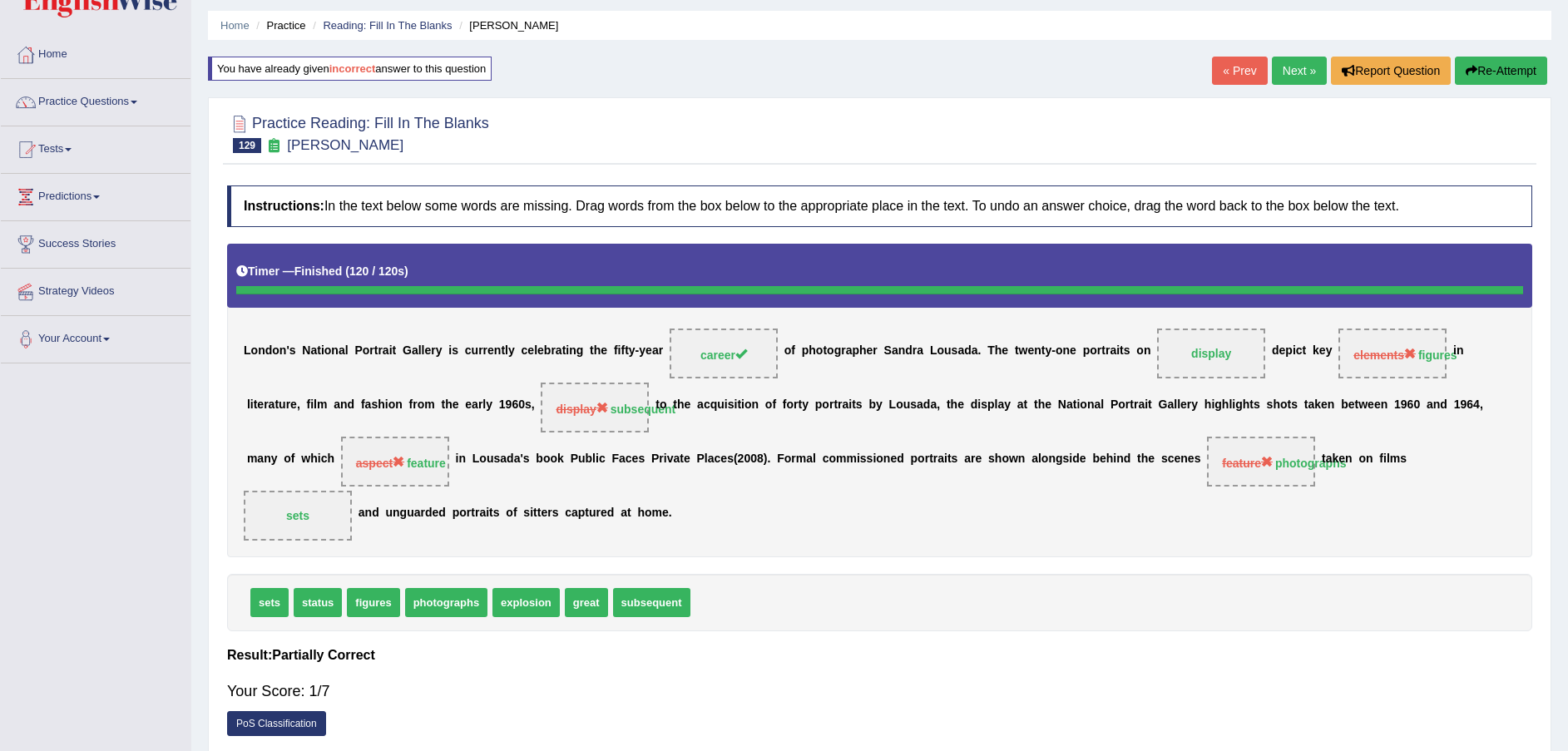
scroll to position [0, 0]
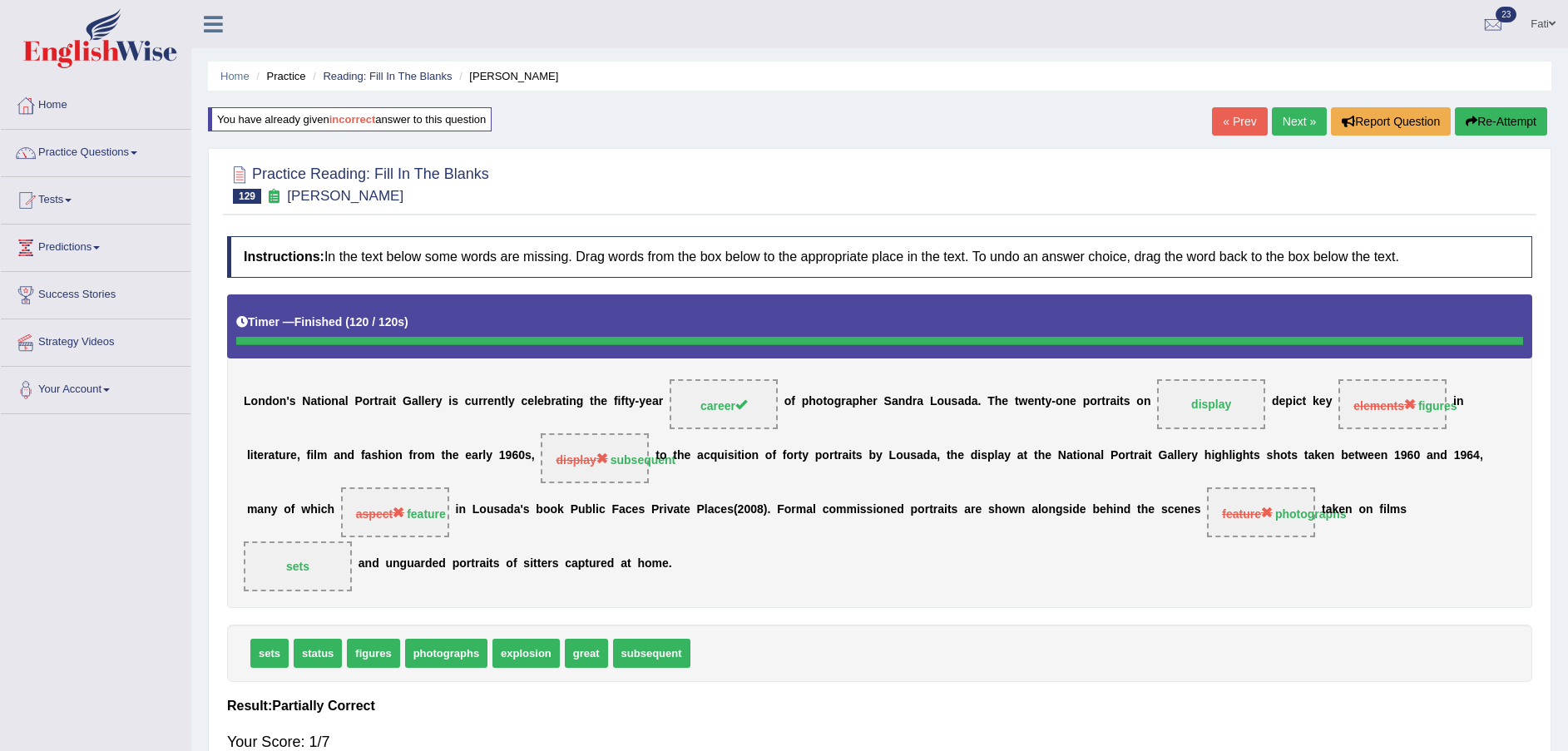
click at [1519, 119] on button "Re-Attempt" at bounding box center [1500, 121] width 92 height 28
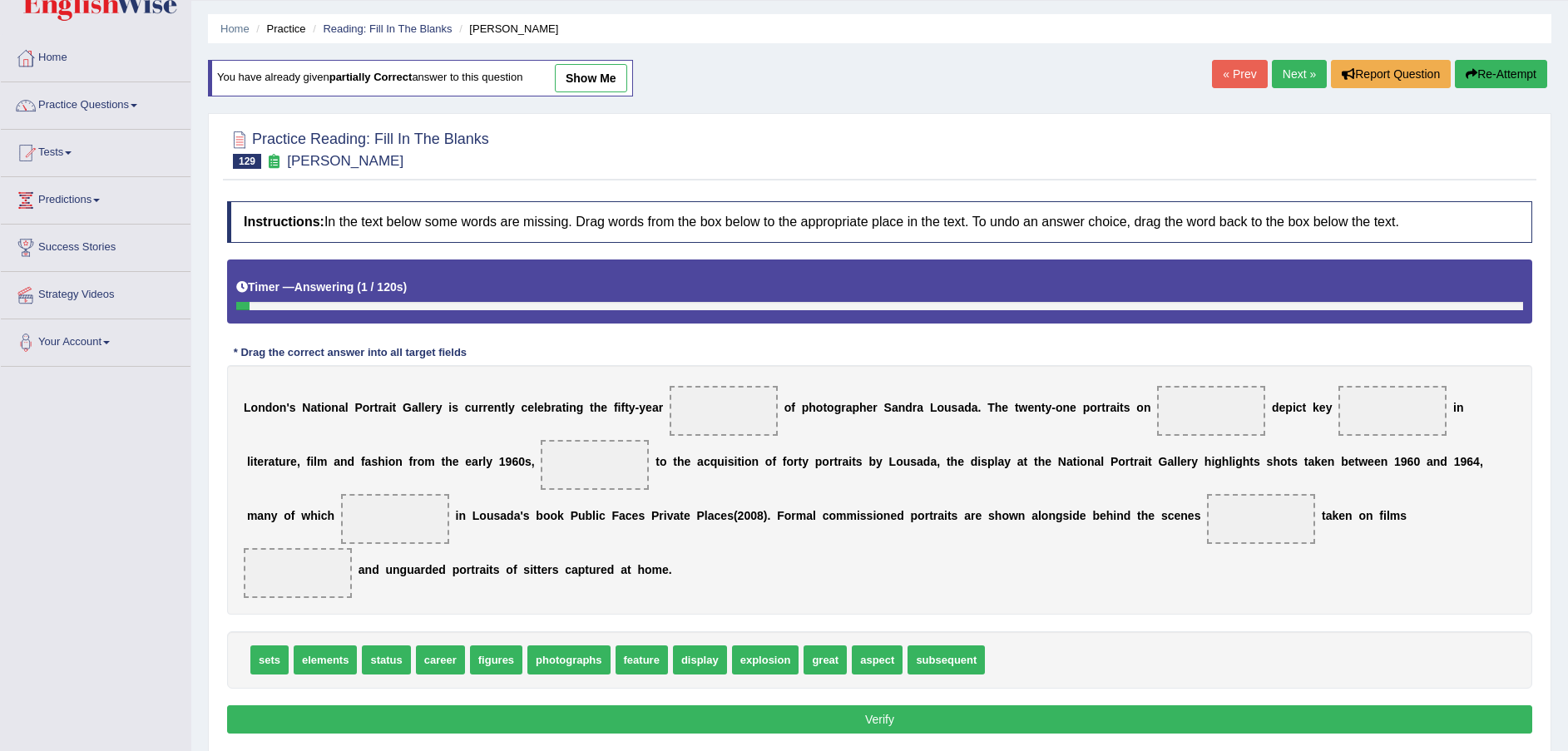
scroll to position [122, 0]
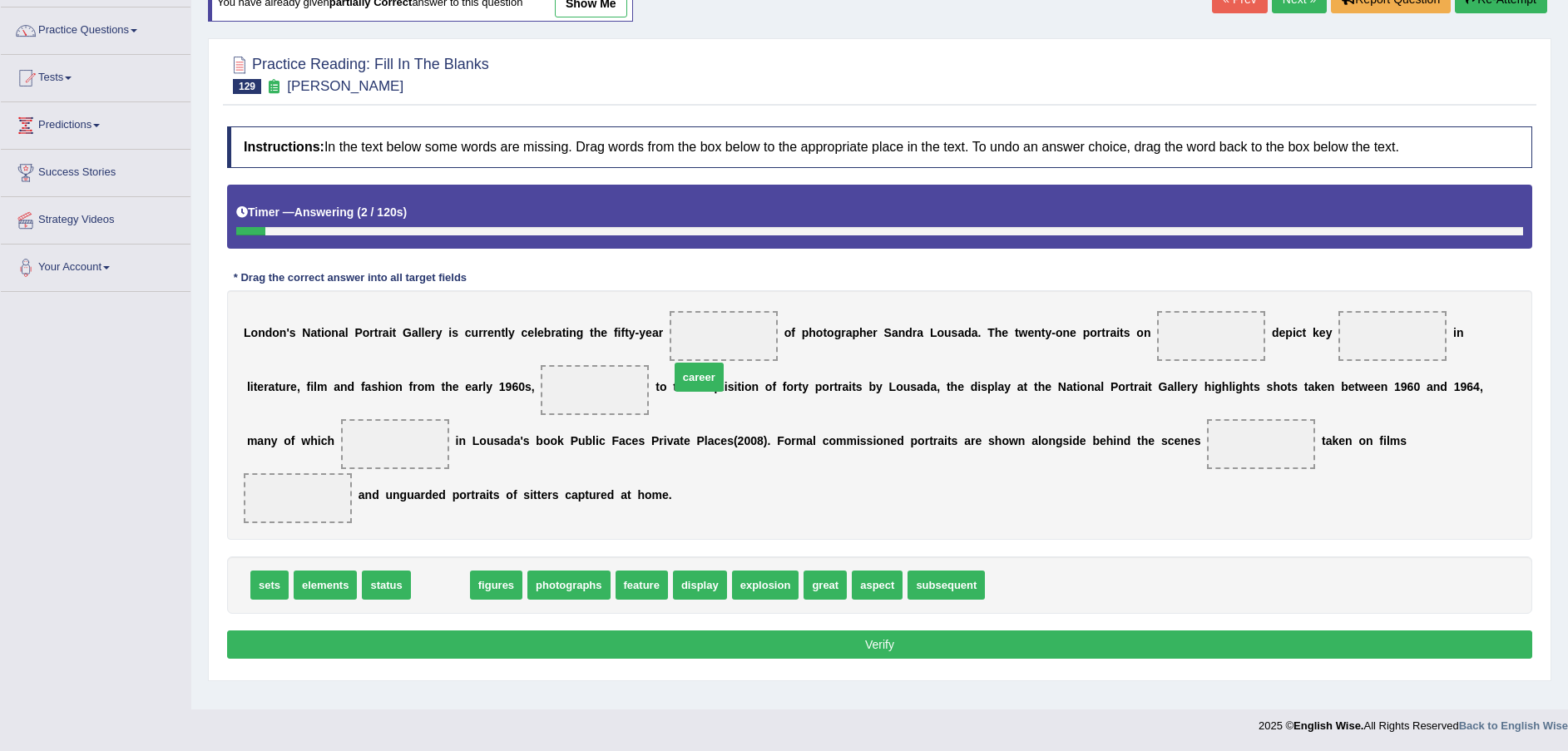
drag, startPoint x: 434, startPoint y: 564, endPoint x: 692, endPoint y: 356, distance: 331.4
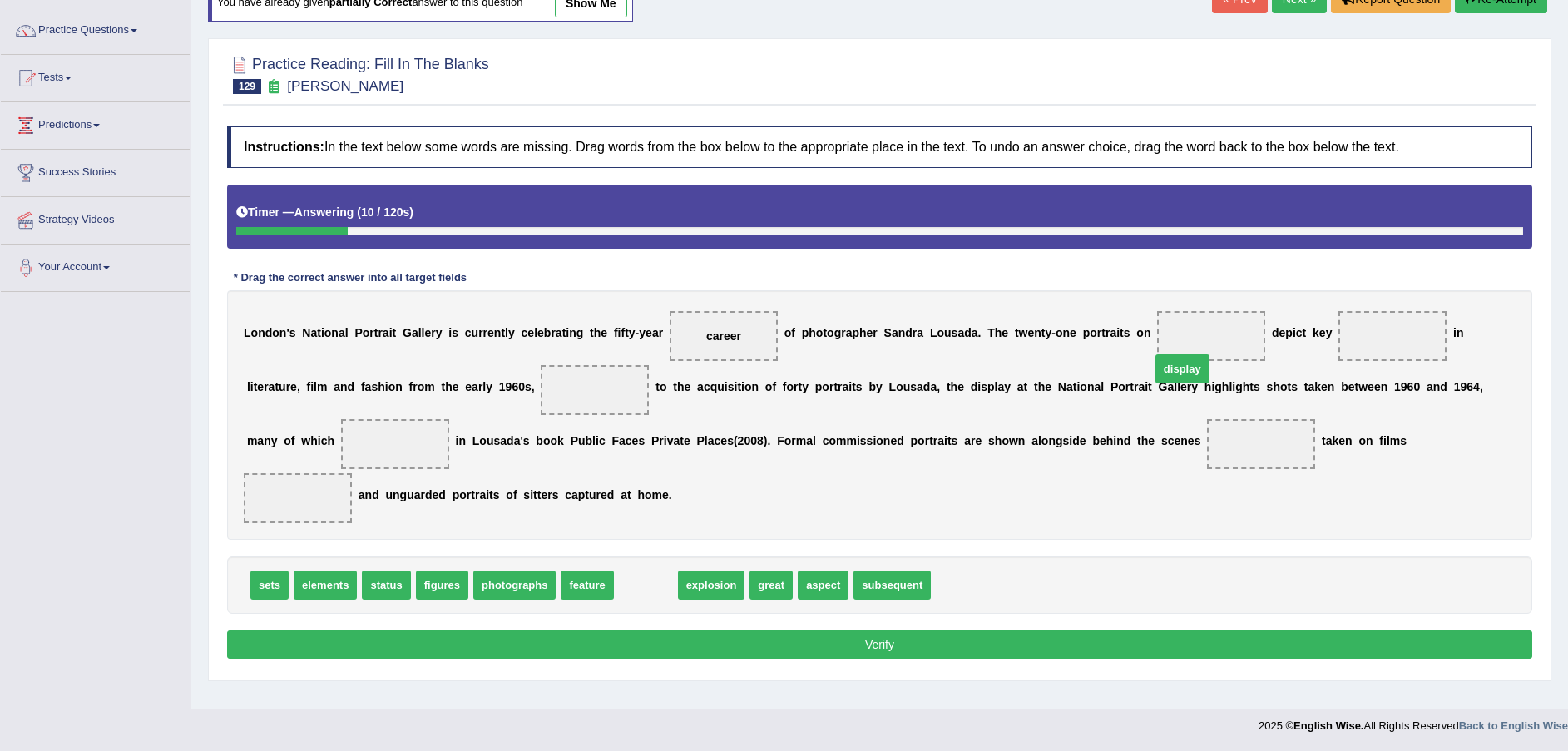
drag, startPoint x: 695, startPoint y: 530, endPoint x: 1158, endPoint y: 340, distance: 500.5
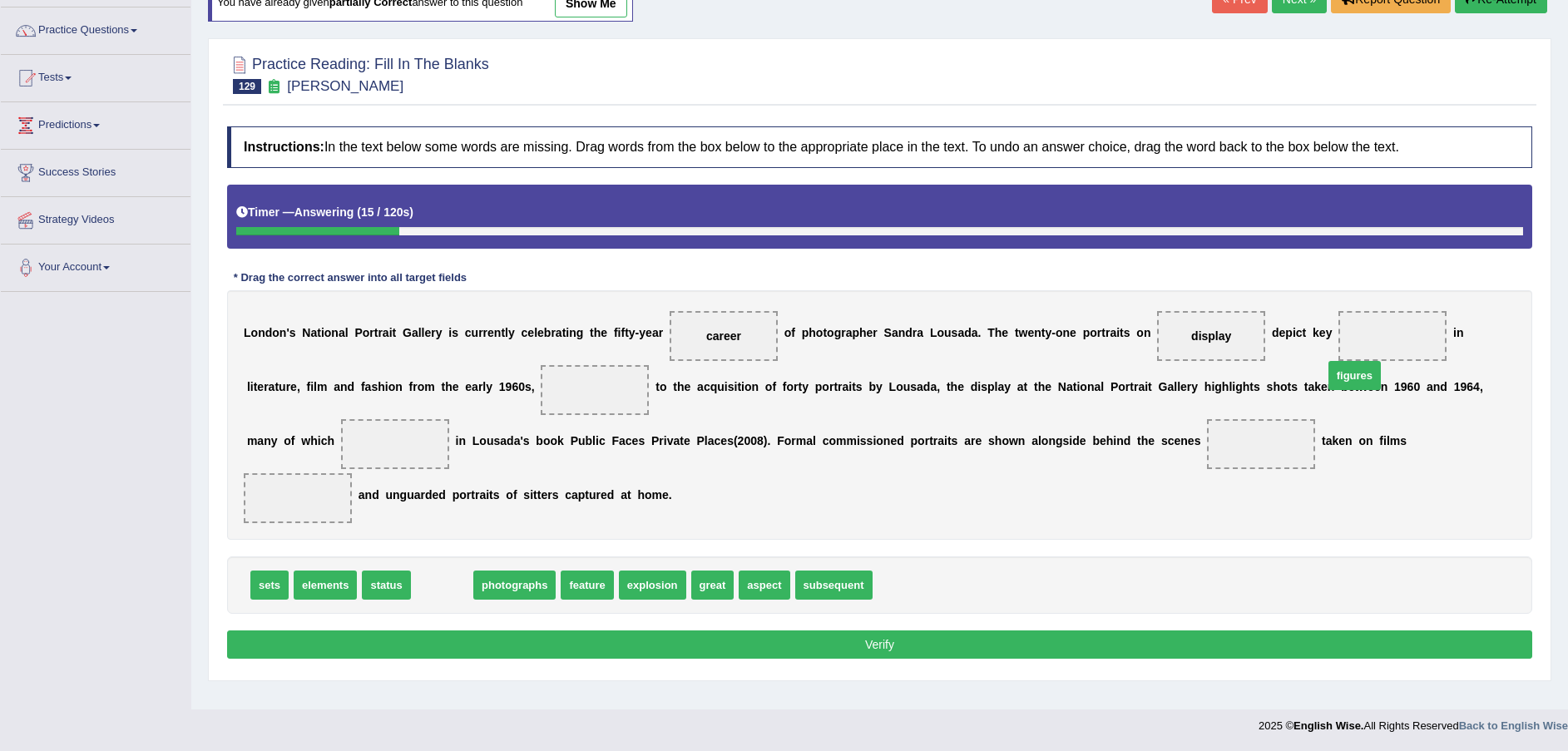
drag, startPoint x: 427, startPoint y: 561, endPoint x: 1346, endPoint y: 350, distance: 942.9
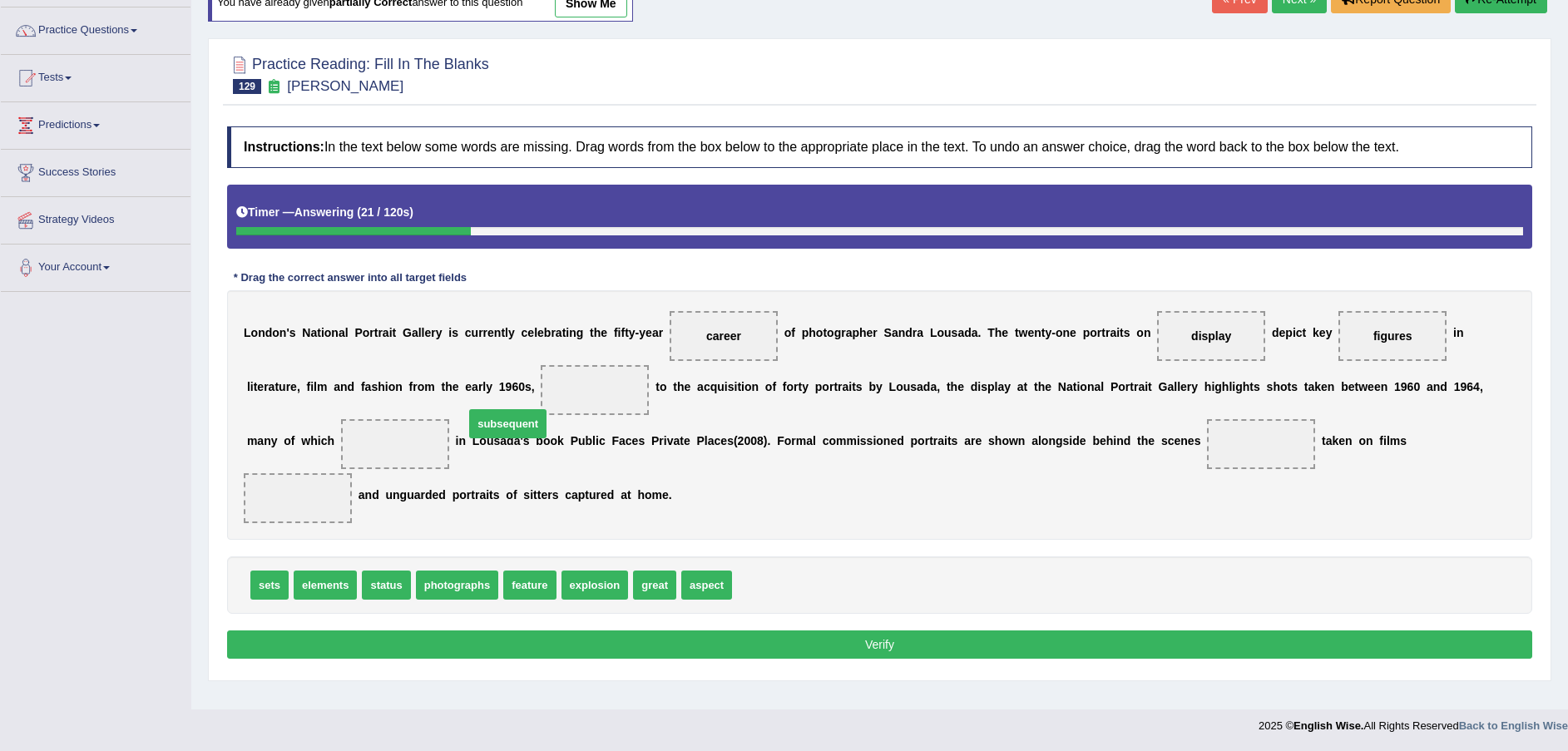
drag, startPoint x: 740, startPoint y: 555, endPoint x: 494, endPoint y: 403, distance: 289.2
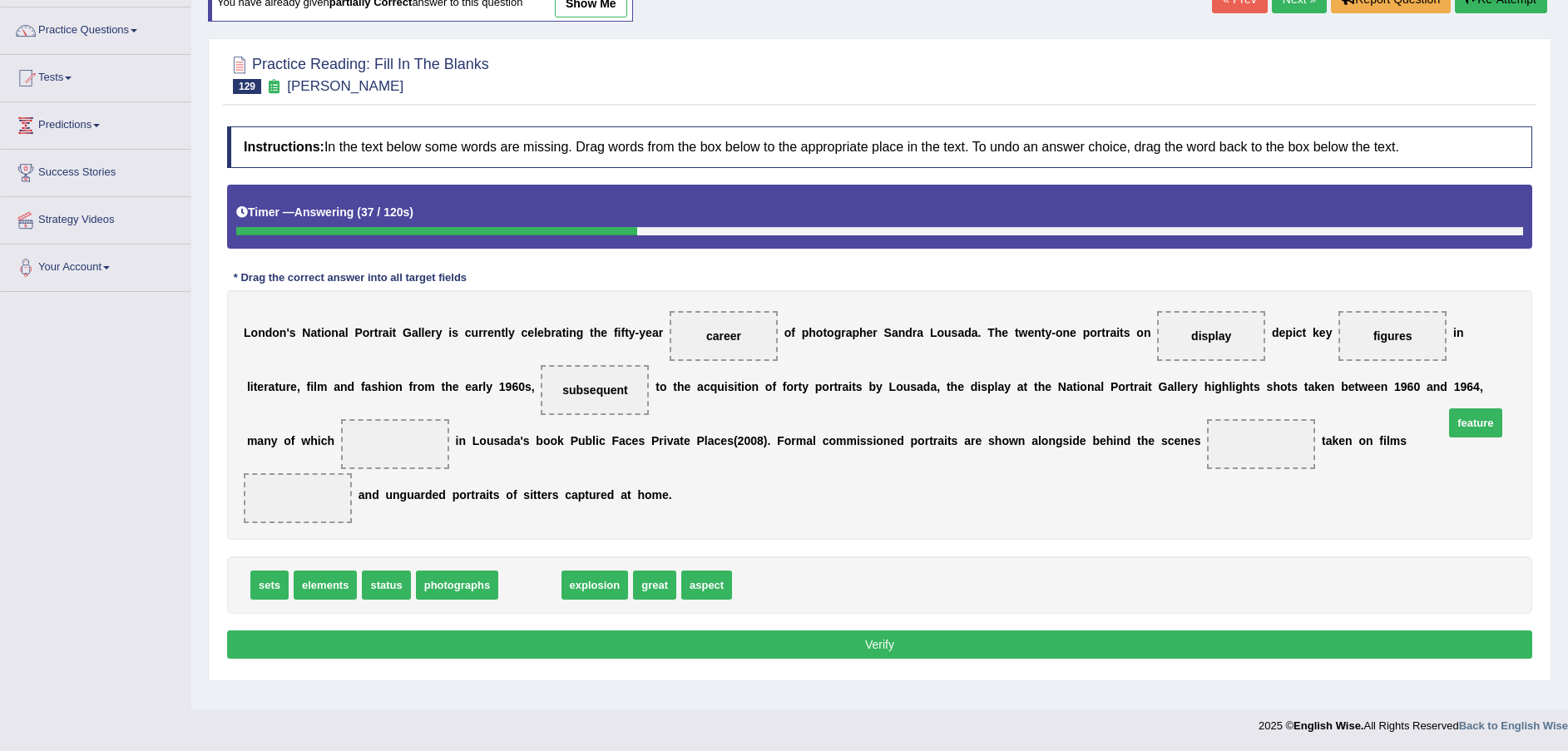
drag, startPoint x: 517, startPoint y: 558, endPoint x: 1462, endPoint y: 396, distance: 958.8
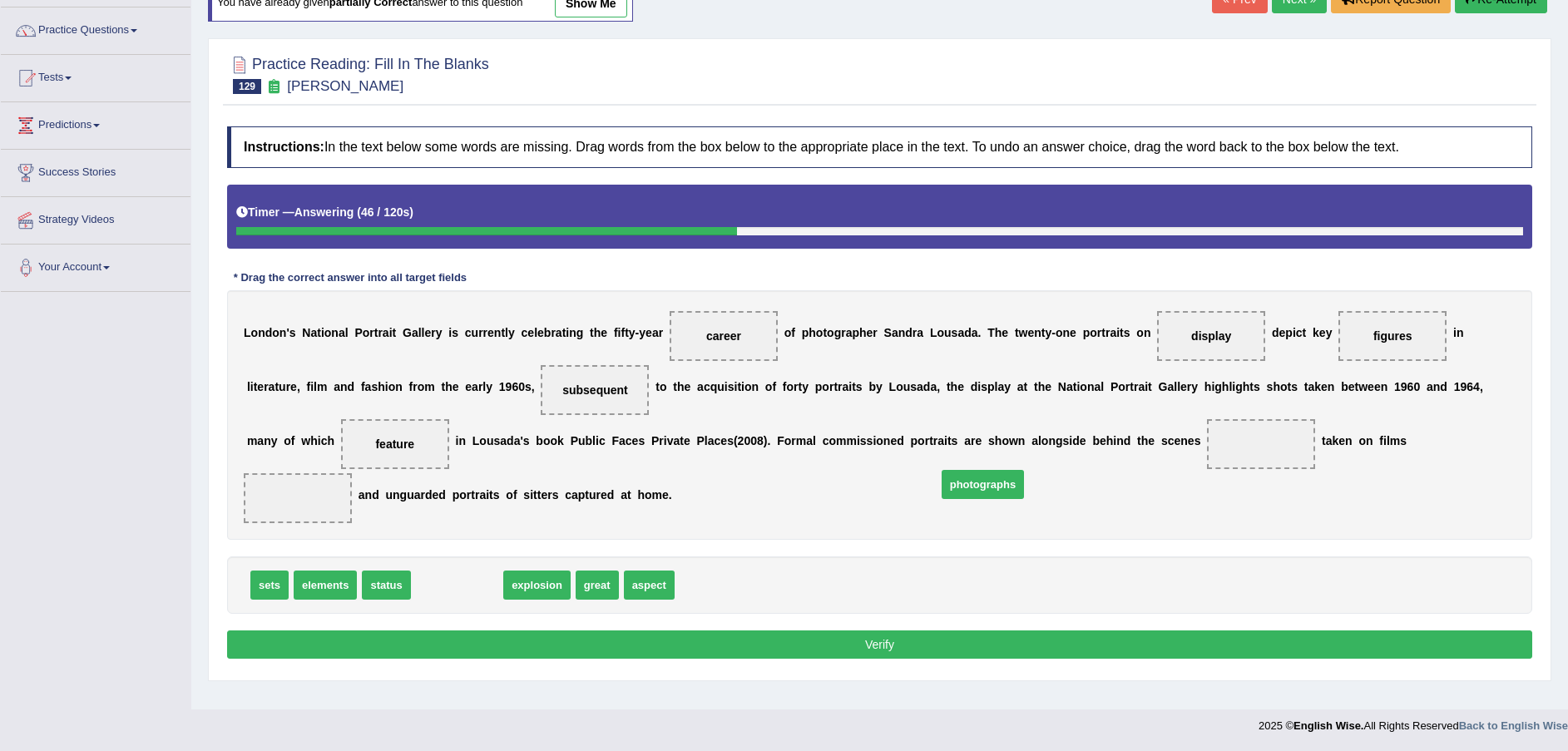
drag, startPoint x: 482, startPoint y: 558, endPoint x: 1005, endPoint y: 457, distance: 532.7
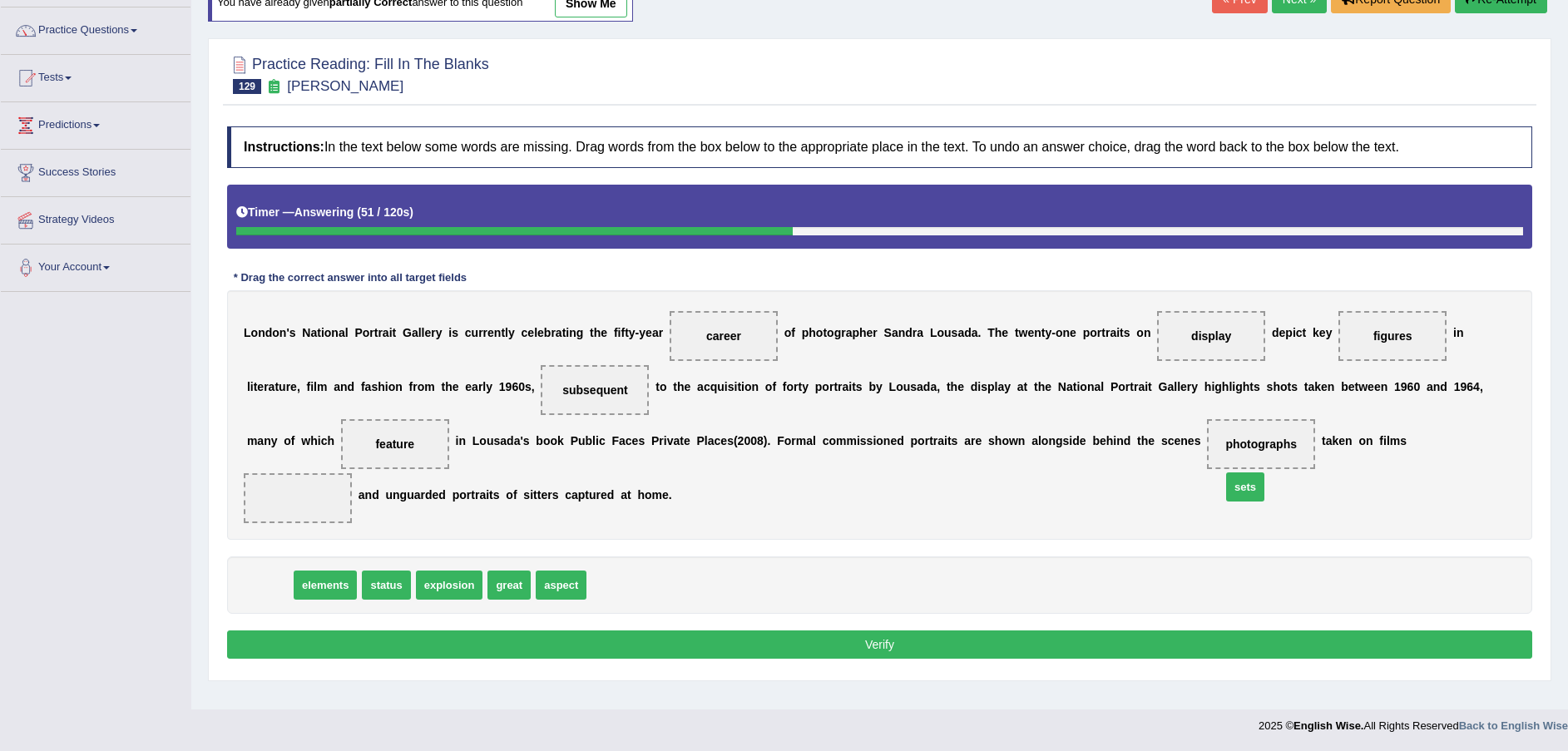
drag, startPoint x: 269, startPoint y: 562, endPoint x: 1244, endPoint y: 463, distance: 980.0
click at [1121, 631] on button "Verify" at bounding box center [879, 645] width 1305 height 28
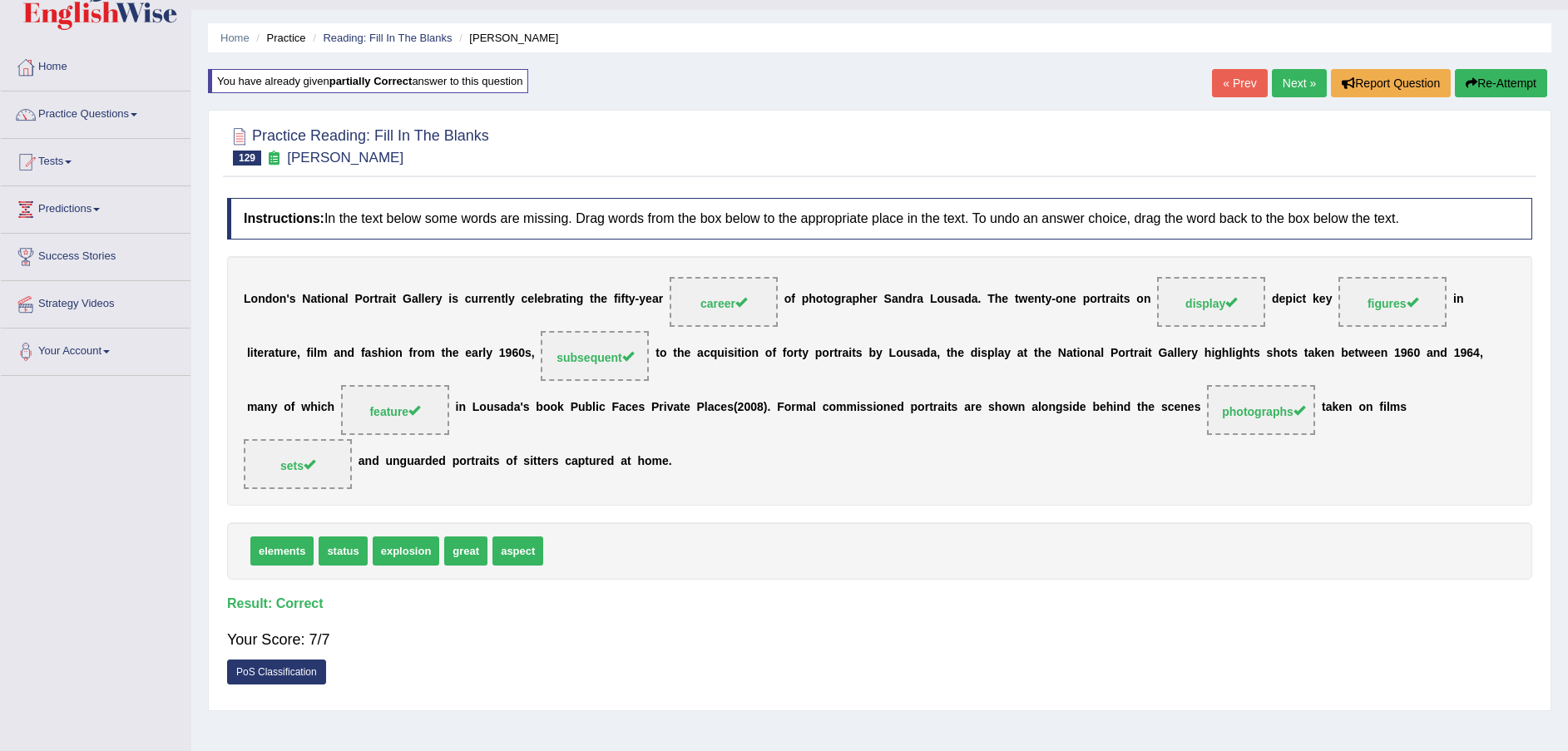
scroll to position [0, 0]
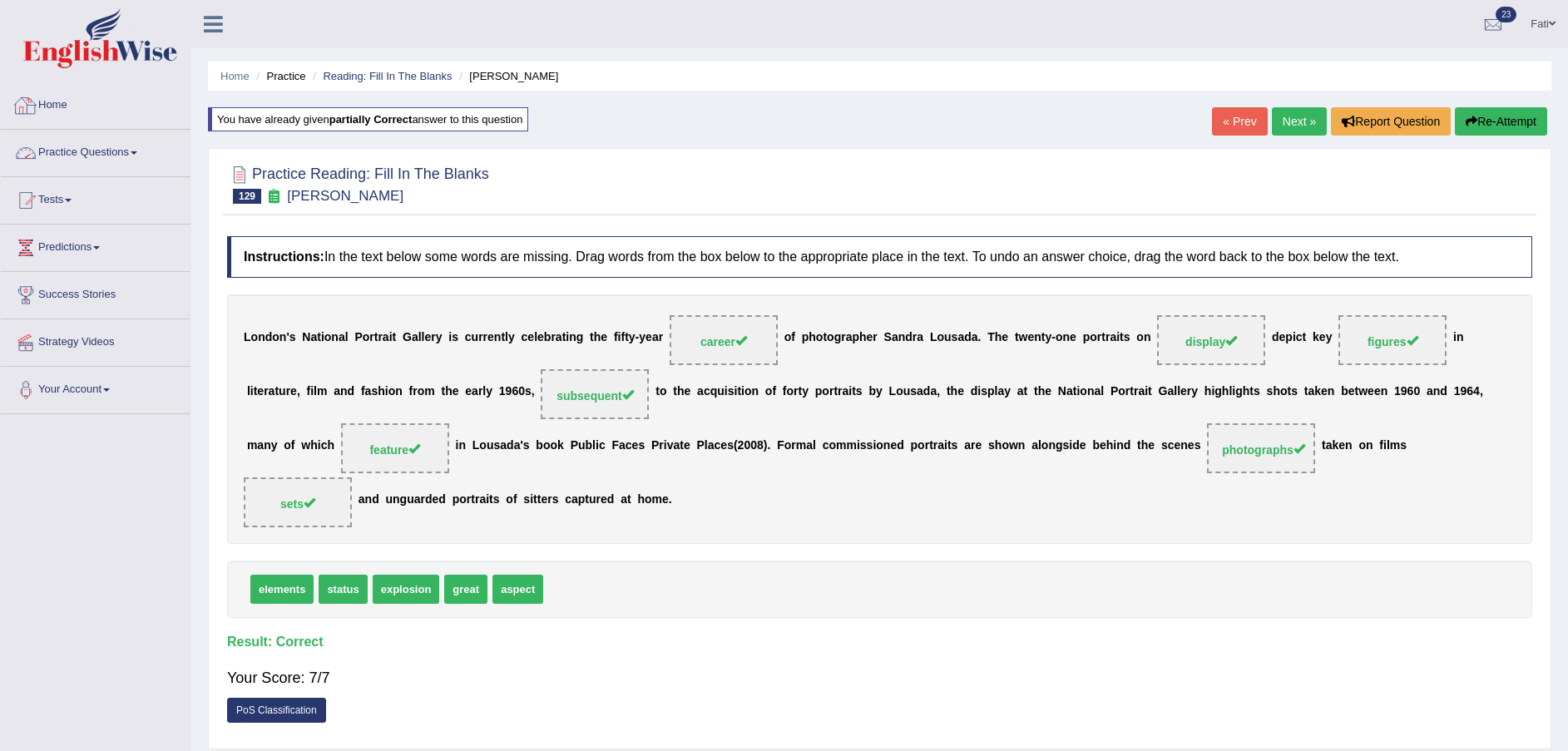
click at [83, 152] on link "Practice Questions" at bounding box center [96, 150] width 190 height 41
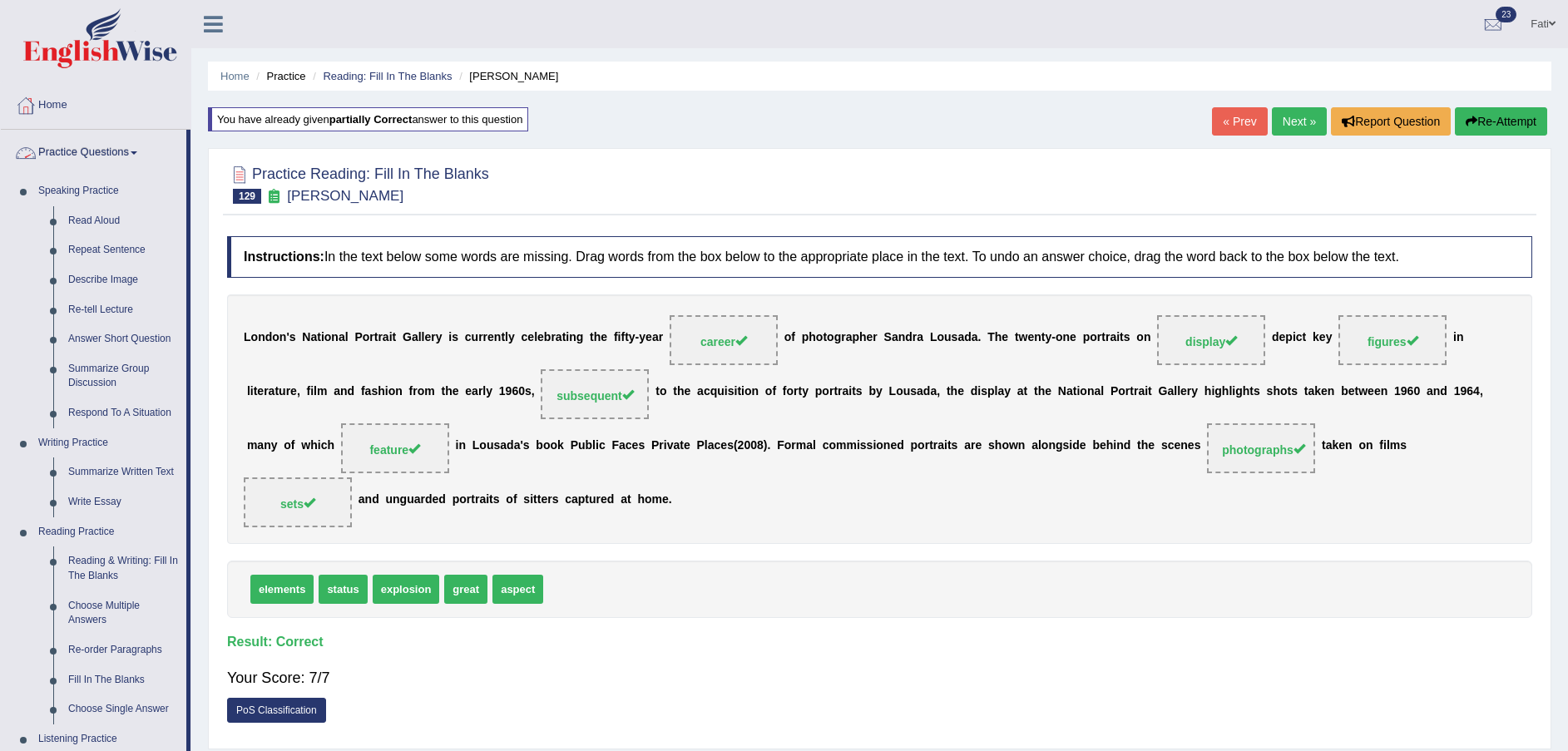
click at [83, 146] on link "Practice Questions" at bounding box center [93, 150] width 186 height 41
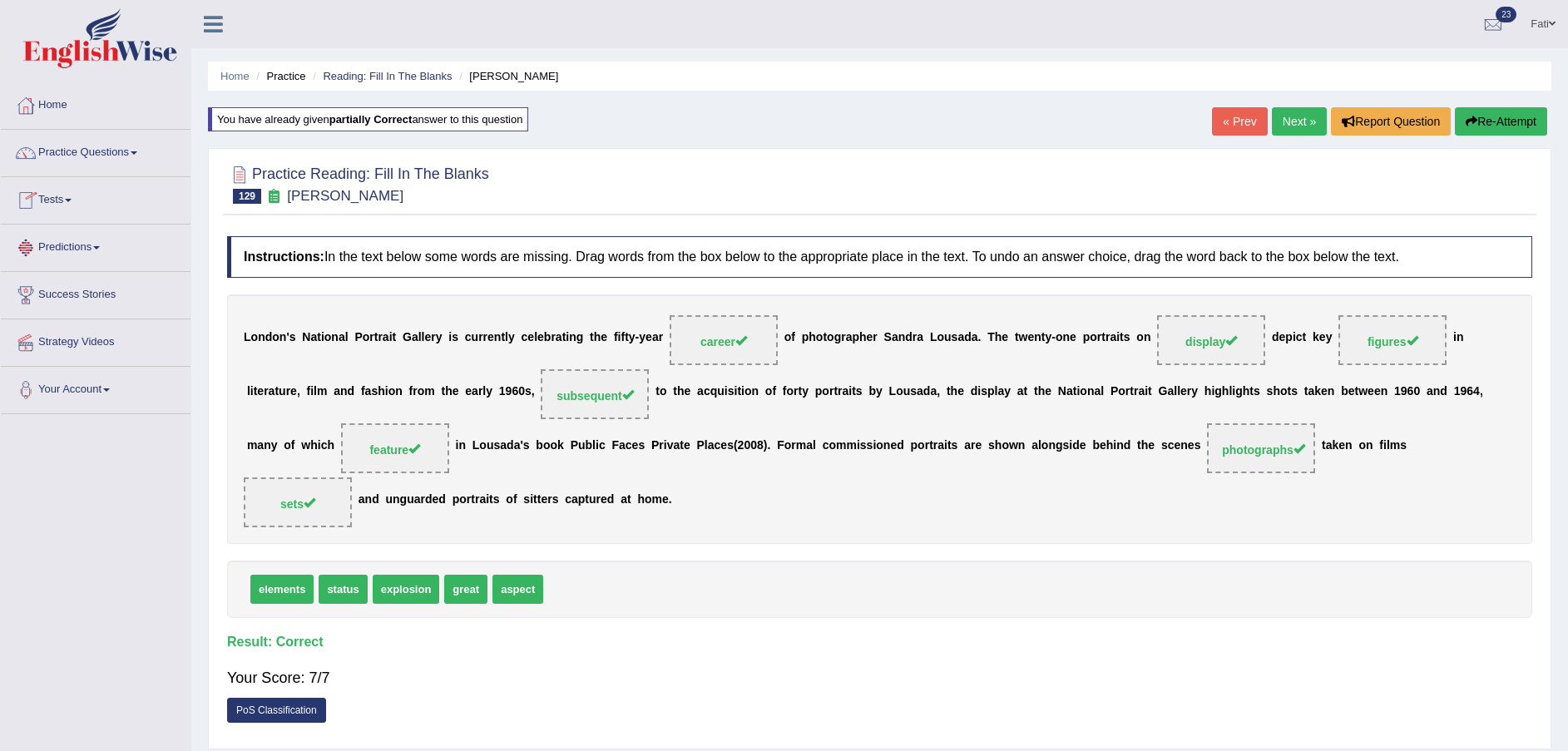
click at [69, 198] on link "Tests" at bounding box center [96, 197] width 190 height 41
click at [59, 300] on link "History" at bounding box center [108, 298] width 156 height 30
click at [71, 191] on link "Tests" at bounding box center [93, 197] width 186 height 41
click at [71, 193] on link "Tests" at bounding box center [96, 197] width 190 height 41
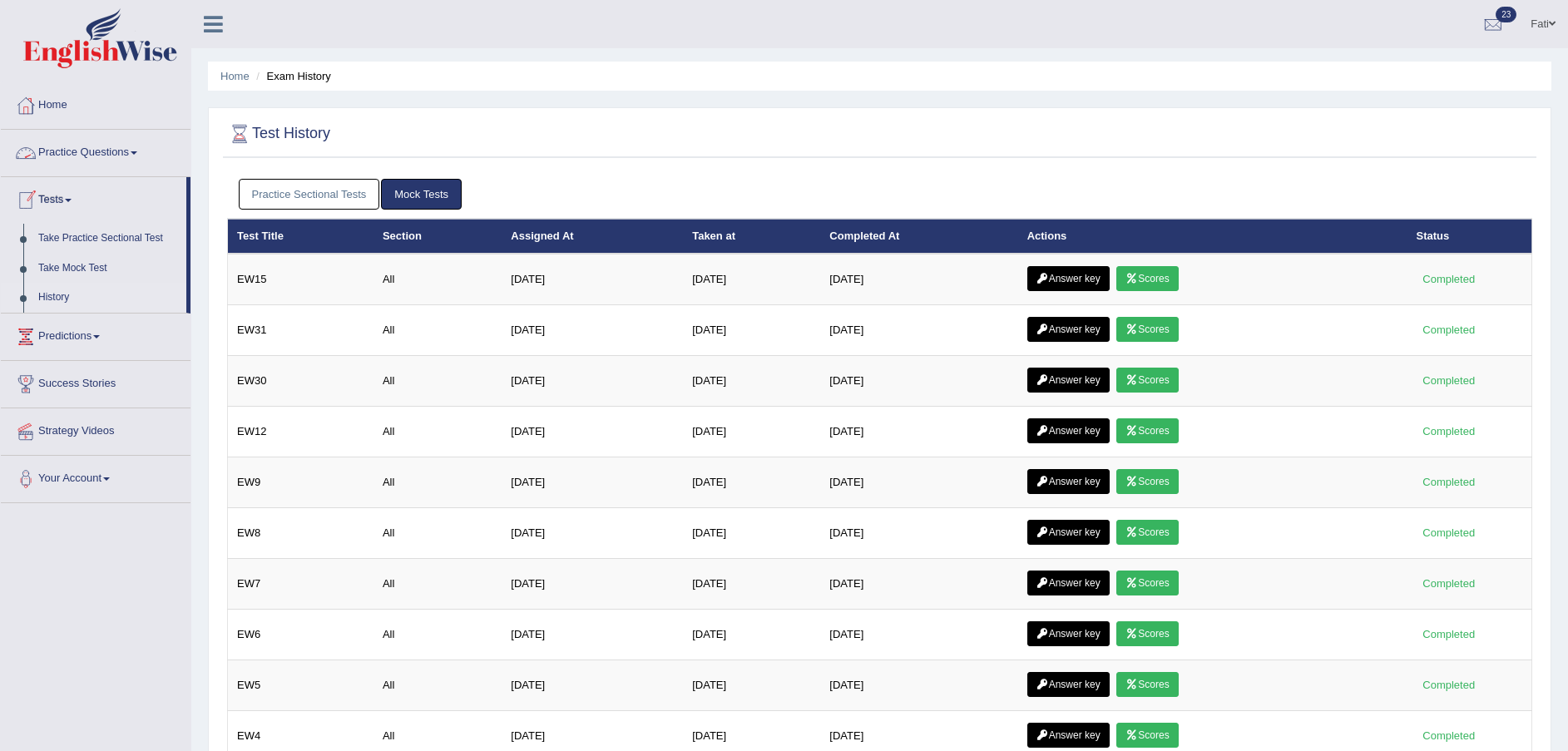
click at [89, 243] on link "Take Practice Sectional Test" at bounding box center [108, 238] width 156 height 30
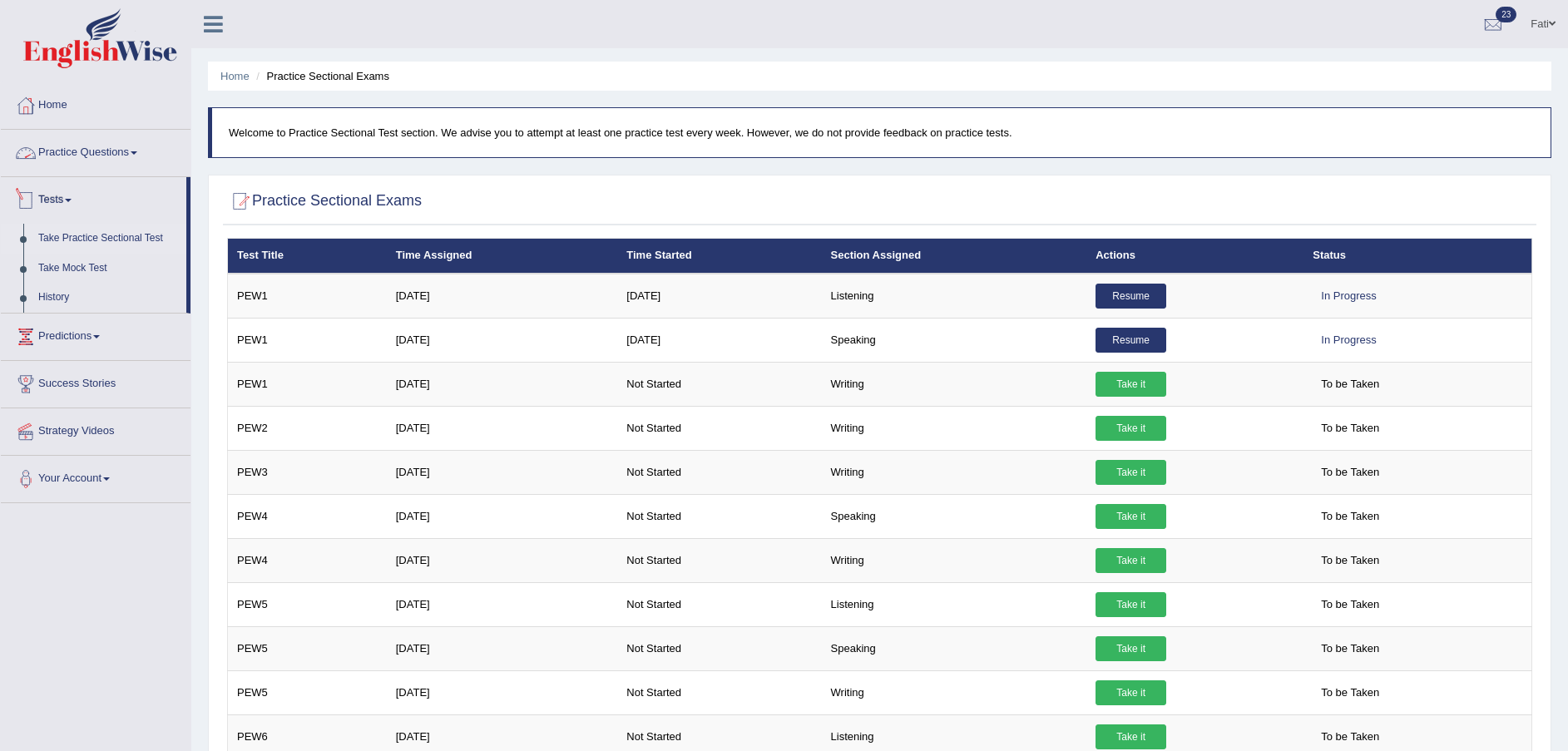
click at [74, 198] on link "Tests" at bounding box center [93, 197] width 186 height 41
click at [92, 149] on link "Practice Questions" at bounding box center [96, 150] width 190 height 41
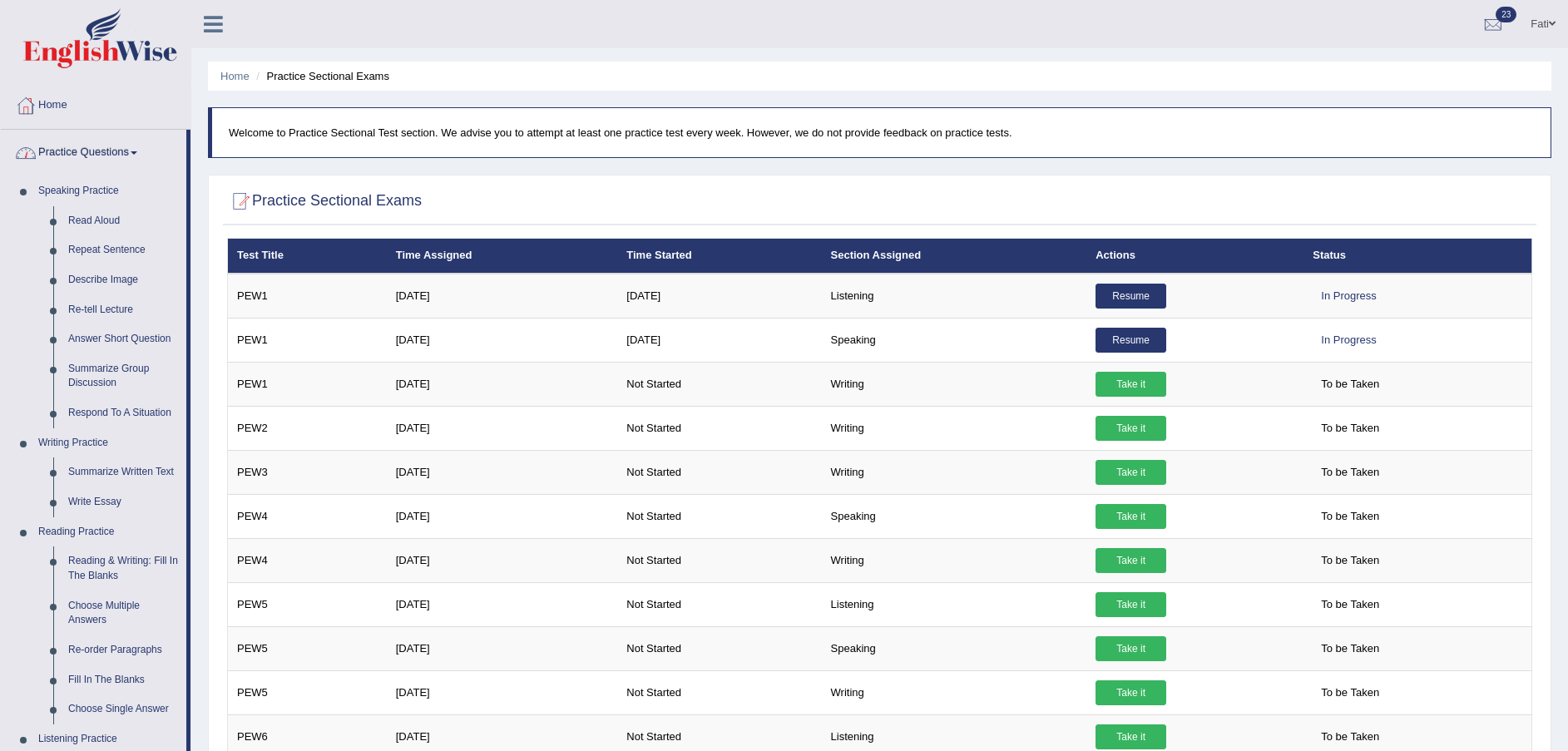
click at [134, 151] on link "Practice Questions" at bounding box center [93, 150] width 186 height 41
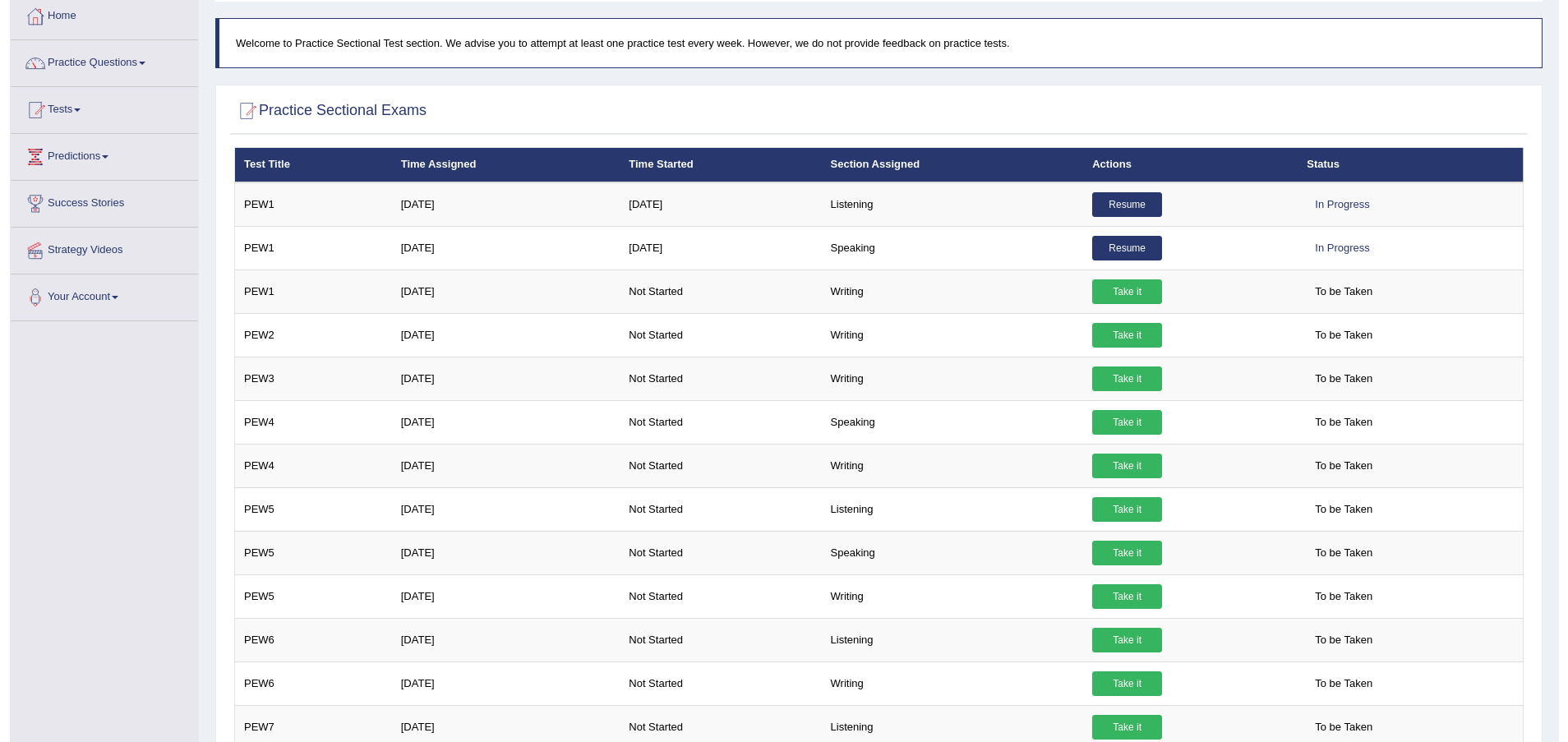
scroll to position [123, 0]
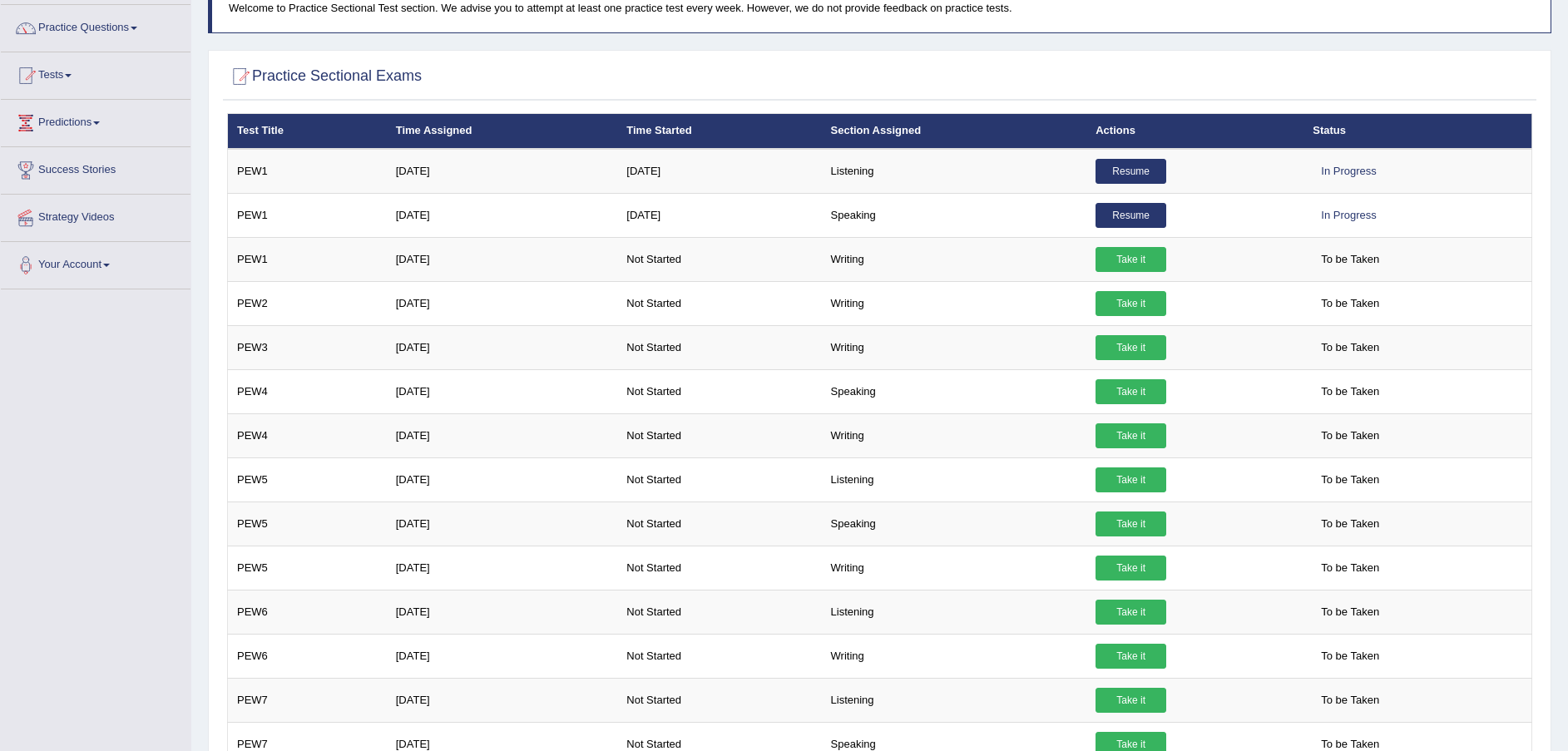
click at [854, 485] on td "Listening" at bounding box center [955, 479] width 266 height 44
click at [1118, 470] on link "Take it" at bounding box center [1131, 480] width 70 height 25
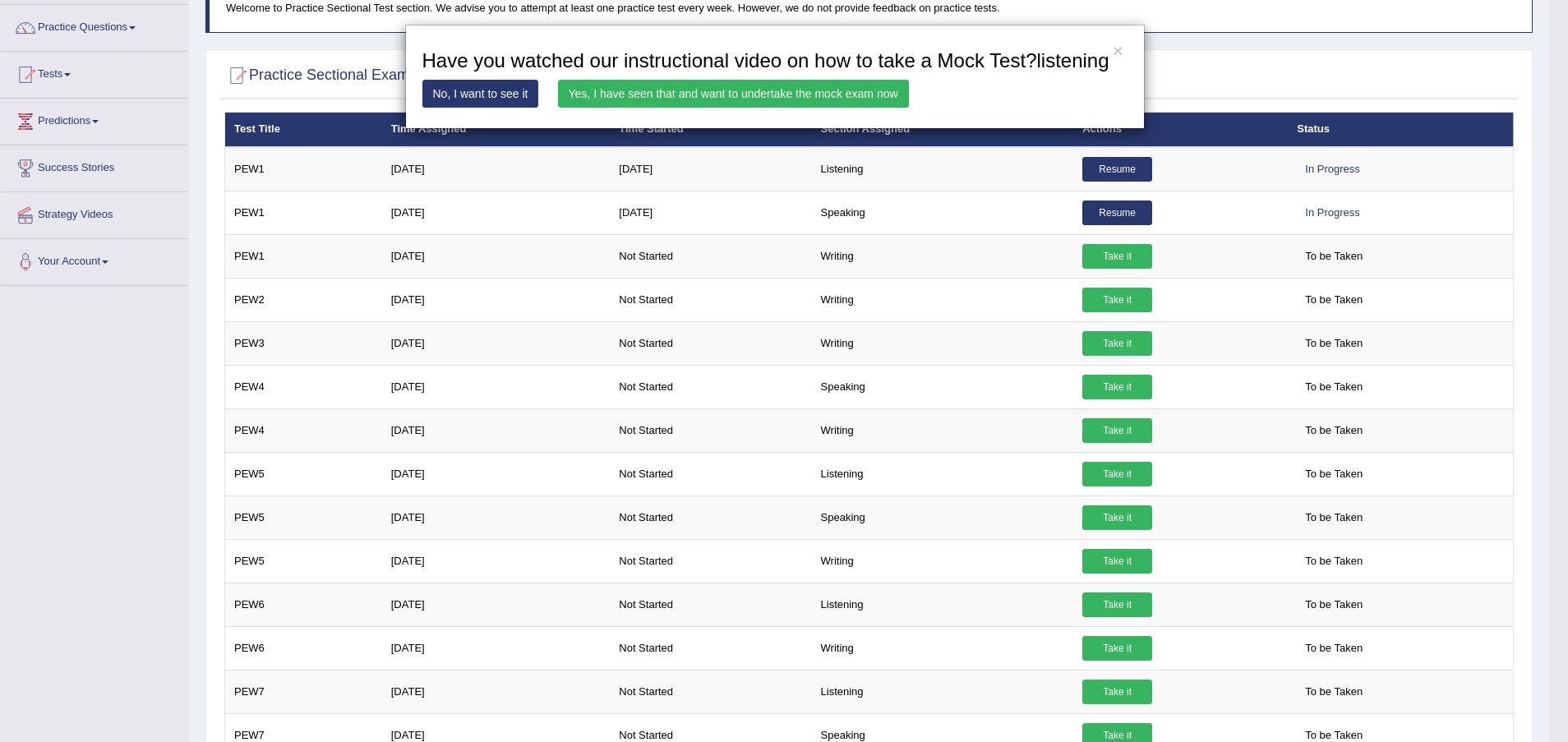
click at [797, 90] on link "Yes, I have seen that and want to undertake the mock exam now" at bounding box center [733, 94] width 351 height 28
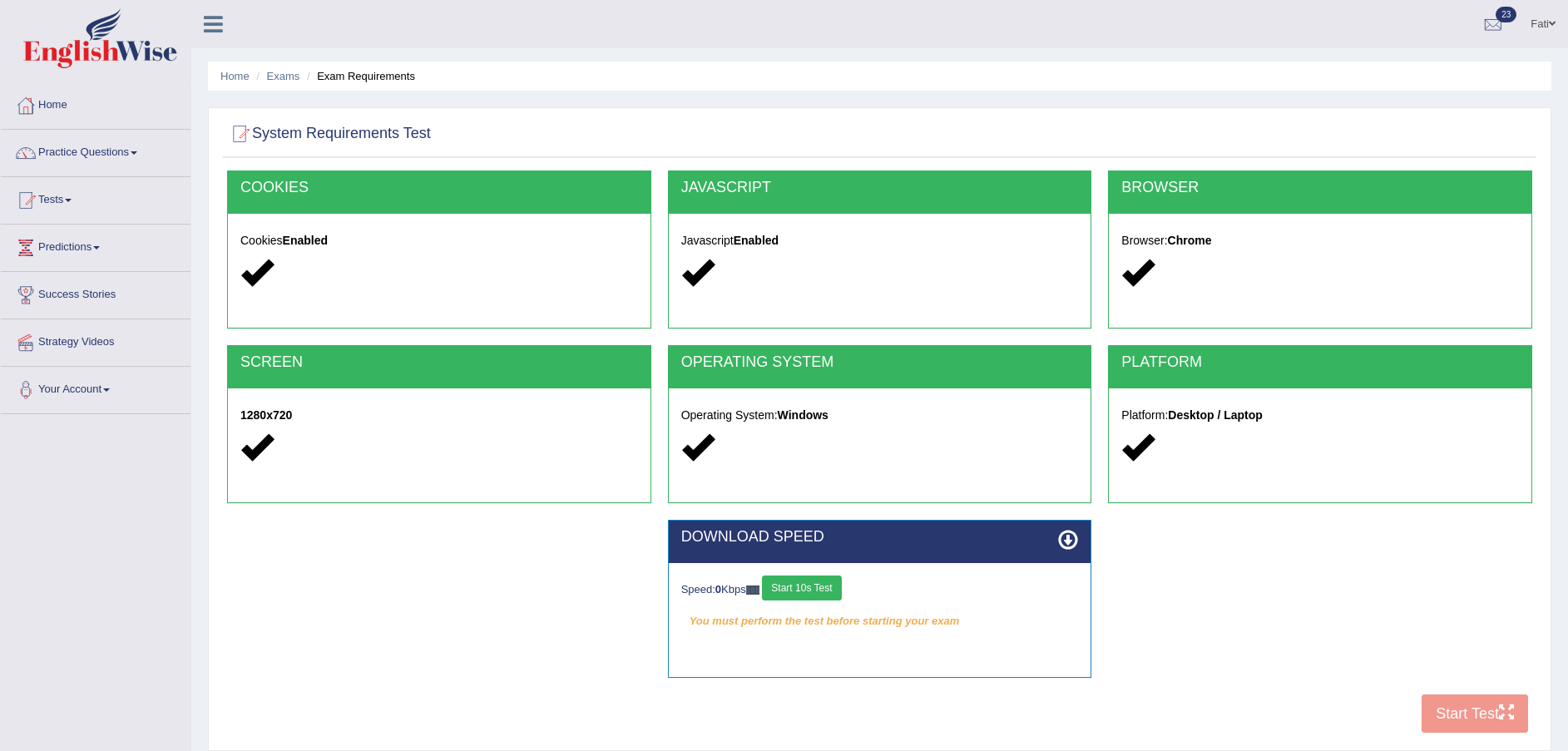
click at [791, 581] on button "Start 10s Test" at bounding box center [801, 588] width 79 height 25
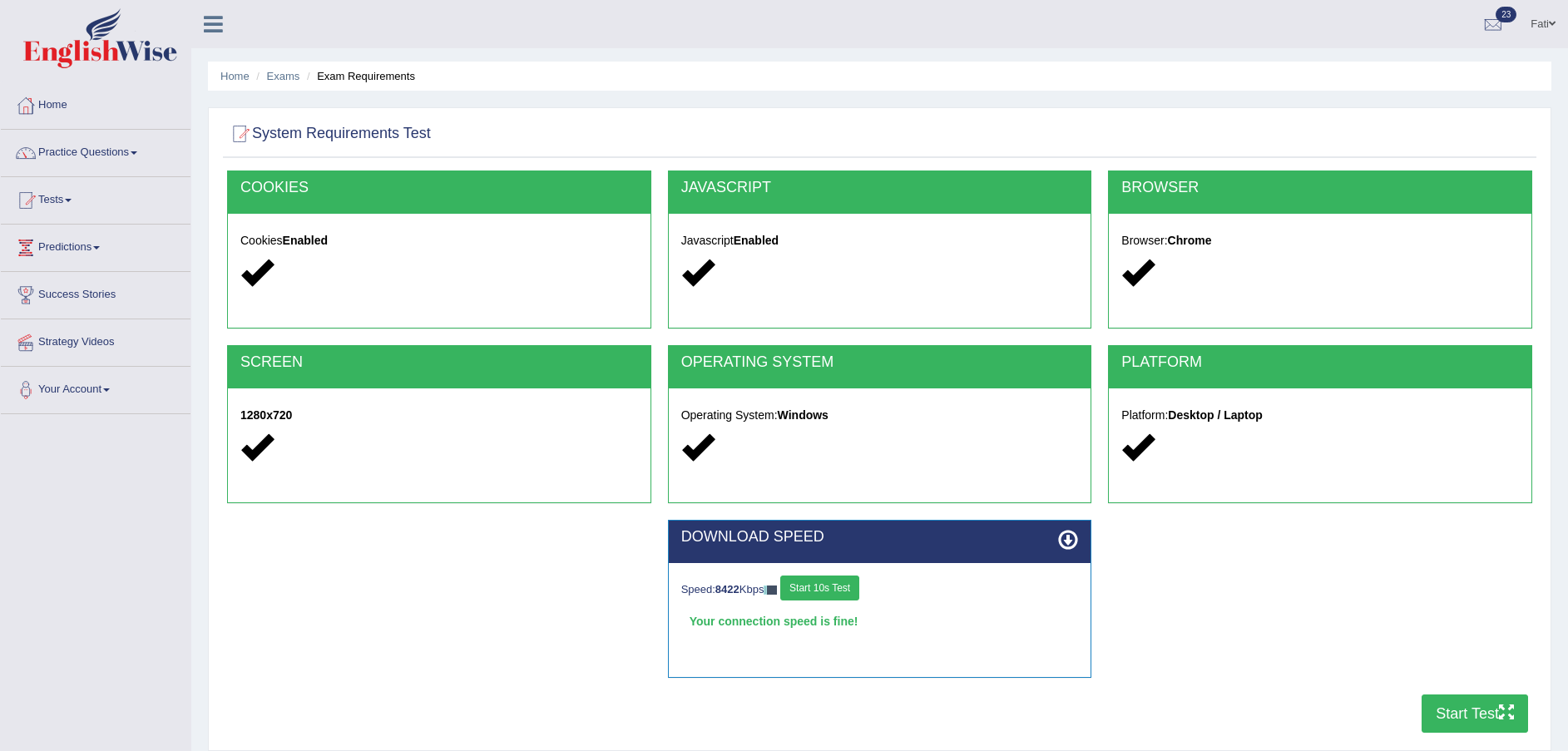
click at [1456, 701] on button "Start Test" at bounding box center [1475, 714] width 106 height 39
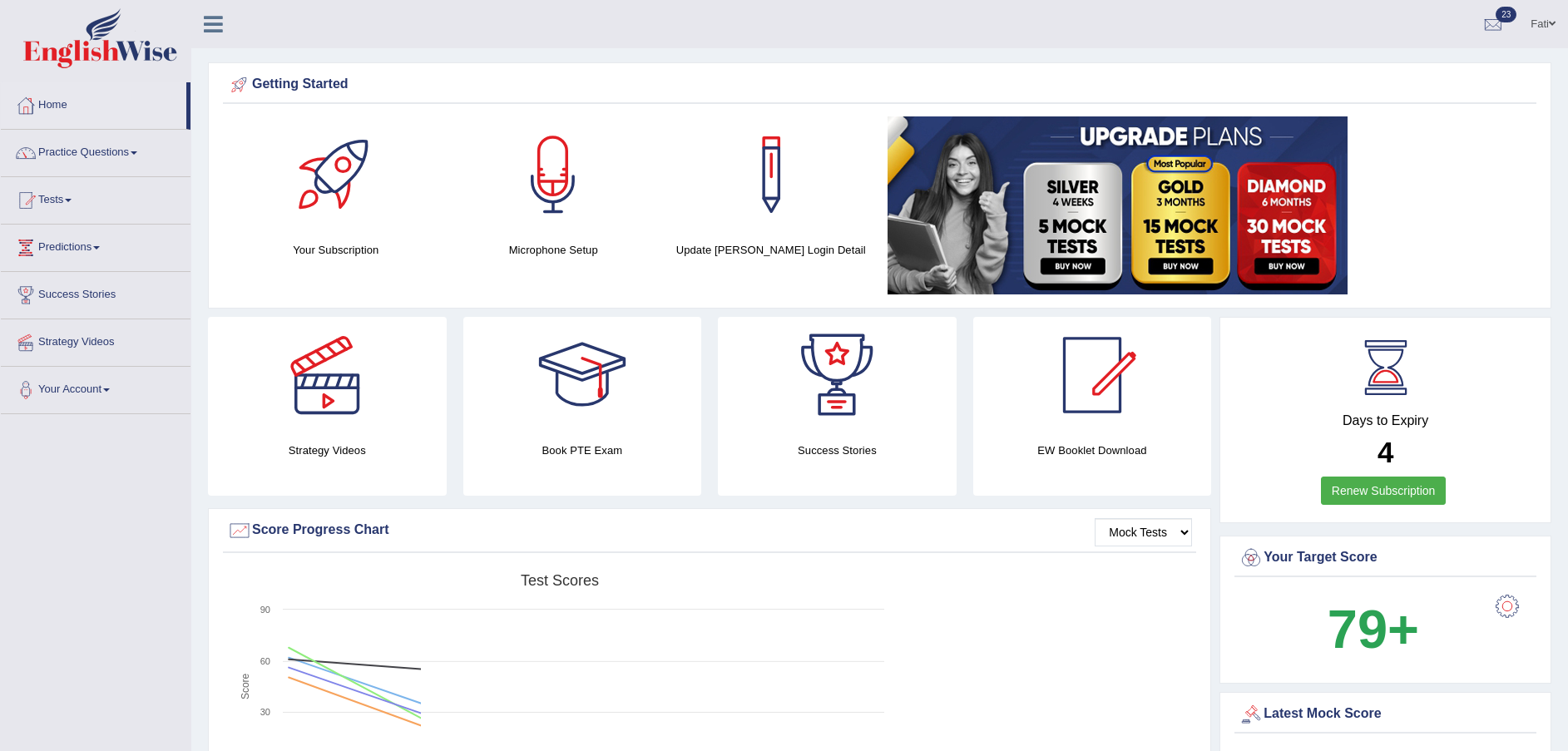
click at [57, 205] on link "Tests" at bounding box center [96, 197] width 190 height 41
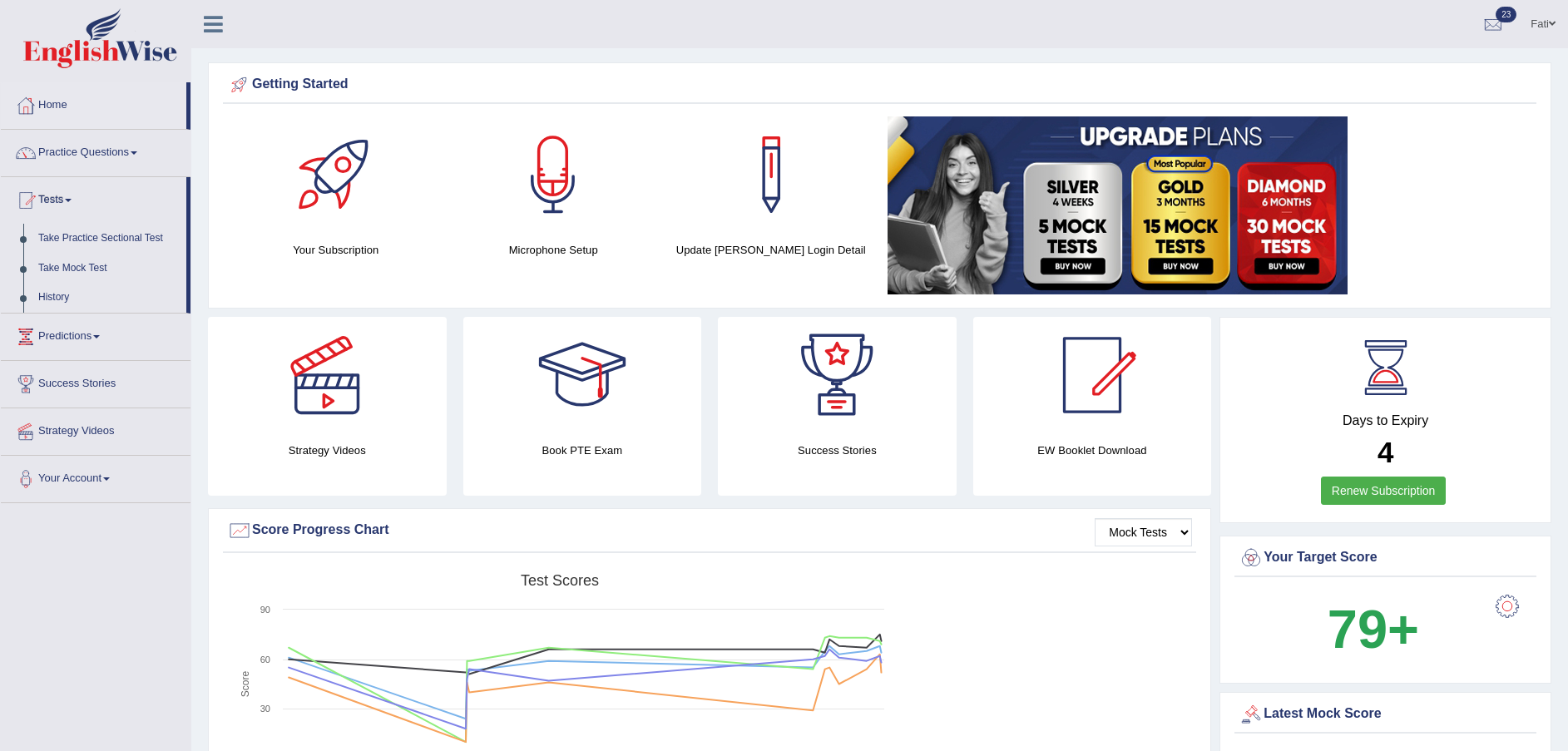
click at [65, 234] on link "Take Practice Sectional Test" at bounding box center [108, 238] width 156 height 30
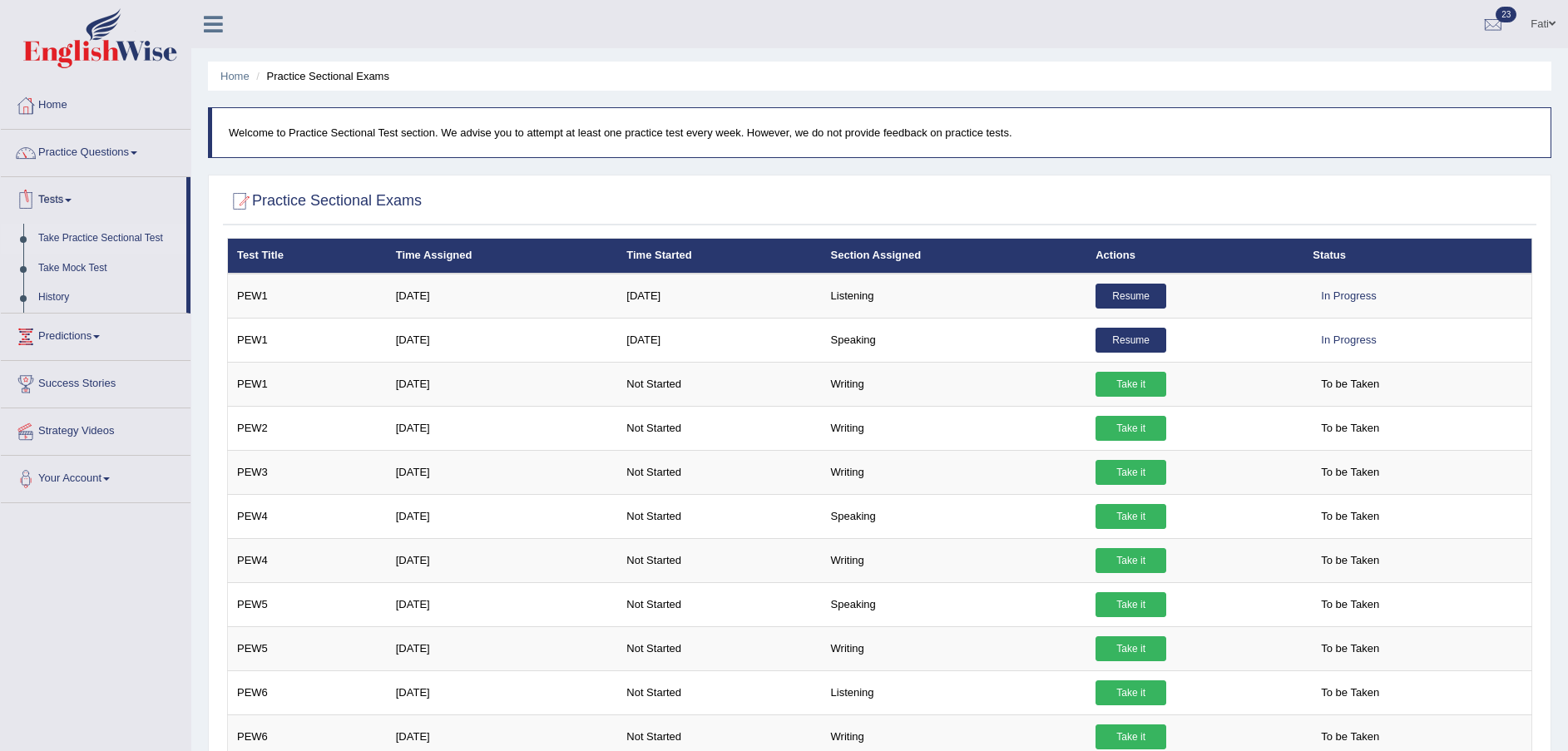
click at [46, 295] on link "History" at bounding box center [108, 298] width 156 height 30
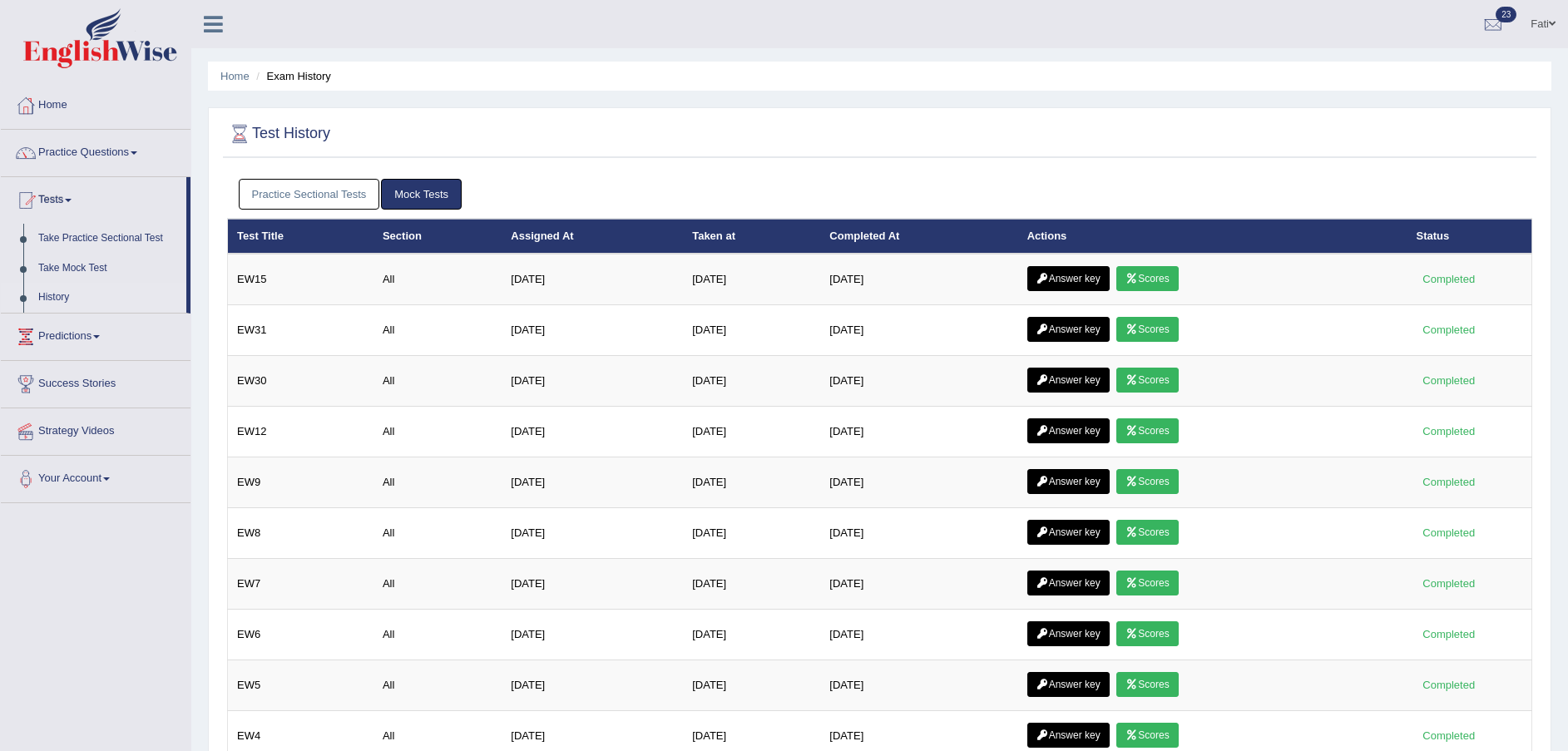
click at [331, 193] on link "Practice Sectional Tests" at bounding box center [309, 193] width 142 height 31
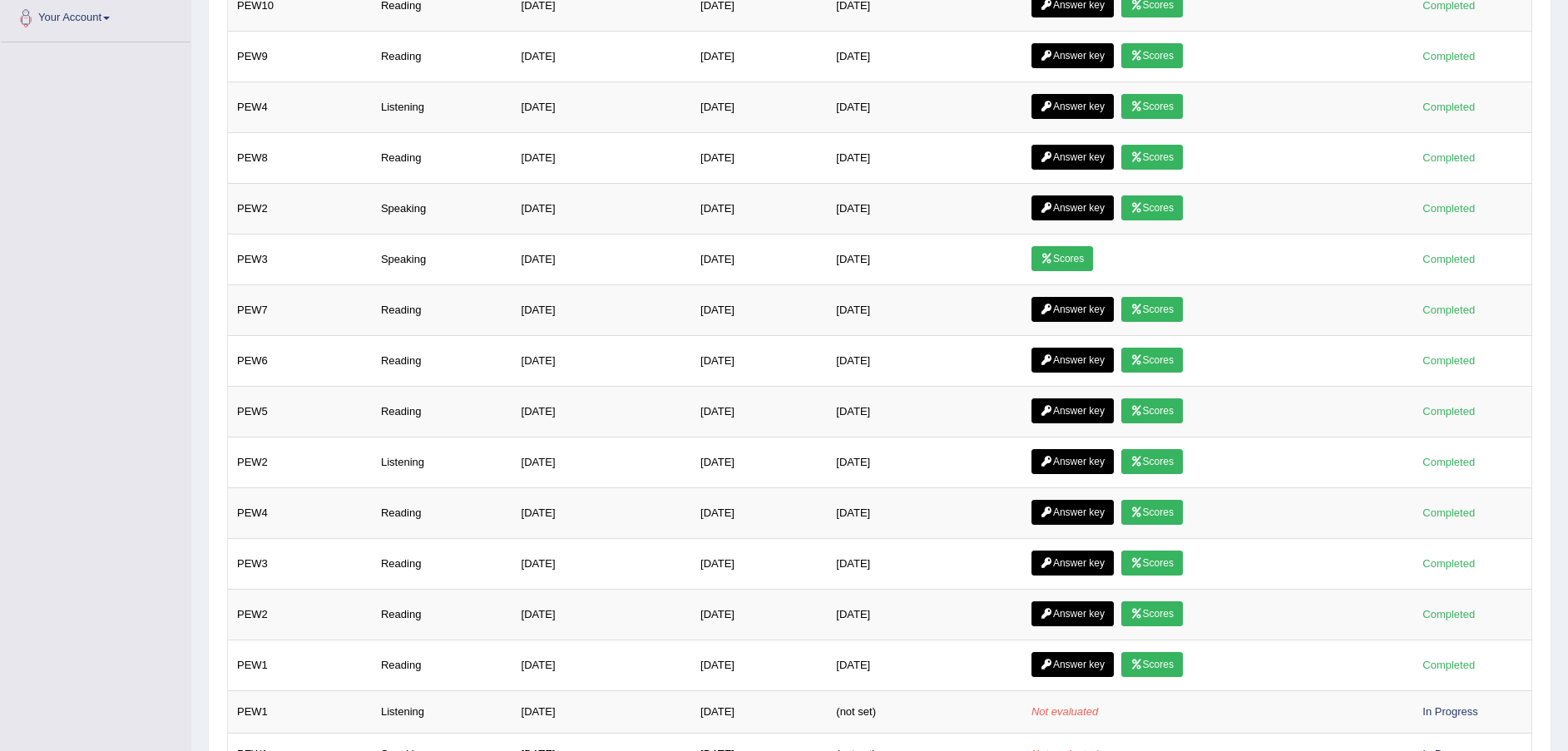
scroll to position [566, 0]
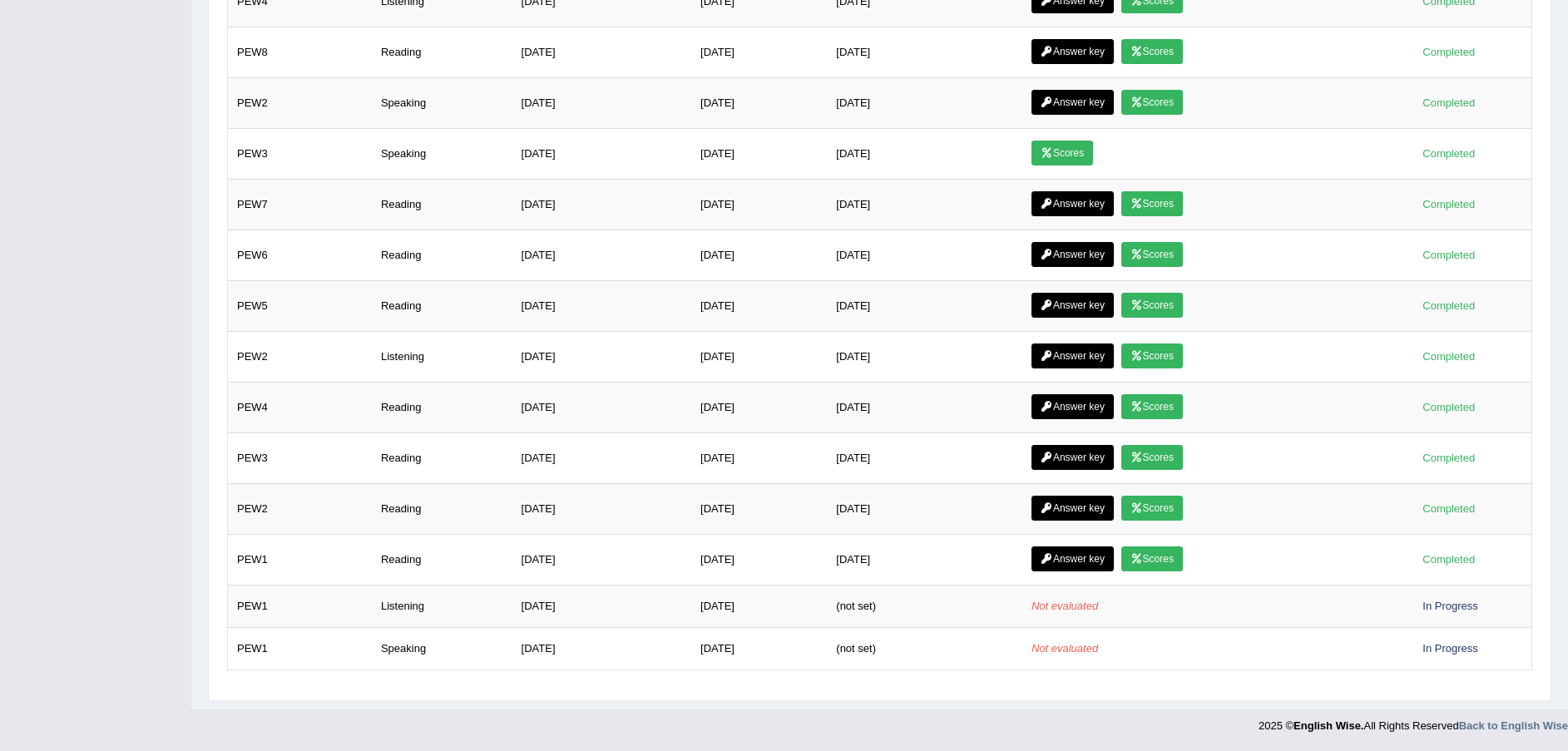
click at [1071, 562] on link "Answer key" at bounding box center [1073, 558] width 83 height 25
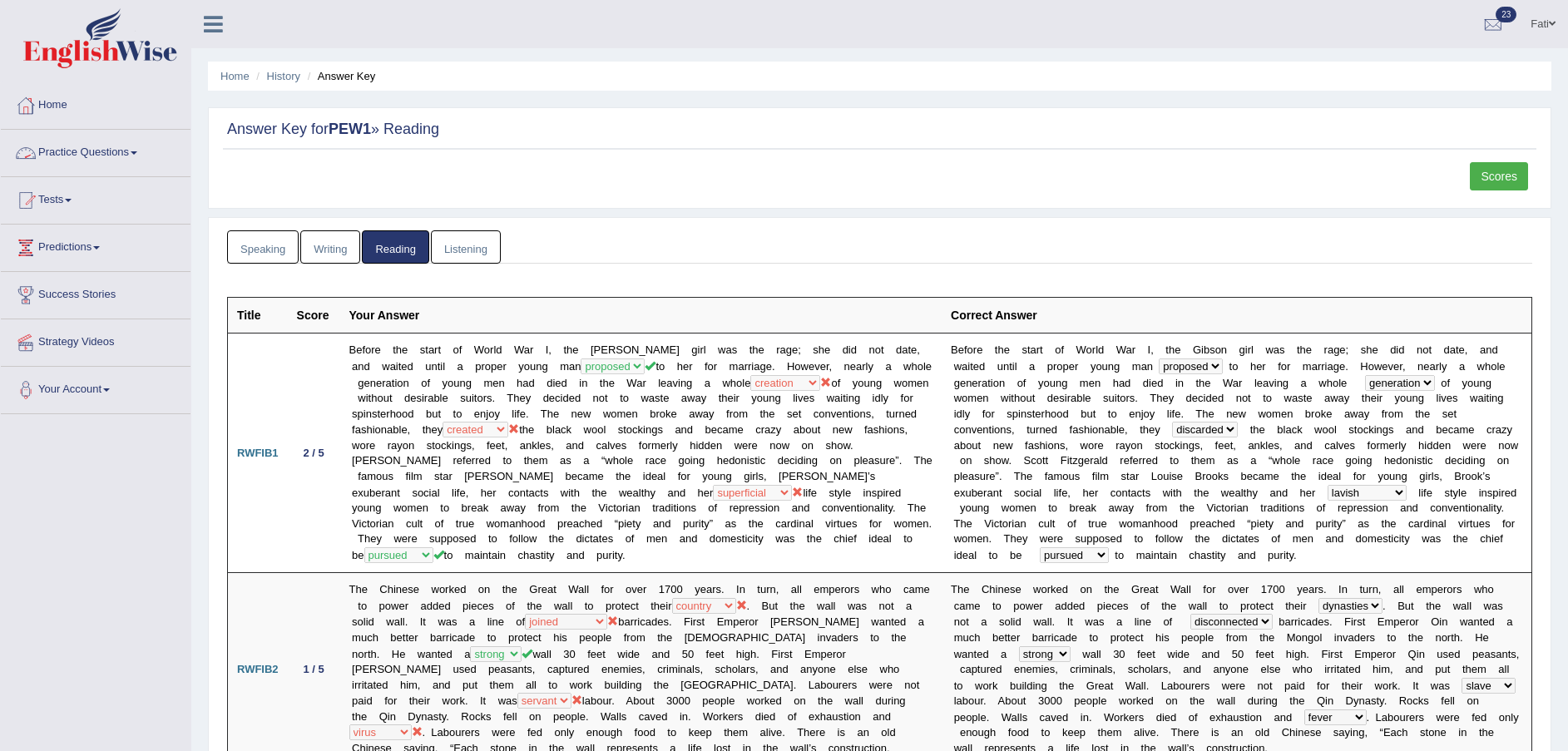
click at [84, 157] on link "Practice Questions" at bounding box center [96, 150] width 190 height 41
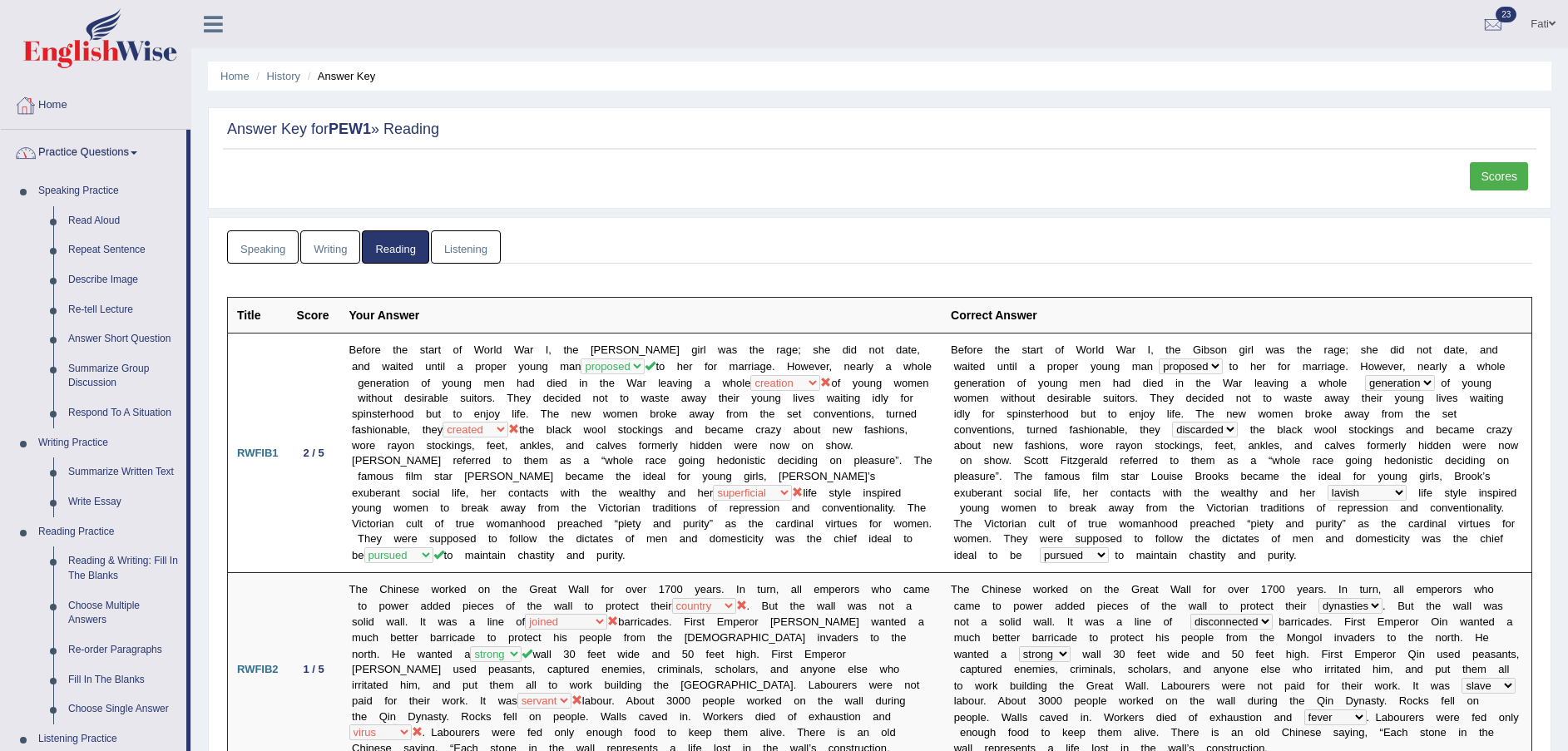
drag, startPoint x: 102, startPoint y: 118, endPoint x: 100, endPoint y: 130, distance: 12.2
click at [103, 120] on link "Home" at bounding box center [96, 103] width 190 height 41
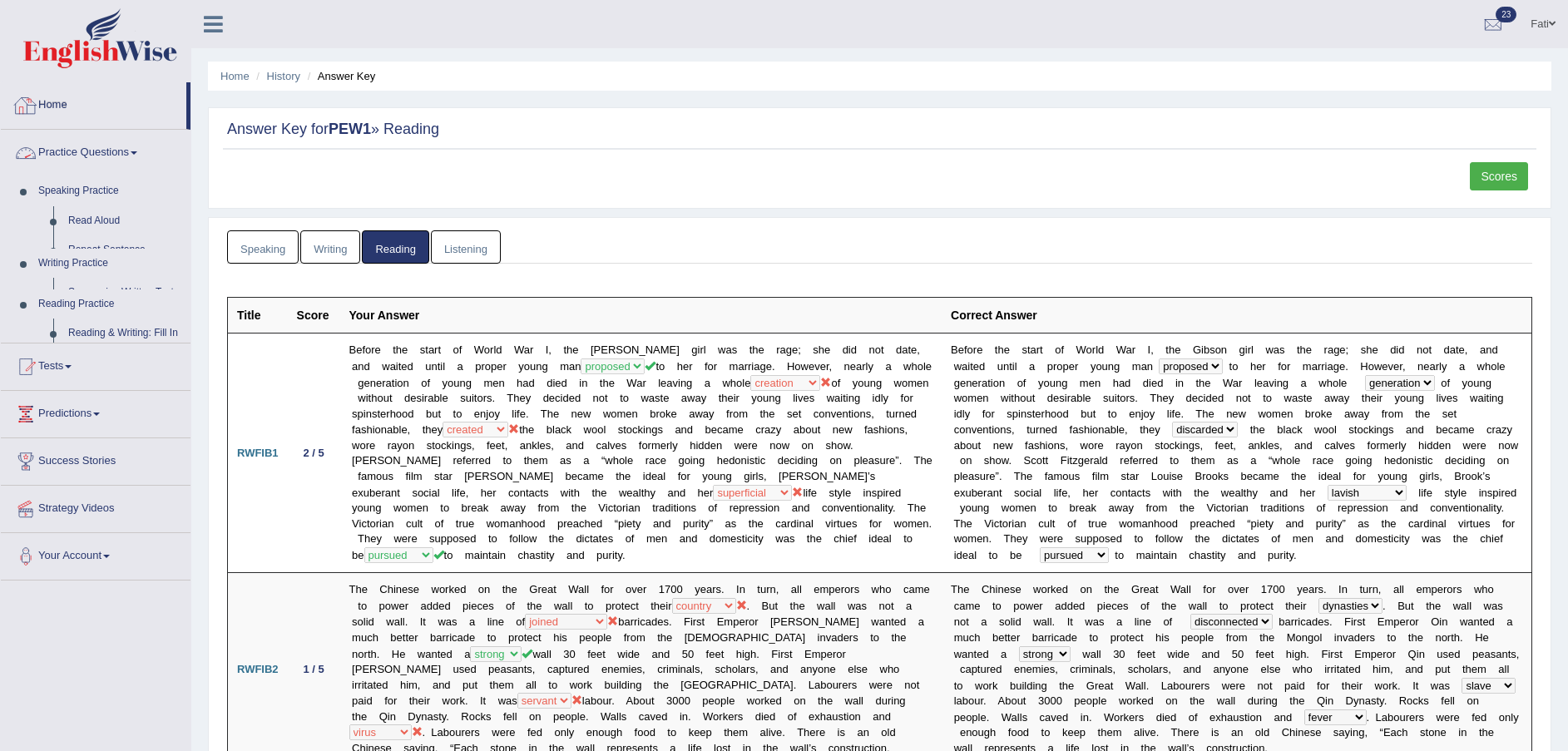
click at [93, 148] on link "Practice Questions" at bounding box center [96, 150] width 190 height 41
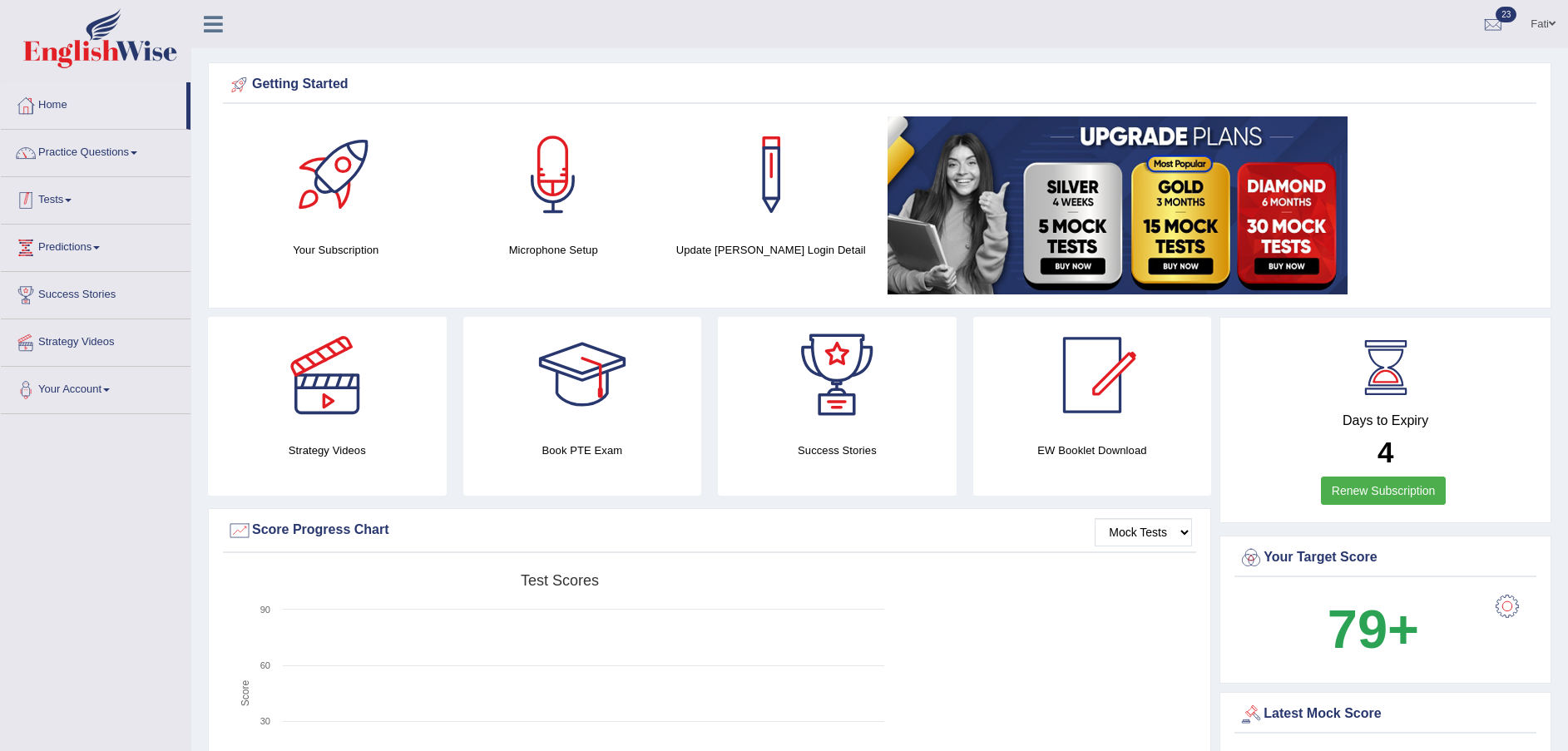
click at [68, 195] on link "Tests" at bounding box center [96, 197] width 190 height 41
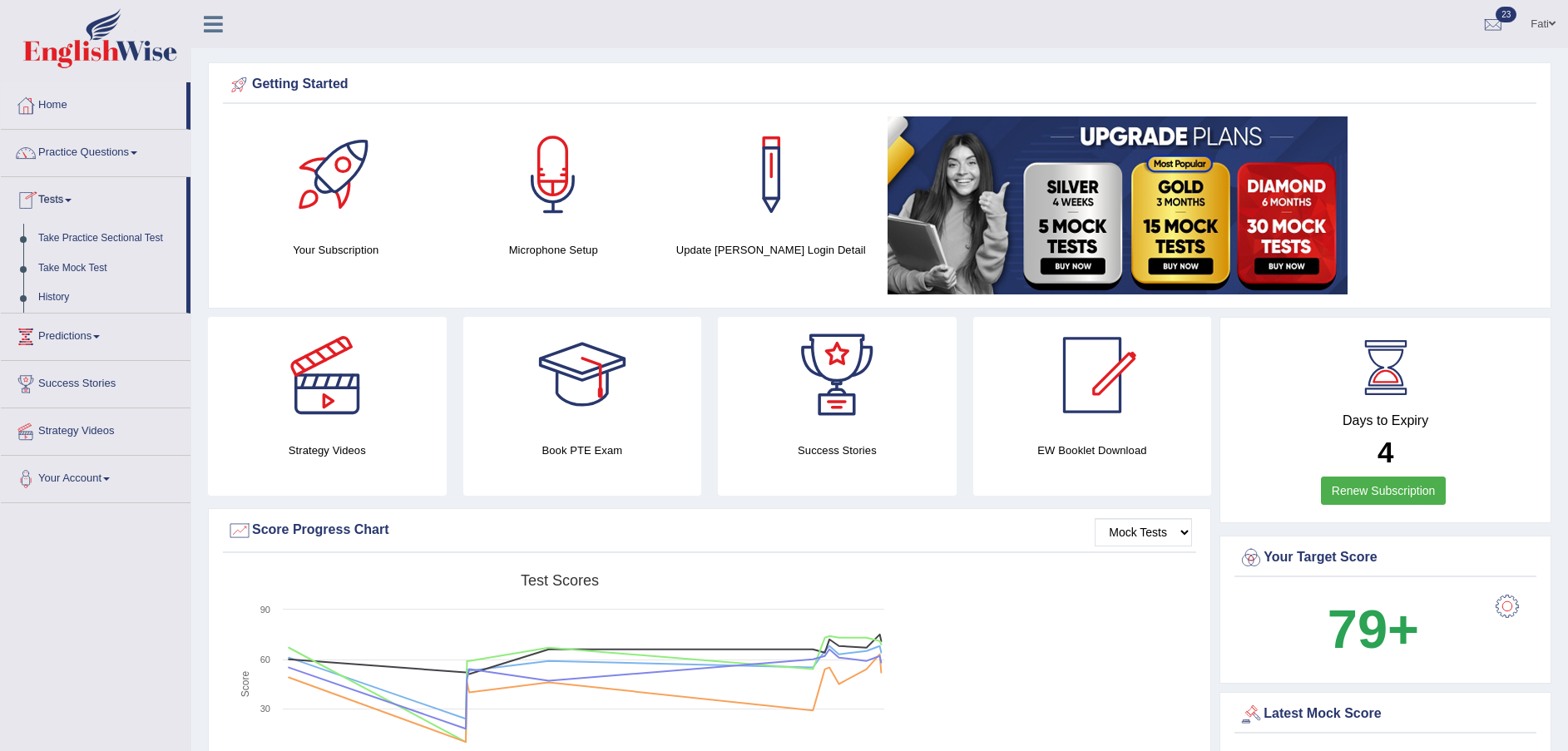
click at [69, 294] on link "History" at bounding box center [108, 298] width 156 height 30
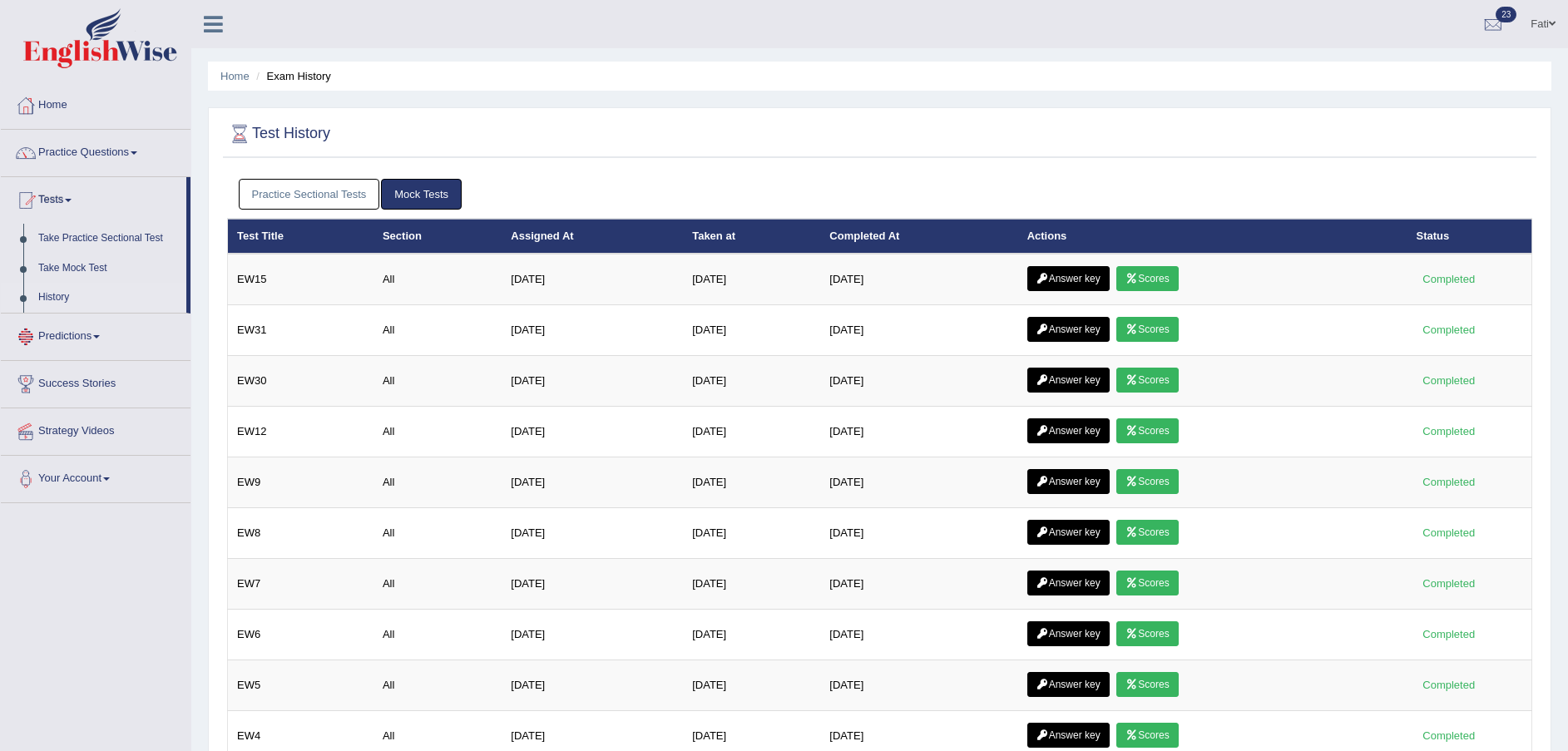
click at [273, 193] on link "Practice Sectional Tests" at bounding box center [309, 193] width 142 height 31
click at [1131, 272] on link "Scores" at bounding box center [1147, 279] width 62 height 25
click at [325, 178] on div "Practice Sectional Tests Mock Tests" at bounding box center [879, 194] width 1305 height 48
click at [332, 186] on link "Practice Sectional Tests" at bounding box center [309, 193] width 142 height 31
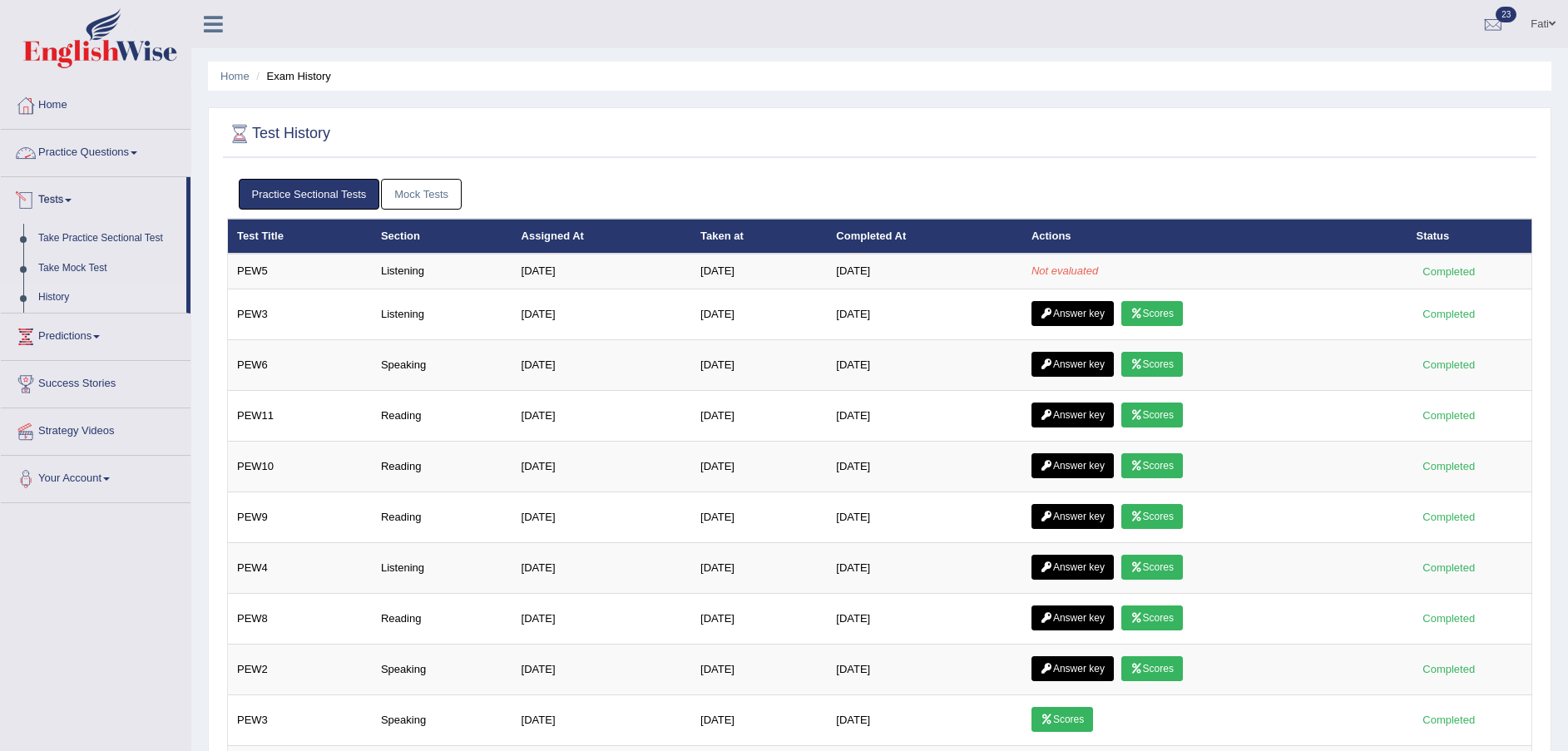
click at [419, 194] on link "Mock Tests" at bounding box center [421, 193] width 81 height 31
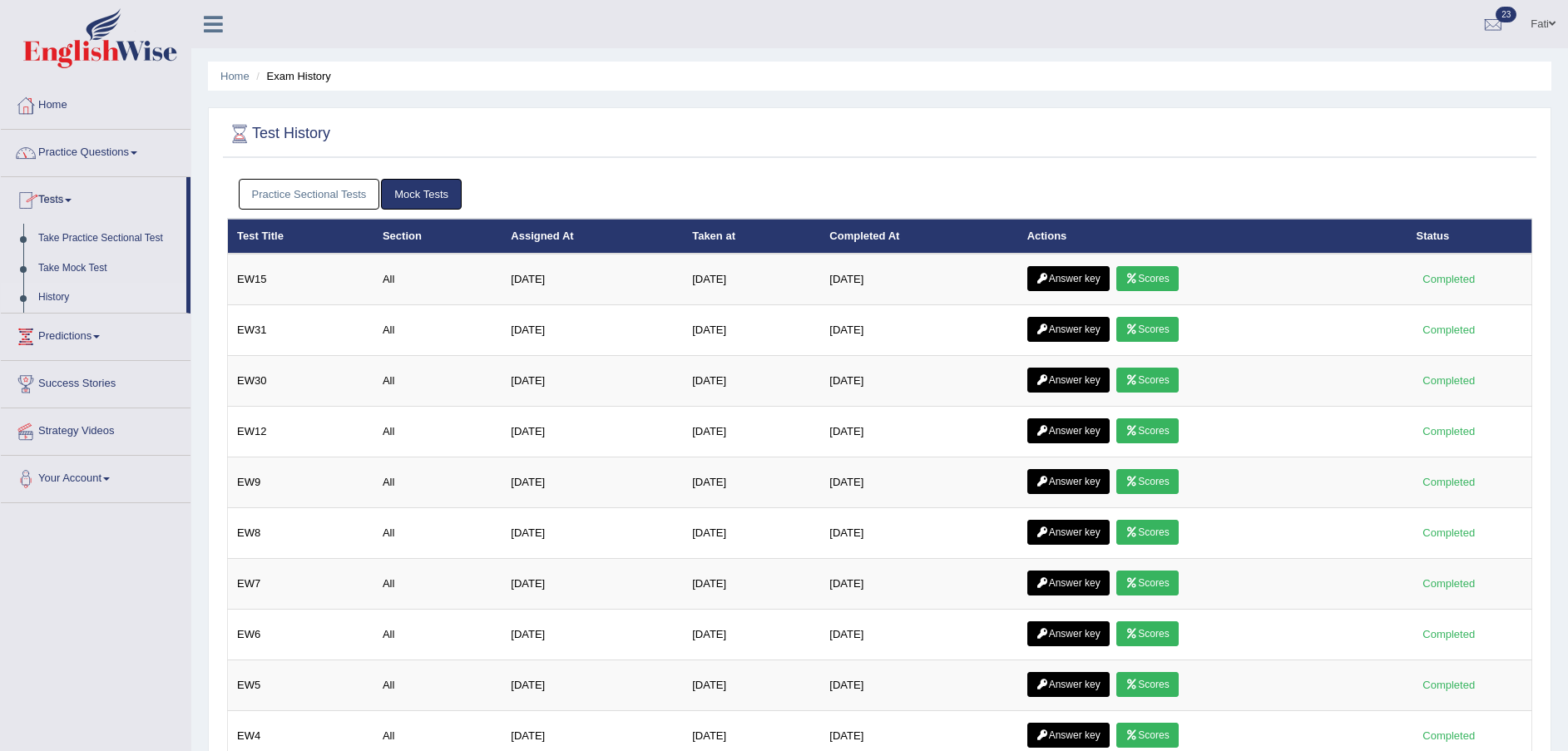
scroll to position [244, 0]
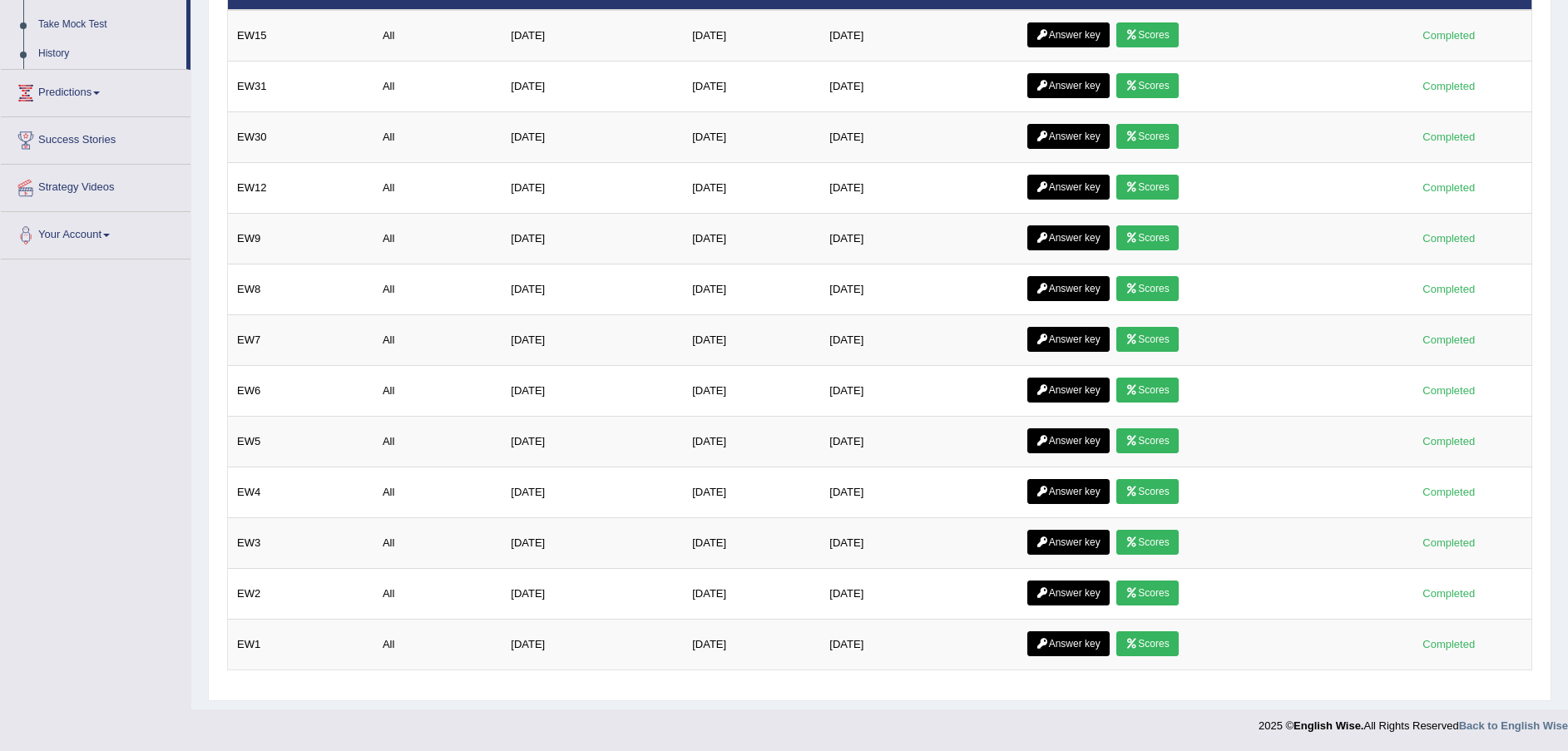
click at [1079, 645] on link "Answer key" at bounding box center [1068, 644] width 83 height 25
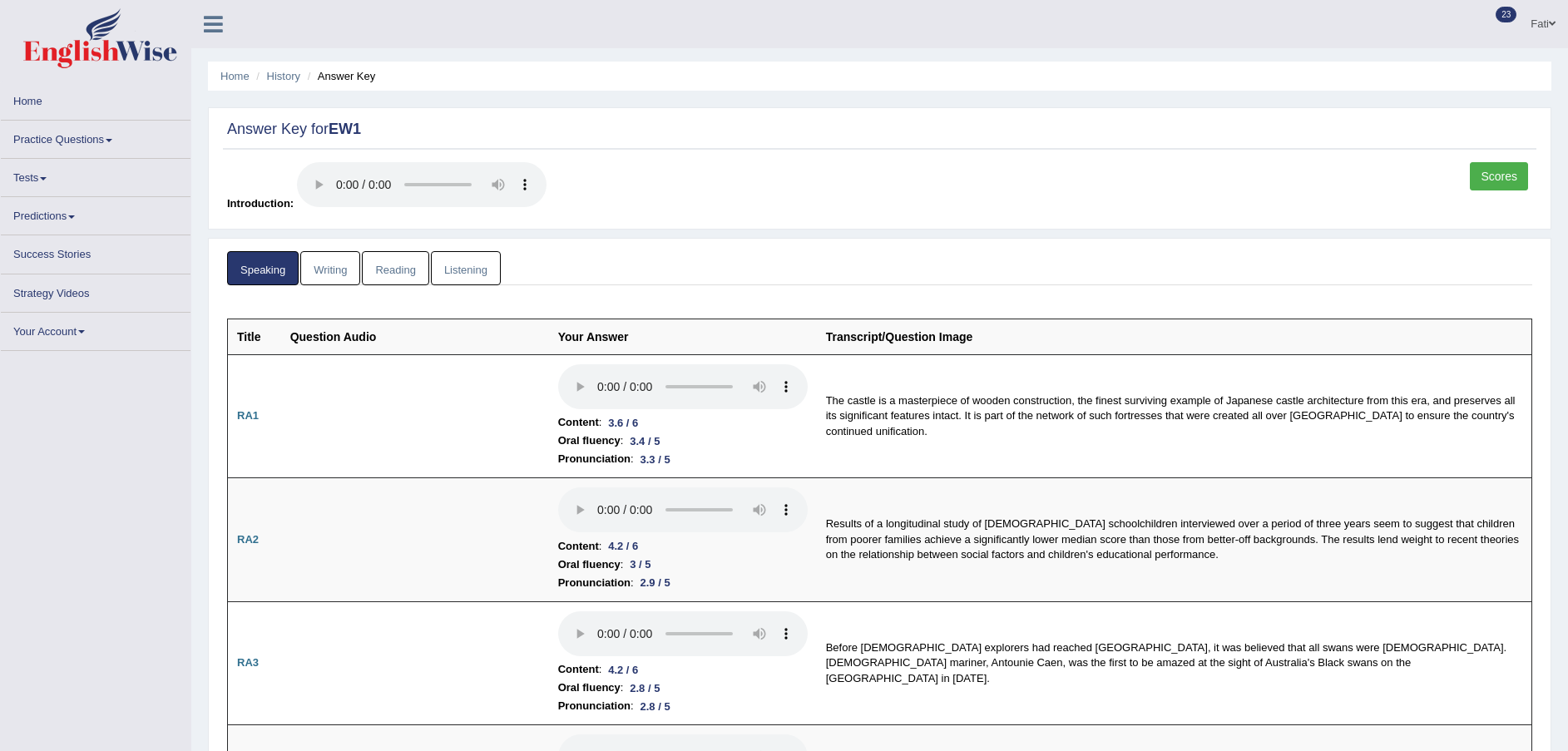
click at [398, 261] on link "Reading" at bounding box center [395, 268] width 67 height 34
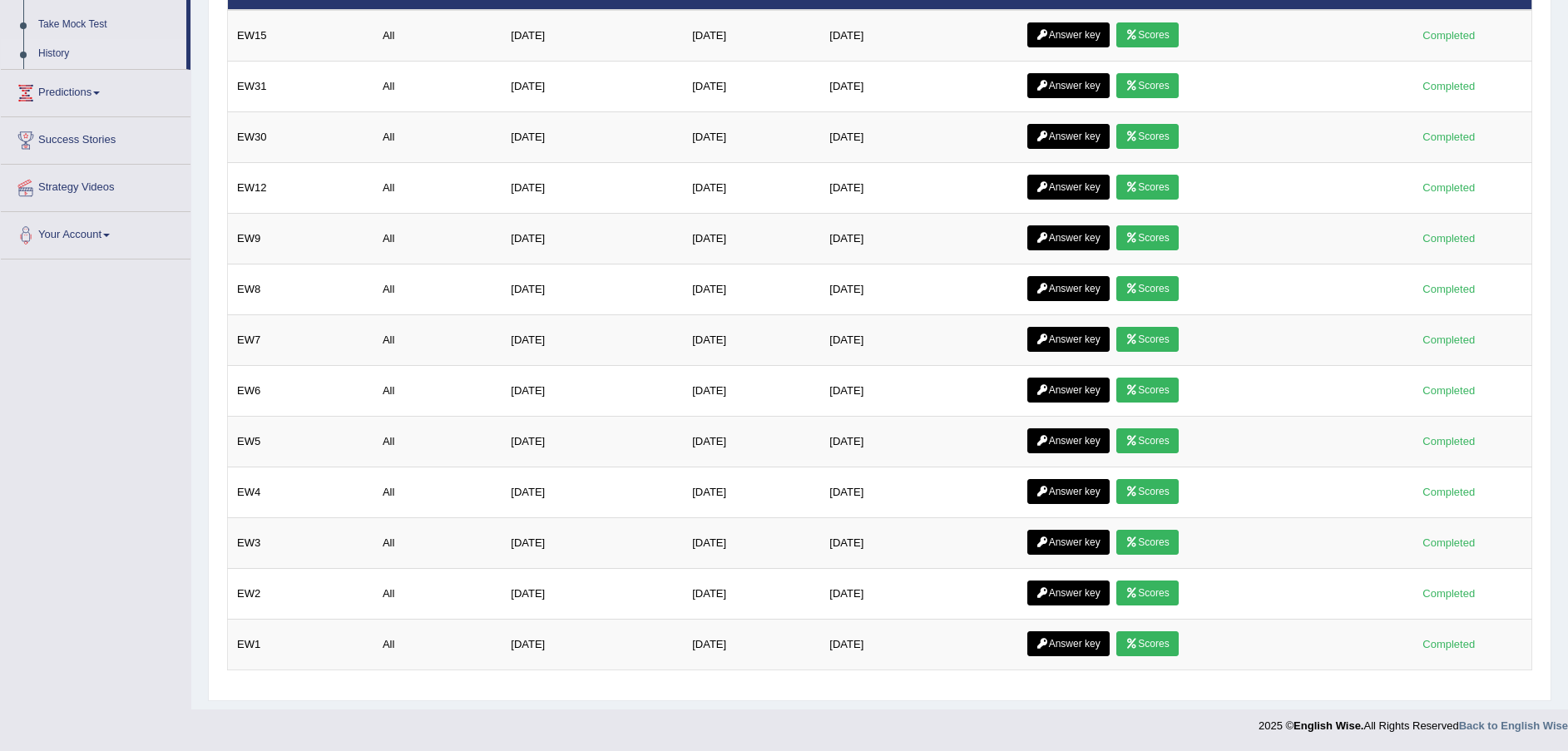
click at [1166, 646] on link "Scores" at bounding box center [1147, 644] width 62 height 25
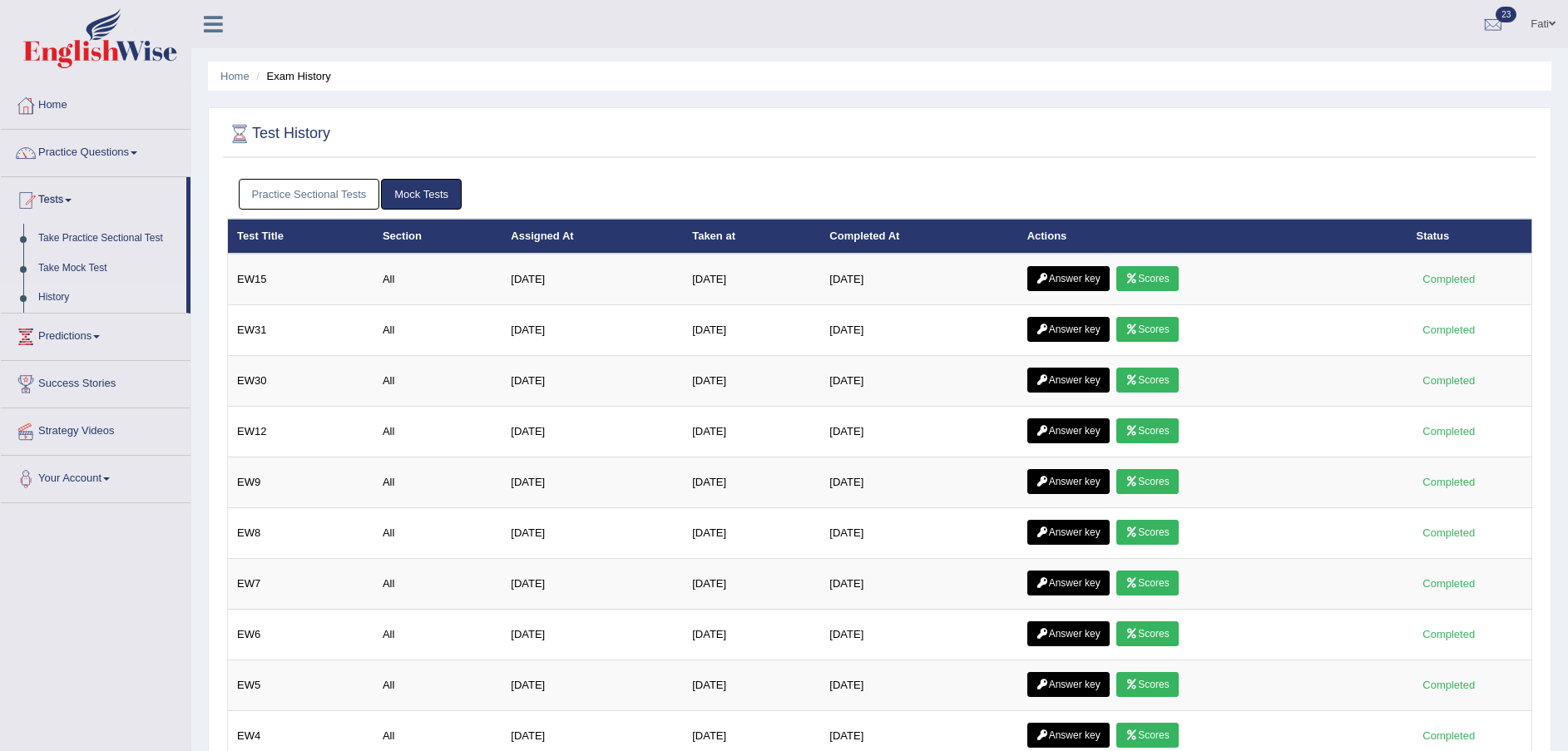
click at [1060, 425] on link "Answer key" at bounding box center [1068, 431] width 83 height 25
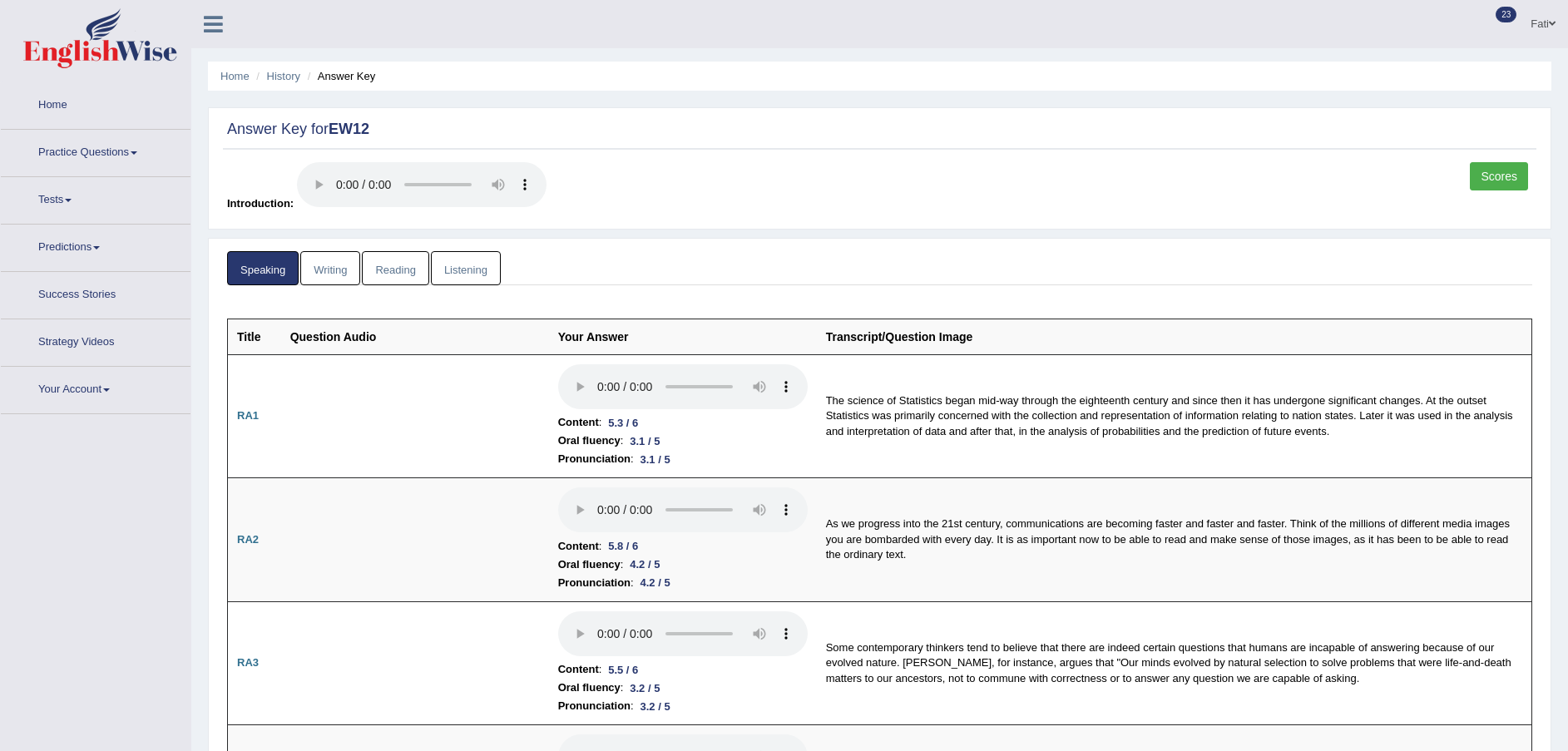
click at [331, 269] on link "Writing" at bounding box center [330, 268] width 60 height 34
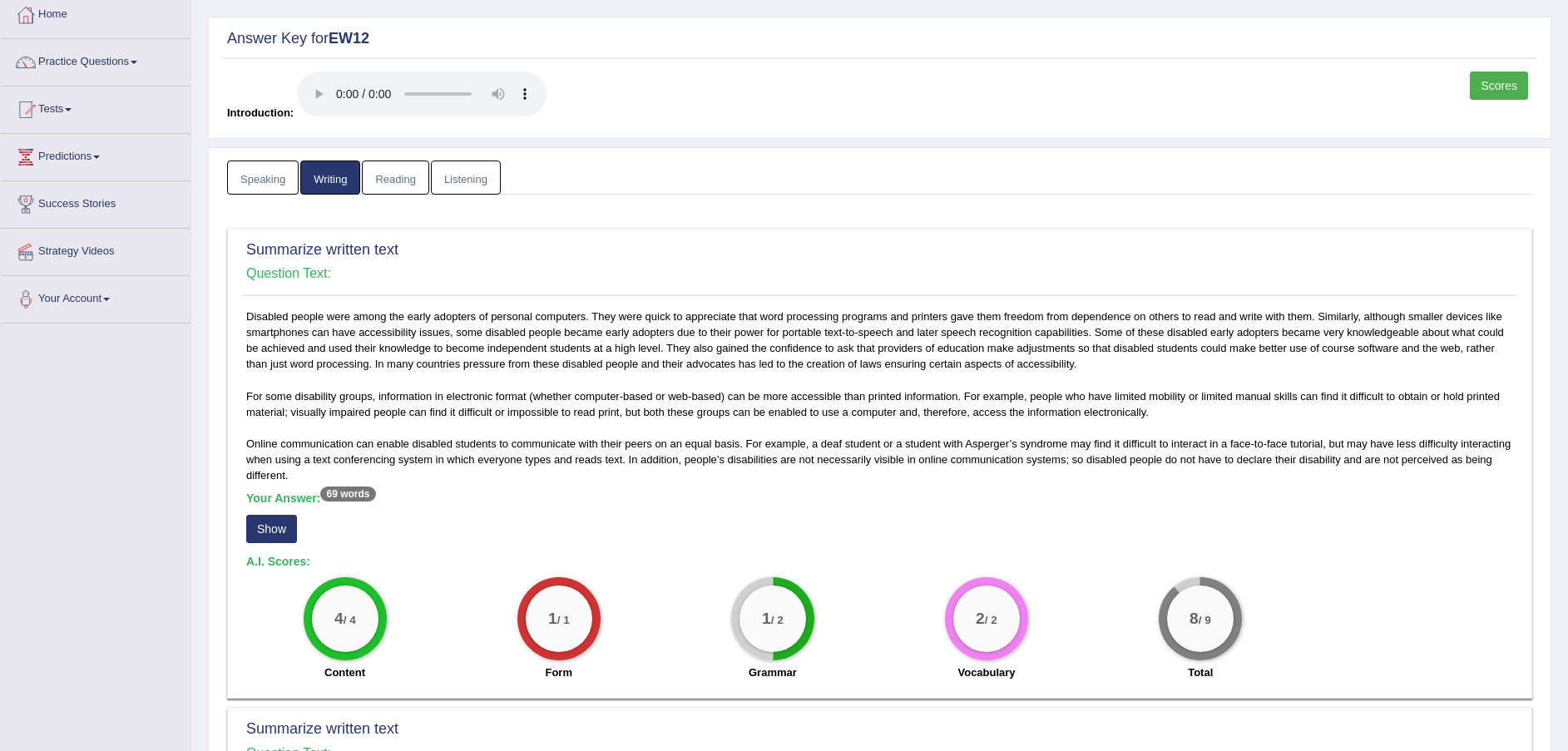
scroll to position [250, 0]
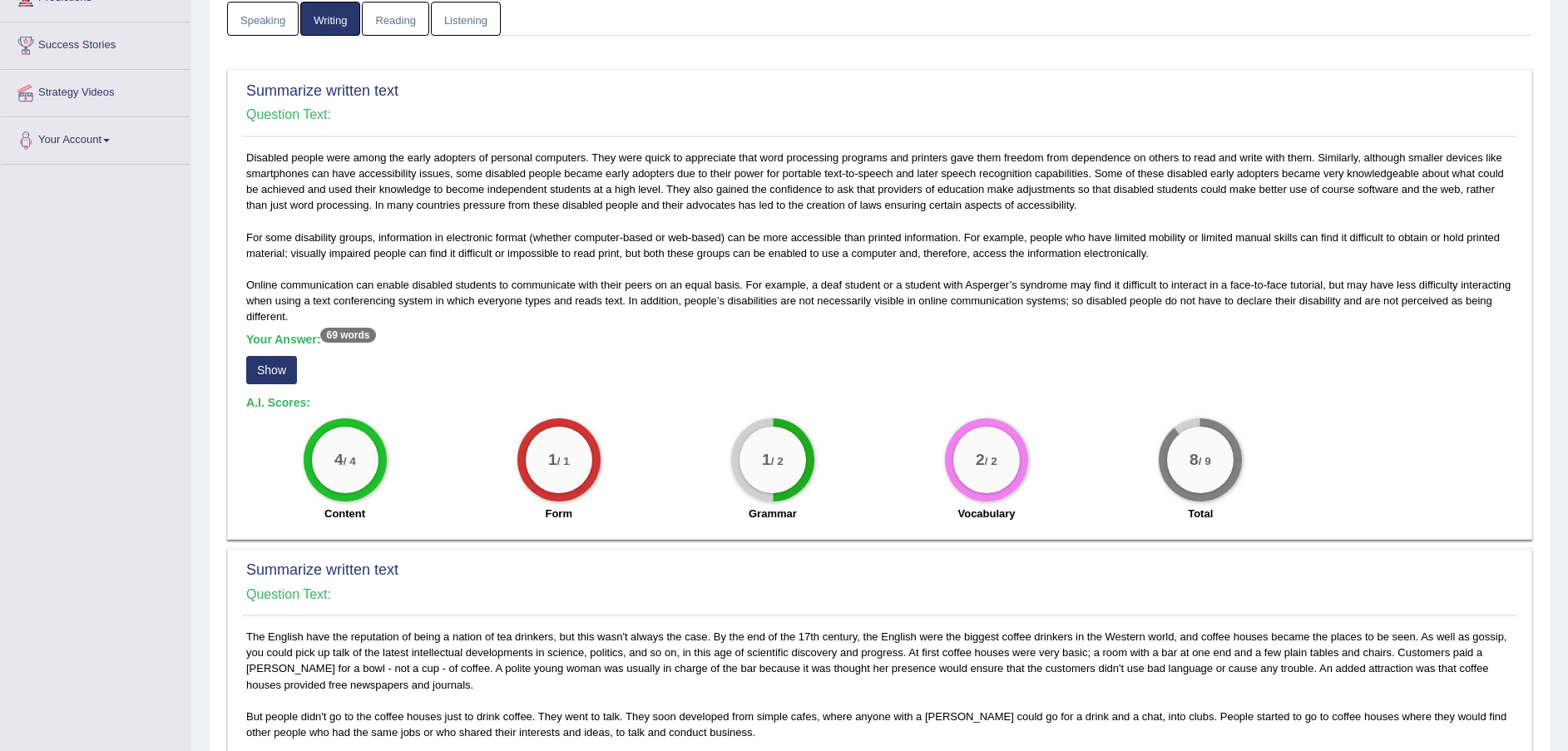
click at [278, 372] on button "Show" at bounding box center [272, 370] width 51 height 28
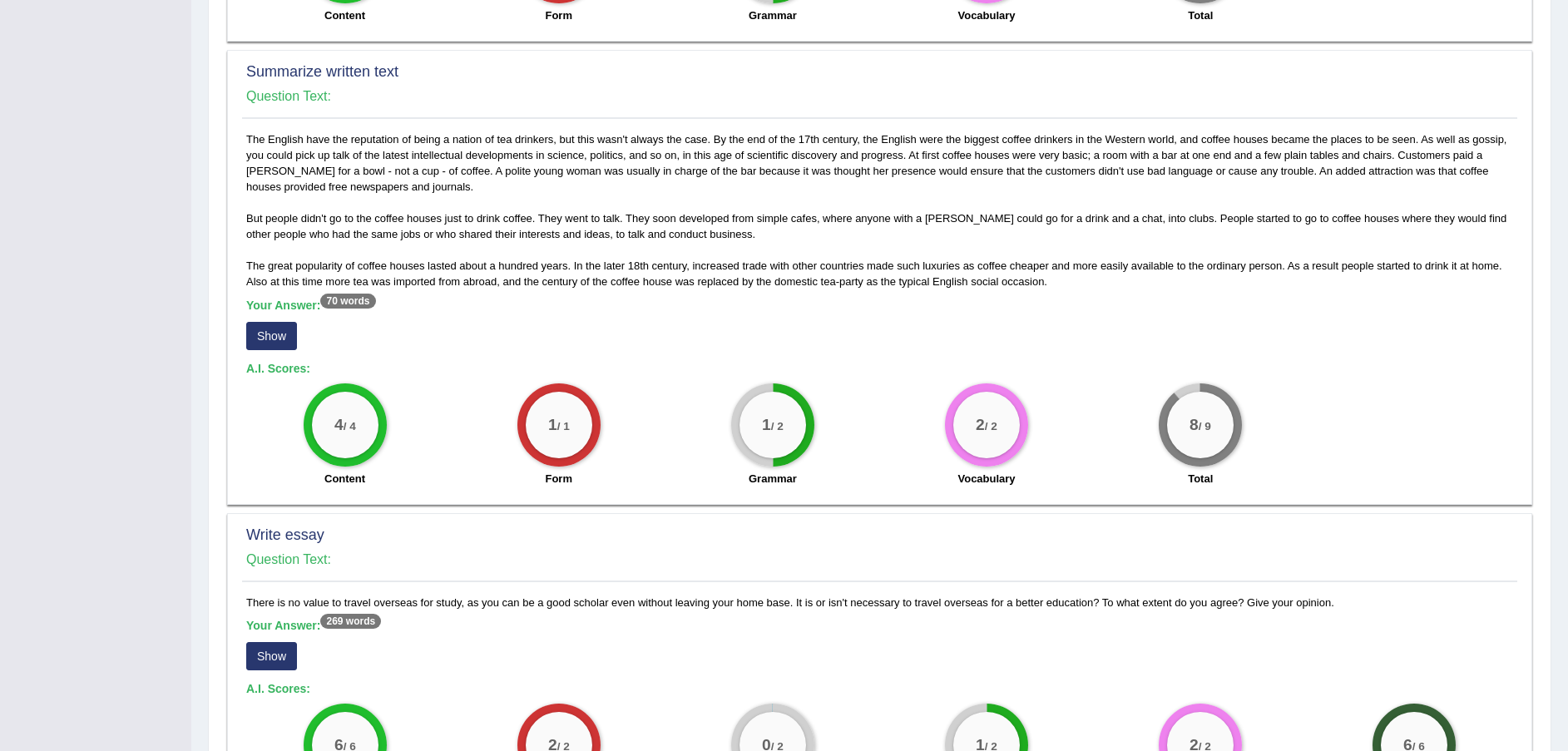
scroll to position [873, 0]
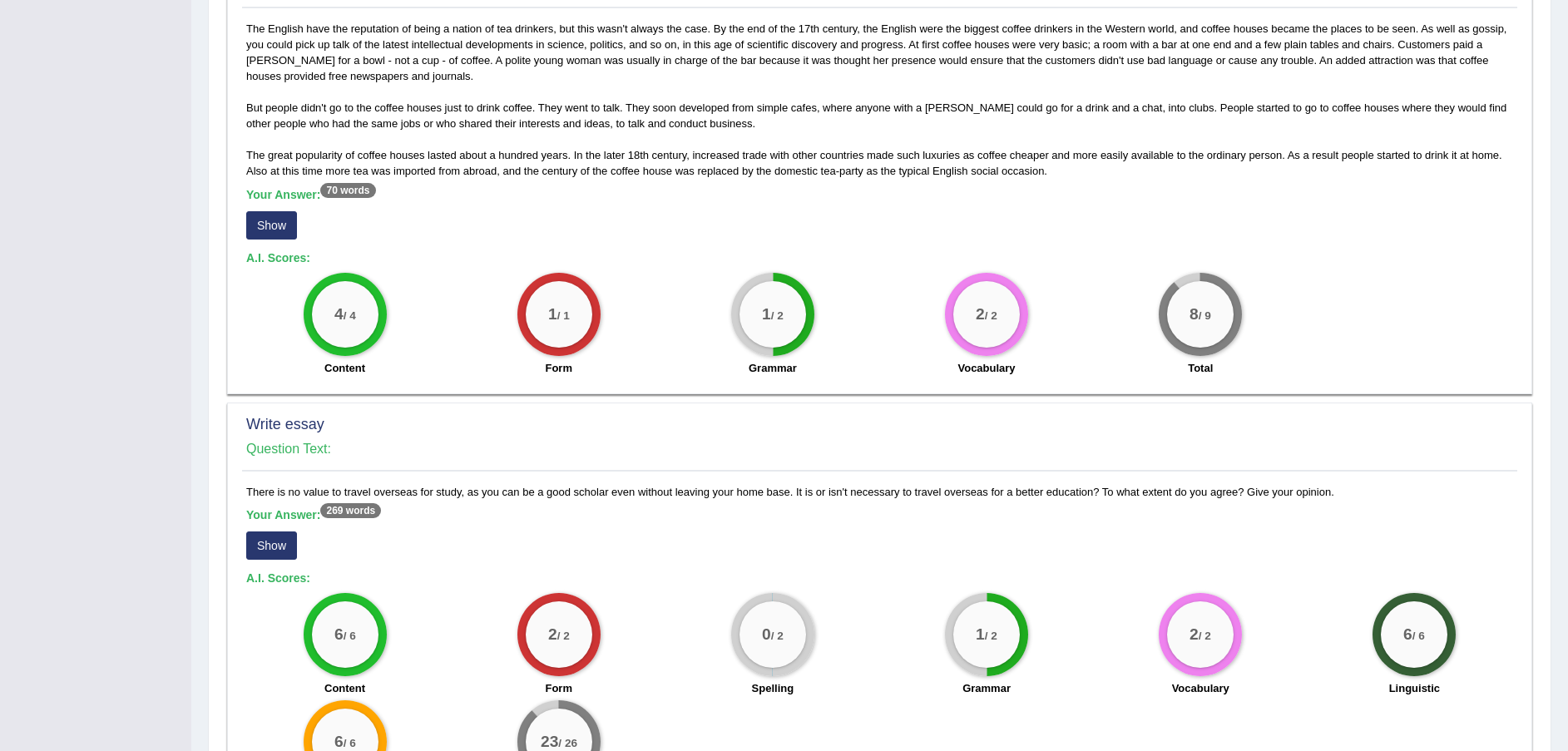
click at [285, 223] on button "Show" at bounding box center [272, 225] width 51 height 28
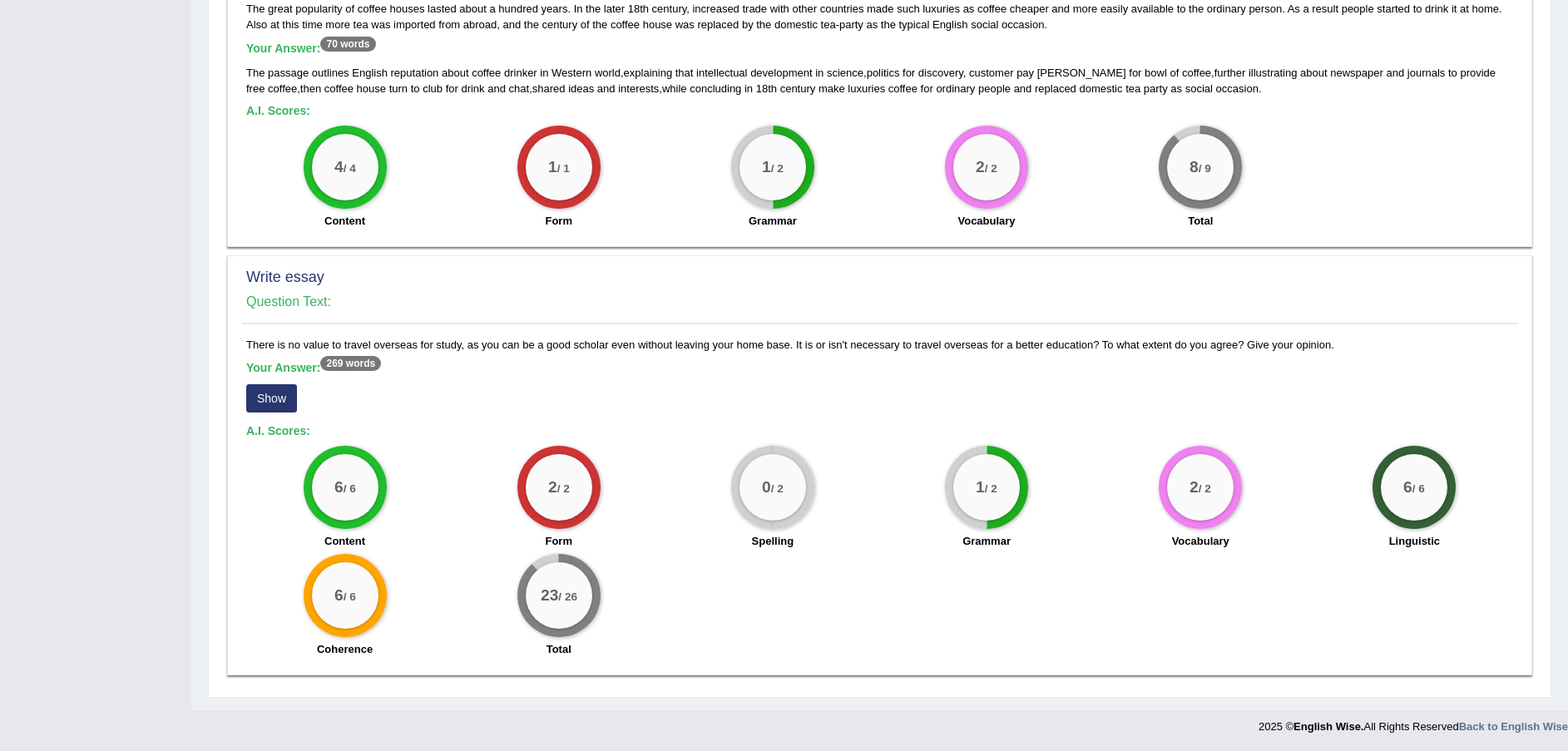
scroll to position [1021, 0]
click at [277, 404] on button "Show" at bounding box center [272, 397] width 51 height 28
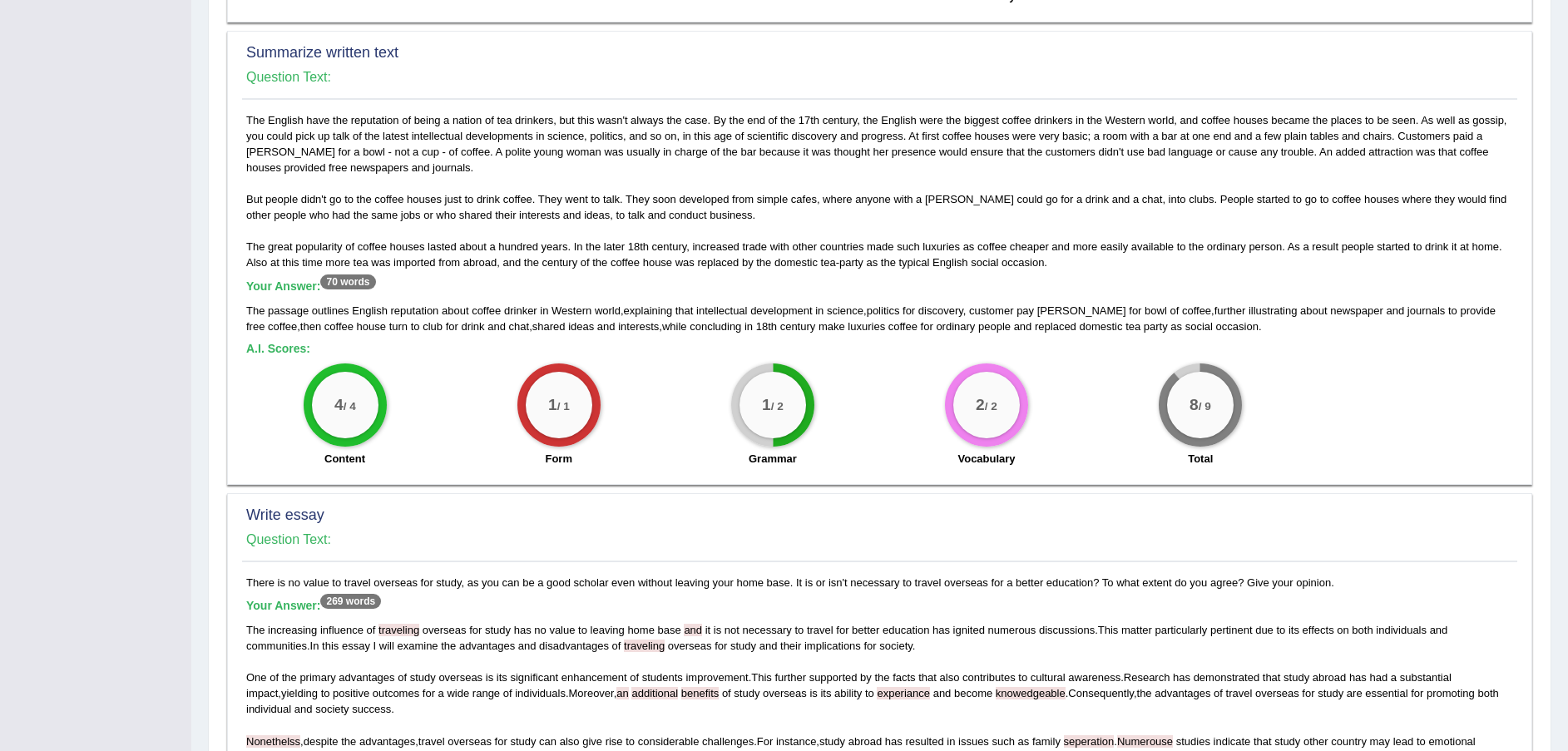
scroll to position [696, 0]
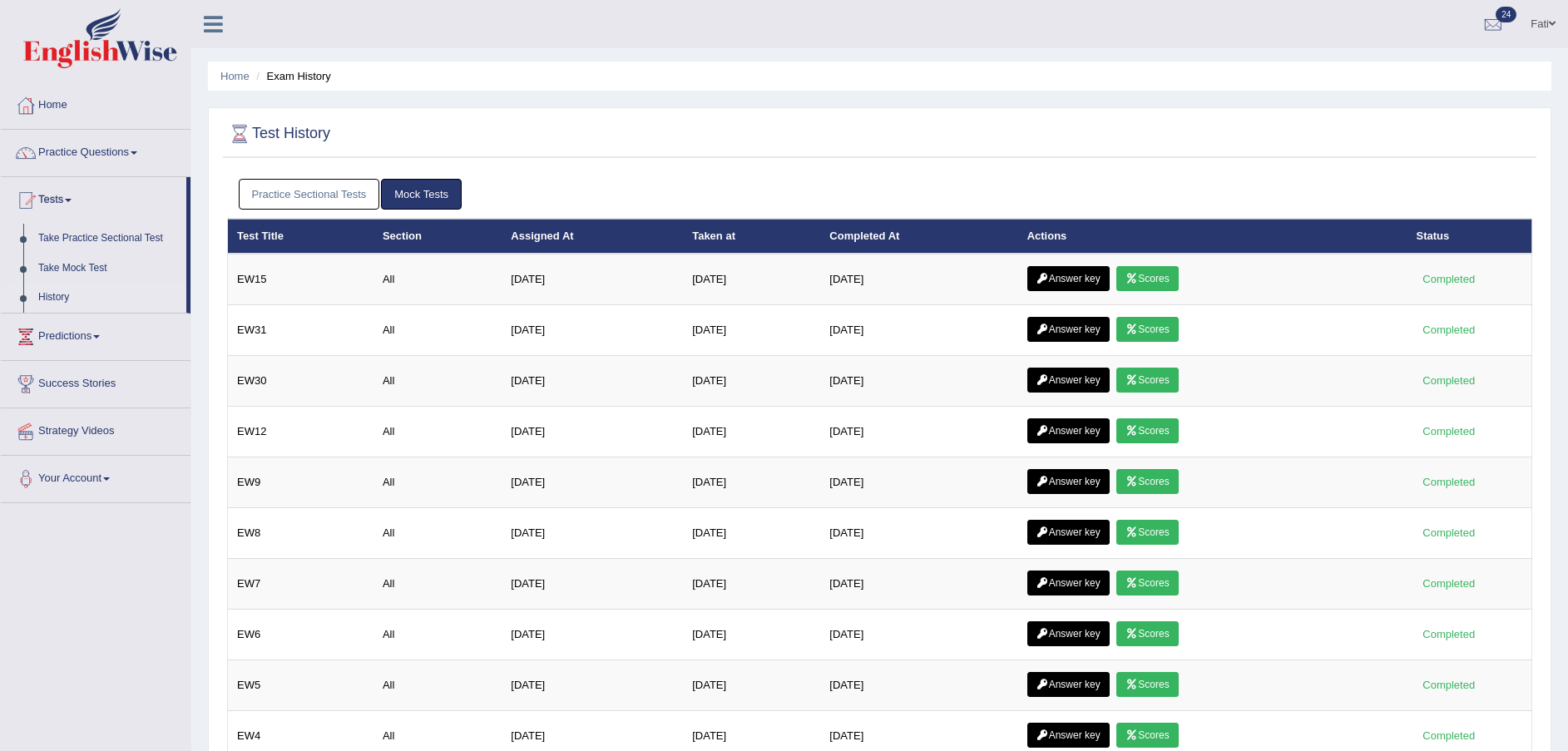
click at [1076, 325] on link "Answer key" at bounding box center [1068, 329] width 83 height 25
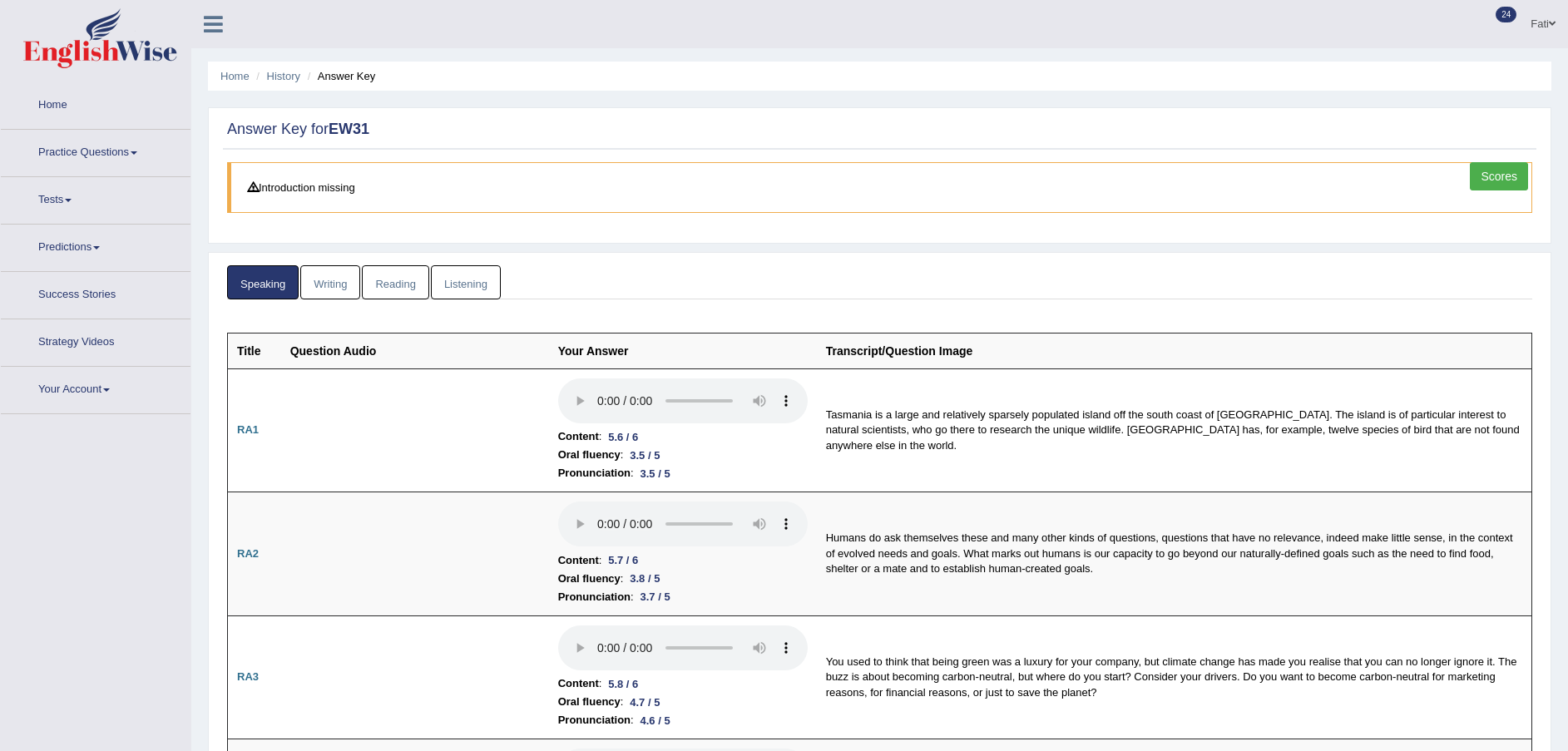
click at [339, 283] on link "Writing" at bounding box center [330, 282] width 60 height 34
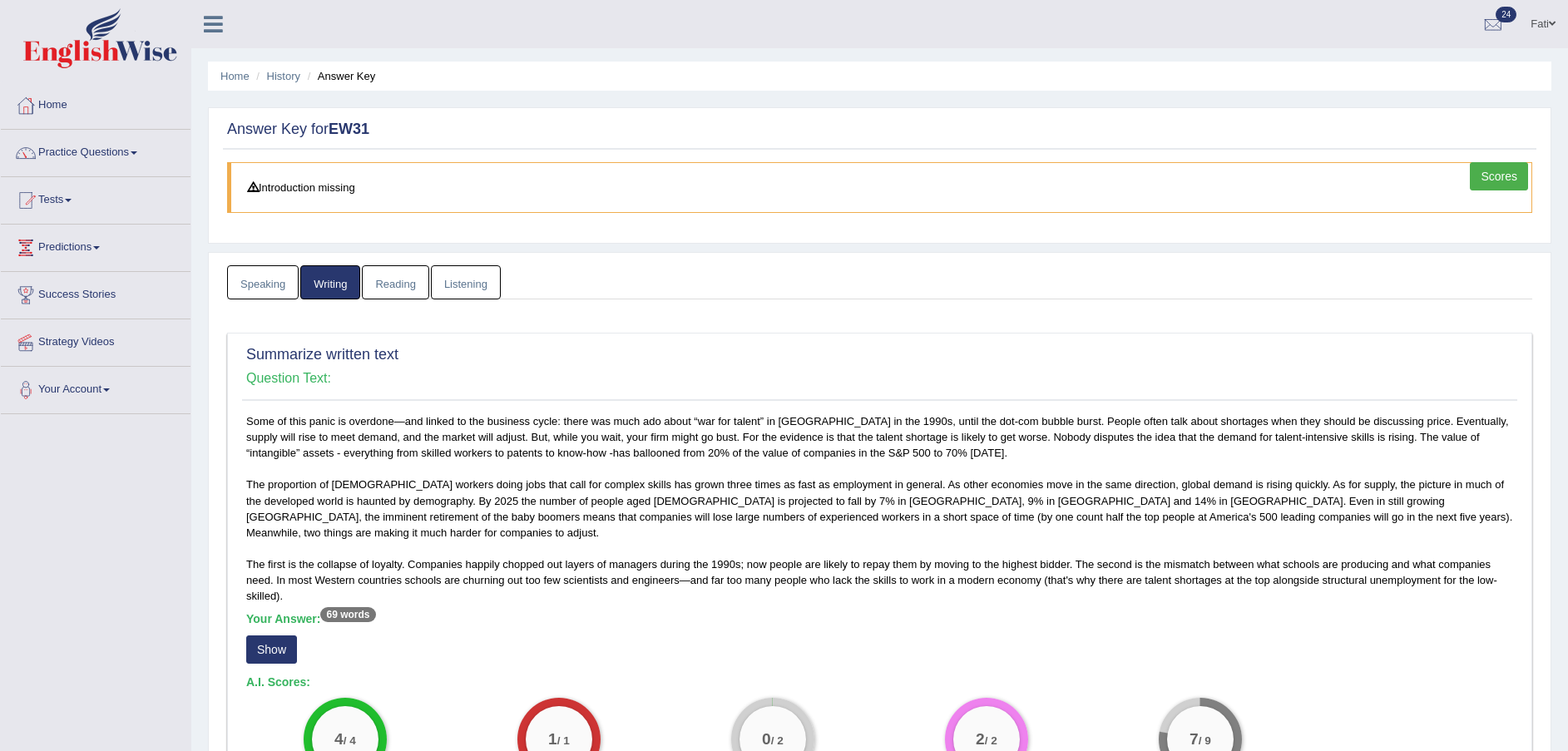
scroll to position [375, 0]
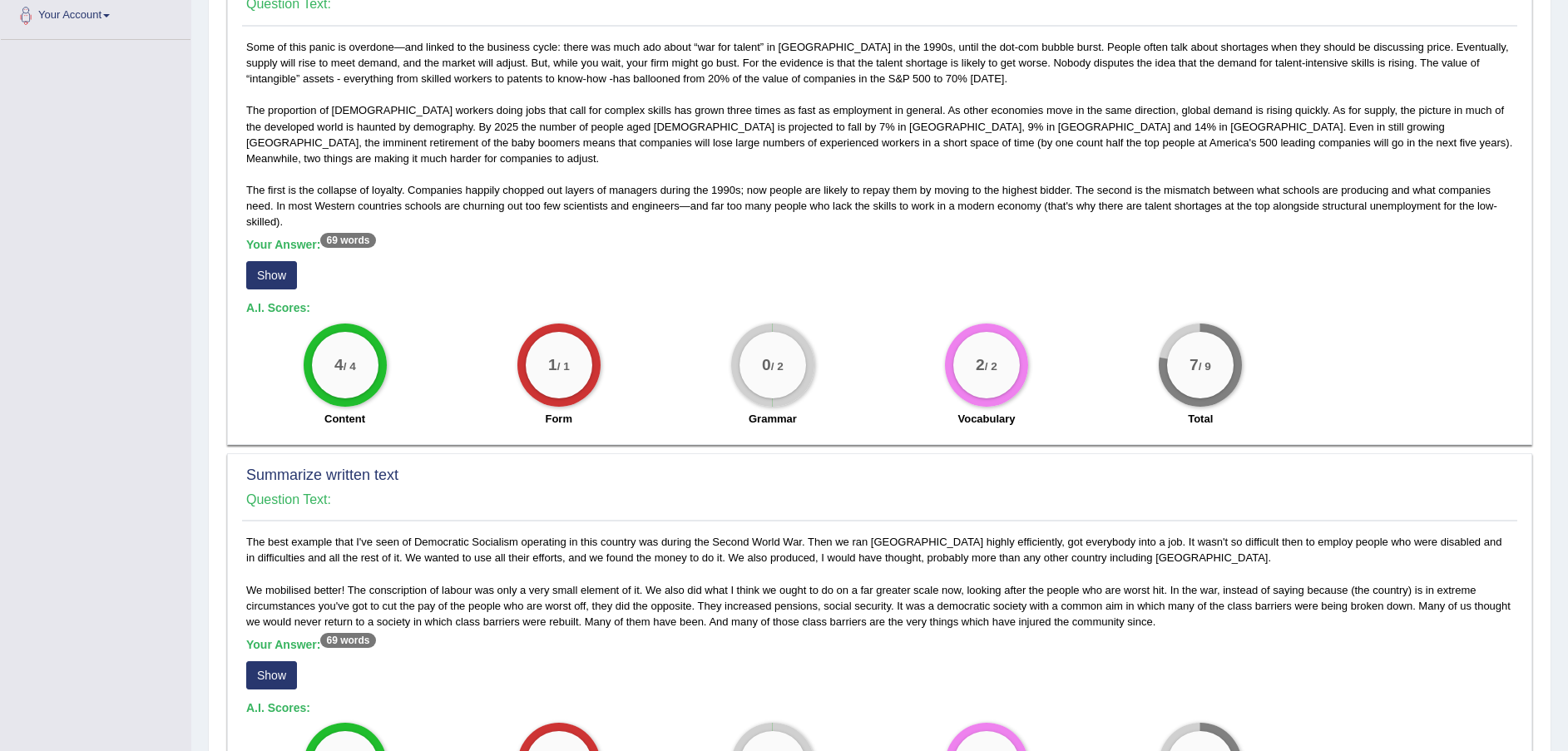
click at [263, 261] on button "Show" at bounding box center [272, 275] width 51 height 28
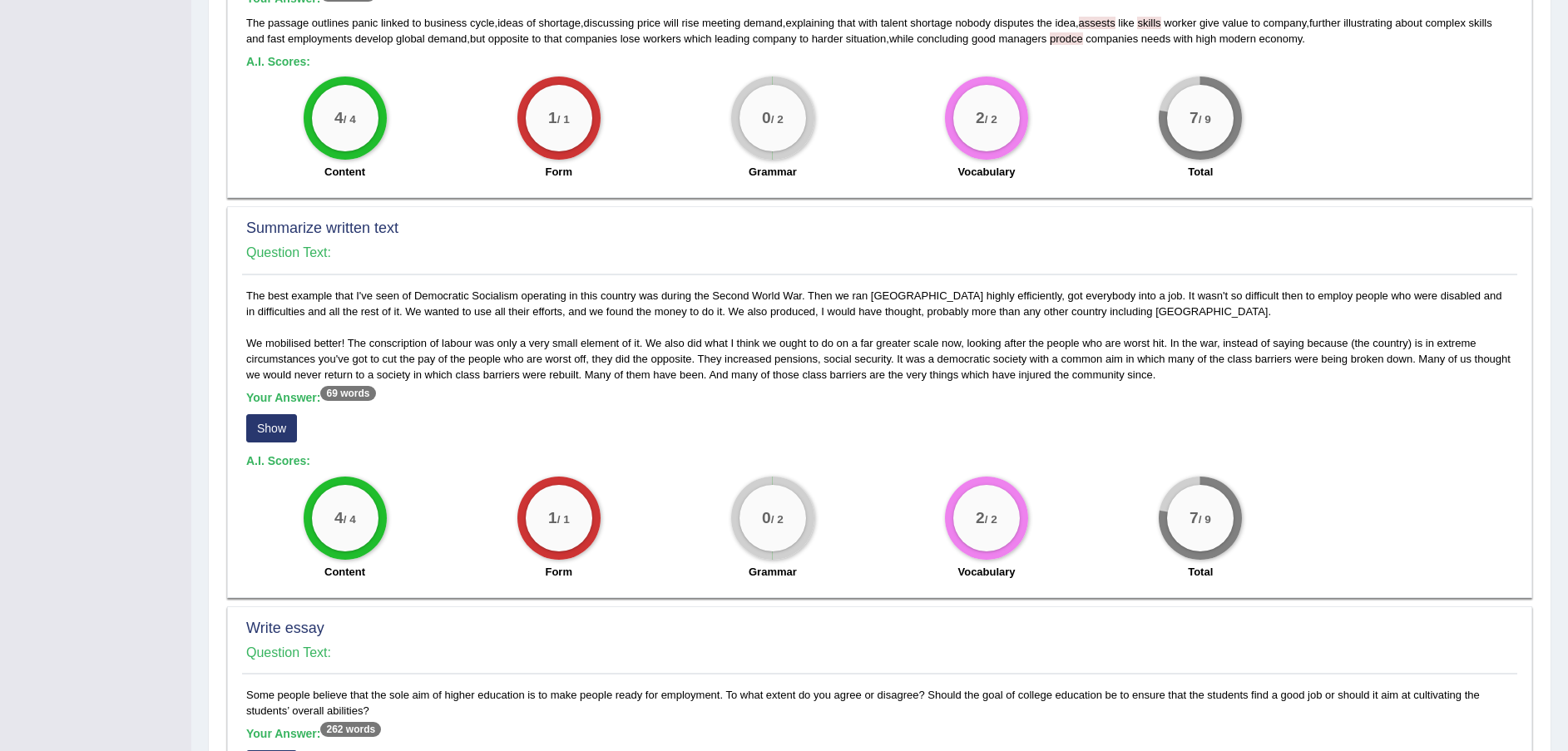
scroll to position [623, 0]
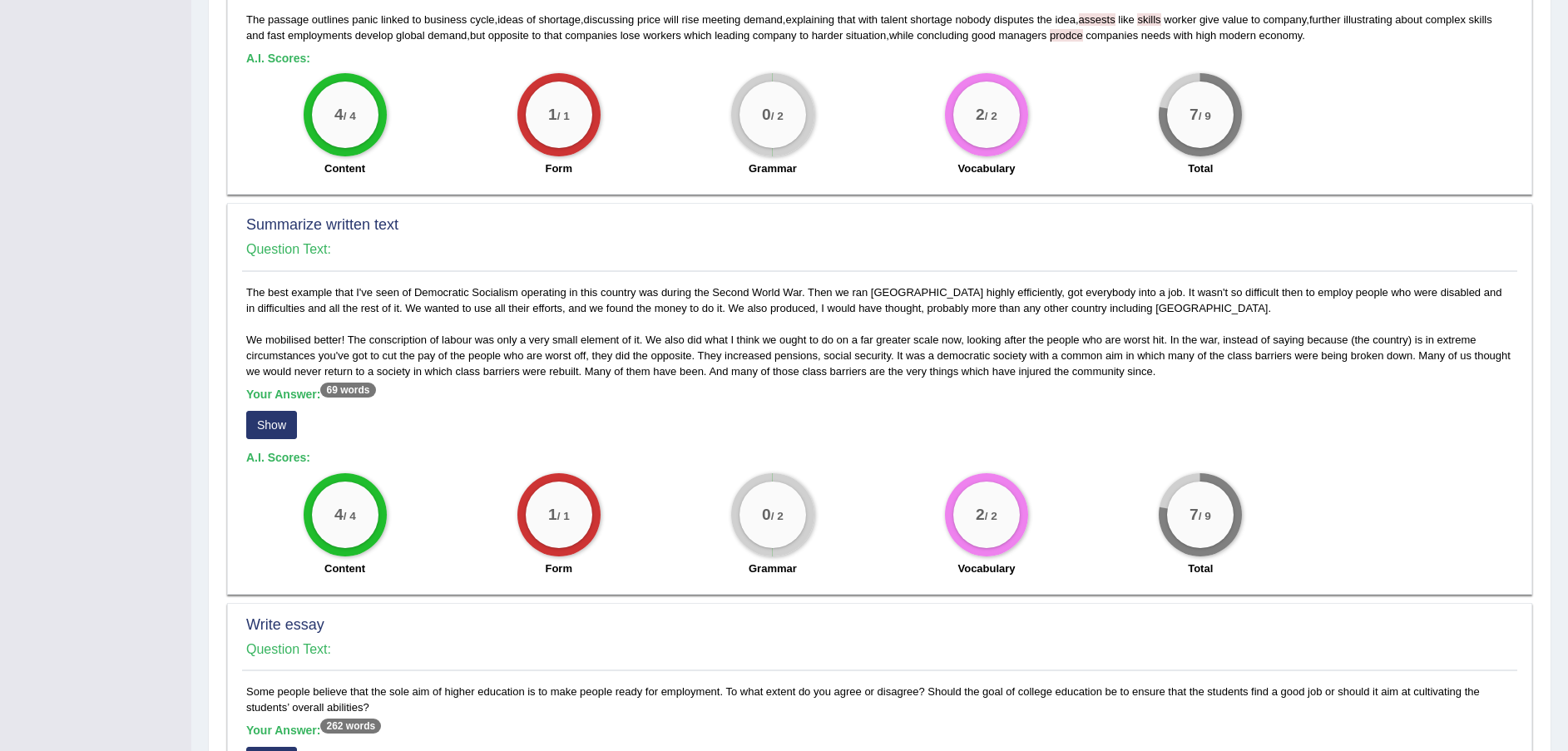
click at [257, 415] on button "Show" at bounding box center [272, 425] width 51 height 28
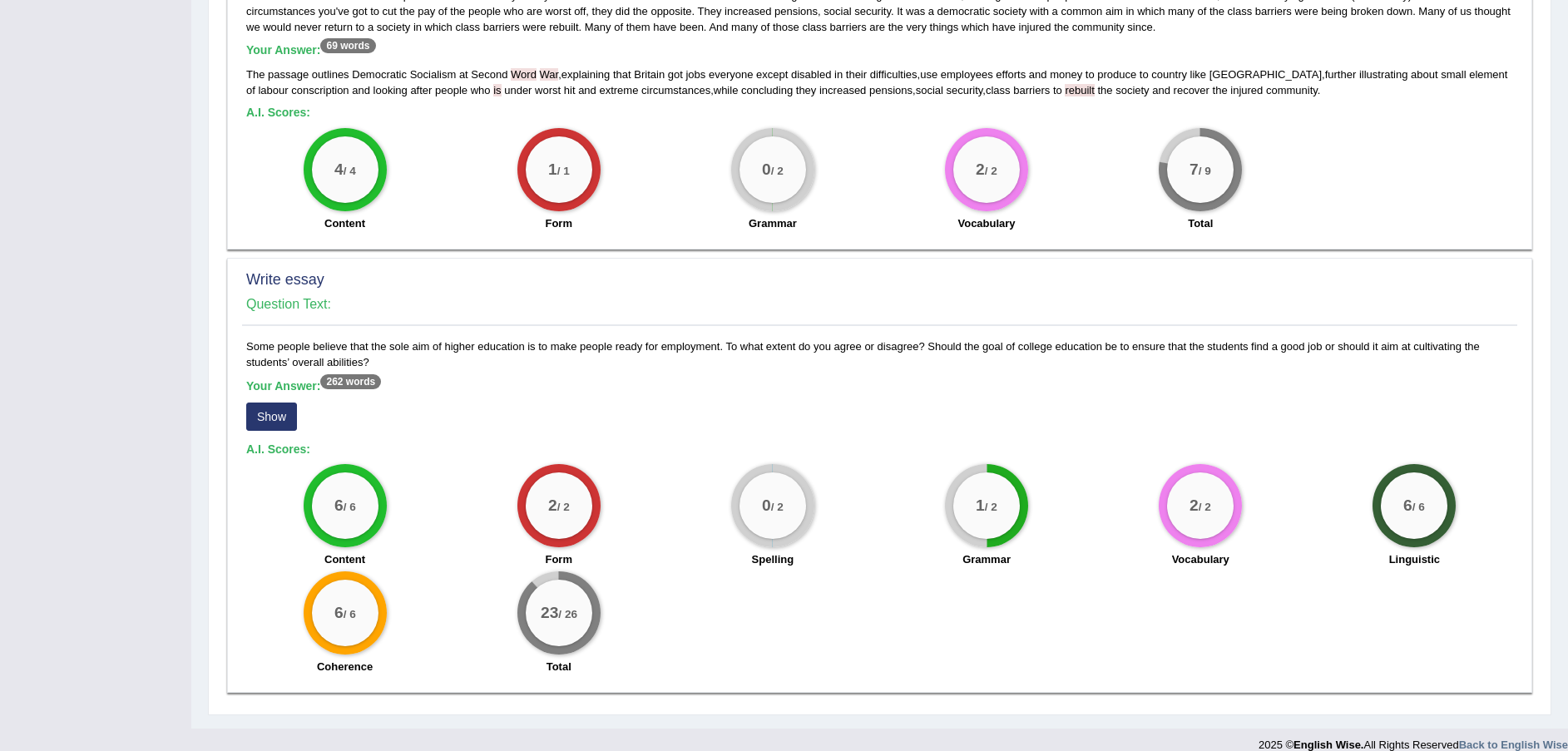
scroll to position [971, 0]
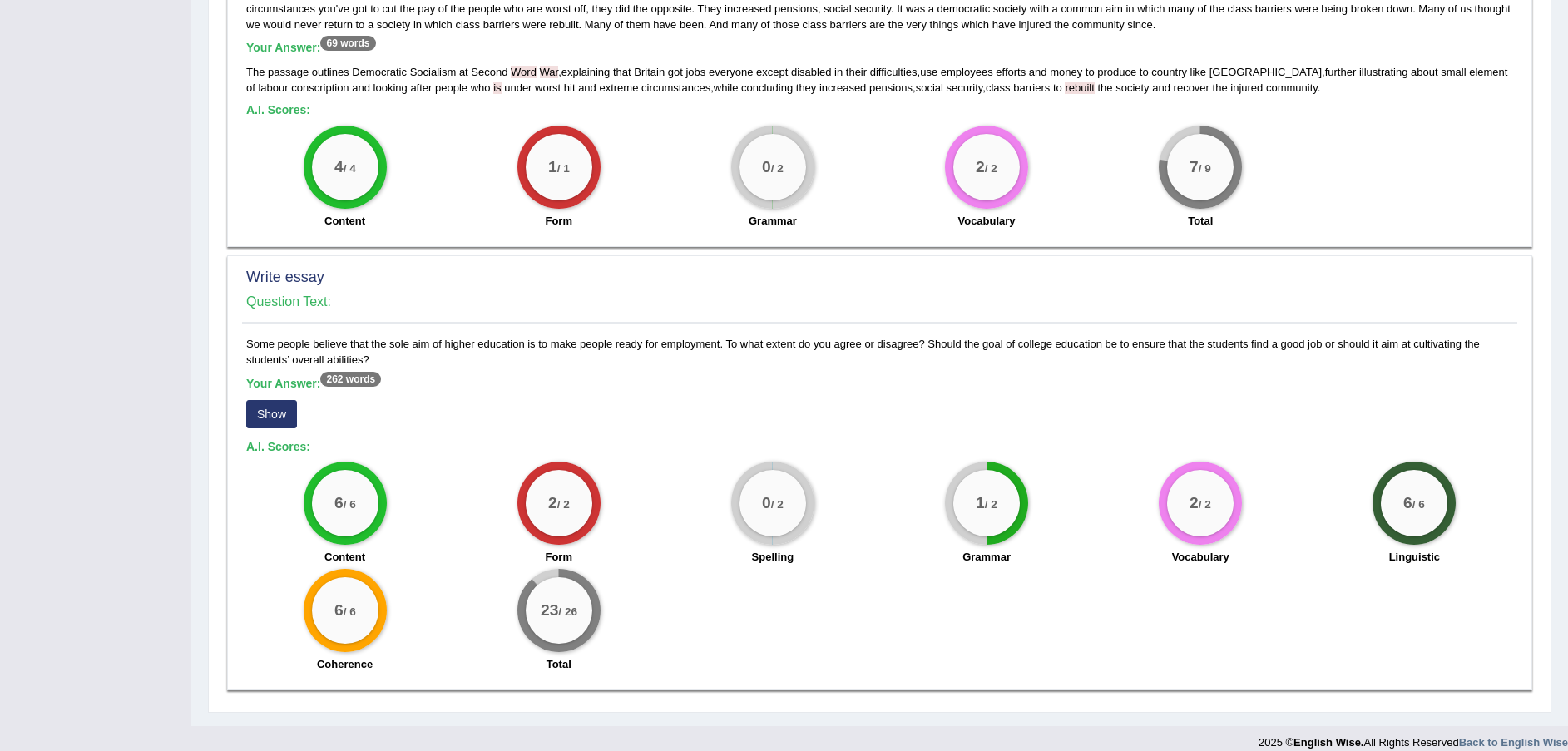
click at [279, 401] on button "Show" at bounding box center [272, 414] width 51 height 28
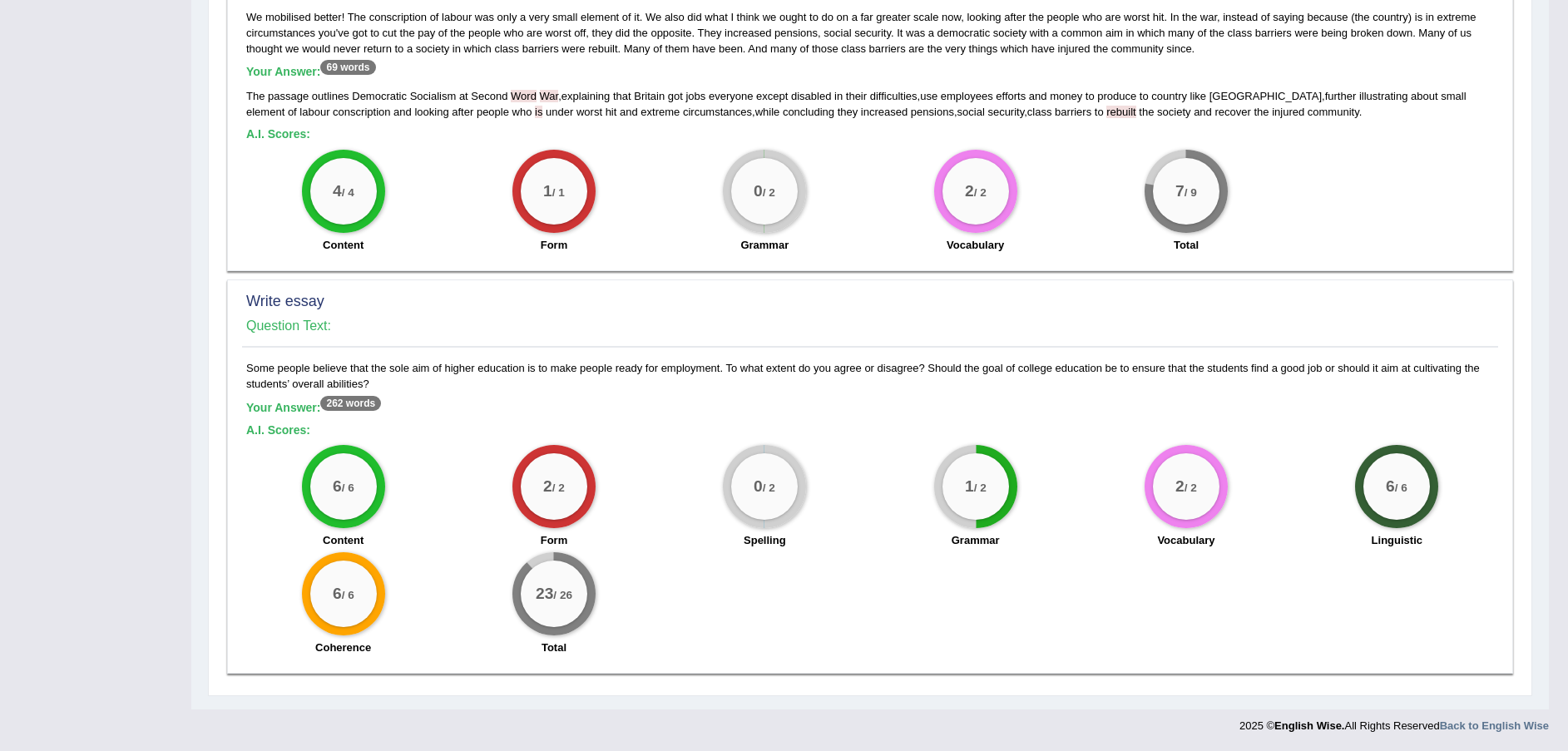
scroll to position [930, 0]
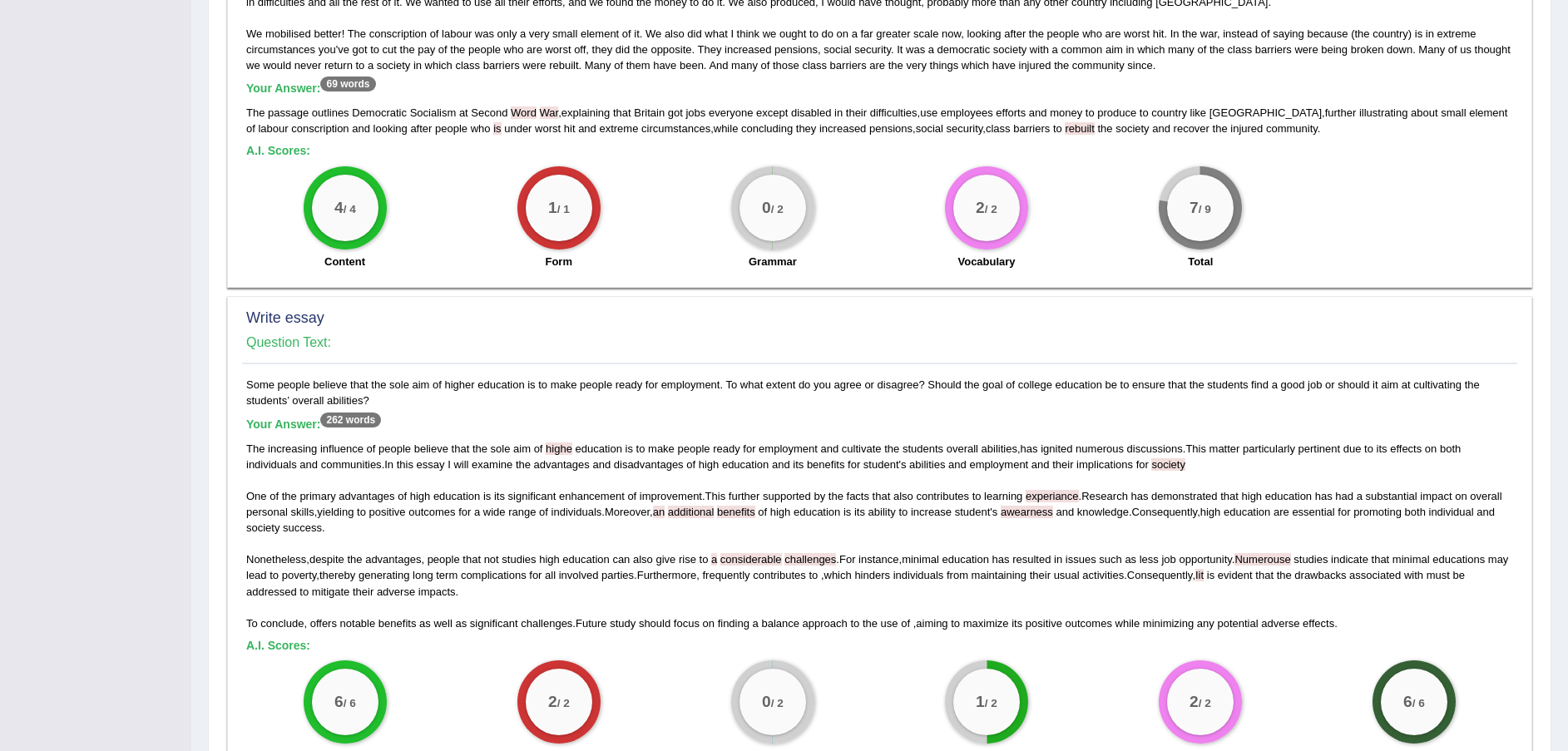
click at [1204, 456] on div "The increasing influence of people believe that the sole aim of highe education…" at bounding box center [879, 536] width 1267 height 191
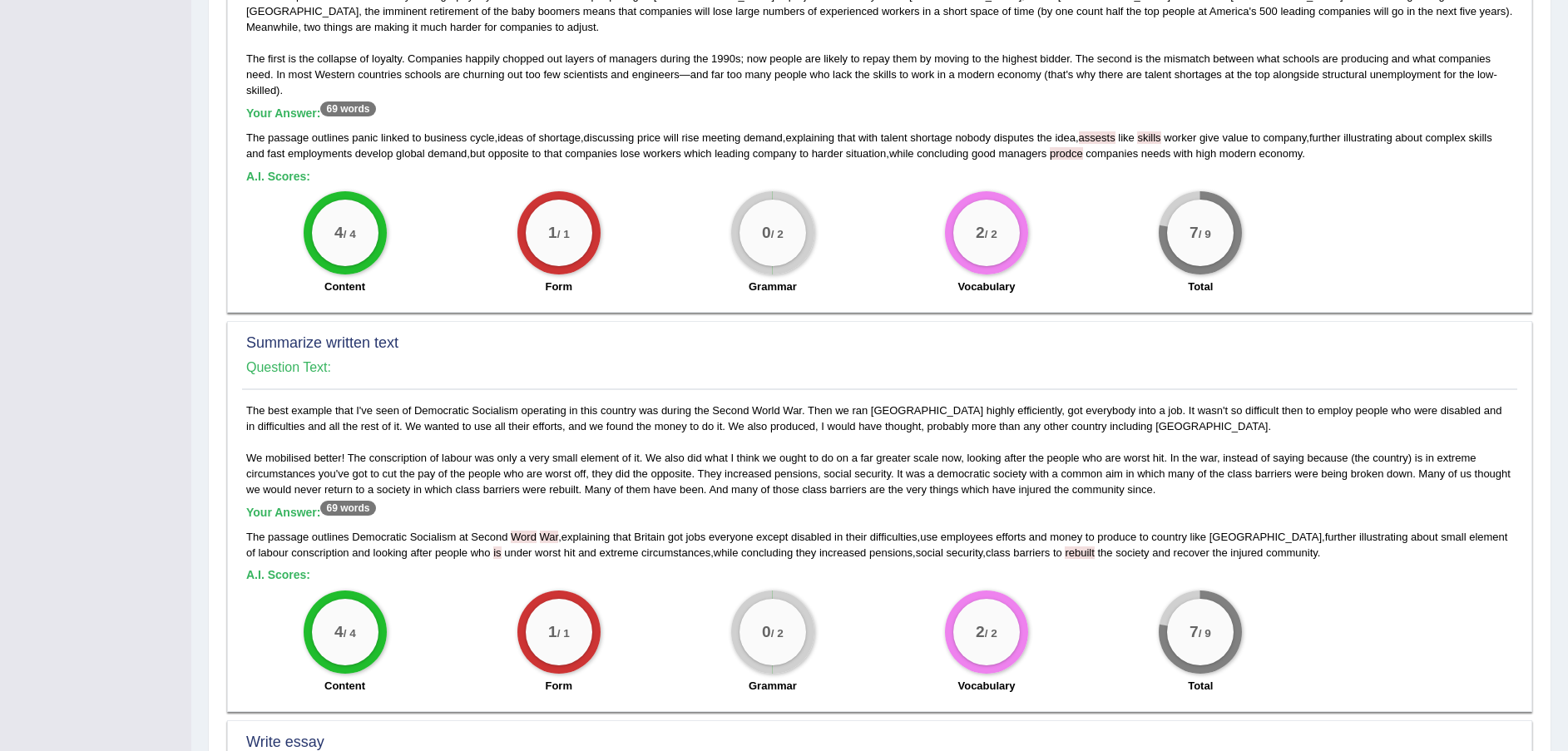
scroll to position [131, 0]
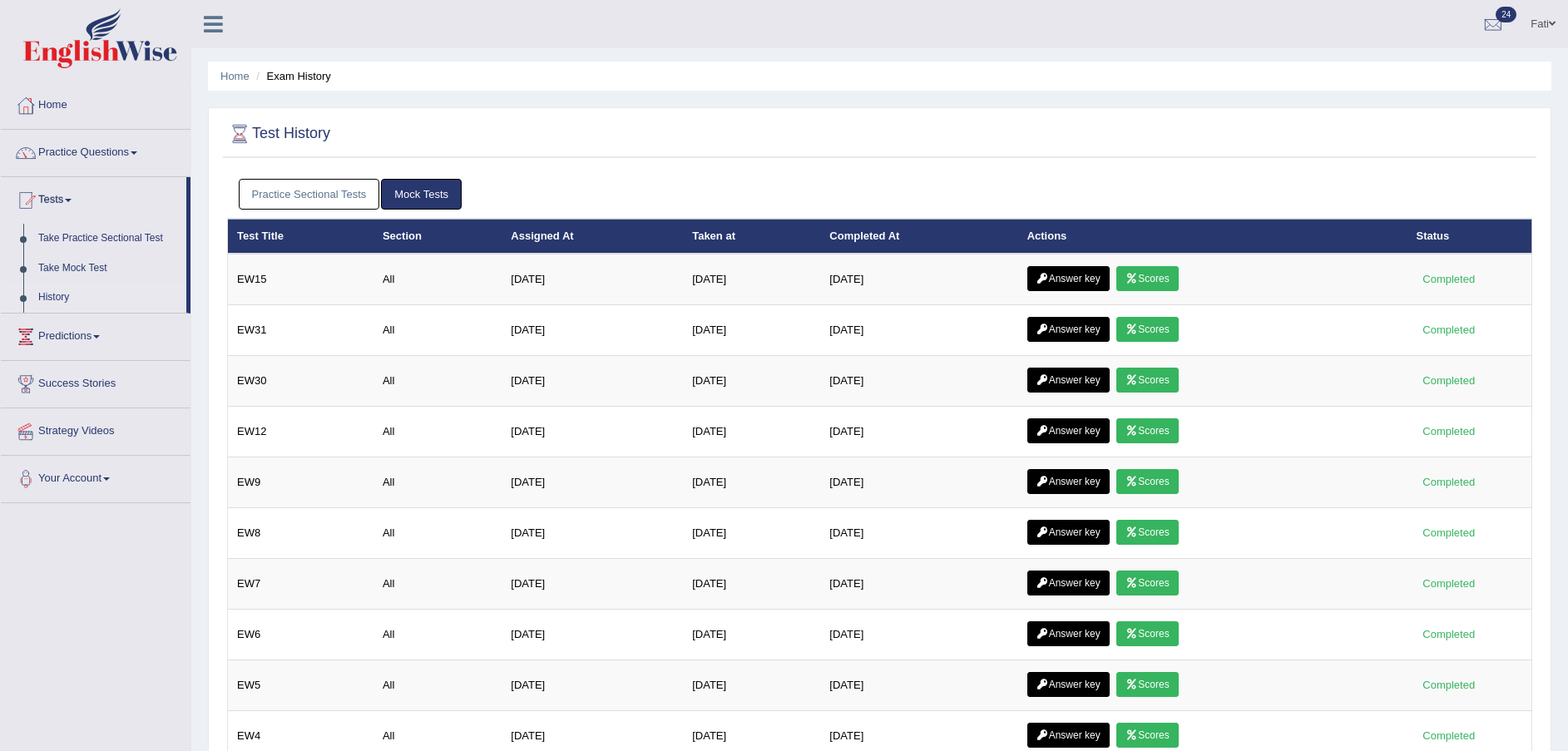
click at [1149, 332] on link "Scores" at bounding box center [1147, 329] width 62 height 25
click at [1162, 276] on link "Scores" at bounding box center [1147, 279] width 62 height 25
click at [1091, 278] on link "Answer key" at bounding box center [1068, 279] width 83 height 25
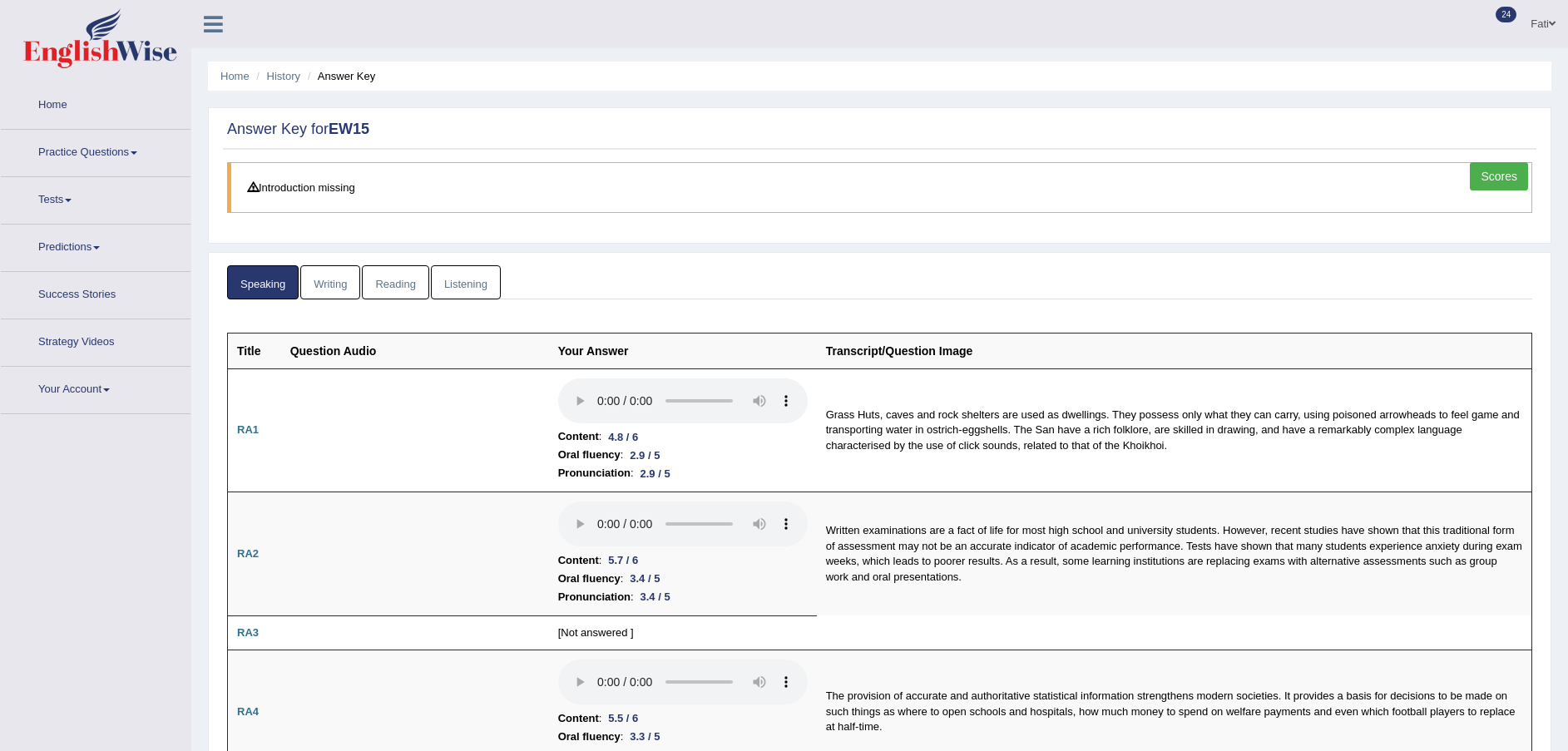
click at [329, 279] on link "Writing" at bounding box center [330, 282] width 60 height 34
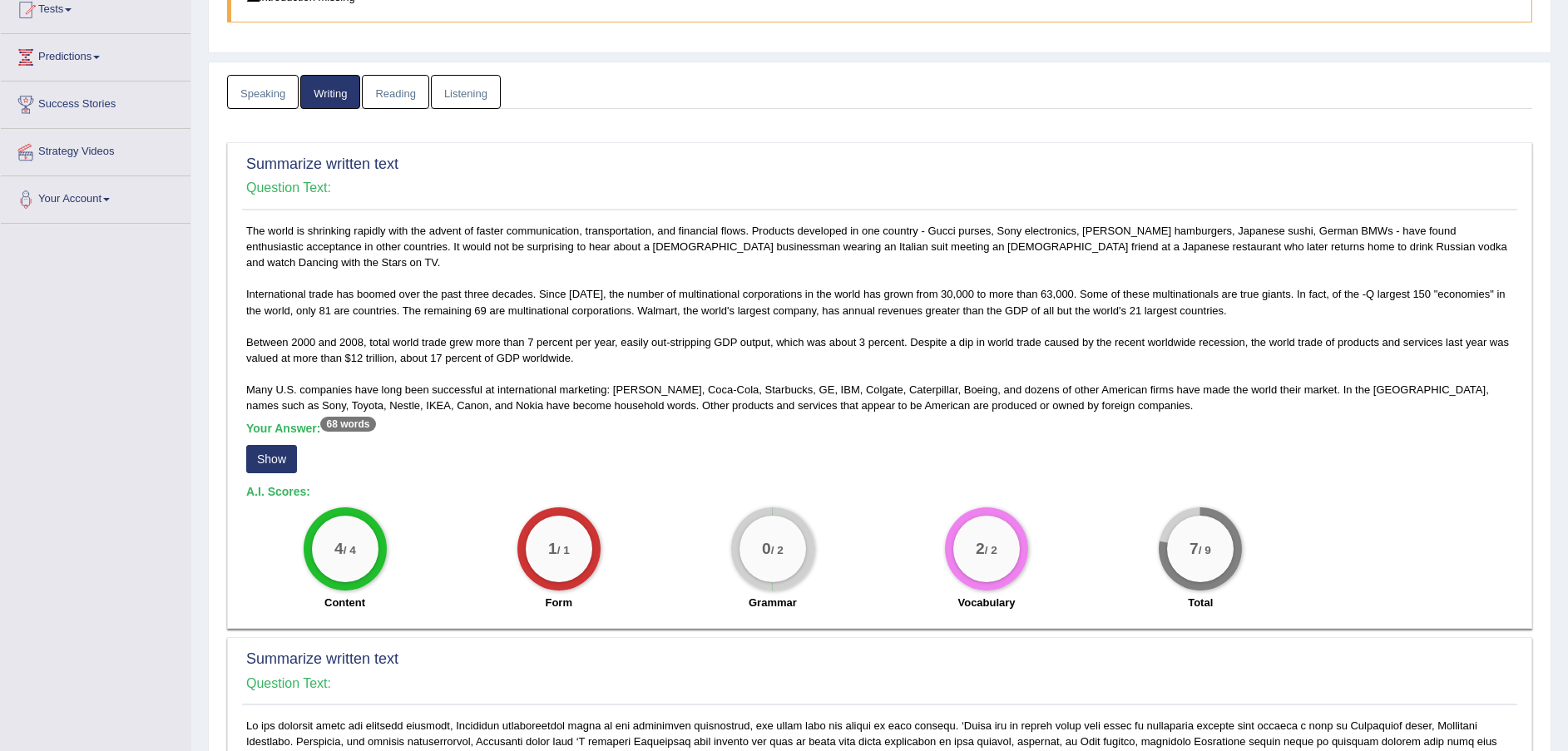
scroll to position [250, 0]
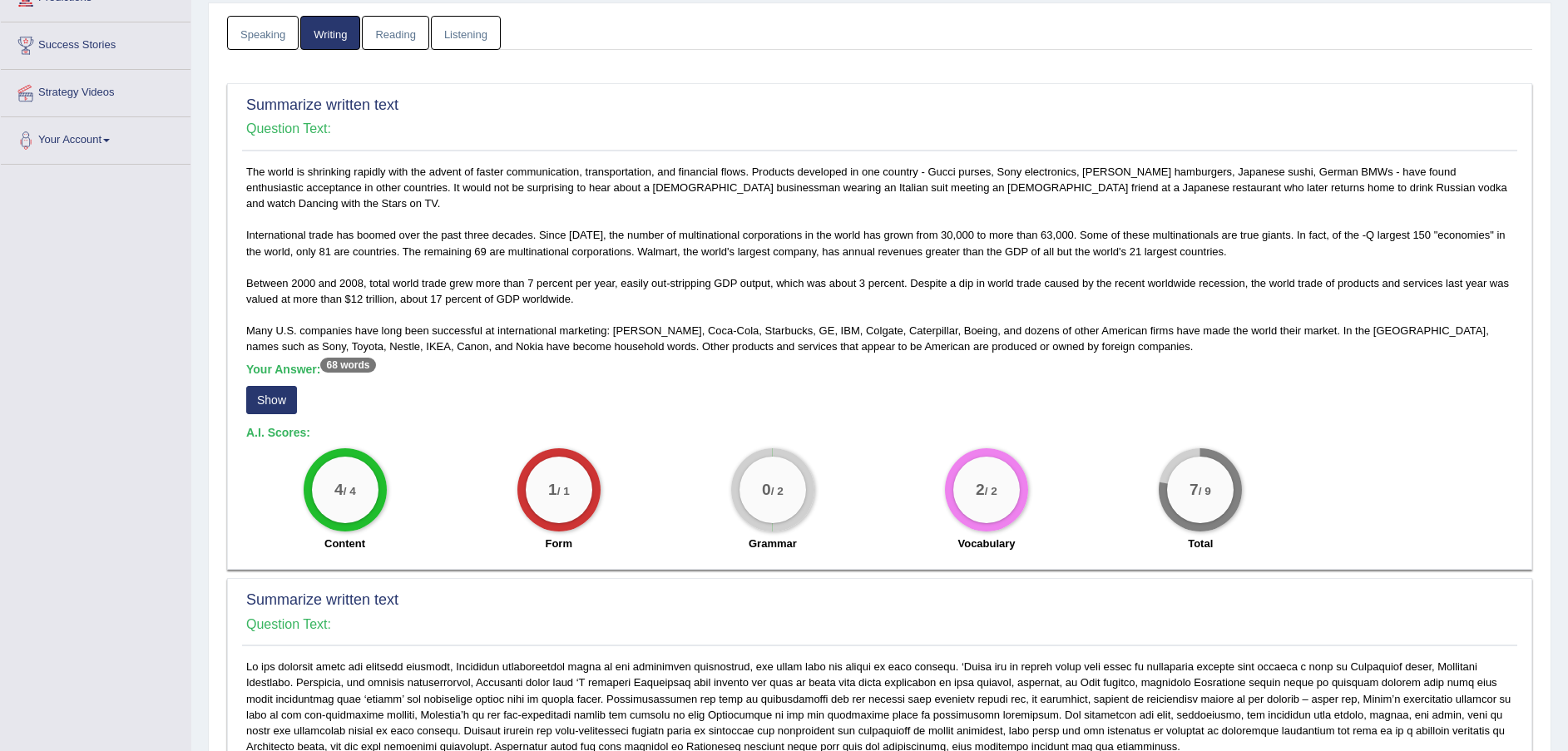
click at [271, 388] on button "Show" at bounding box center [272, 400] width 51 height 28
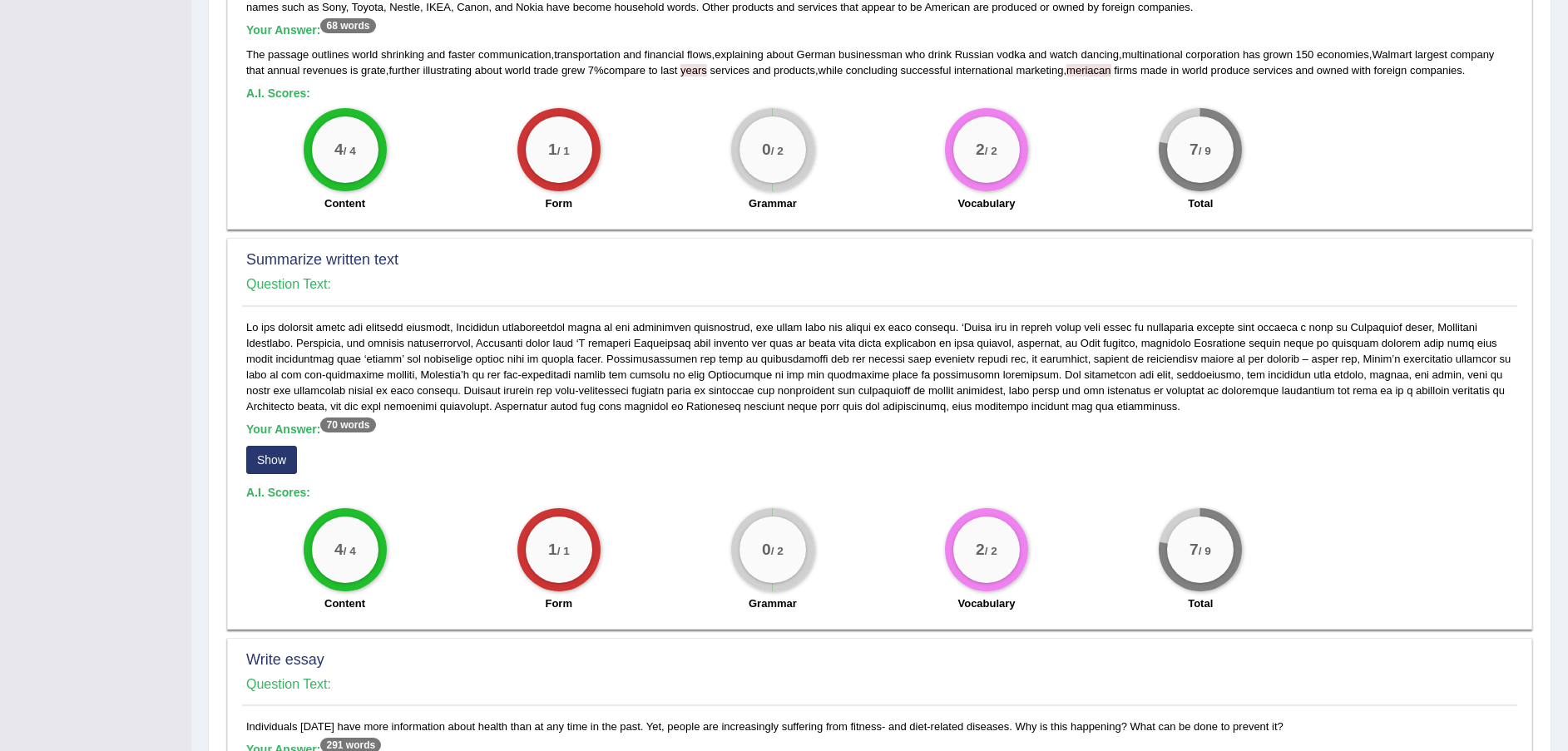
scroll to position [623, 0]
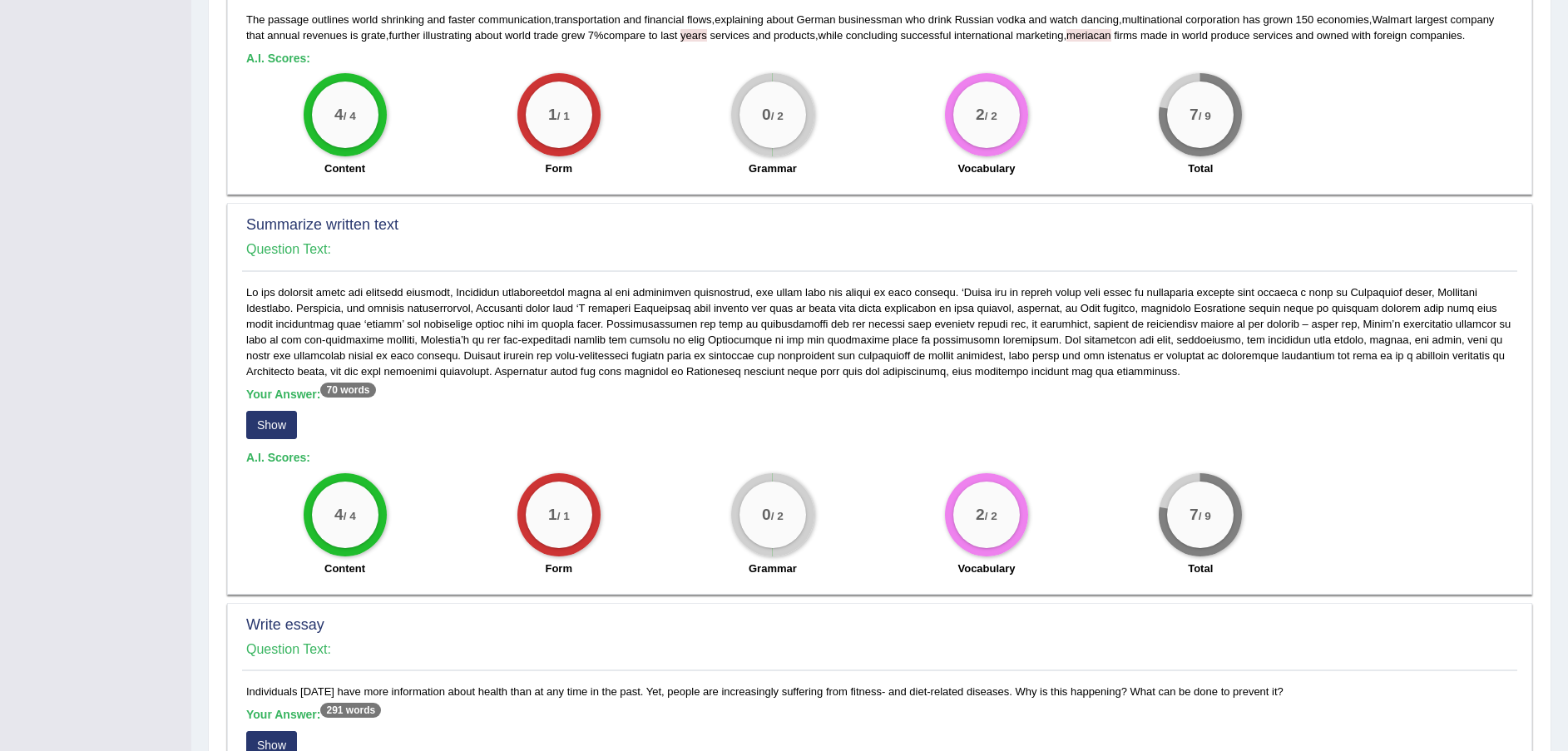
click at [273, 412] on button "Show" at bounding box center [272, 425] width 51 height 28
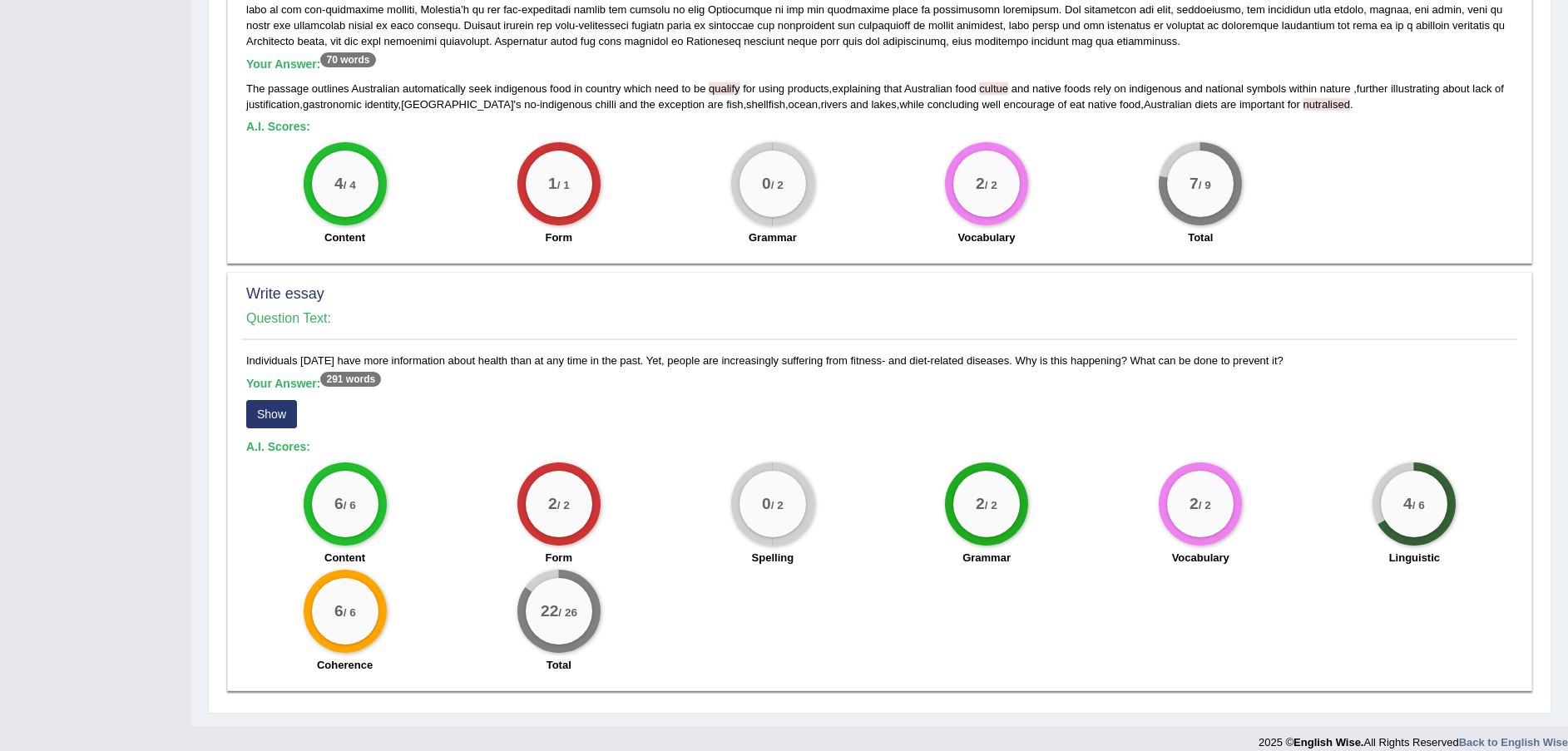
scroll to position [955, 0]
click at [280, 404] on button "Show" at bounding box center [272, 413] width 51 height 28
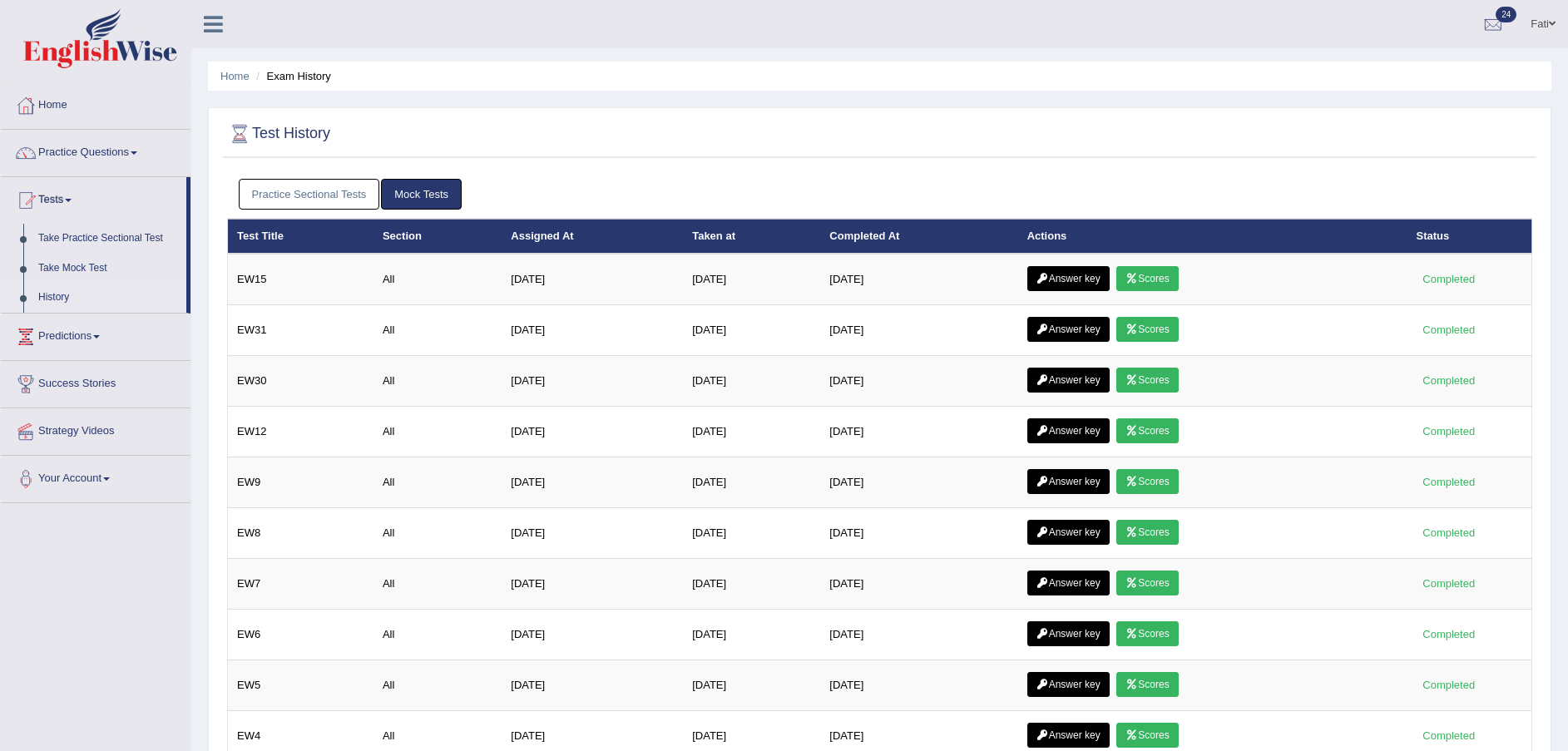
click at [1158, 276] on link "Scores" at bounding box center [1147, 279] width 62 height 25
click at [1074, 276] on link "Answer key" at bounding box center [1068, 279] width 83 height 25
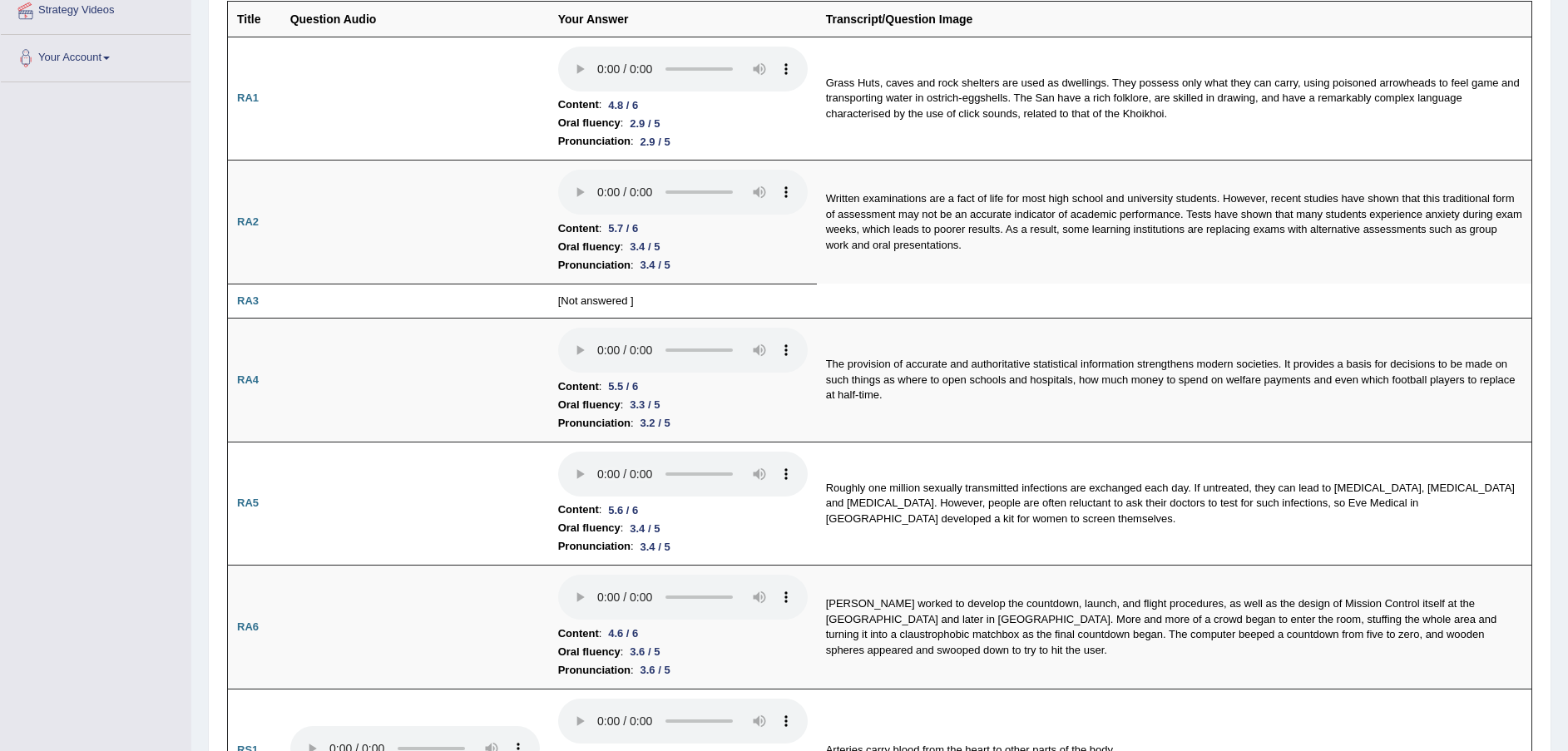
scroll to position [623, 0]
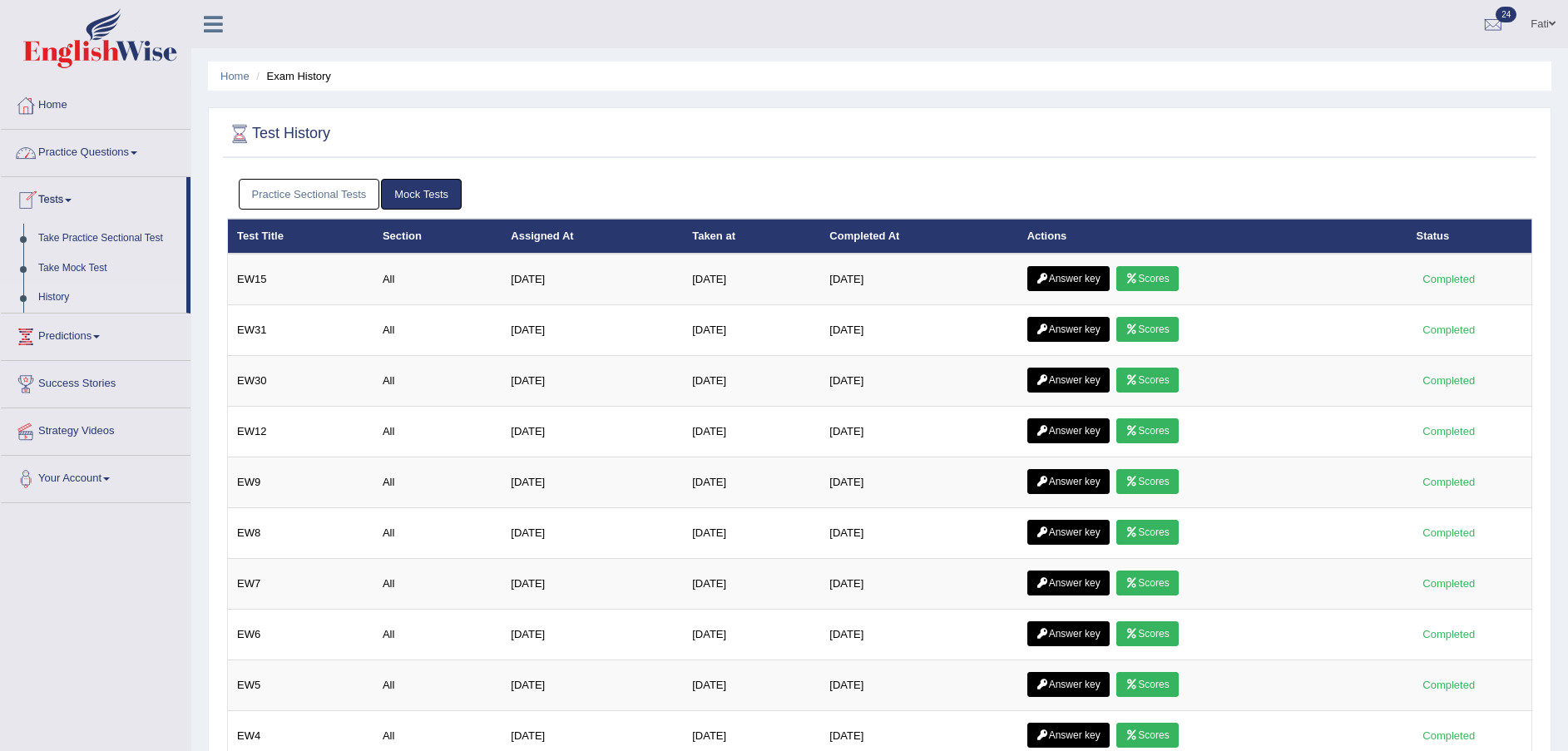
click at [66, 193] on link "Tests" at bounding box center [93, 197] width 186 height 41
click at [79, 201] on link "Tests" at bounding box center [96, 197] width 190 height 41
click at [79, 201] on link "Tests" at bounding box center [93, 197] width 186 height 41
click at [270, 192] on link "Practice Sectional Tests" at bounding box center [309, 193] width 142 height 31
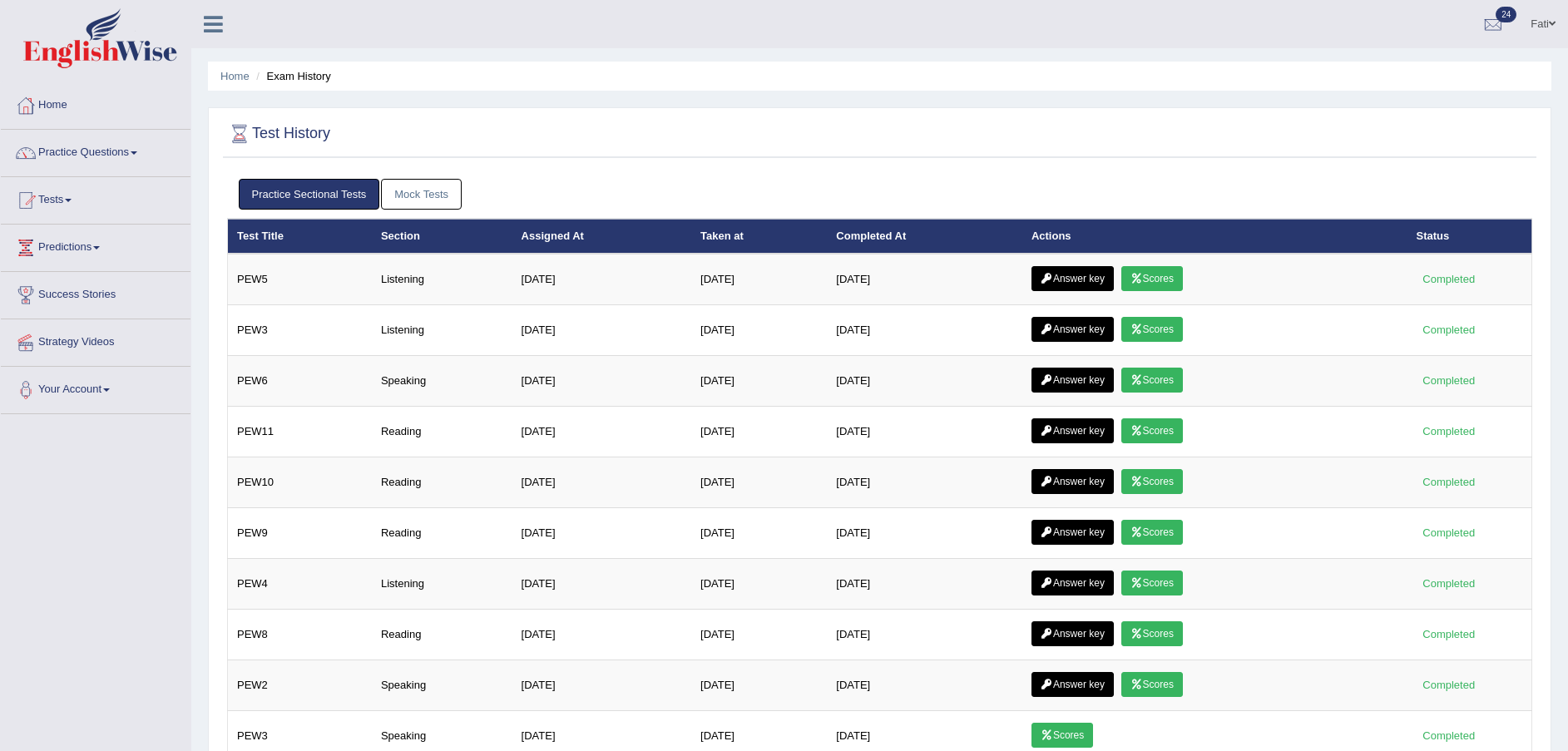
click at [1147, 279] on link "Scores" at bounding box center [1152, 279] width 62 height 25
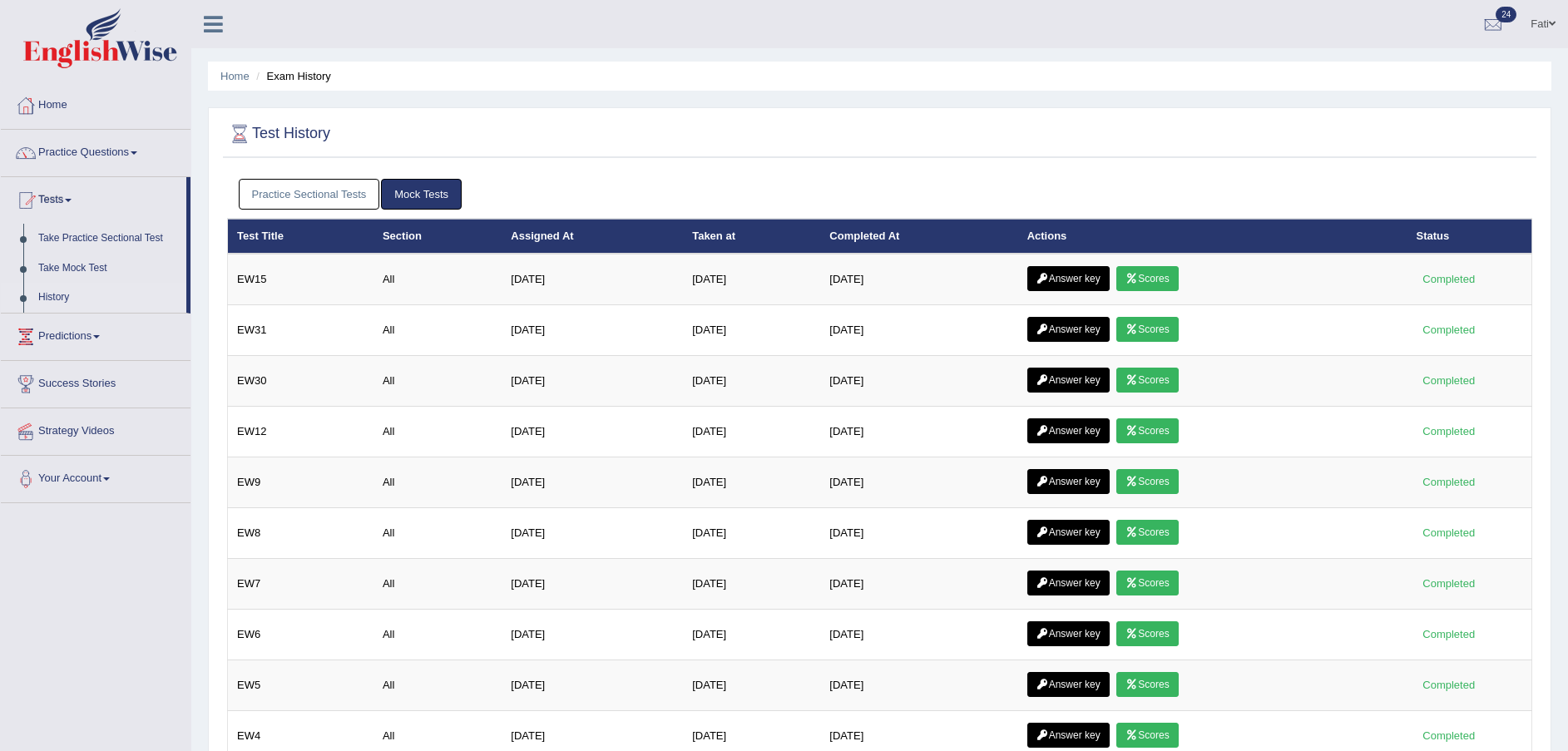
click at [1061, 269] on link "Answer key" at bounding box center [1068, 279] width 83 height 25
click at [317, 193] on link "Practice Sectional Tests" at bounding box center [309, 193] width 142 height 31
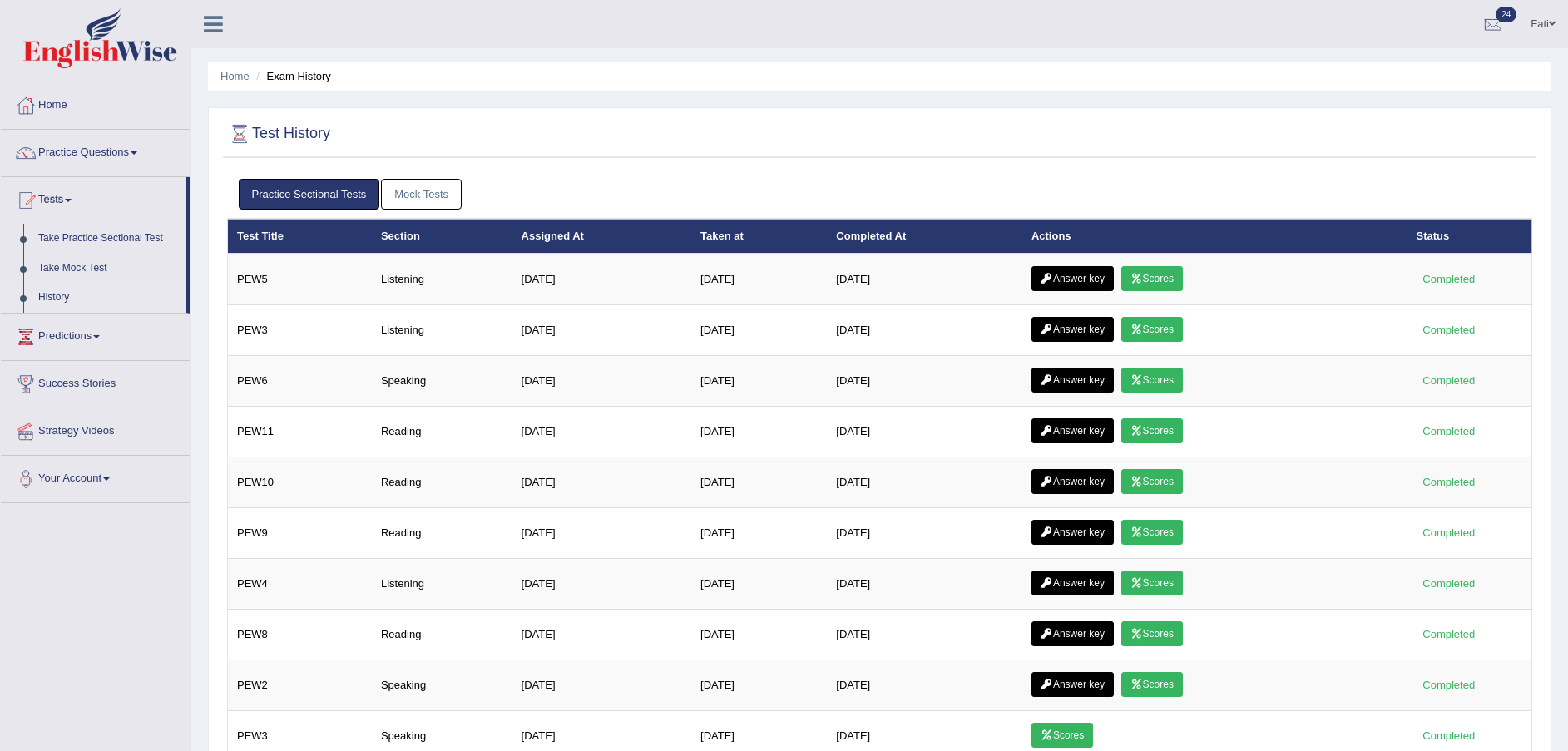
click at [1081, 272] on link "Answer key" at bounding box center [1073, 279] width 83 height 25
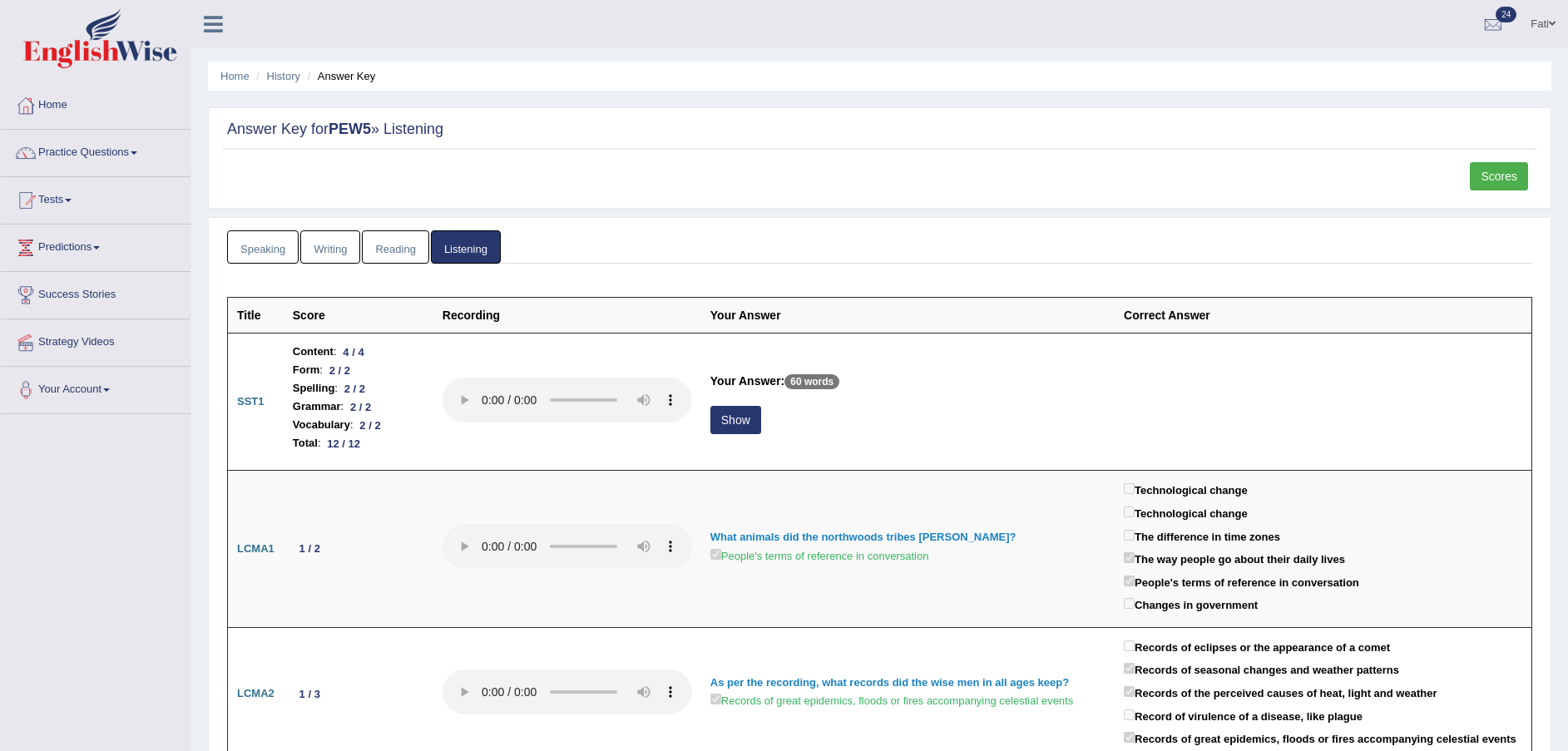
click at [325, 254] on link "Writing" at bounding box center [330, 247] width 60 height 34
